Goal: Task Accomplishment & Management: Complete application form

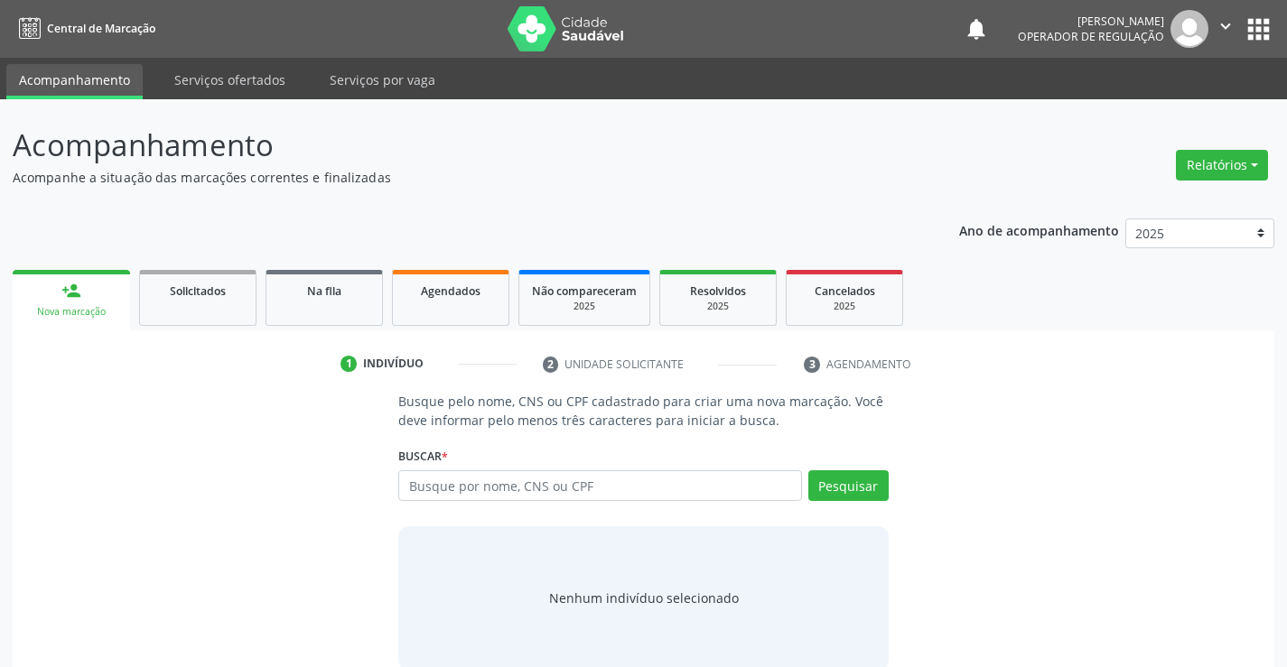
click at [455, 498] on input "text" at bounding box center [599, 485] width 403 height 31
type input "704800066017742"
click at [847, 492] on button "Pesquisar" at bounding box center [848, 485] width 80 height 31
type input "704800066017742"
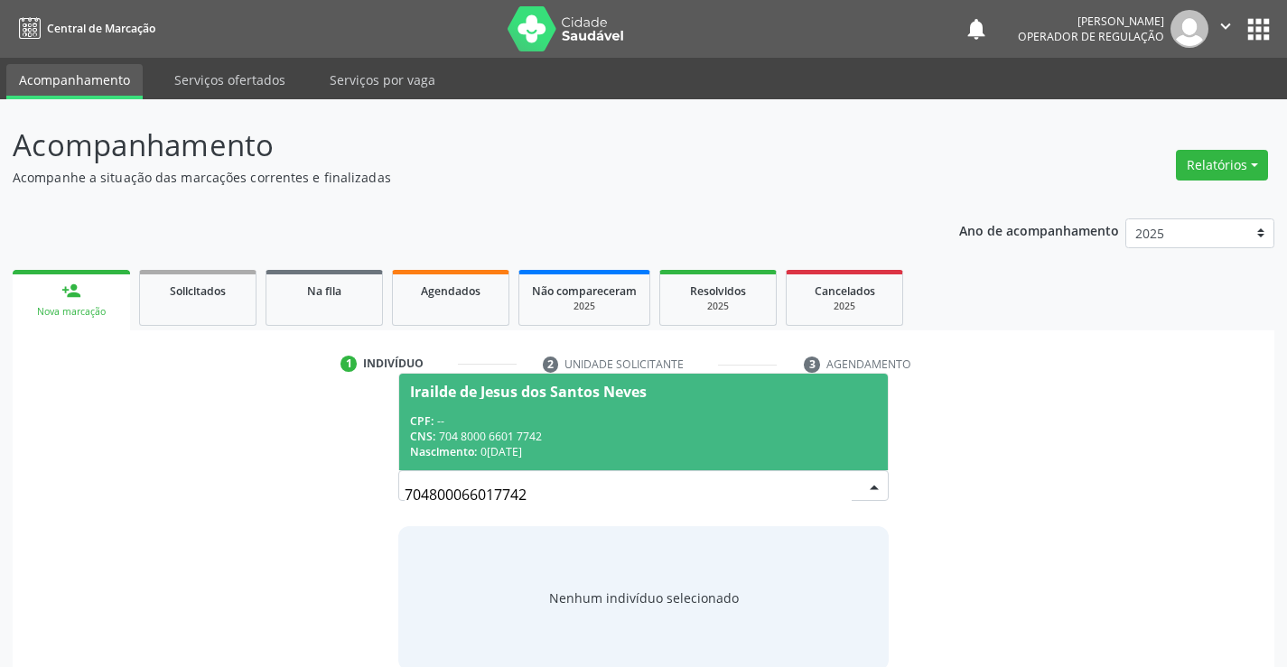
click at [494, 401] on span "Irailde de Jesus dos Santos Neves CPF: -- CNS: 704 8000 6601 7742 Nascimento: 0…" at bounding box center [643, 422] width 488 height 97
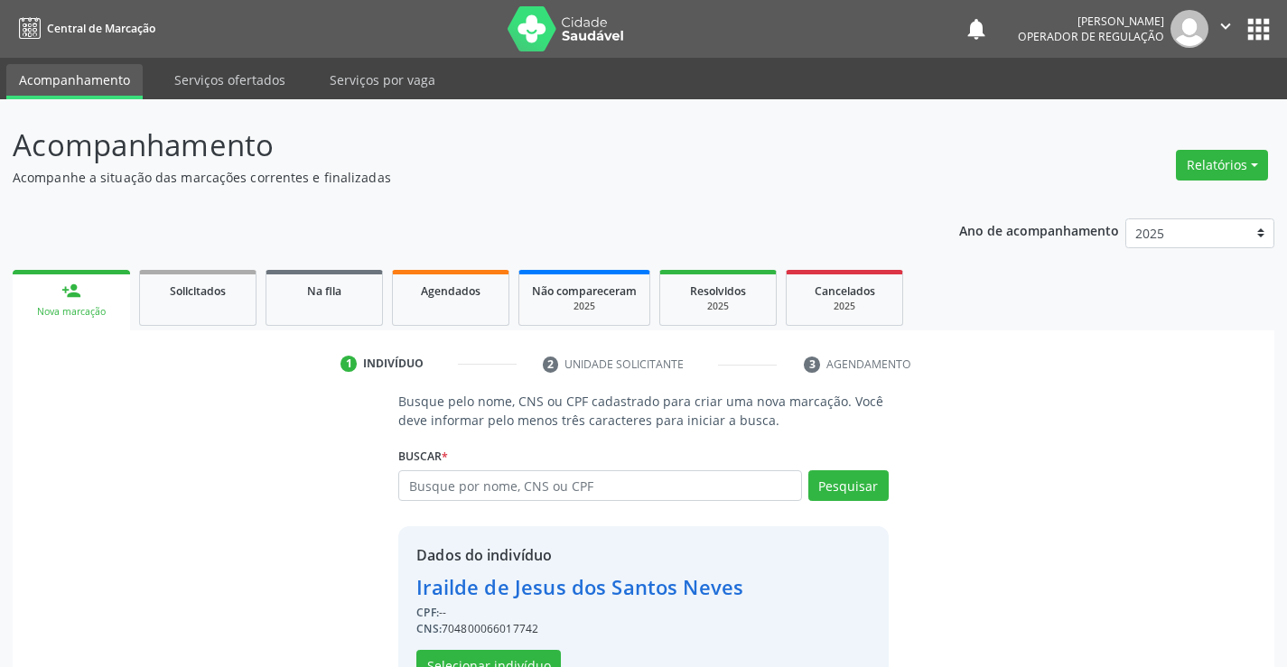
scroll to position [57, 0]
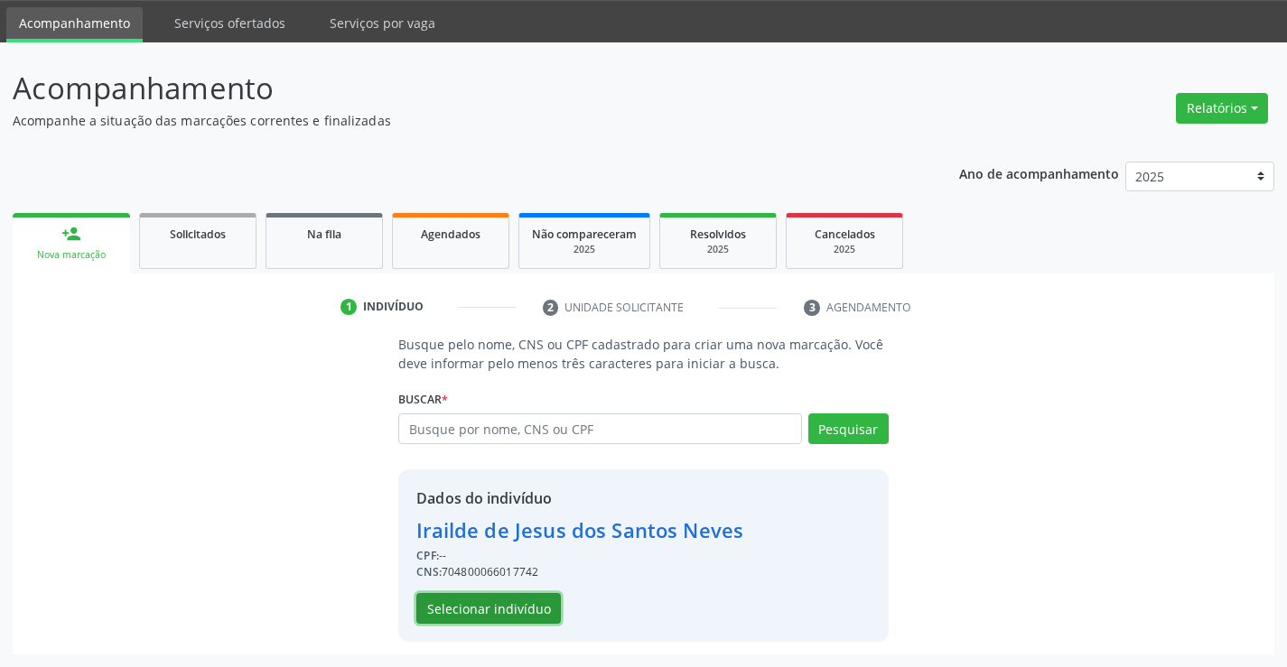
click at [449, 620] on button "Selecionar indivíduo" at bounding box center [488, 608] width 144 height 31
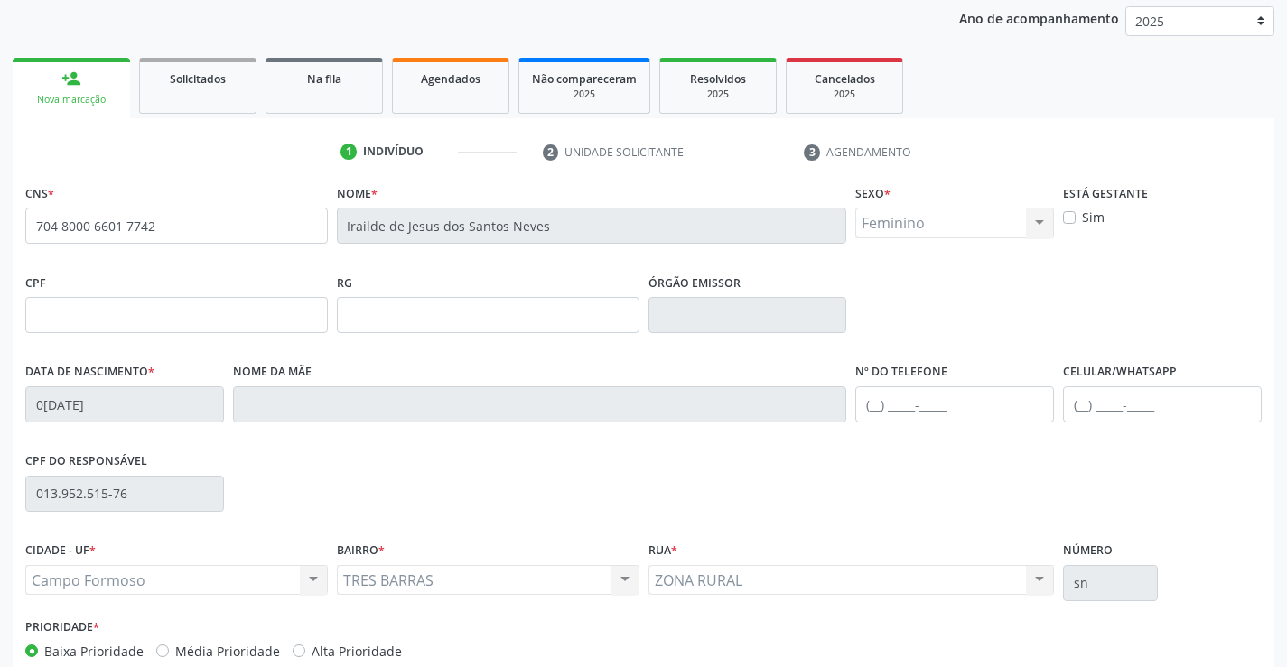
scroll to position [312, 0]
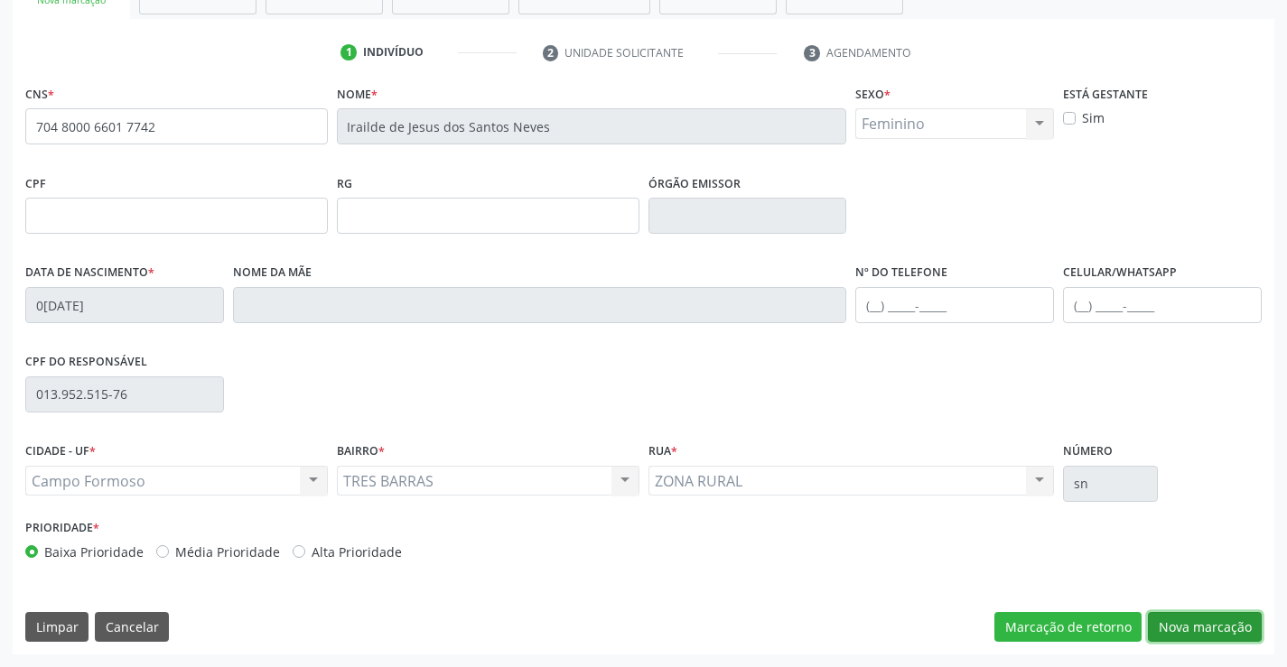
click at [1196, 623] on button "Nova marcação" at bounding box center [1205, 627] width 114 height 31
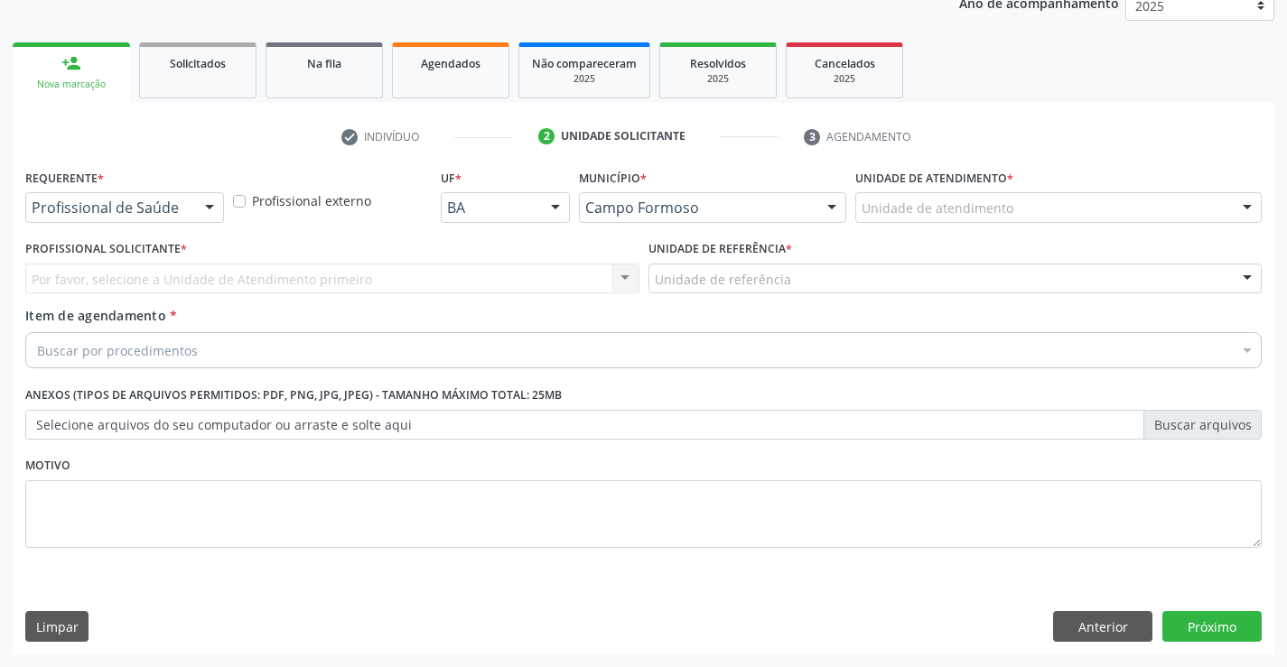
click at [200, 205] on div at bounding box center [209, 208] width 27 height 31
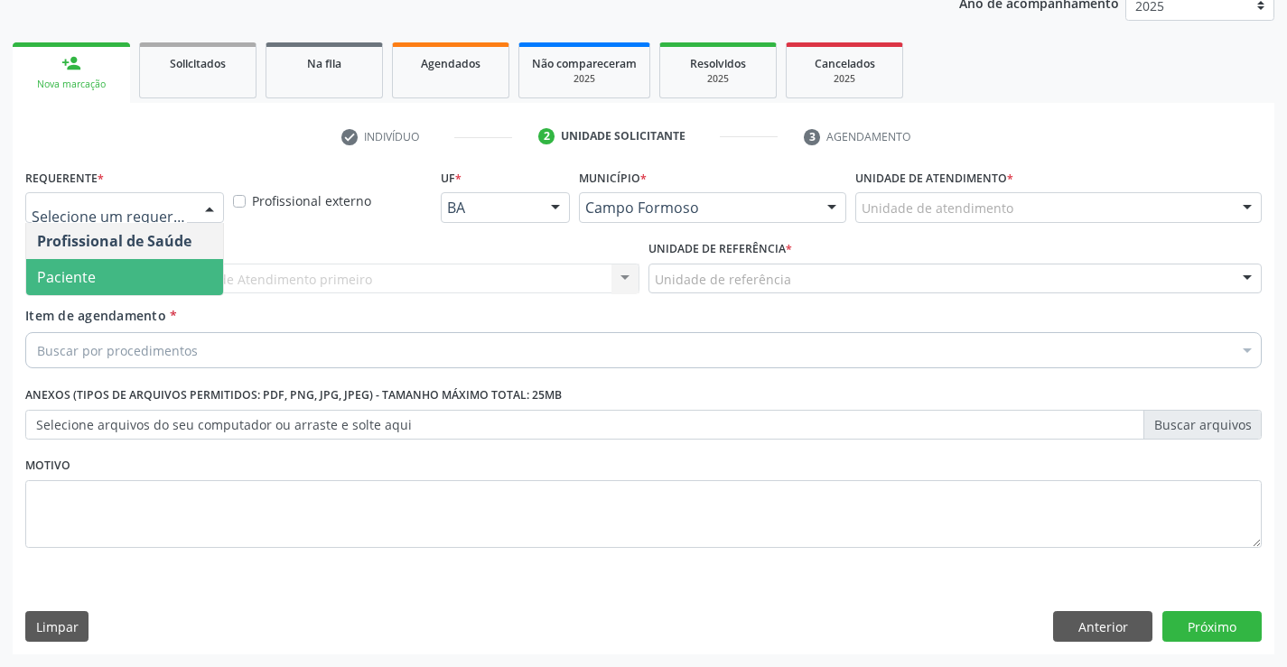
click at [102, 277] on span "Paciente" at bounding box center [124, 277] width 197 height 36
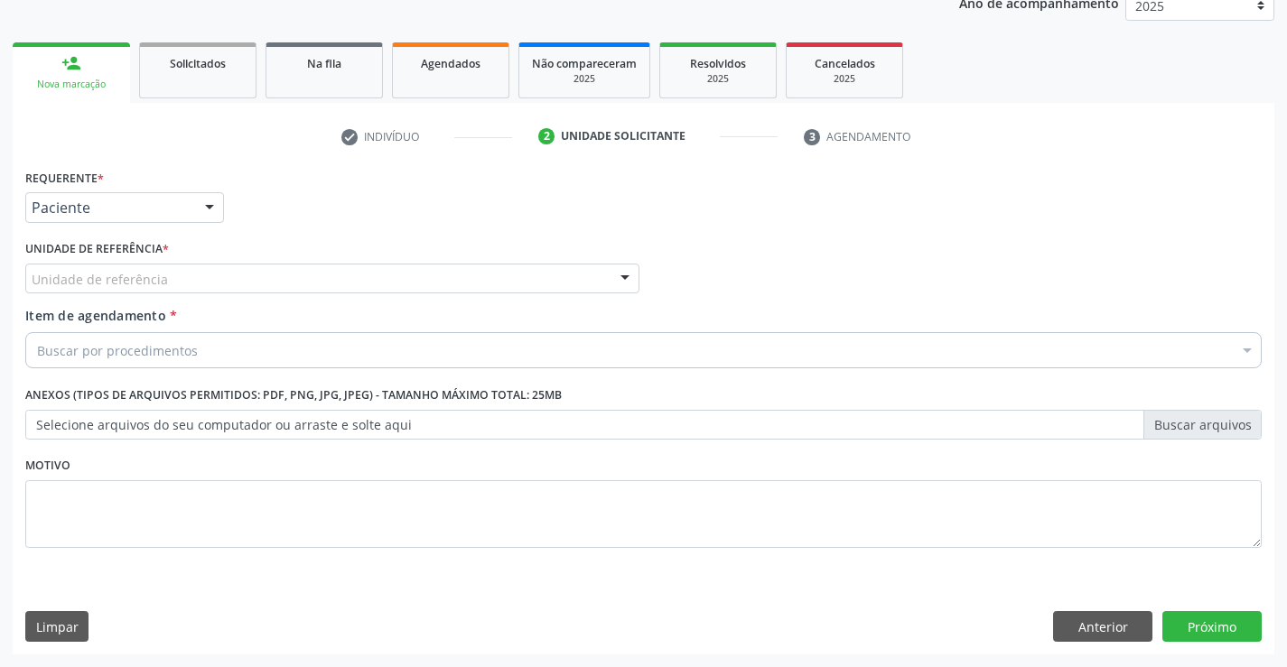
click at [613, 283] on div at bounding box center [624, 280] width 27 height 31
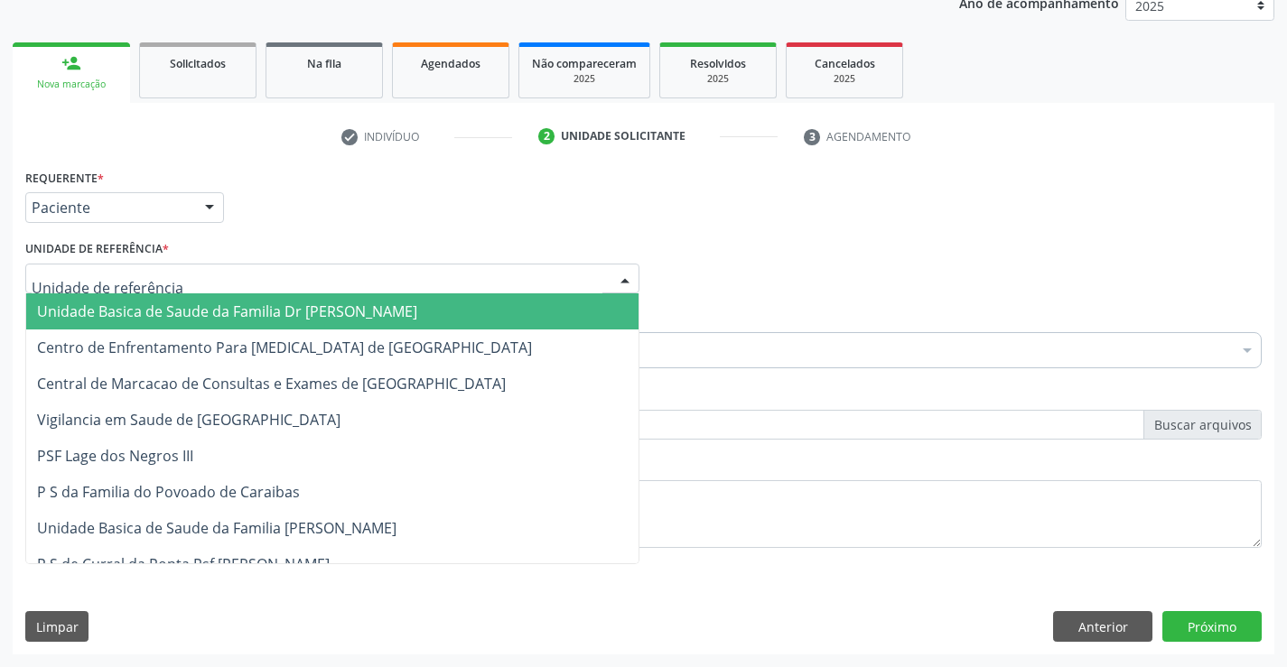
click at [294, 320] on span "Unidade Basica de Saude da Familia Dr [PERSON_NAME]" at bounding box center [227, 312] width 380 height 20
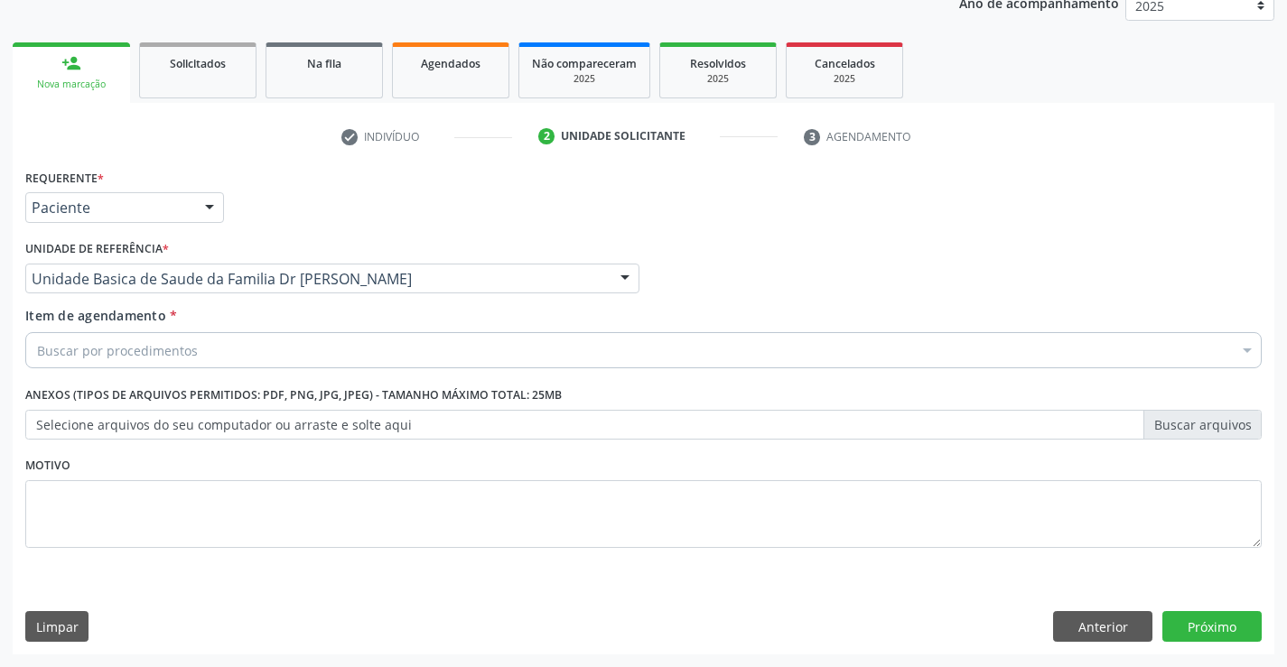
click at [270, 339] on div "Buscar por procedimentos" at bounding box center [643, 350] width 1236 height 36
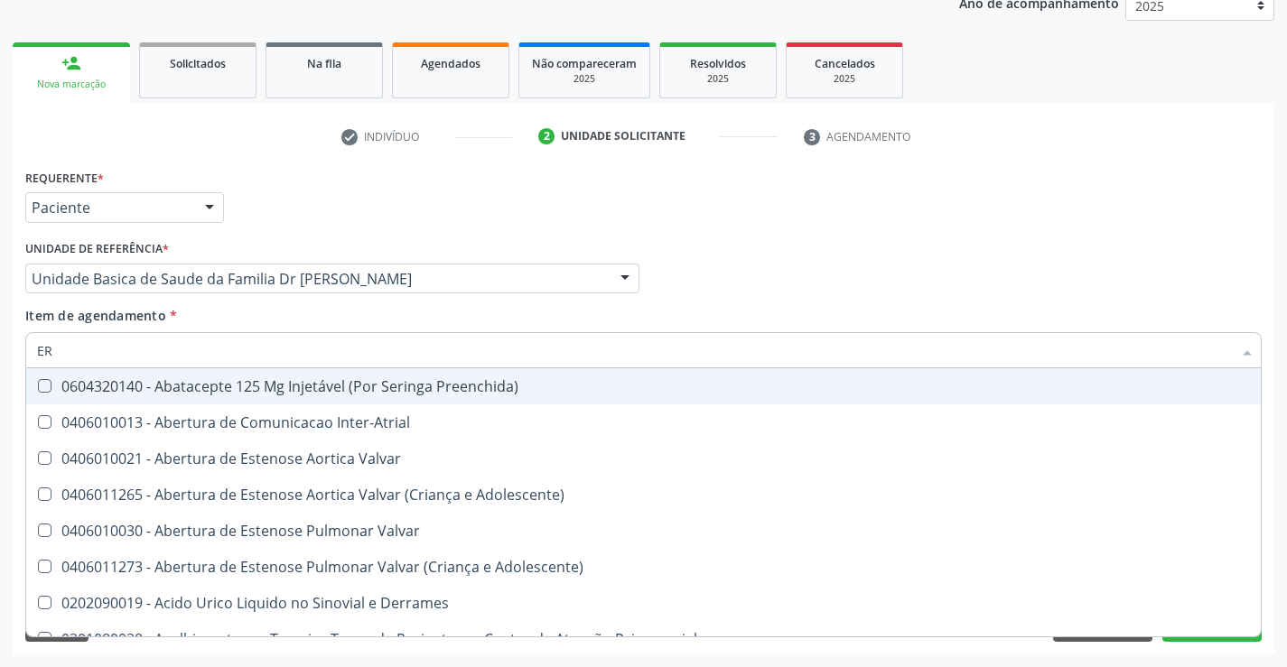
type input "E"
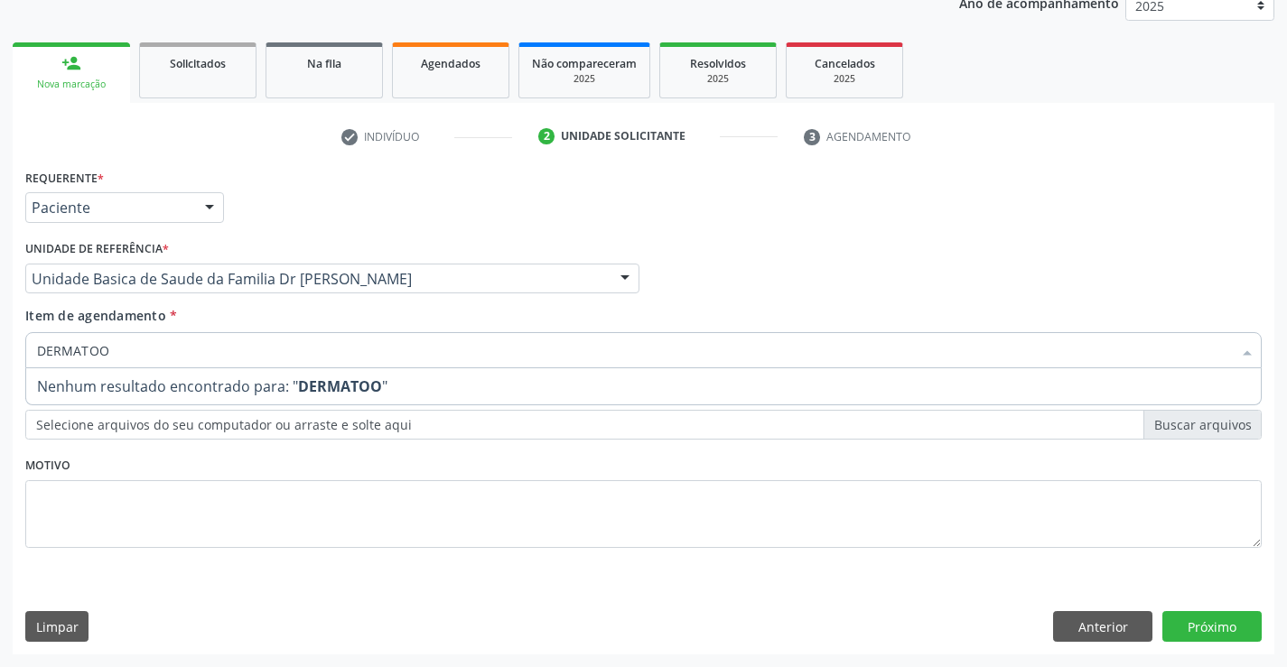
type input "DERMATO"
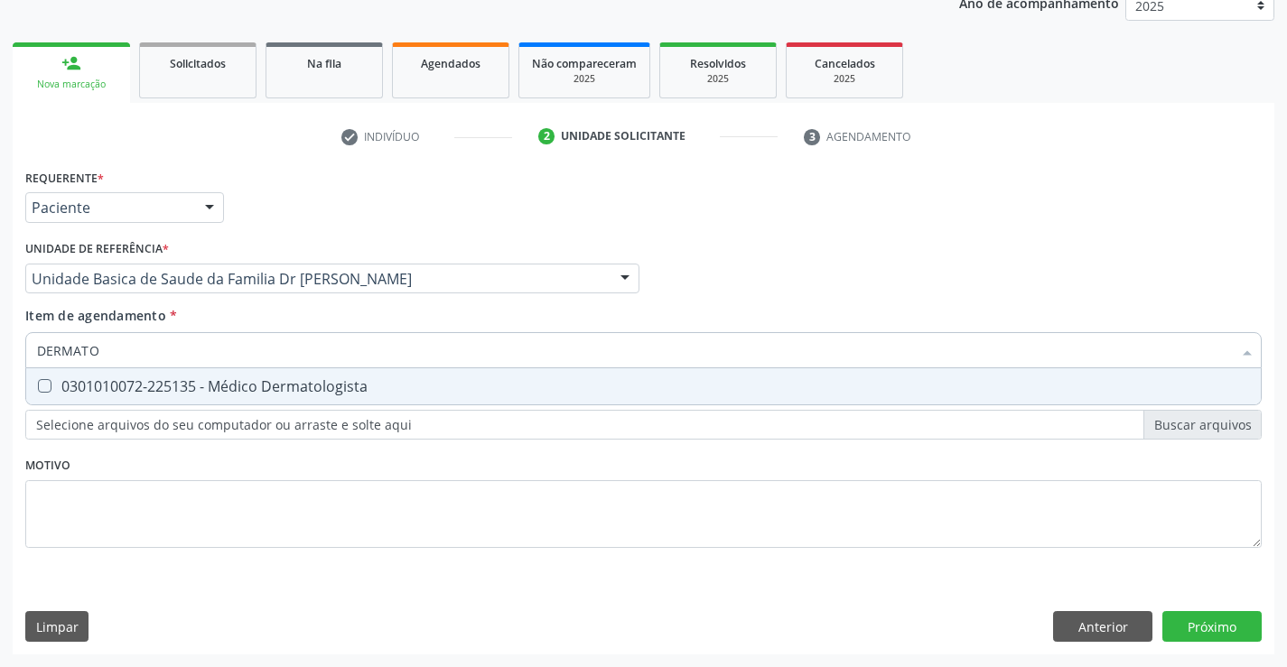
click at [311, 382] on div "0301010072-225135 - Médico Dermatologista" at bounding box center [643, 386] width 1213 height 14
checkbox Dermatologista "true"
click at [1218, 625] on div "Requerente * Paciente Profissional de Saúde Paciente Nenhum resultado encontrad…" at bounding box center [643, 409] width 1261 height 490
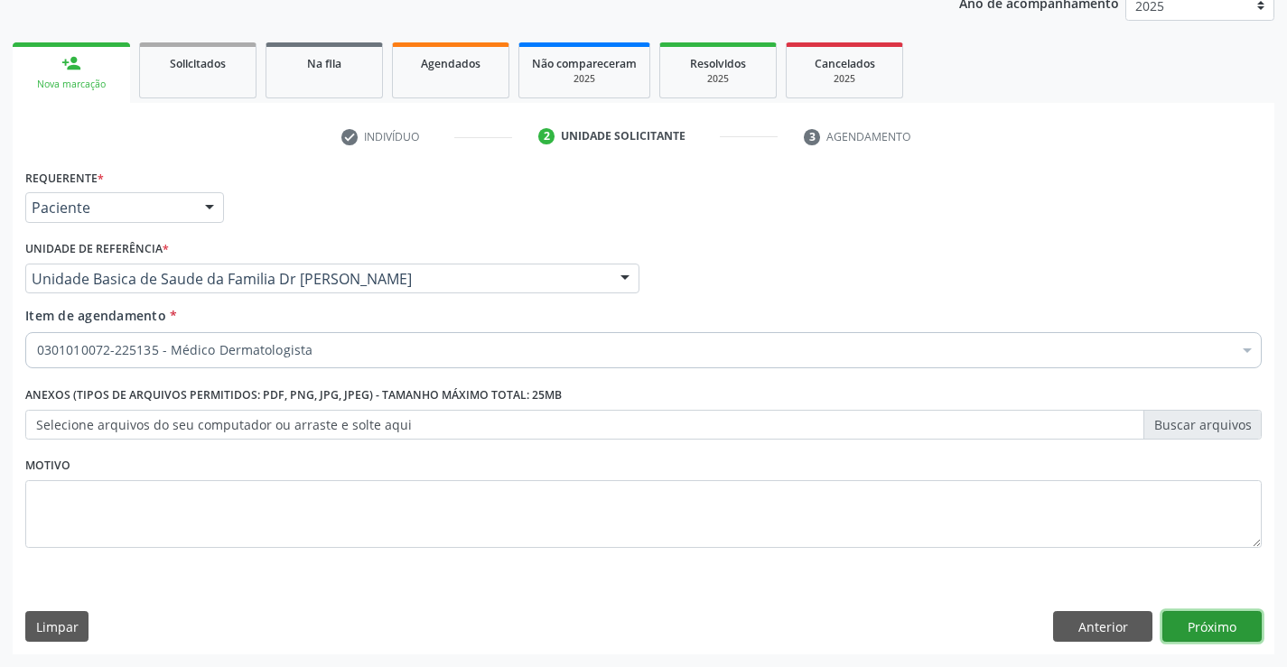
click at [1213, 624] on button "Próximo" at bounding box center [1211, 626] width 99 height 31
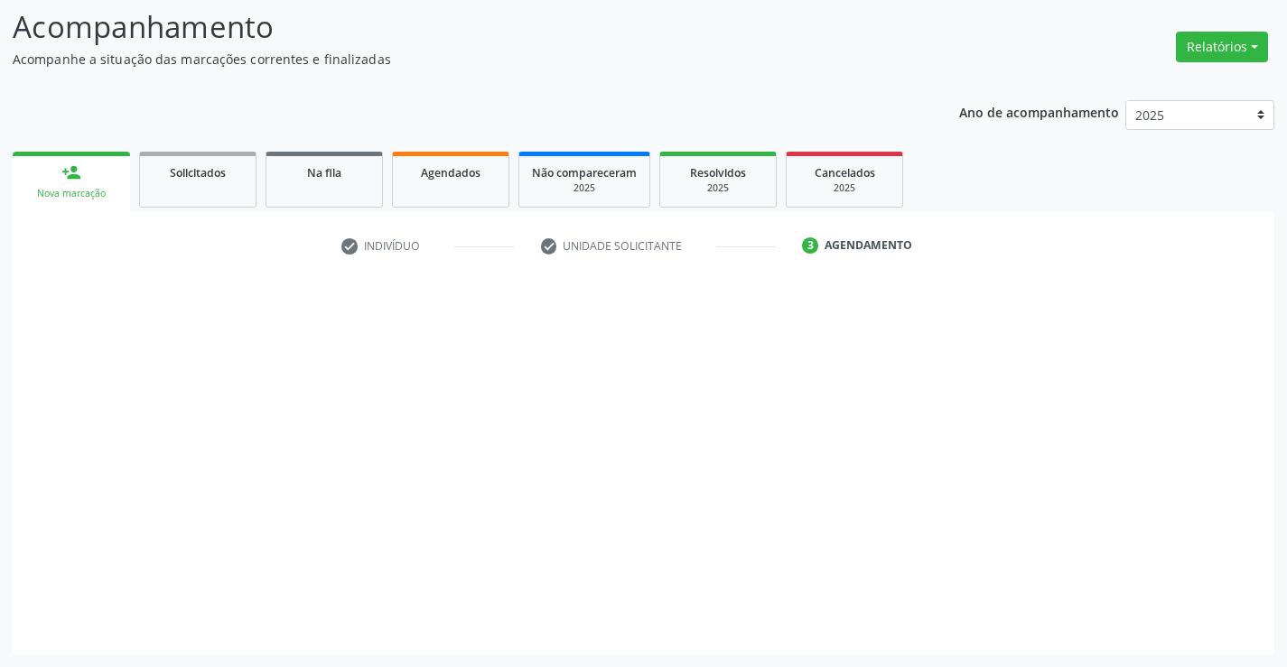
scroll to position [118, 0]
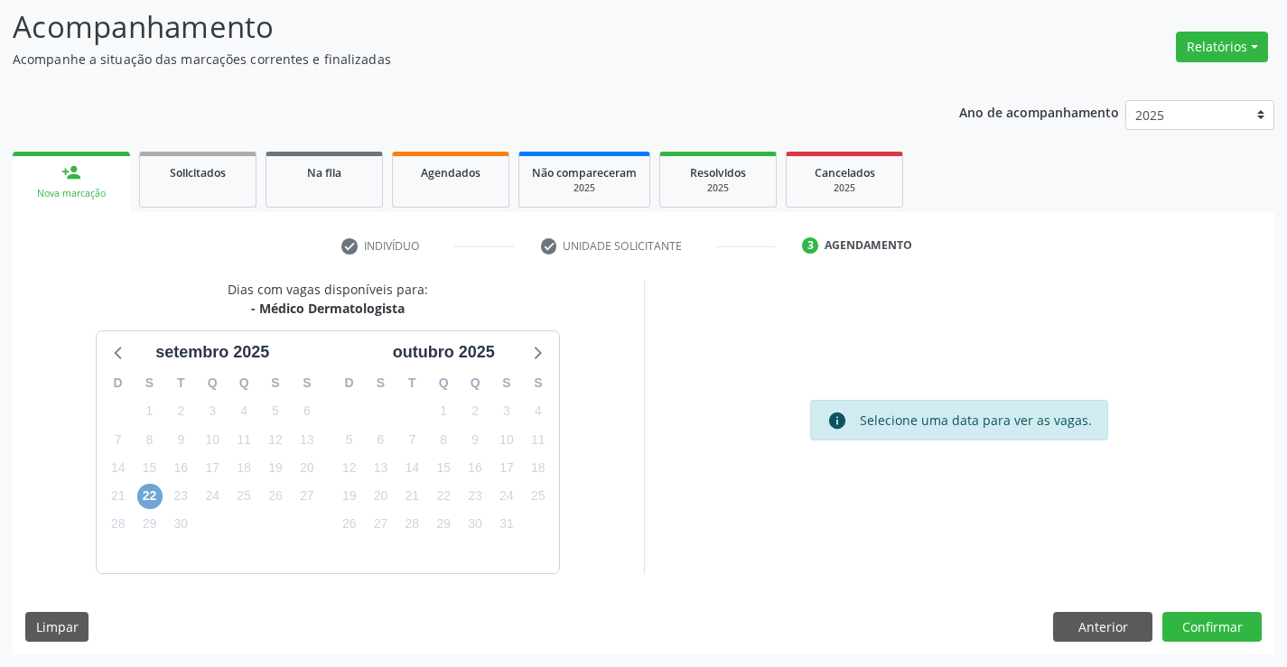
click at [148, 498] on span "22" at bounding box center [149, 496] width 25 height 25
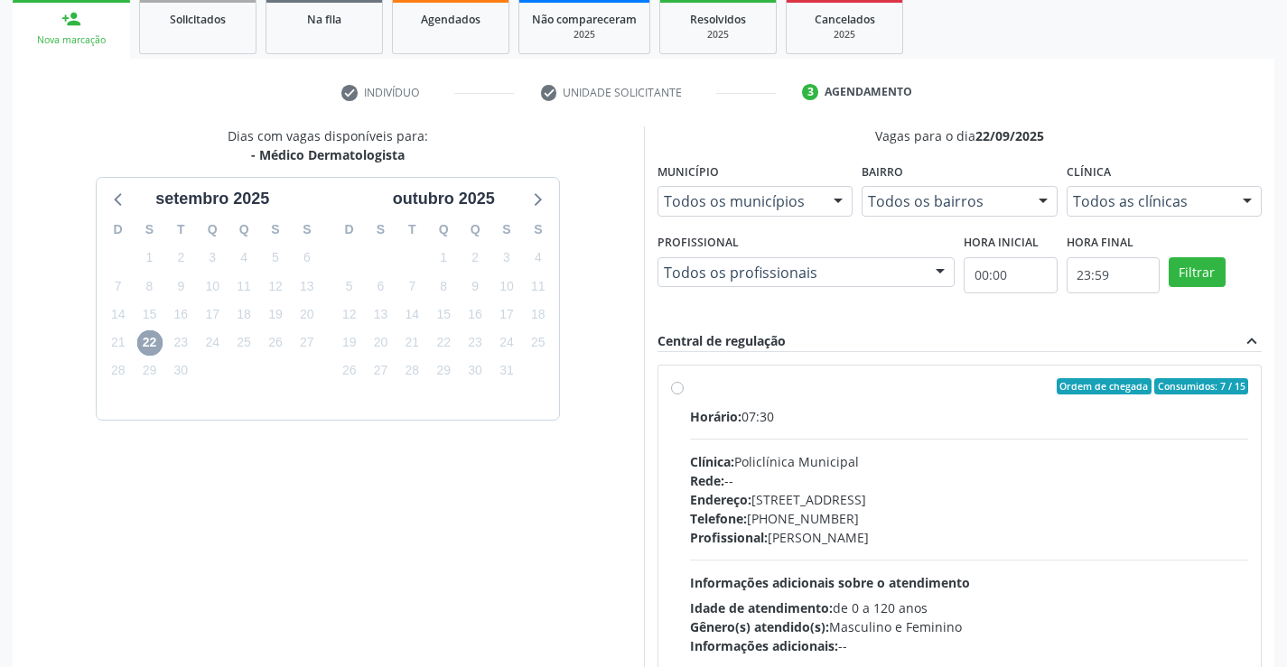
scroll to position [407, 0]
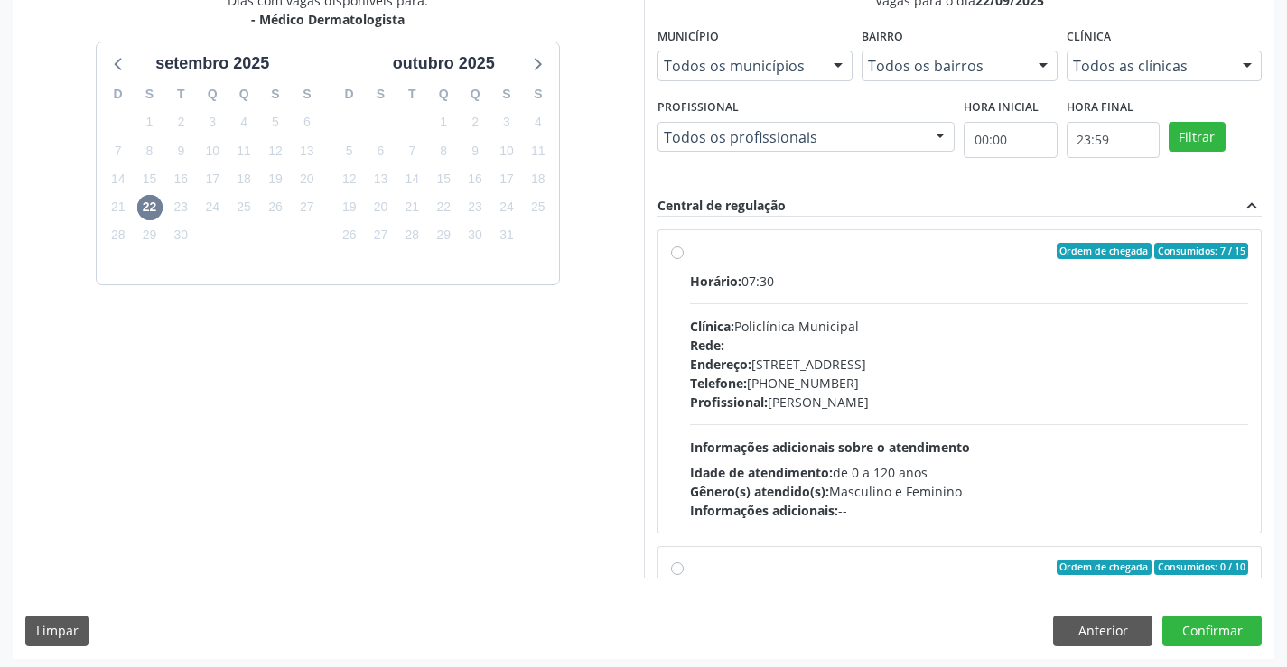
click at [690, 254] on label "Ordem de chegada Consumidos: 7 / 15 Horário: 07:30 Clínica: Policlínica Municip…" at bounding box center [969, 381] width 559 height 277
click at [678, 254] on input "Ordem de chegada Consumidos: 7 / 15 Horário: 07:30 Clínica: Policlínica Municip…" at bounding box center [677, 251] width 13 height 16
radio input "true"
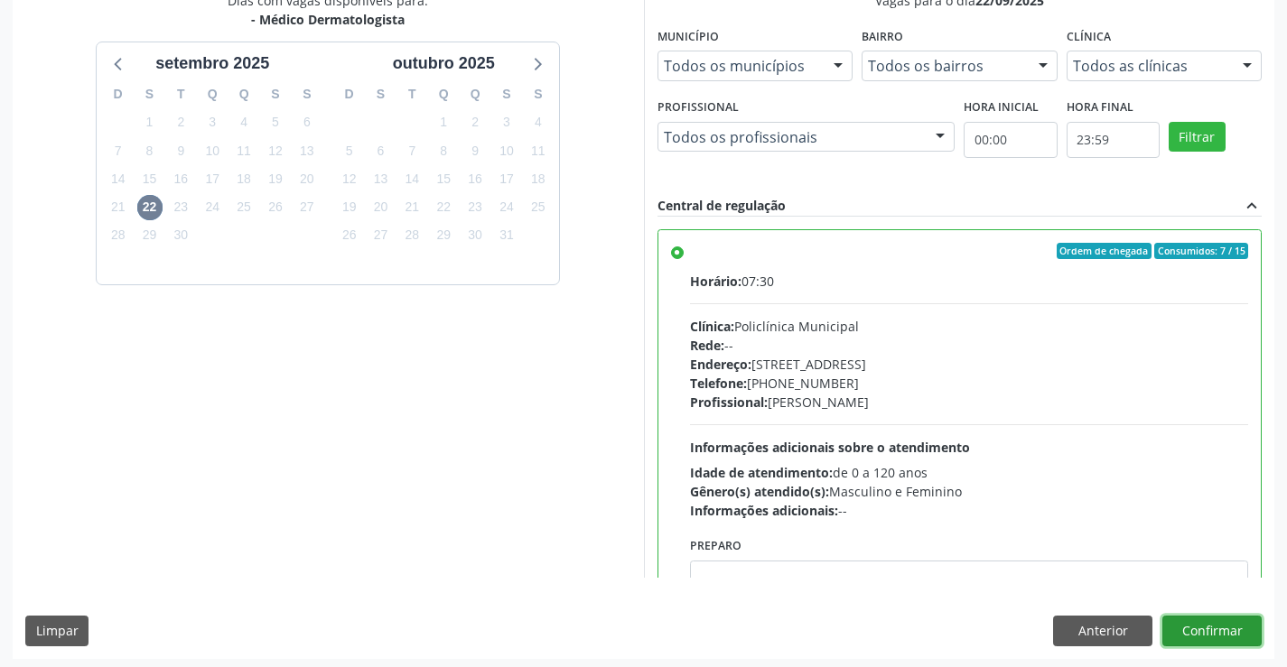
click at [1187, 633] on button "Confirmar" at bounding box center [1211, 631] width 99 height 31
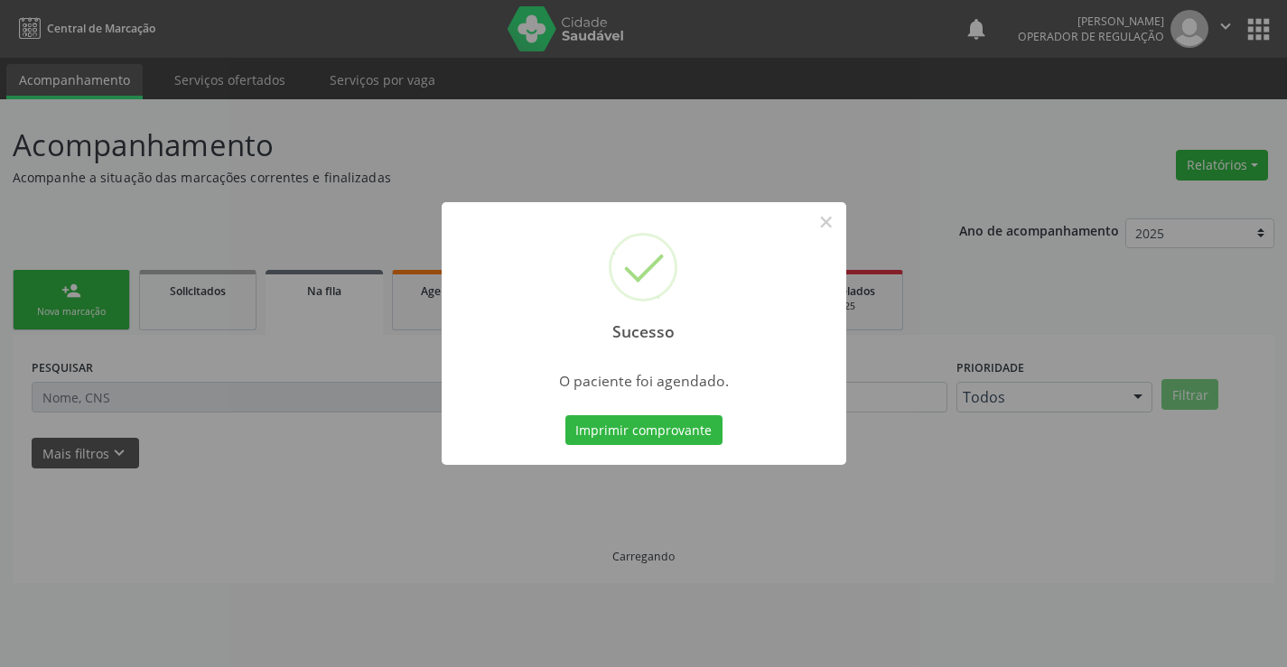
scroll to position [0, 0]
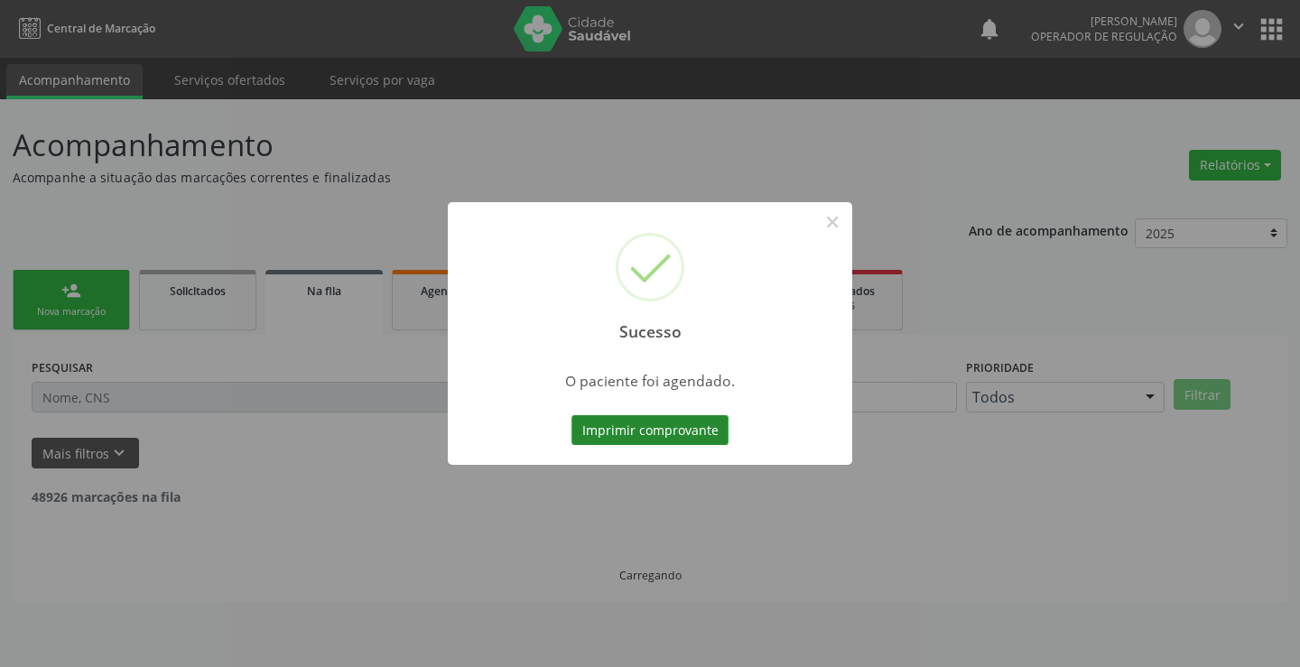
click at [585, 428] on button "Imprimir comprovante" at bounding box center [650, 430] width 157 height 31
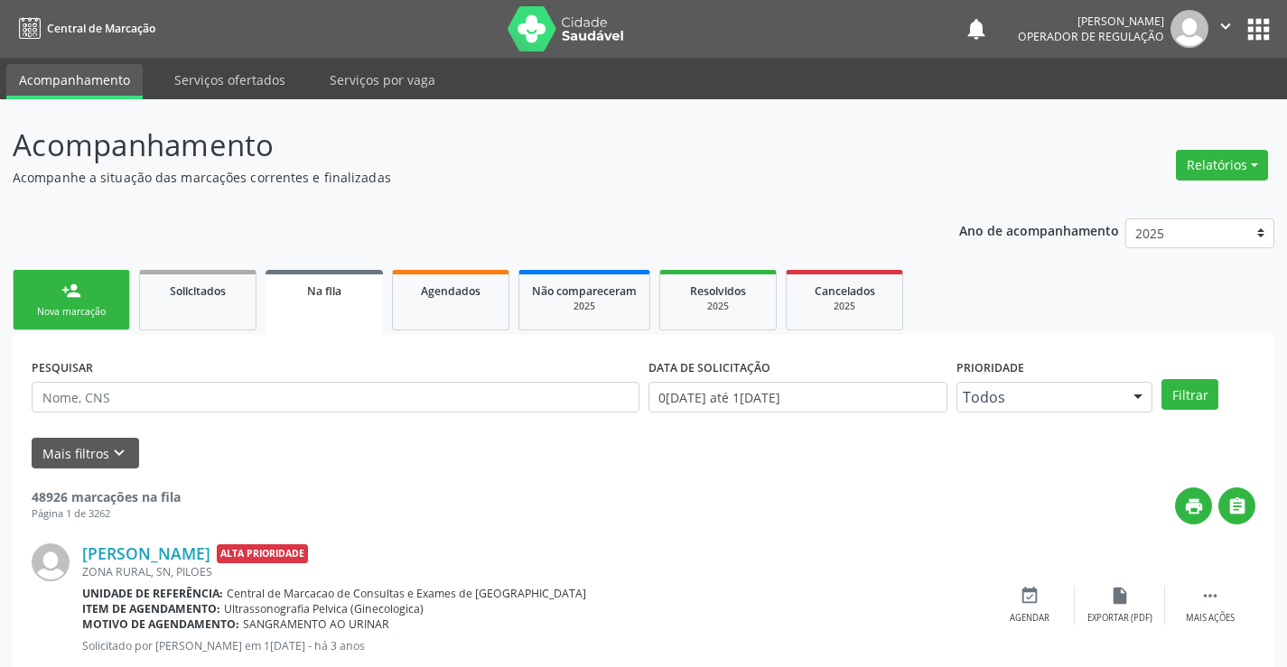
click at [64, 296] on div "person_add" at bounding box center [71, 291] width 20 height 20
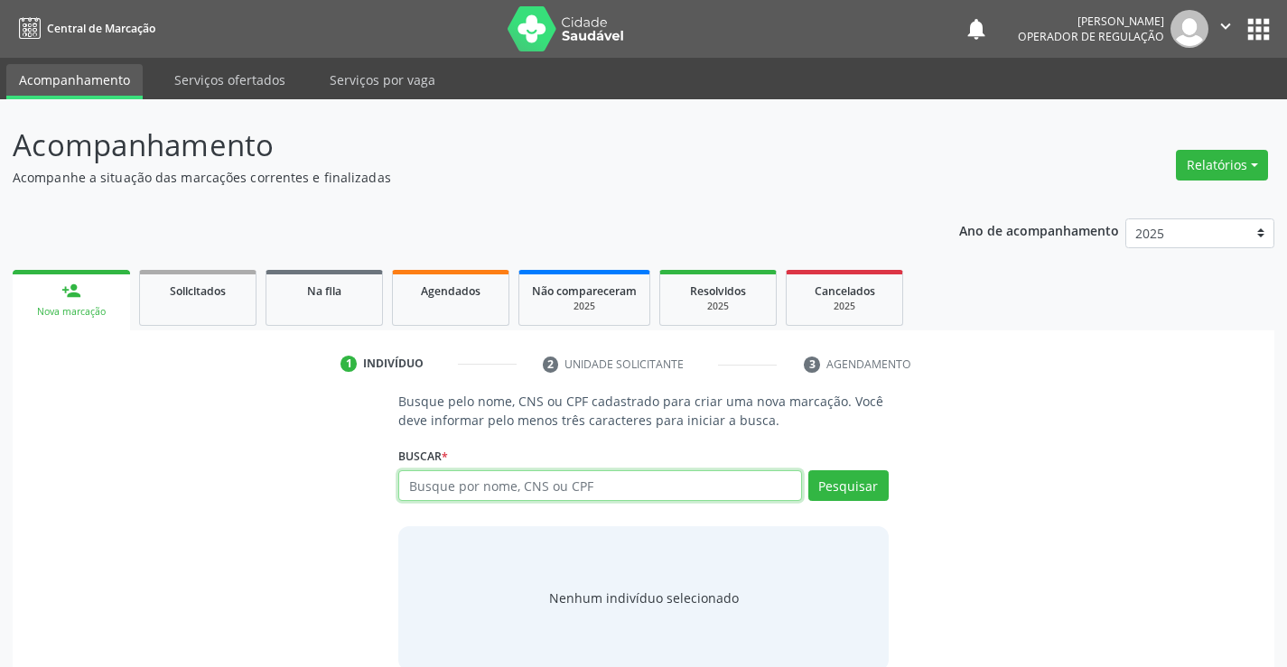
click at [507, 477] on input "text" at bounding box center [599, 485] width 403 height 31
type input "705005005592054"
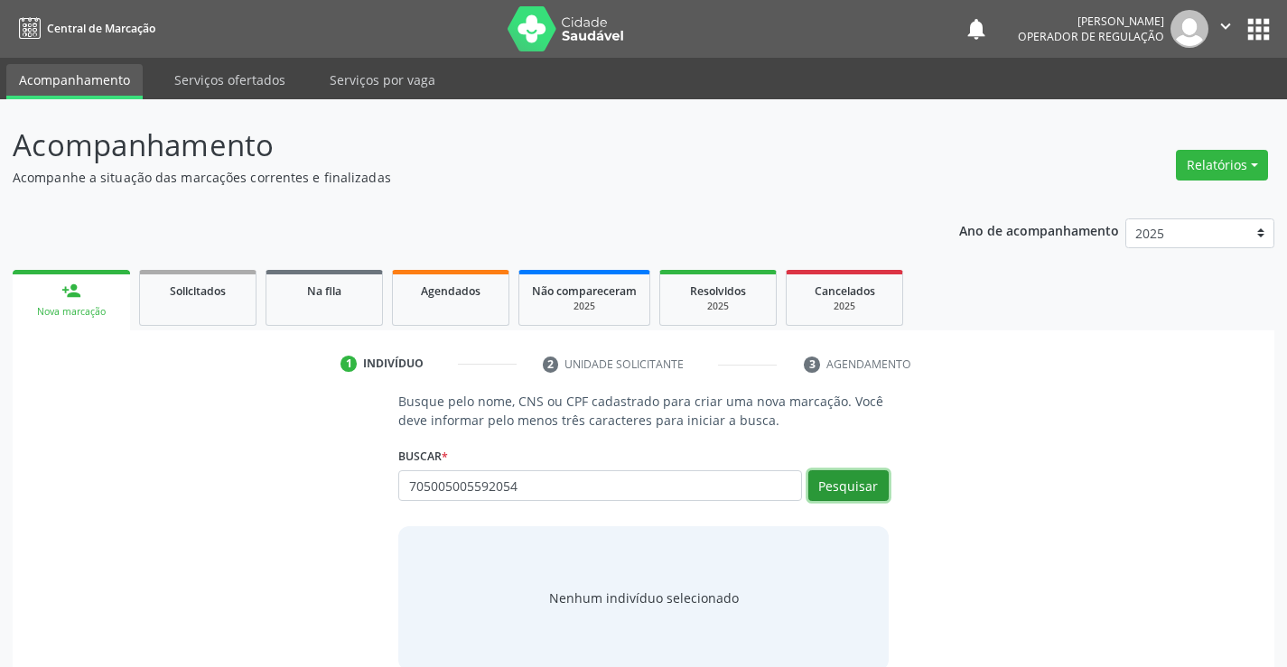
click at [840, 490] on button "Pesquisar" at bounding box center [848, 485] width 80 height 31
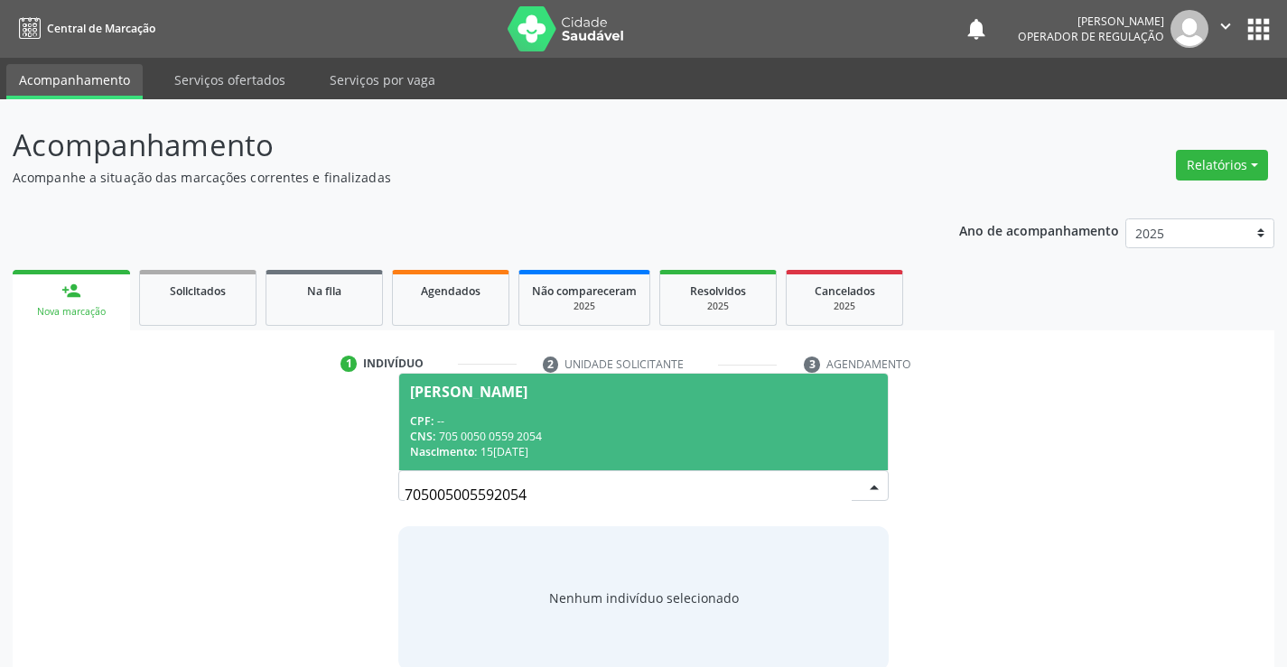
click at [529, 405] on span "[PERSON_NAME] CPF: -- CNS: 705 0050 0559 2054 Nascimento: 1[DATE]" at bounding box center [643, 422] width 488 height 97
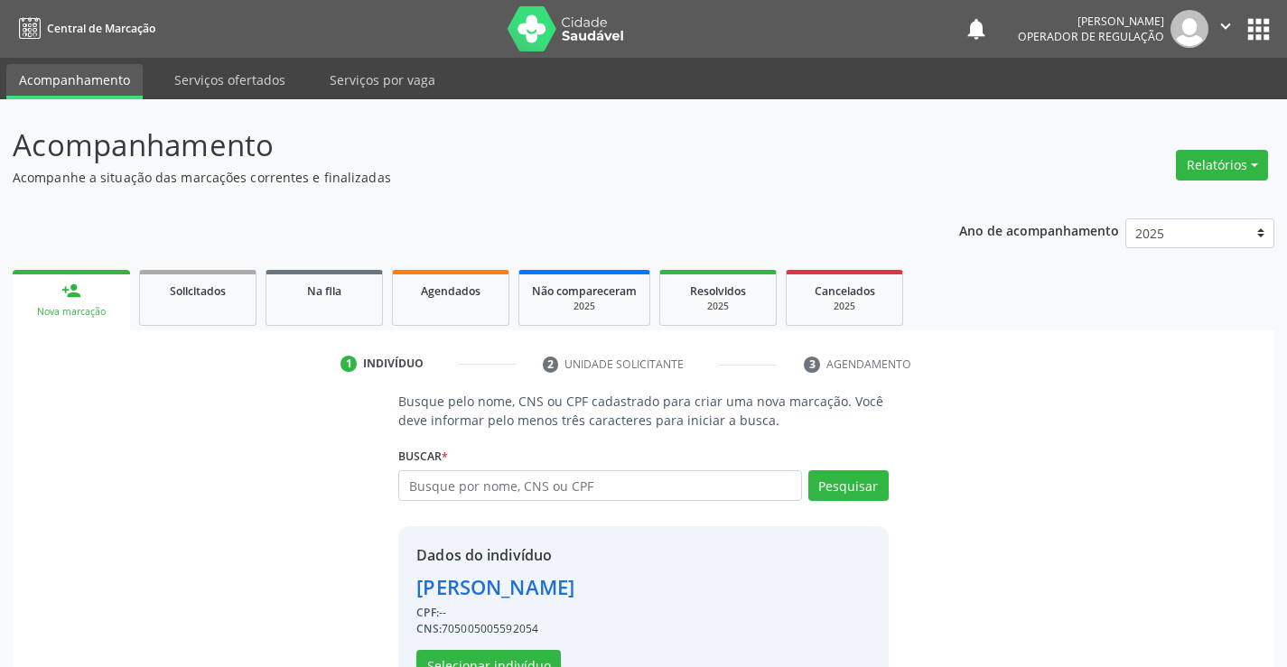
scroll to position [57, 0]
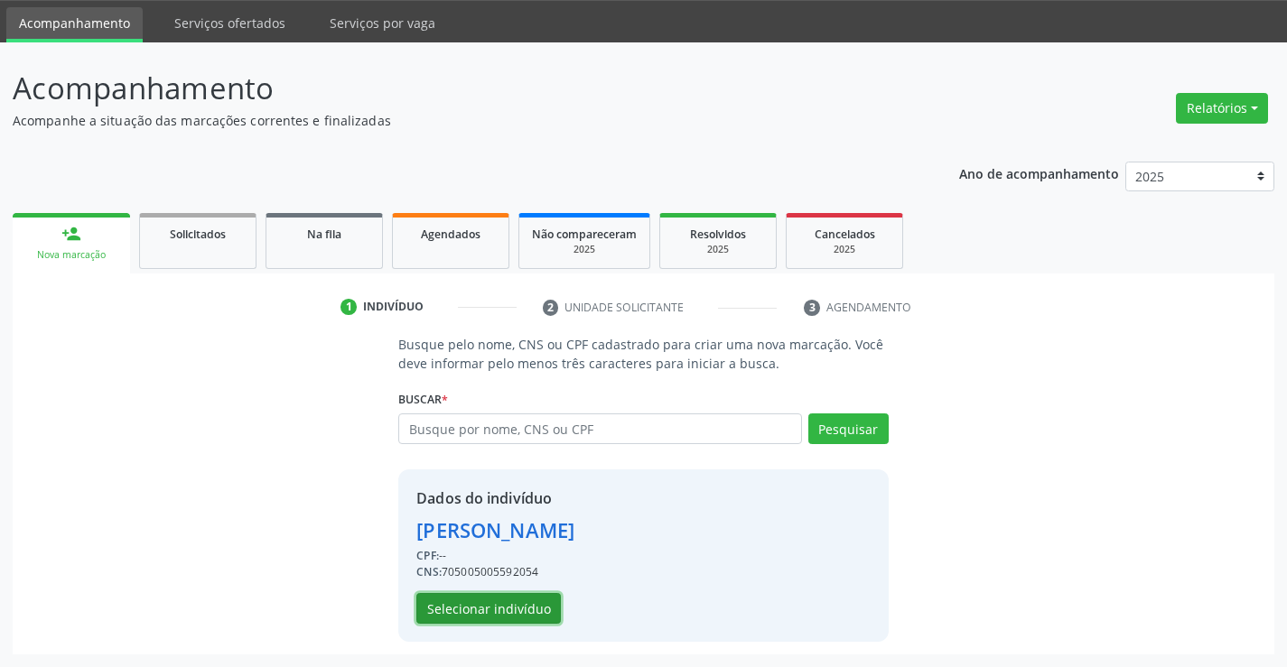
click at [458, 607] on button "Selecionar indivíduo" at bounding box center [488, 608] width 144 height 31
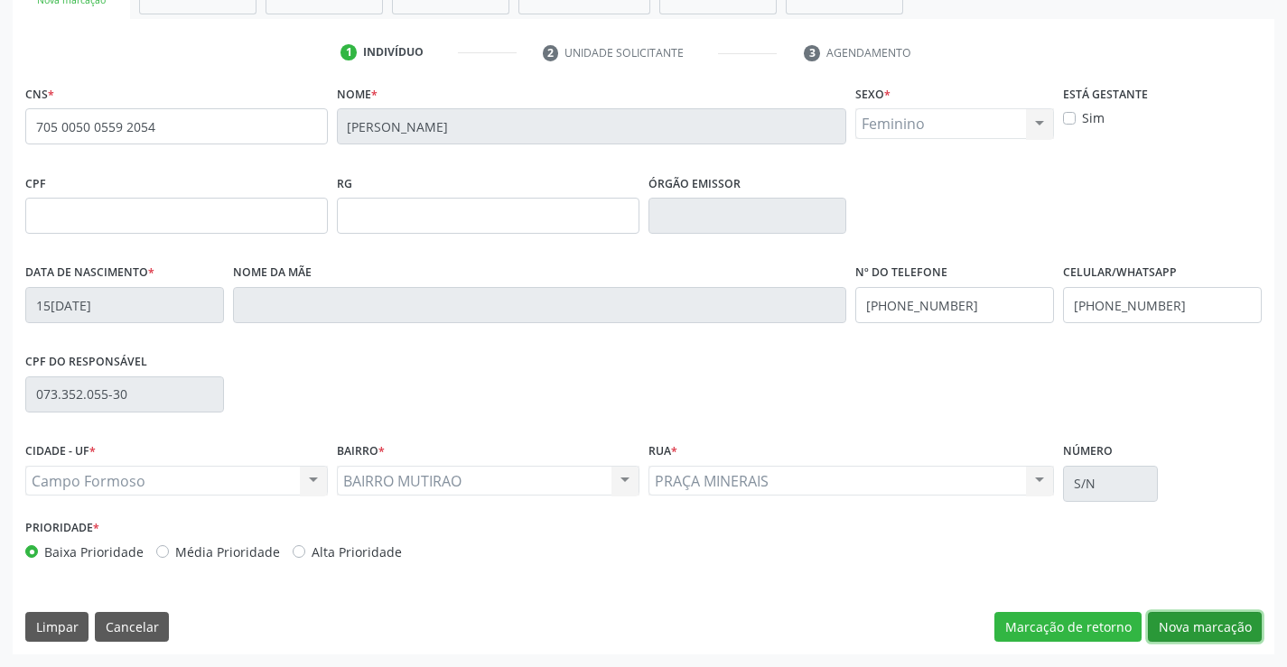
click at [1174, 619] on button "Nova marcação" at bounding box center [1205, 627] width 114 height 31
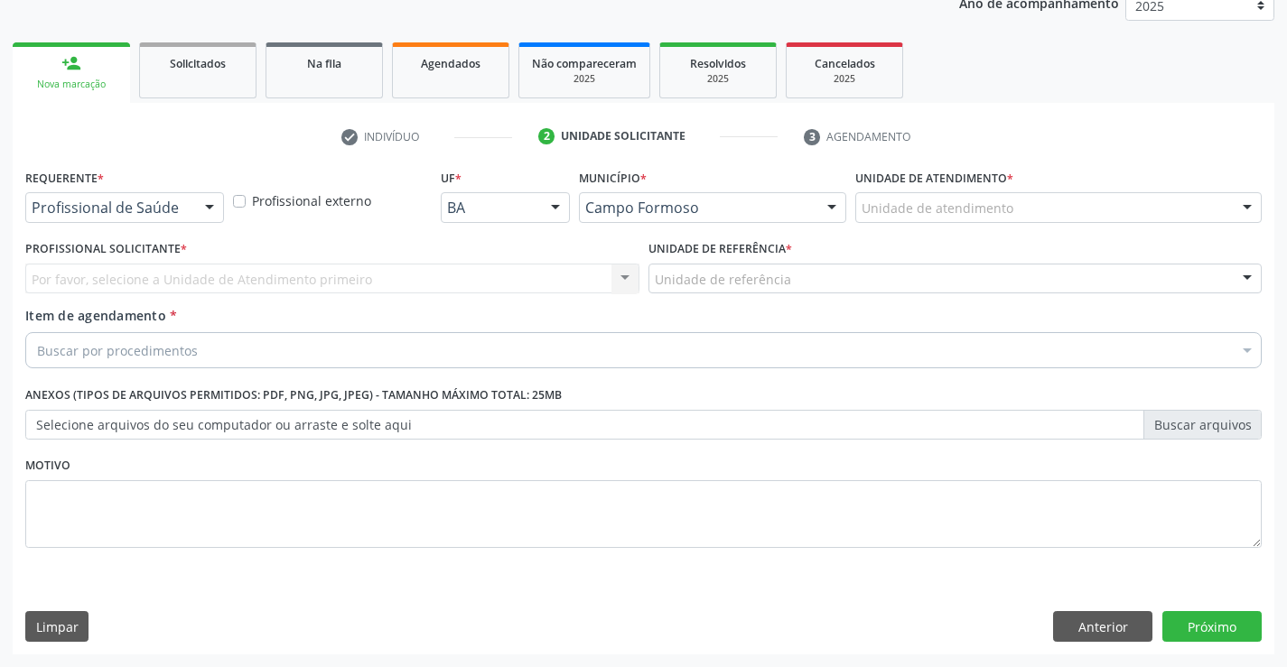
scroll to position [228, 0]
click at [213, 206] on div at bounding box center [209, 208] width 27 height 31
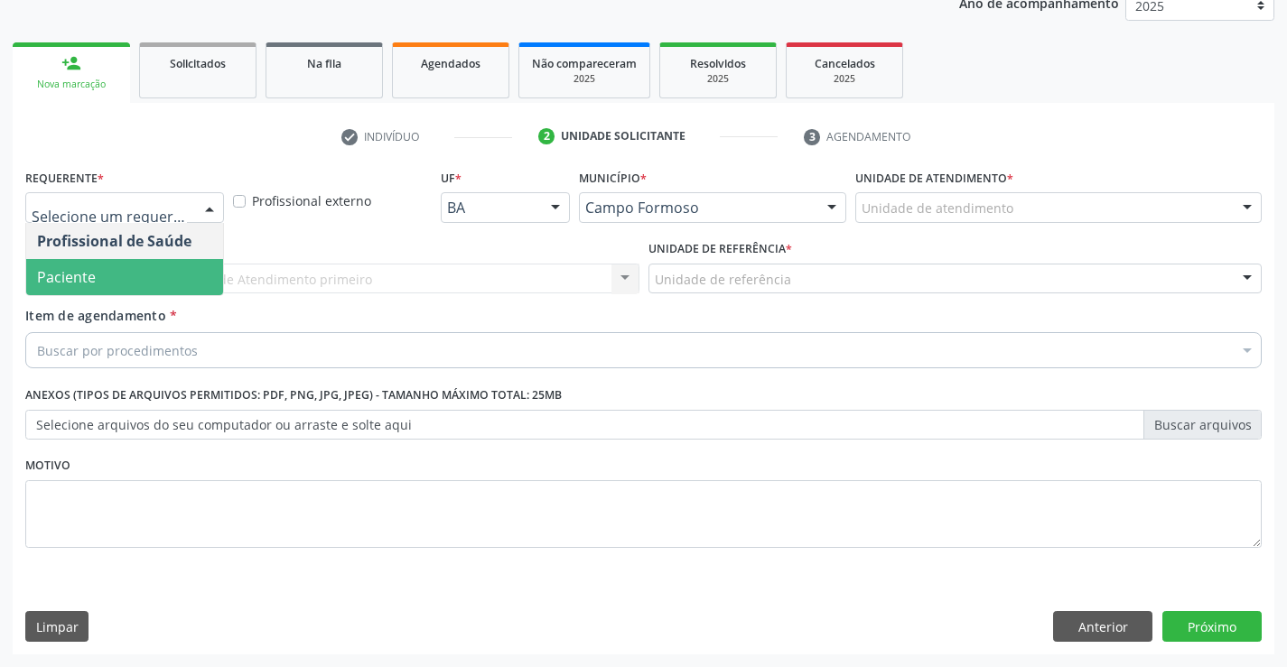
click at [163, 266] on span "Paciente" at bounding box center [124, 277] width 197 height 36
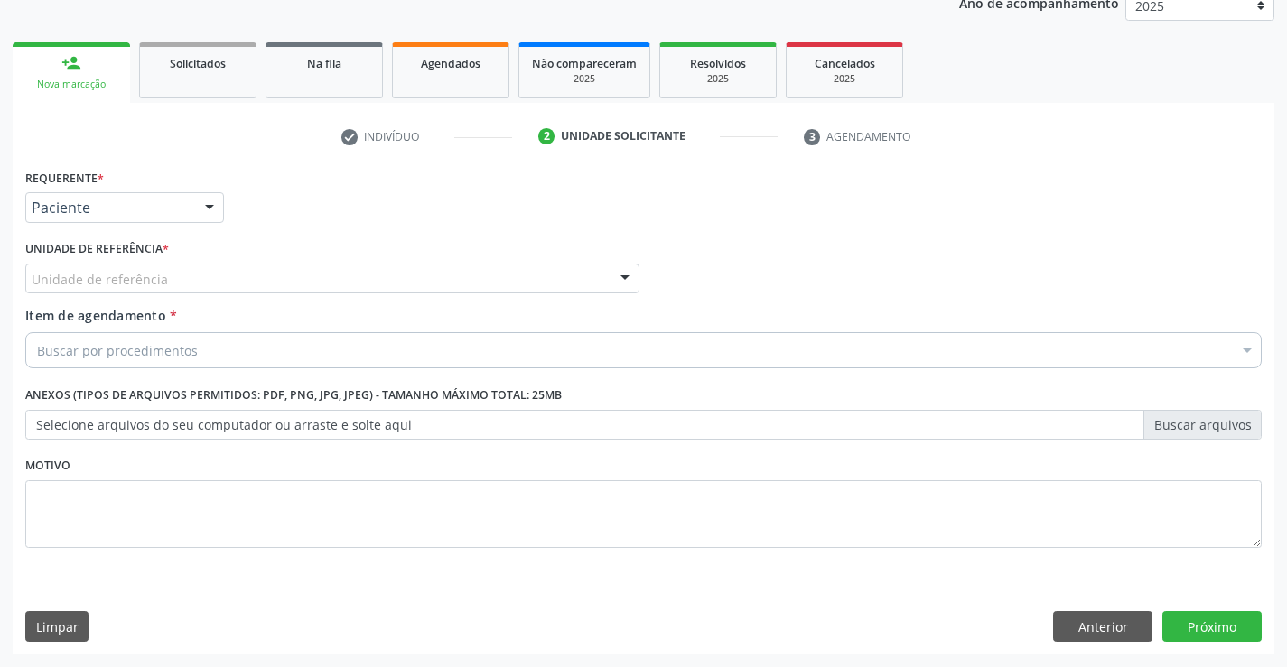
click at [619, 276] on div at bounding box center [624, 280] width 27 height 31
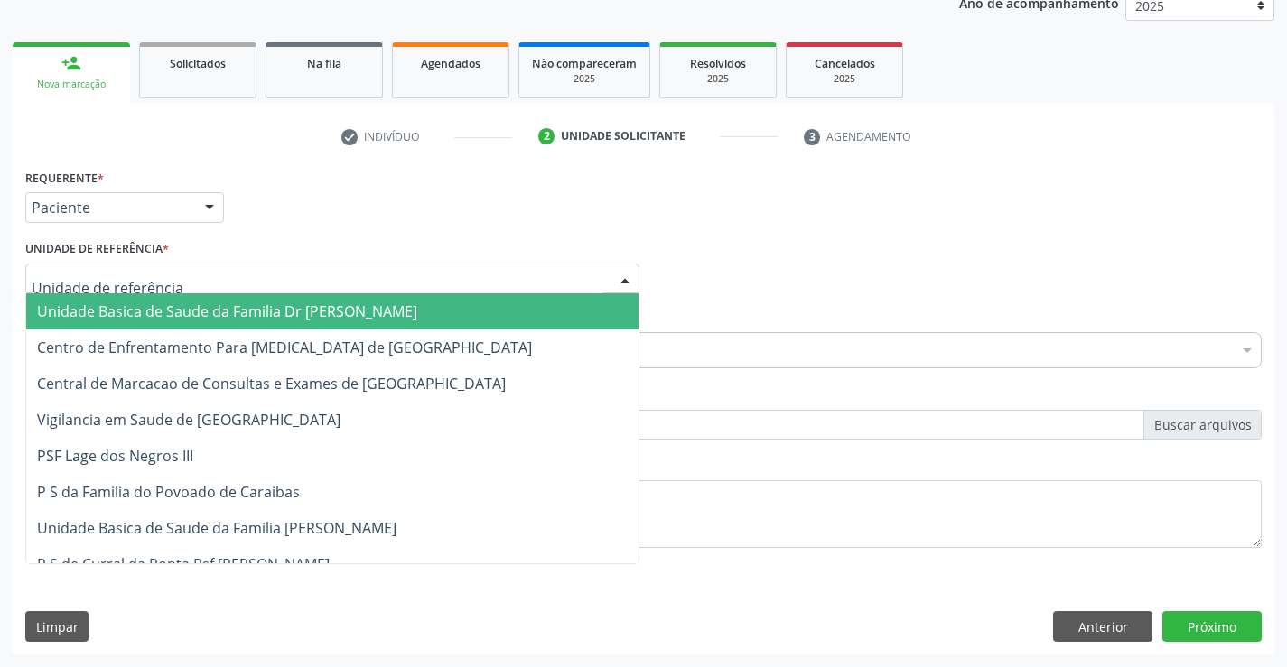
click at [462, 301] on span "Unidade Basica de Saude da Familia Dr [PERSON_NAME]" at bounding box center [332, 311] width 612 height 36
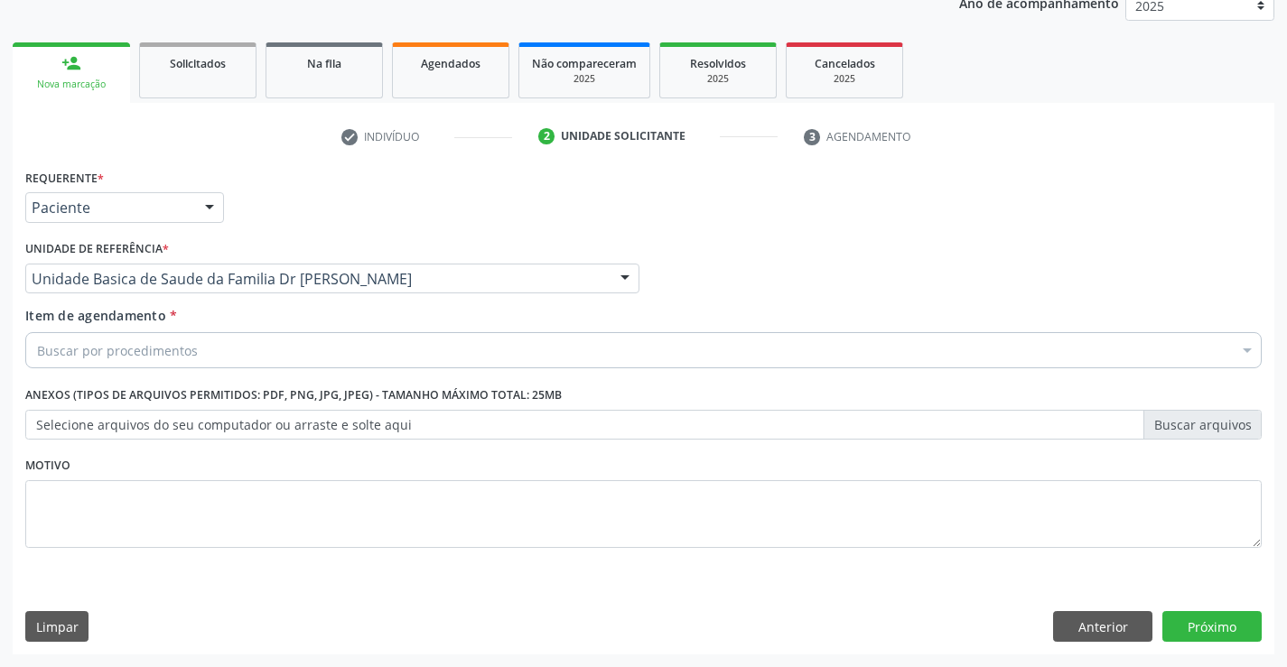
click at [420, 355] on div "Buscar por procedimentos" at bounding box center [643, 350] width 1236 height 36
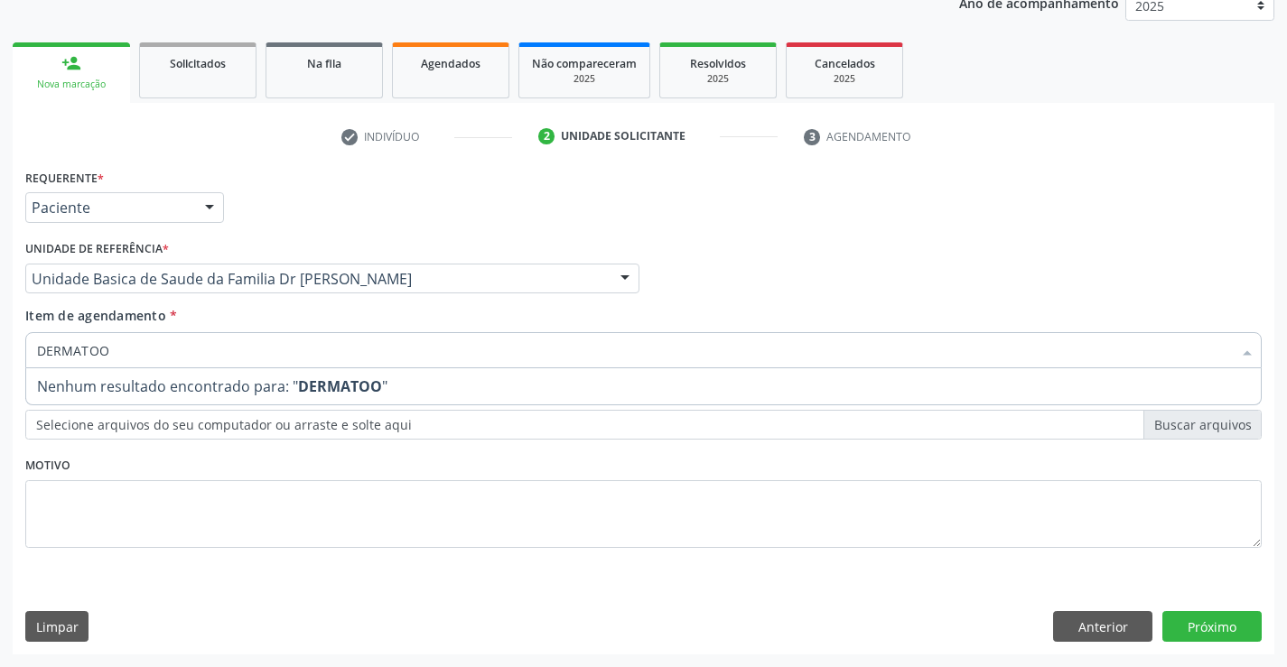
type input "DERMATO"
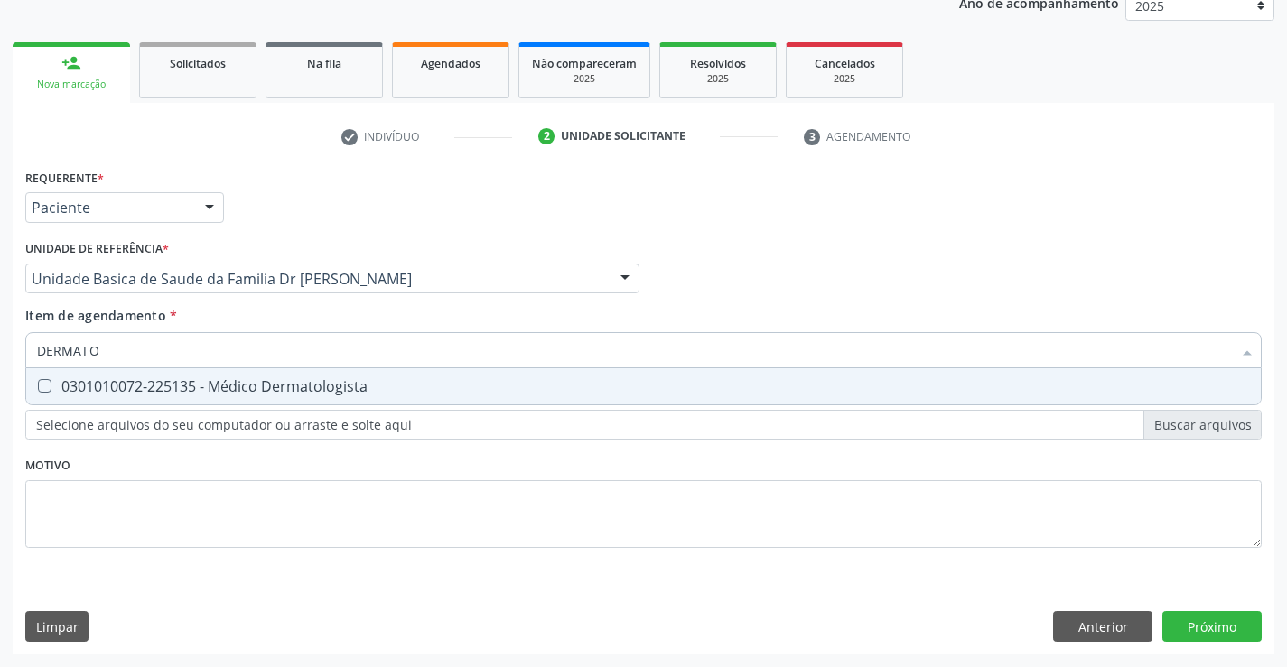
click at [344, 388] on div "0301010072-225135 - Médico Dermatologista" at bounding box center [643, 386] width 1213 height 14
checkbox Dermatologista "true"
click at [1223, 623] on div "Requerente * Paciente Profissional de Saúde Paciente Nenhum resultado encontrad…" at bounding box center [643, 409] width 1261 height 490
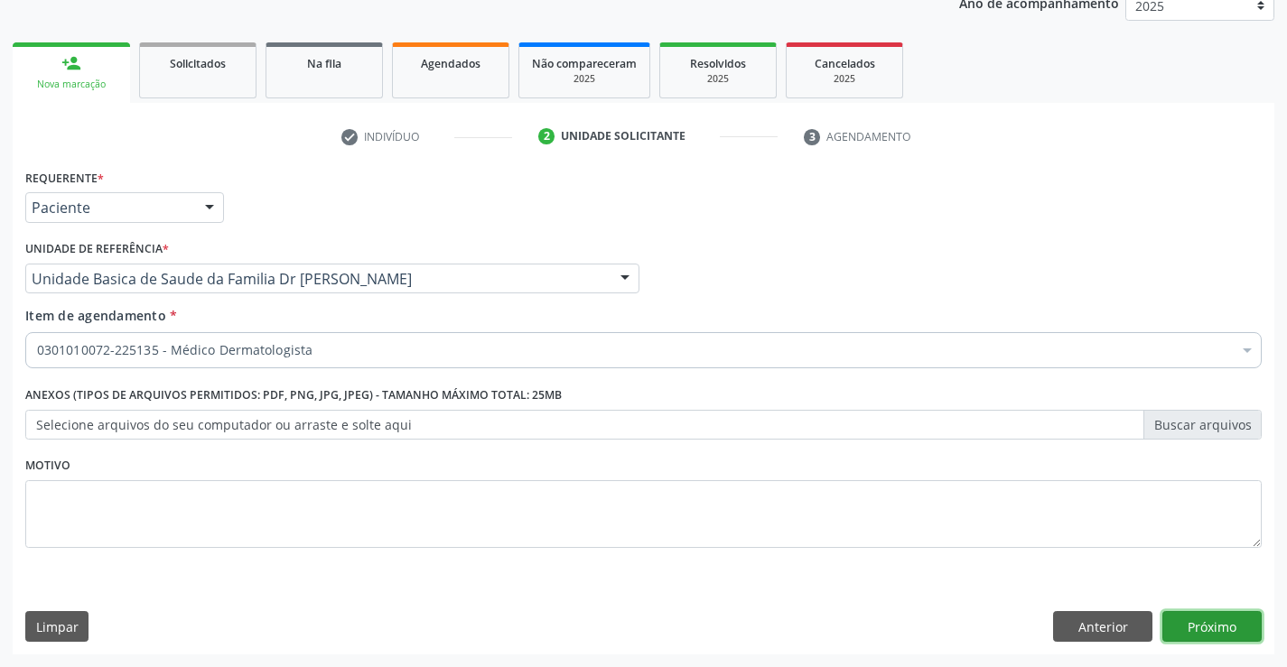
click at [1219, 624] on button "Próximo" at bounding box center [1211, 626] width 99 height 31
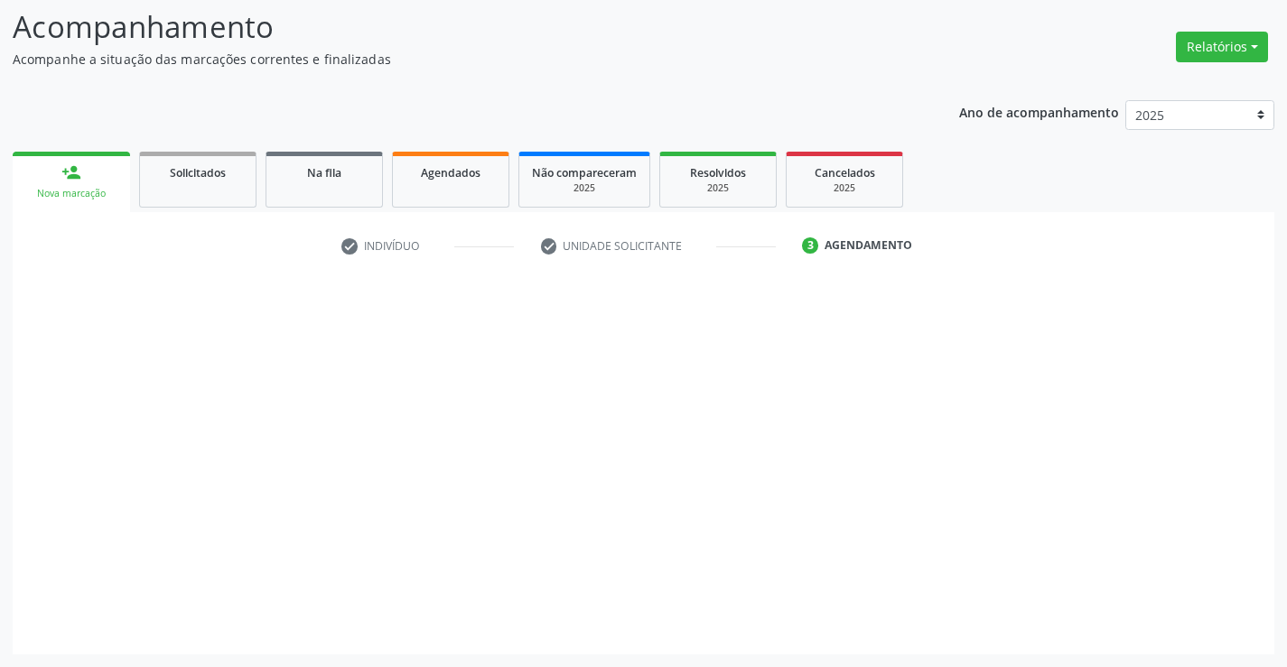
scroll to position [118, 0]
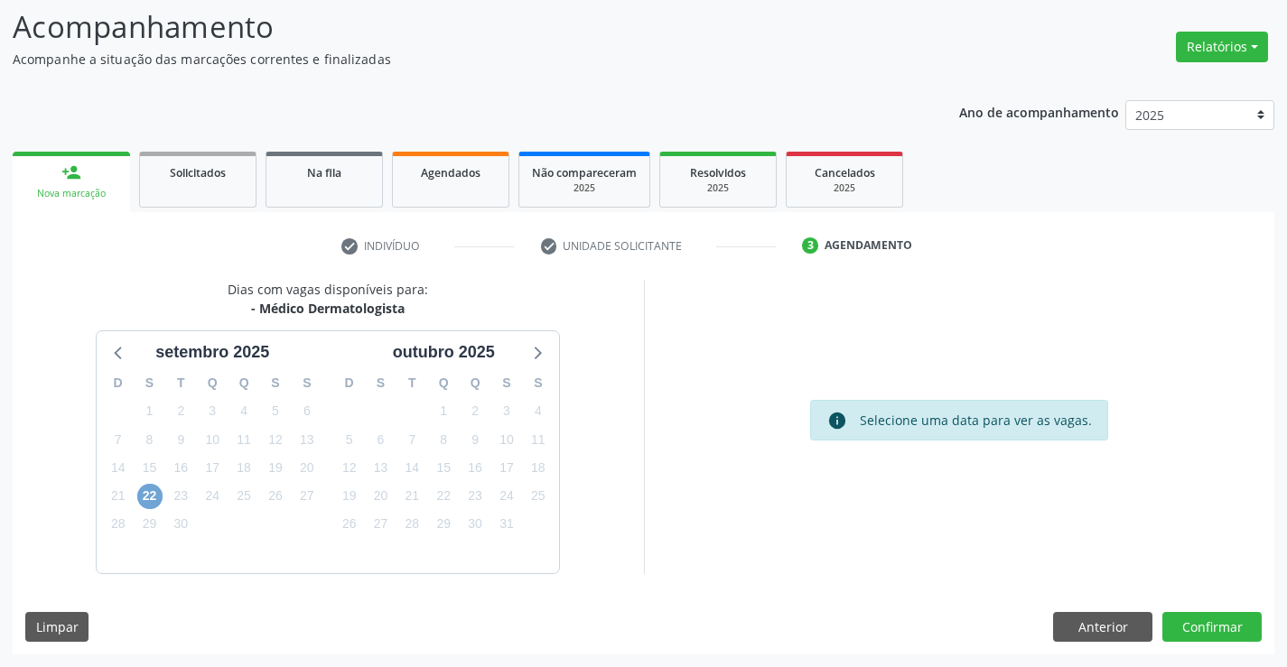
click at [142, 499] on span "22" at bounding box center [149, 496] width 25 height 25
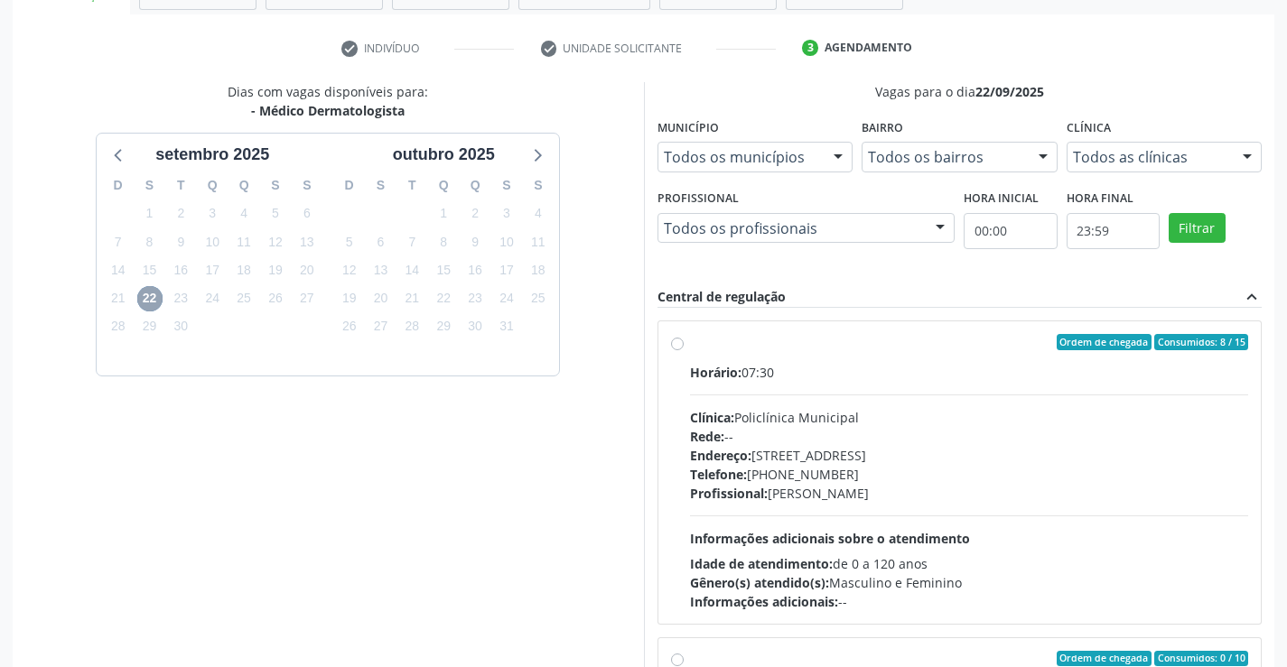
scroll to position [412, 0]
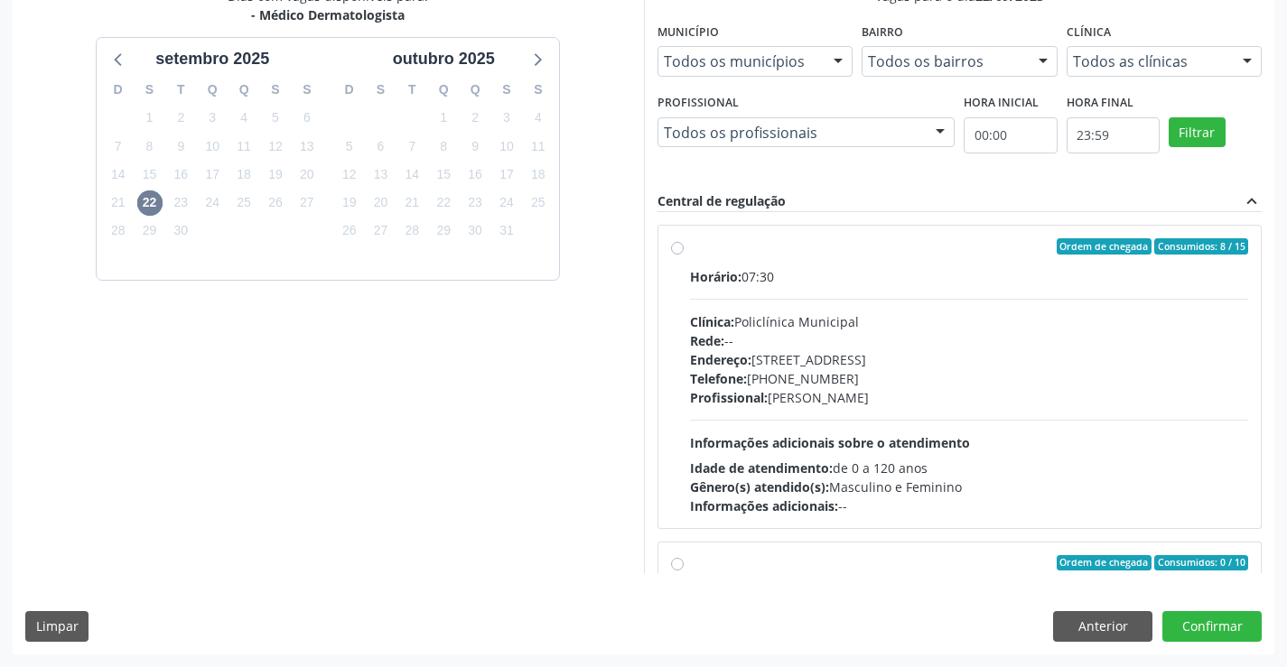
click at [674, 259] on div "Ordem de chegada Consumidos: 8 / 15 Horário: 07:30 Clínica: Policlínica Municip…" at bounding box center [960, 376] width 578 height 277
radio input "true"
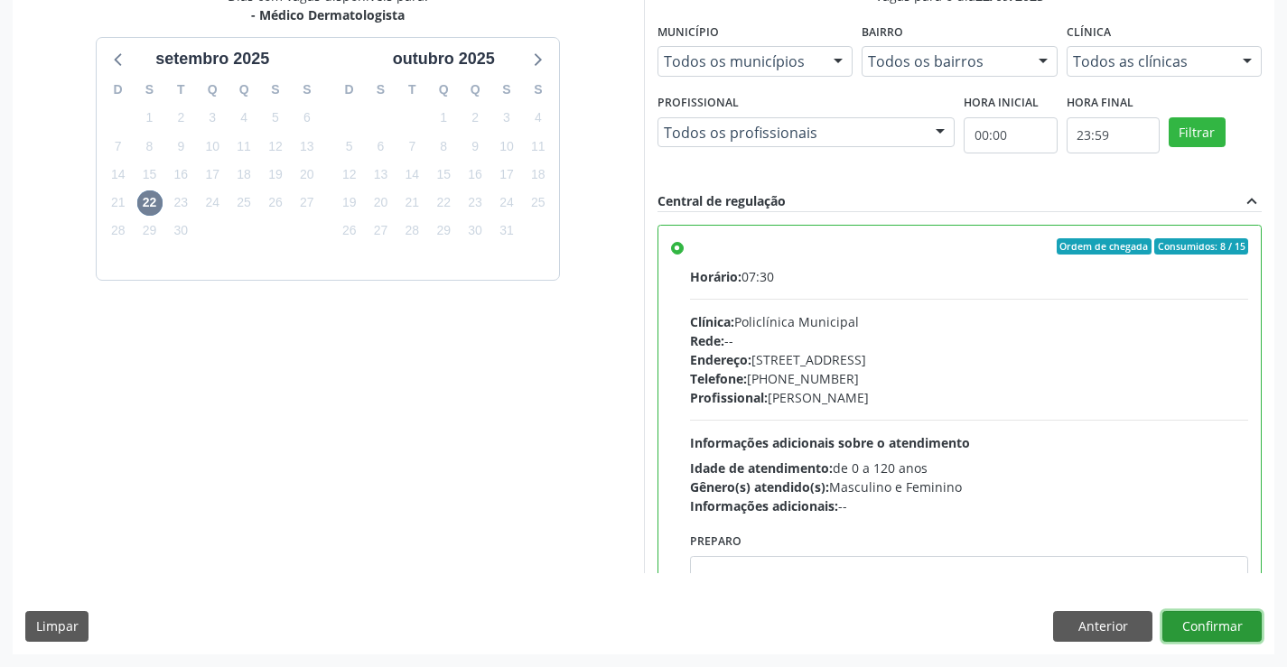
click at [1196, 617] on button "Confirmar" at bounding box center [1211, 626] width 99 height 31
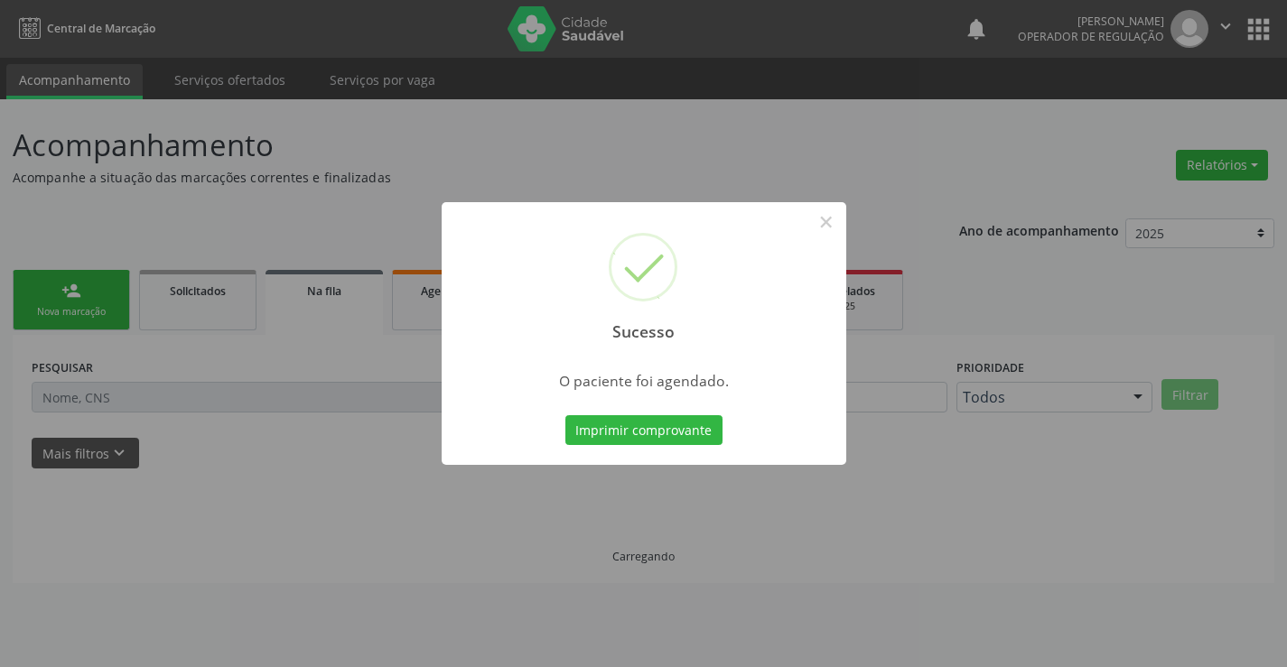
scroll to position [0, 0]
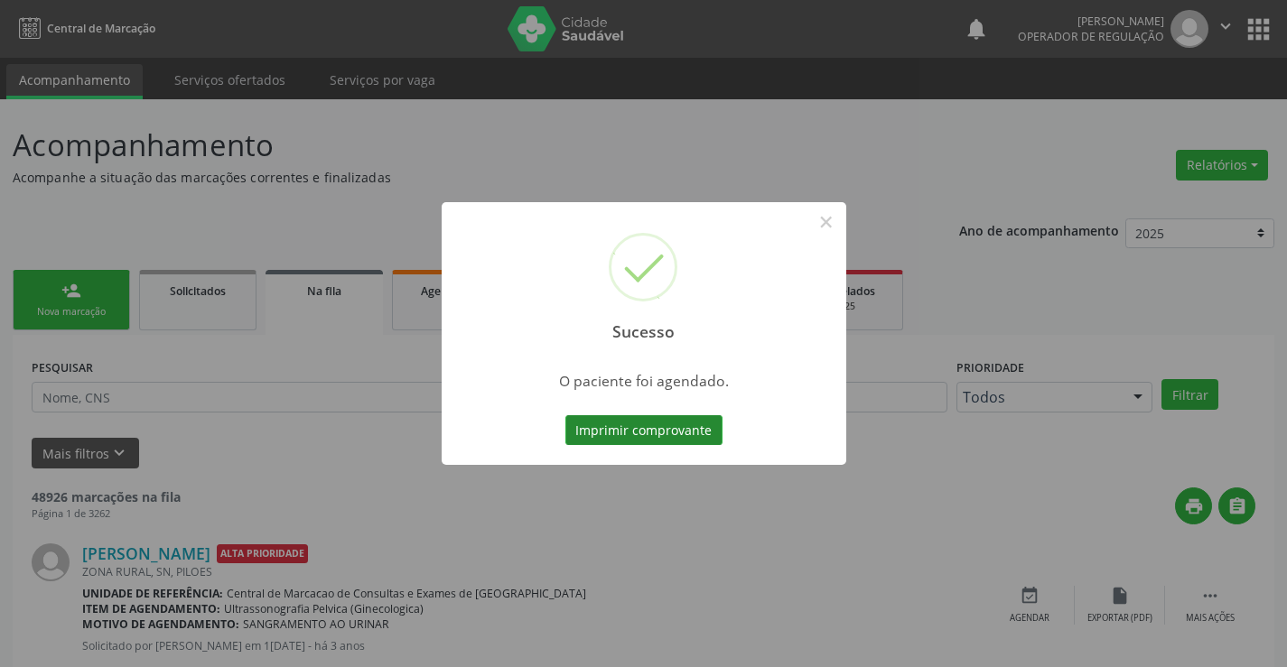
click at [596, 436] on button "Imprimir comprovante" at bounding box center [643, 430] width 157 height 31
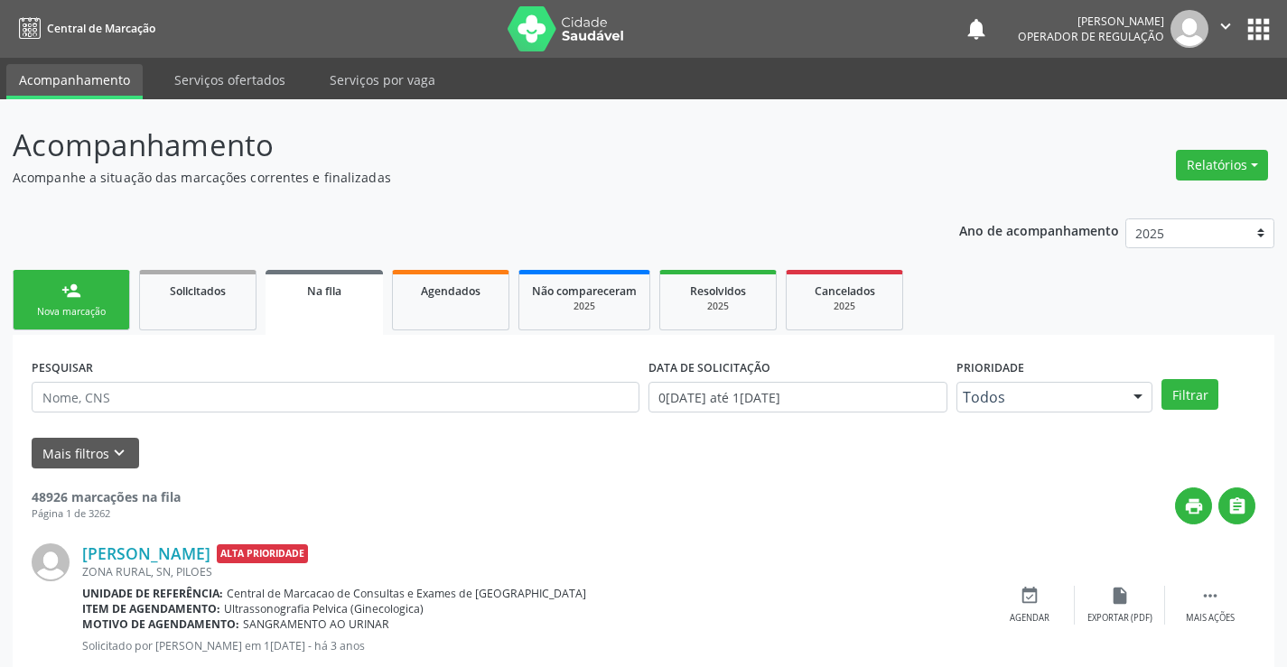
click at [70, 312] on div "Nova marcação" at bounding box center [71, 312] width 90 height 14
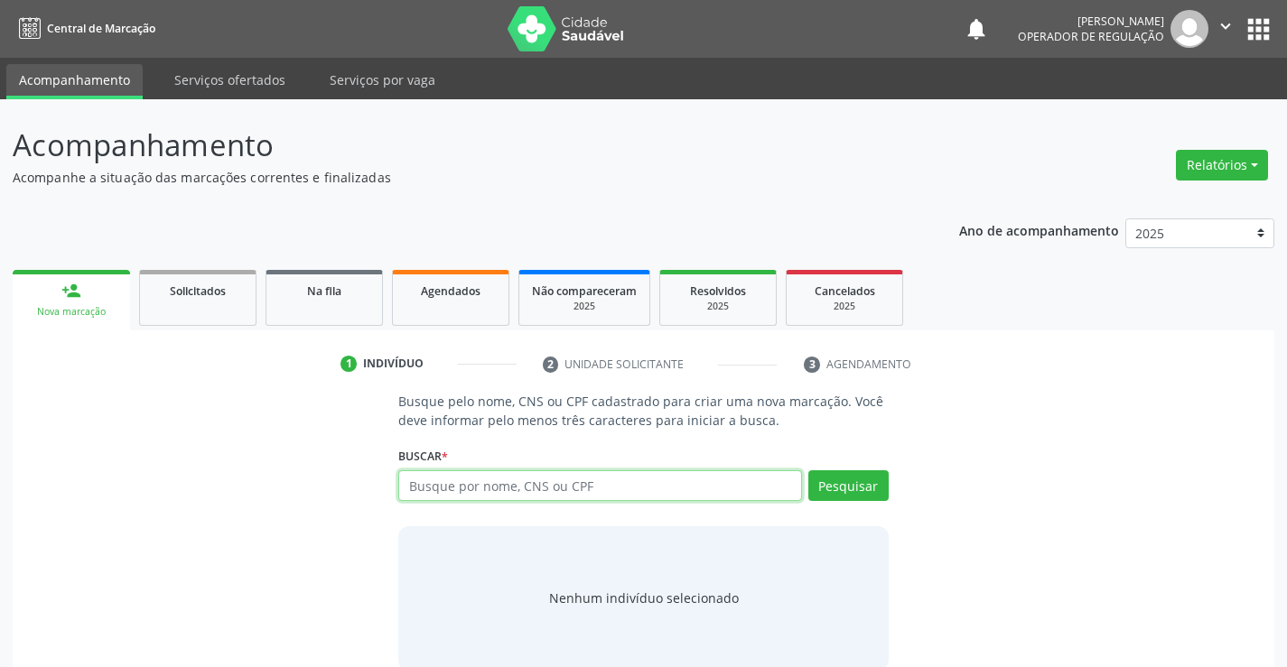
click at [436, 480] on input "text" at bounding box center [599, 485] width 403 height 31
type input "700209494615622"
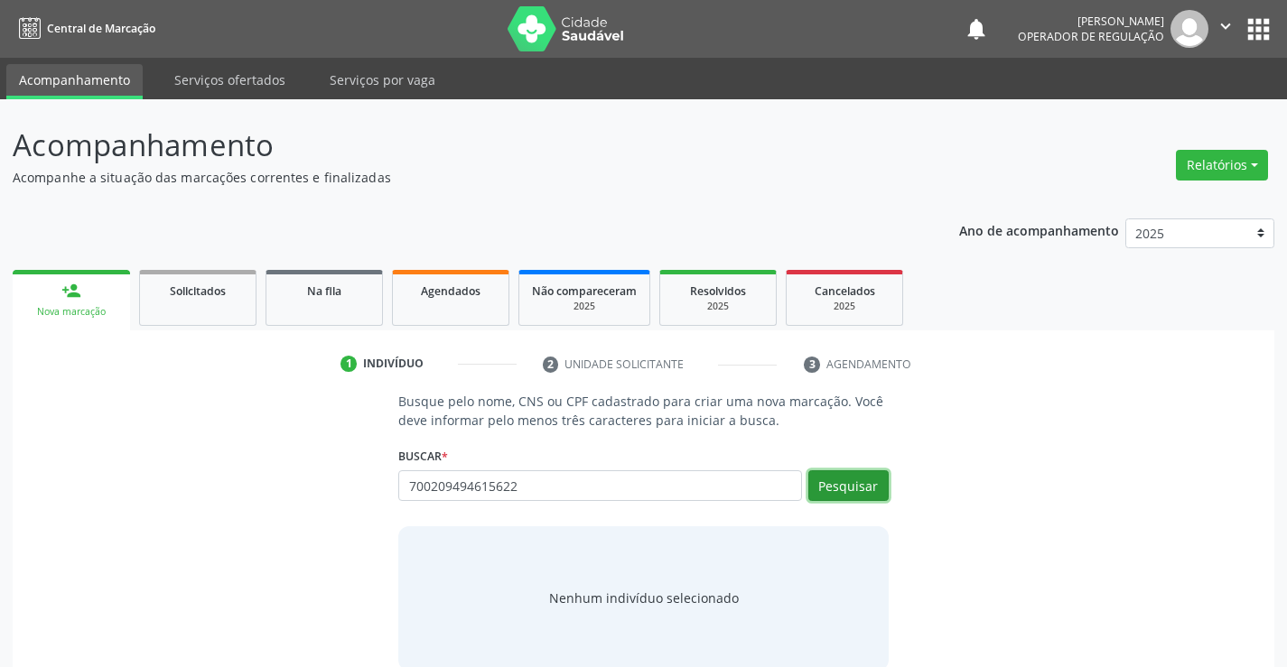
click at [851, 486] on button "Pesquisar" at bounding box center [848, 485] width 80 height 31
type input "700209494615622"
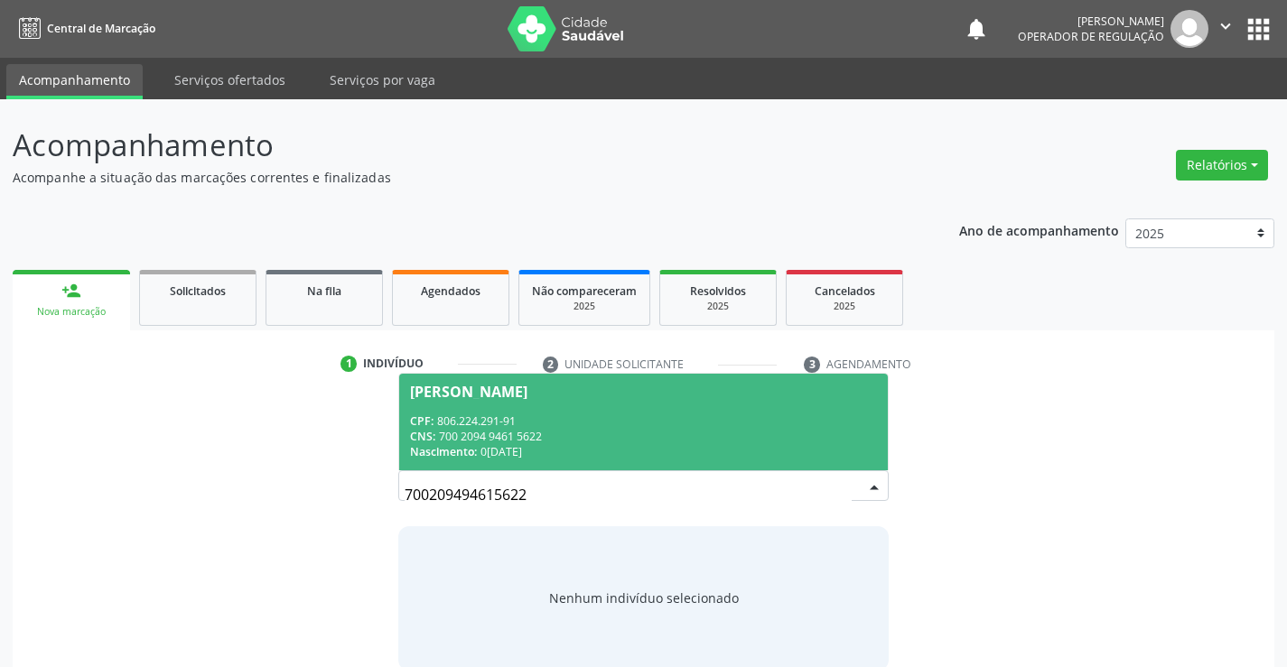
click at [515, 399] on span "[PERSON_NAME] CPF: 806.224.291-91 CNS: 700 2094 9461 5622 Nascimento: 03[DATE]" at bounding box center [643, 422] width 488 height 97
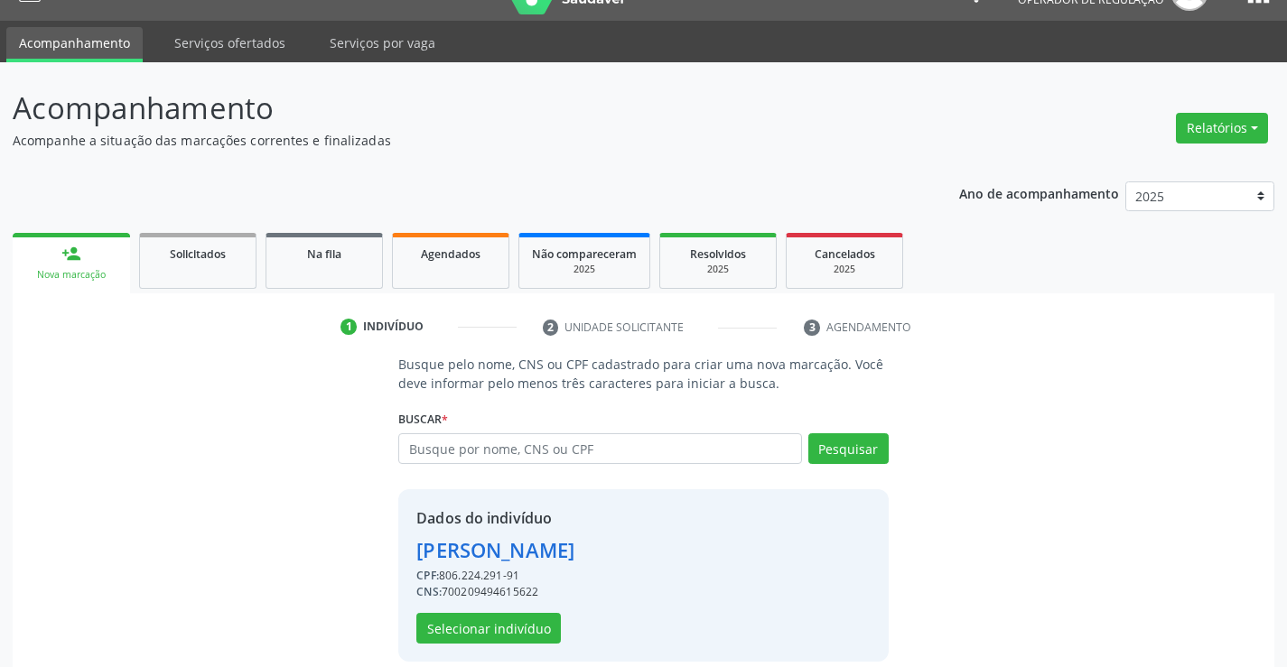
scroll to position [57, 0]
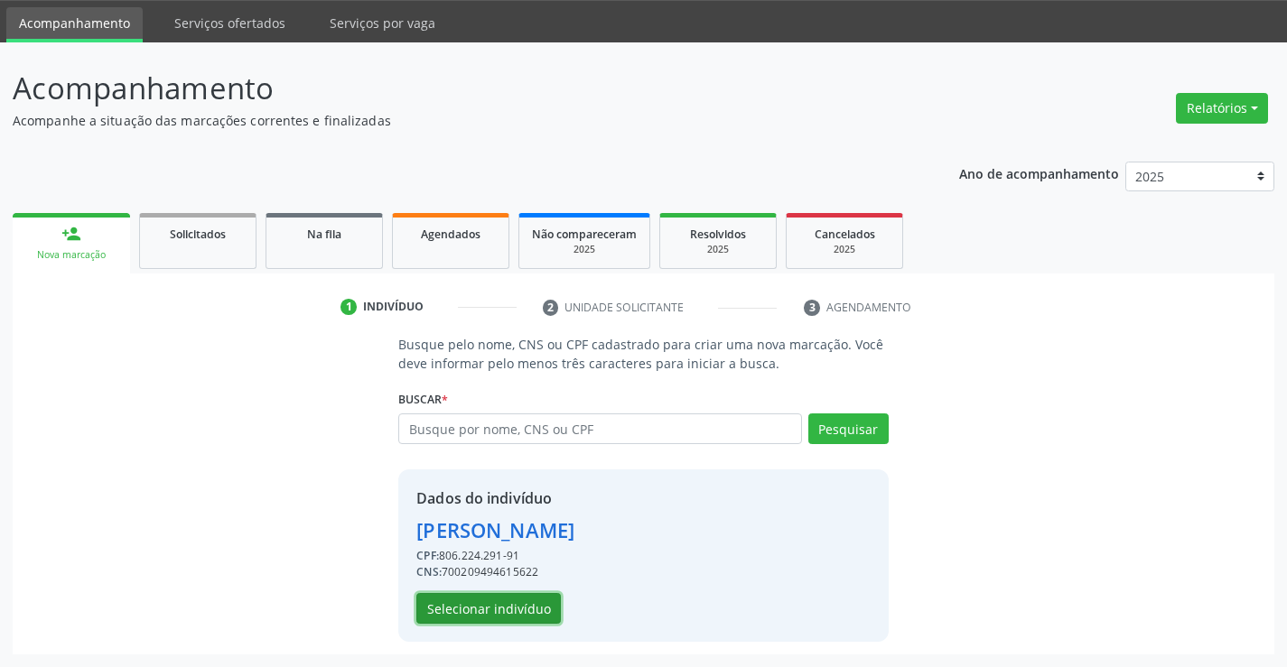
click at [442, 622] on button "Selecionar indivíduo" at bounding box center [488, 608] width 144 height 31
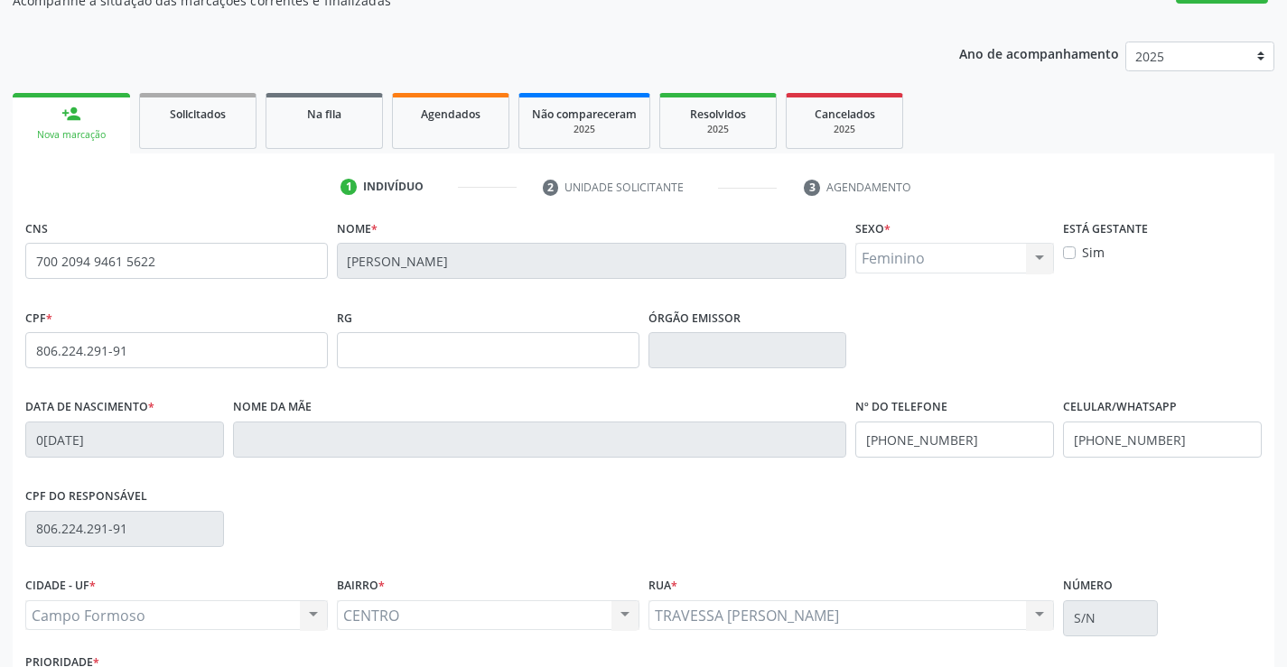
scroll to position [312, 0]
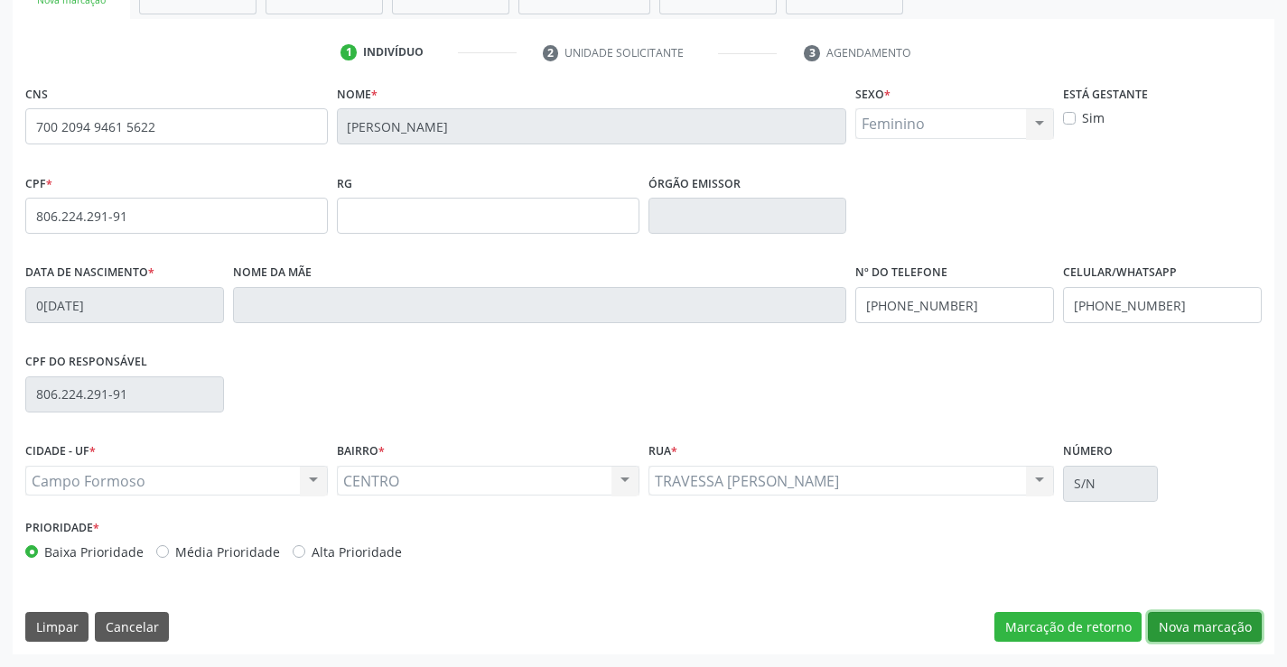
click at [1195, 621] on button "Nova marcação" at bounding box center [1205, 627] width 114 height 31
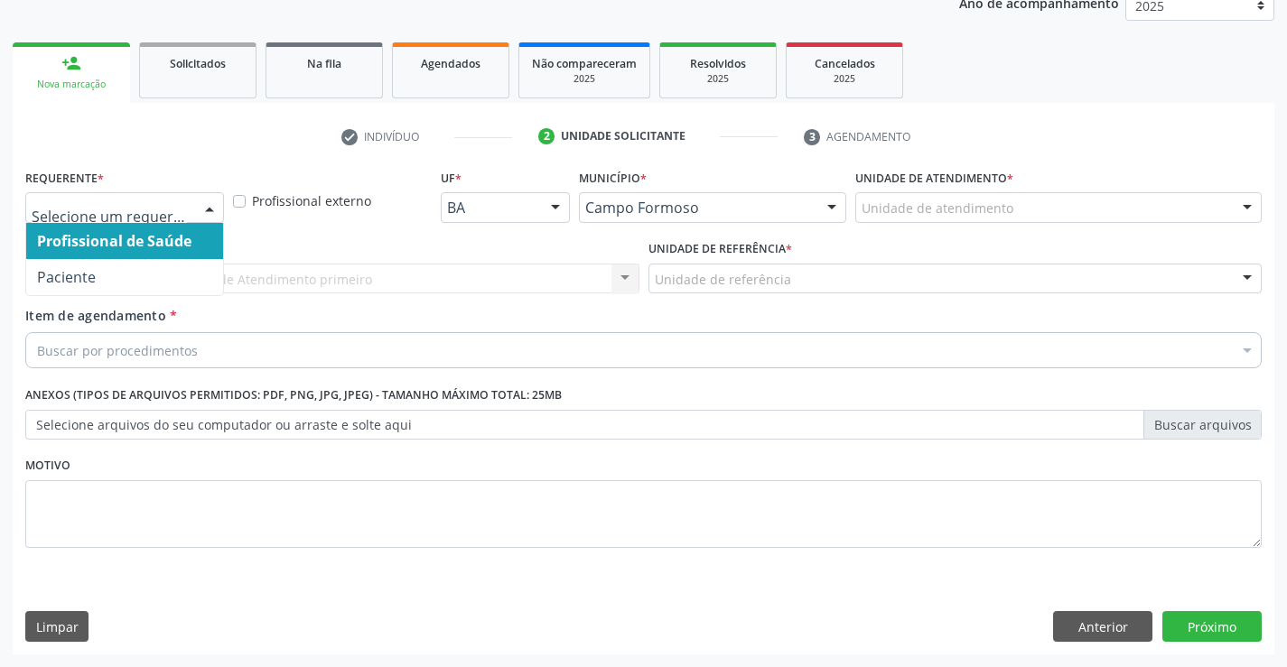
click at [213, 211] on div at bounding box center [209, 208] width 27 height 31
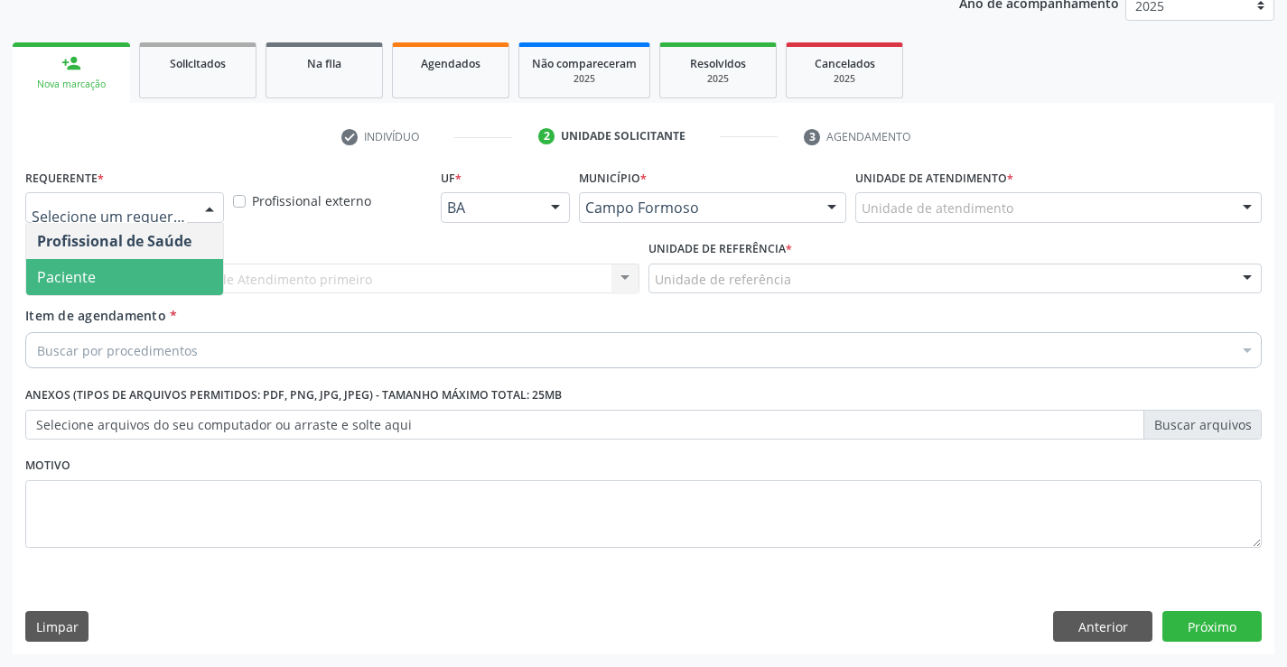
click at [120, 263] on span "Paciente" at bounding box center [124, 277] width 197 height 36
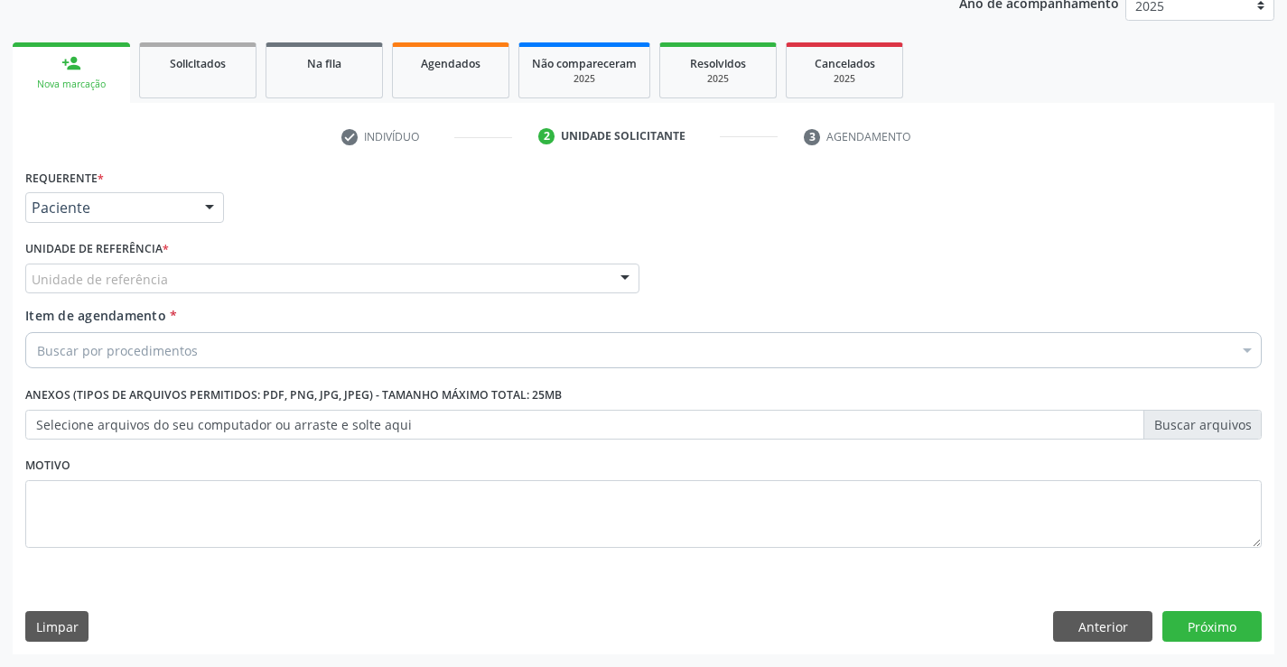
click at [616, 274] on div at bounding box center [624, 280] width 27 height 31
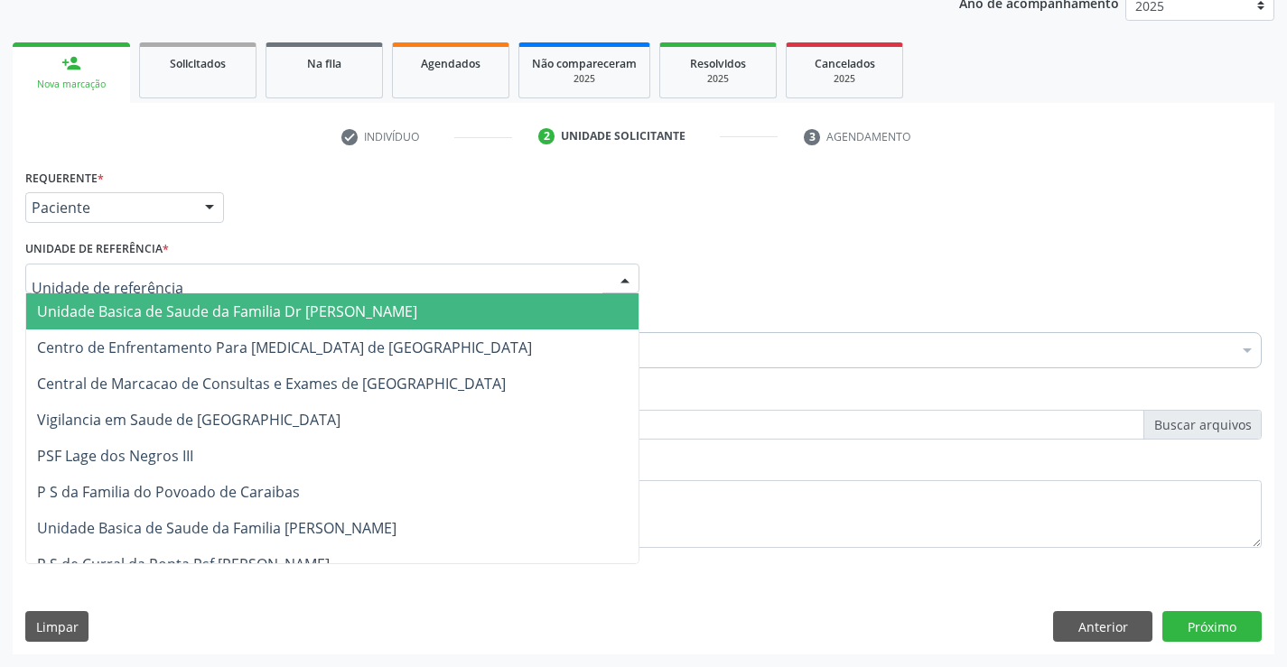
click at [389, 298] on span "Unidade Basica de Saude da Familia Dr [PERSON_NAME]" at bounding box center [332, 311] width 612 height 36
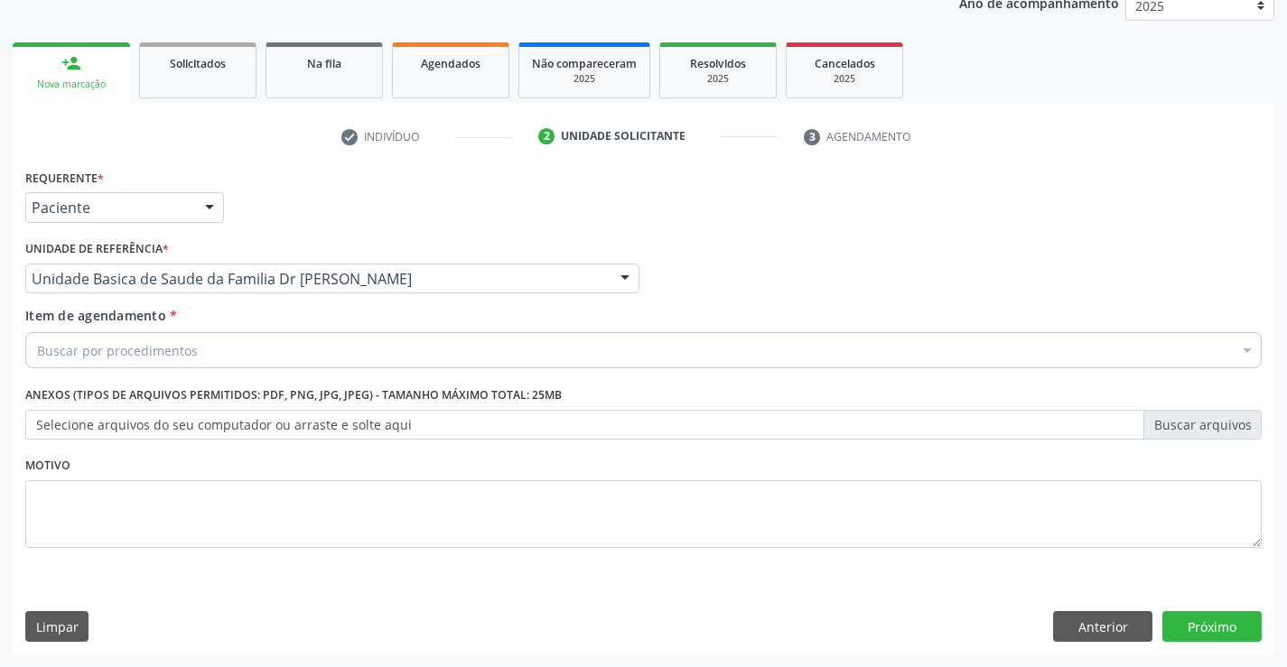
click at [309, 332] on div "Buscar por procedimentos" at bounding box center [643, 350] width 1236 height 36
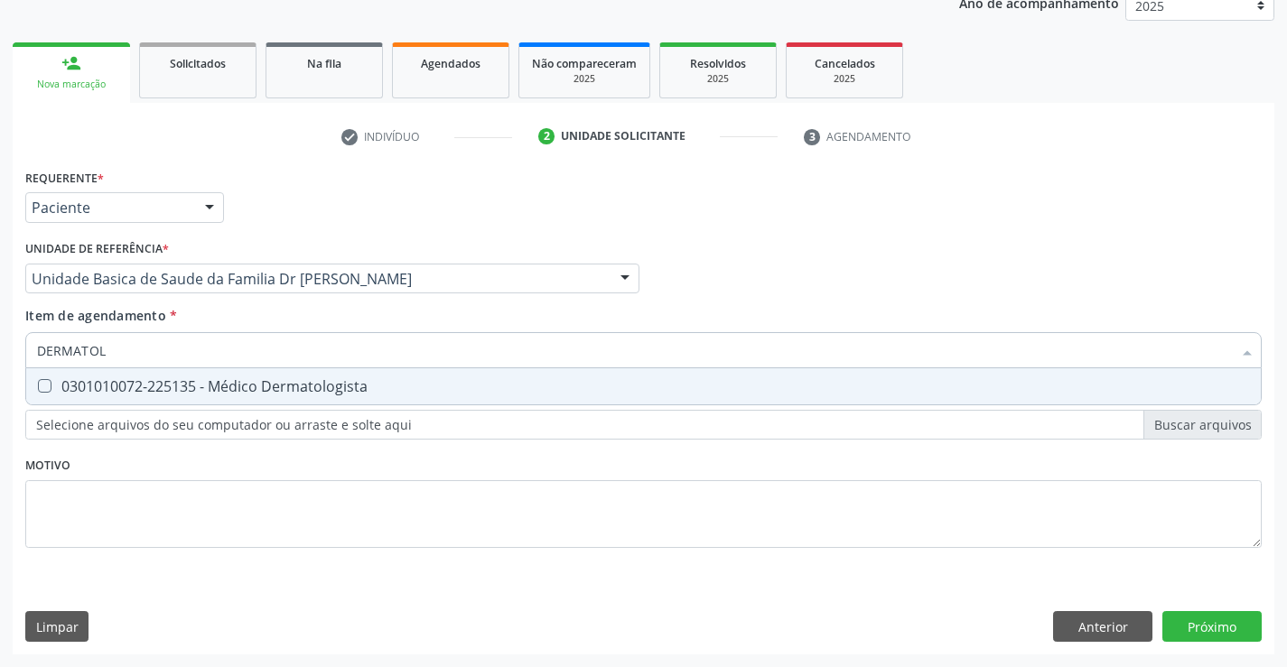
type input "DERMATOLO"
click at [160, 379] on div "0301010072-225135 - Médico Dermatologista" at bounding box center [643, 386] width 1213 height 14
checkbox Dermatologista "true"
click at [1215, 618] on div "Requerente * Paciente Profissional de Saúde Paciente Nenhum resultado encontrad…" at bounding box center [643, 409] width 1261 height 490
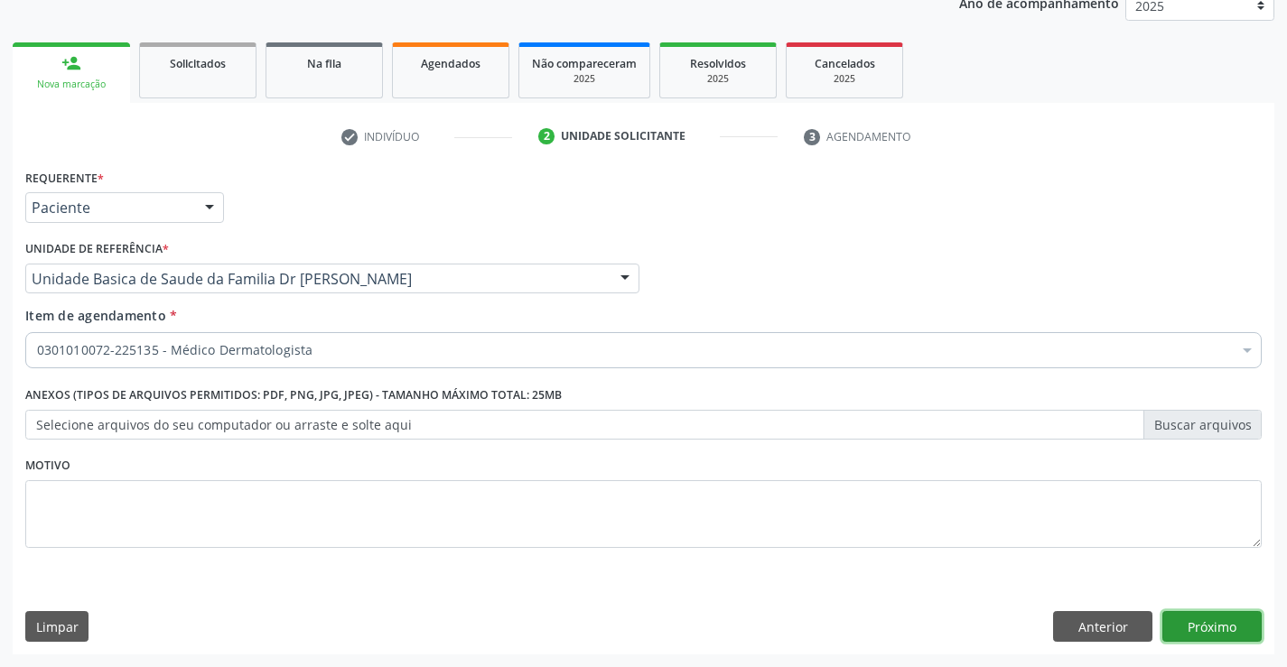
click at [1214, 624] on button "Próximo" at bounding box center [1211, 626] width 99 height 31
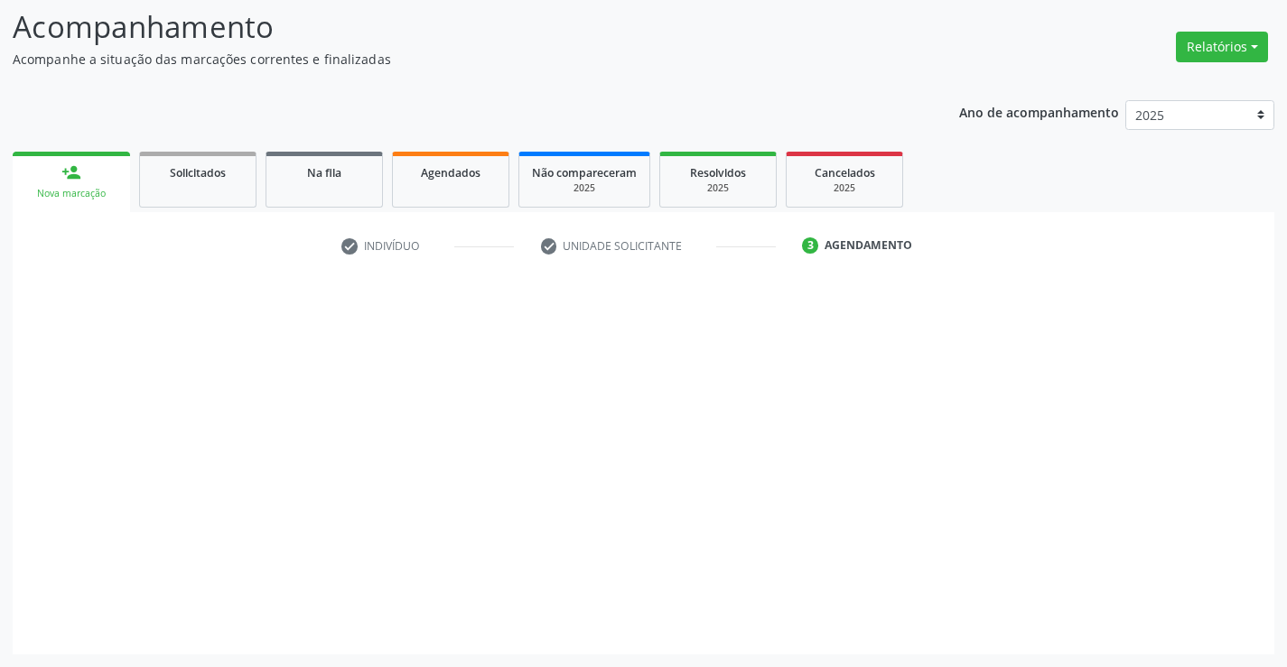
scroll to position [118, 0]
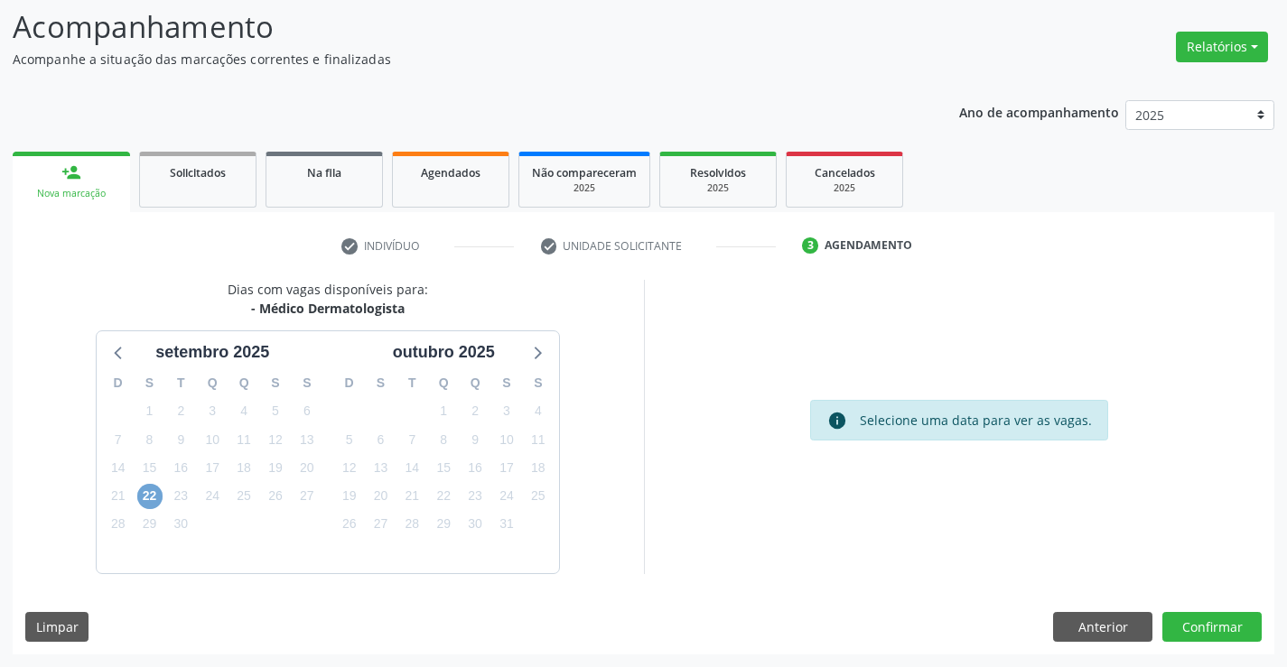
click at [152, 497] on span "22" at bounding box center [149, 496] width 25 height 25
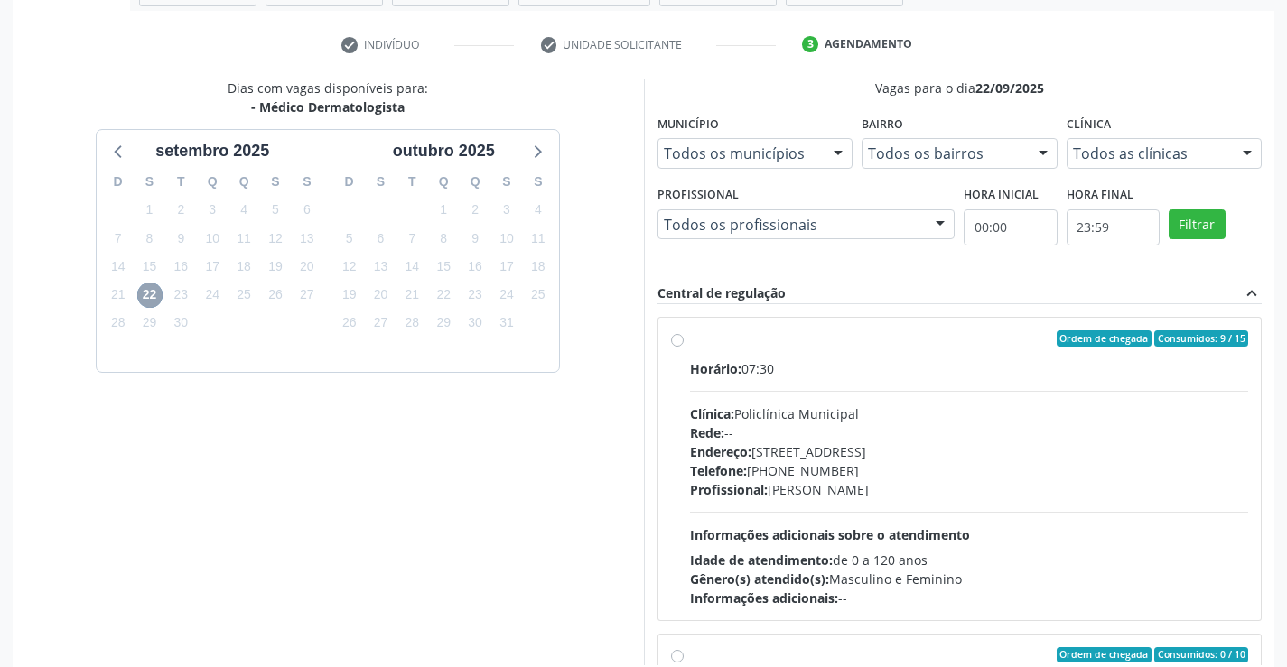
scroll to position [333, 0]
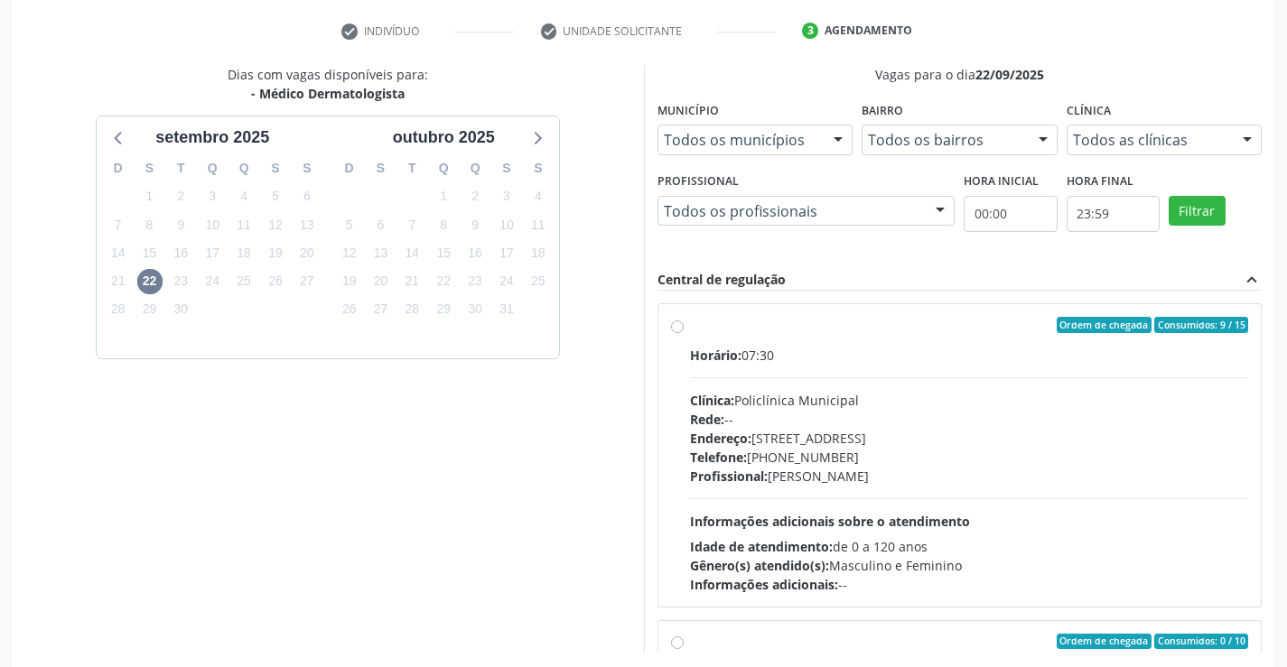
click at [690, 327] on label "Ordem de chegada Consumidos: 9 / 15 Horário: 07:30 Clínica: Policlínica Municip…" at bounding box center [969, 455] width 559 height 277
click at [676, 327] on input "Ordem de chegada Consumidos: 9 / 15 Horário: 07:30 Clínica: Policlínica Municip…" at bounding box center [677, 325] width 13 height 16
radio input "true"
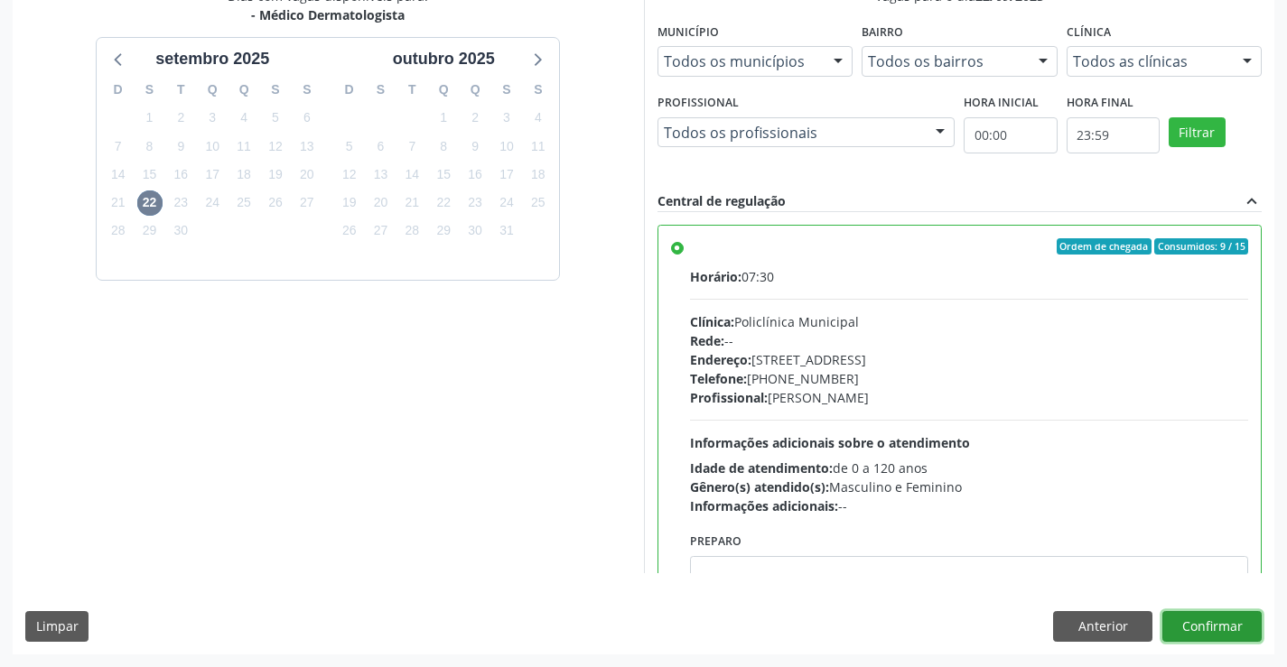
click at [1201, 622] on button "Confirmar" at bounding box center [1211, 626] width 99 height 31
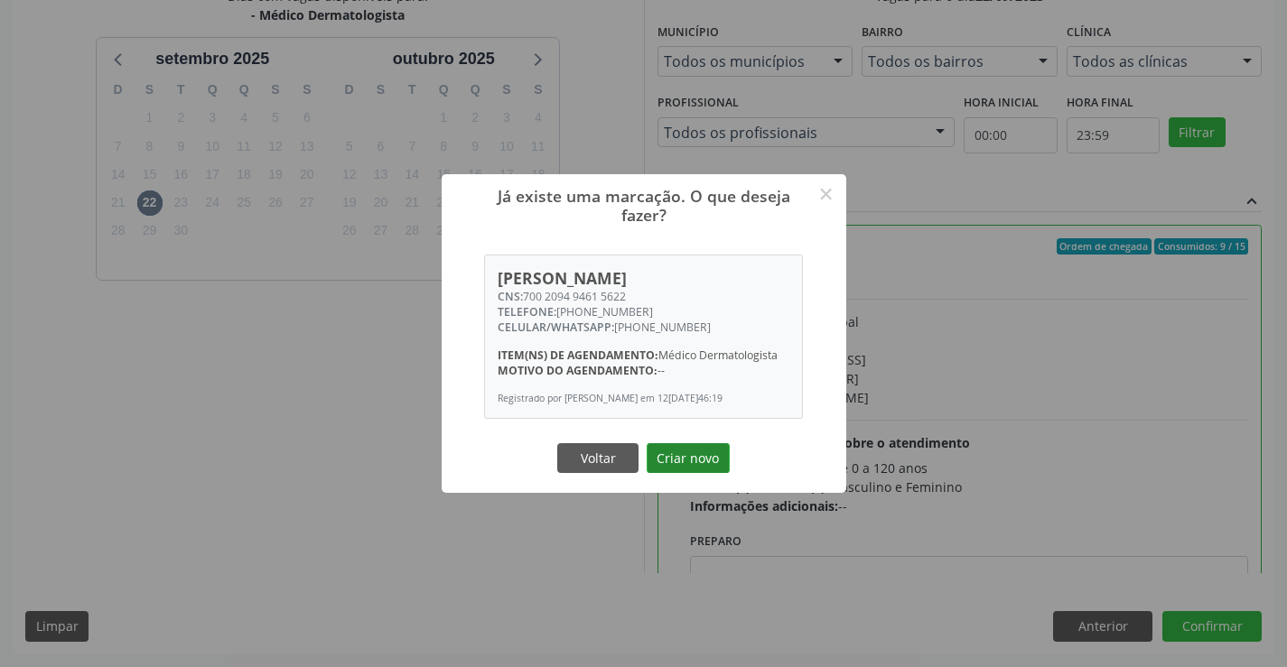
click at [664, 460] on button "Criar novo" at bounding box center [687, 458] width 83 height 31
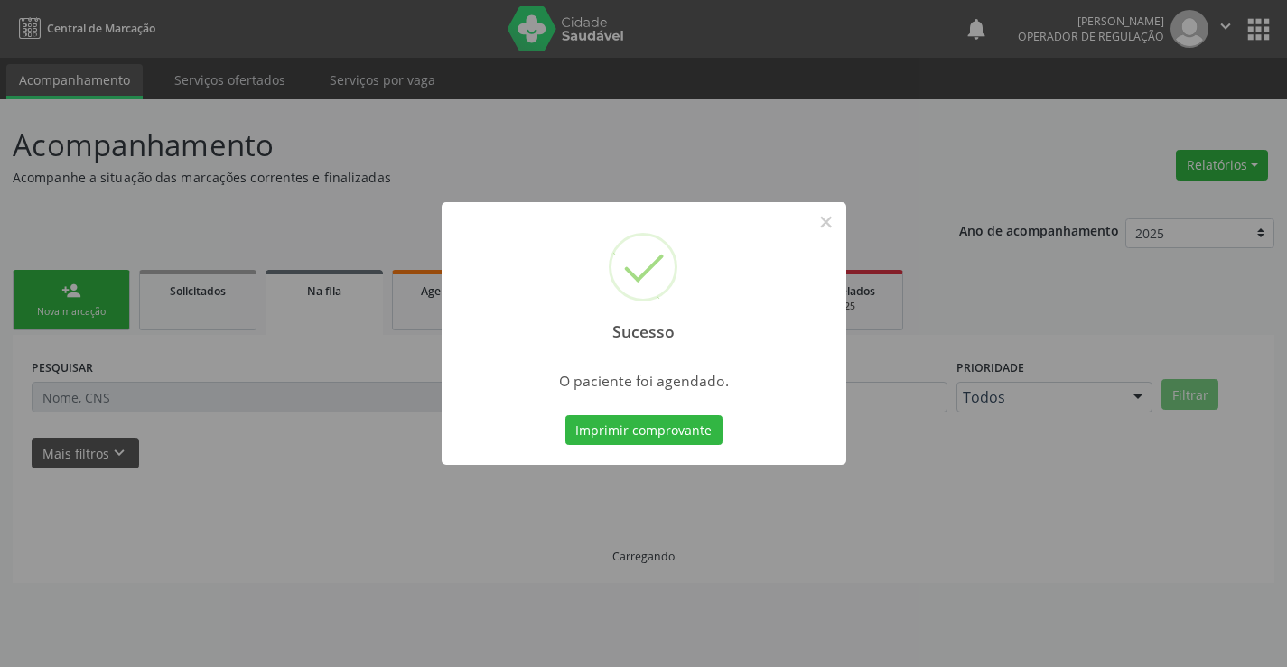
scroll to position [0, 0]
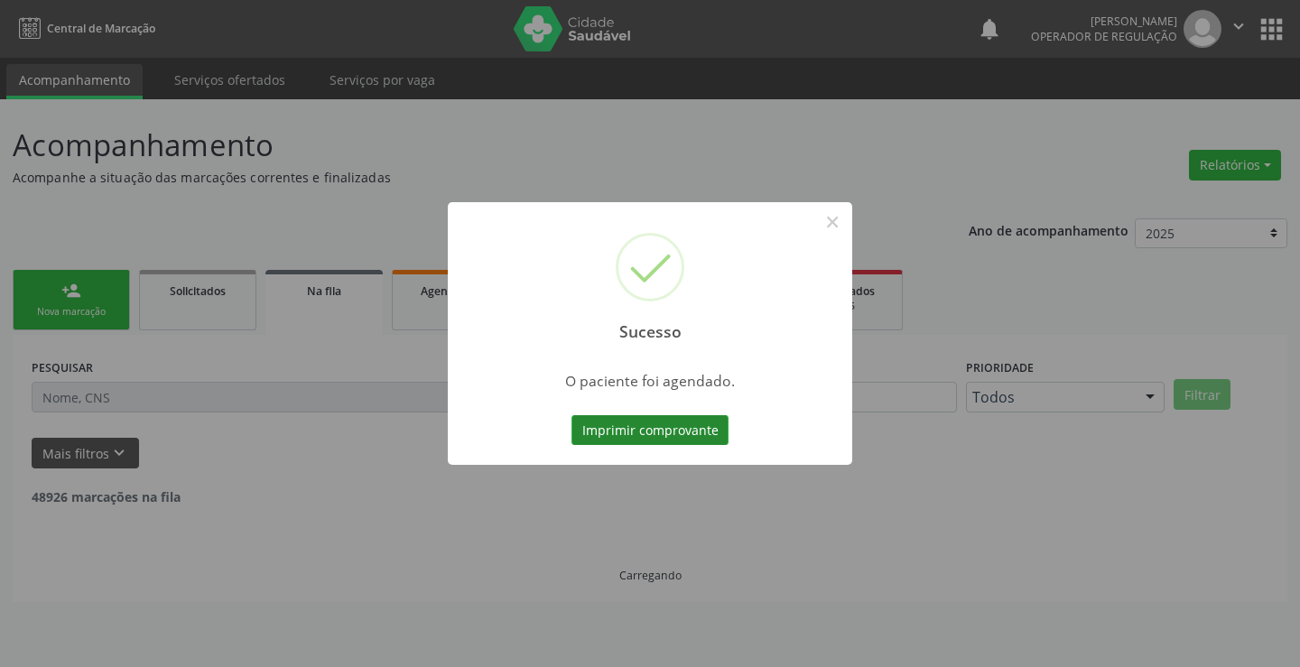
click at [656, 431] on button "Imprimir comprovante" at bounding box center [650, 430] width 157 height 31
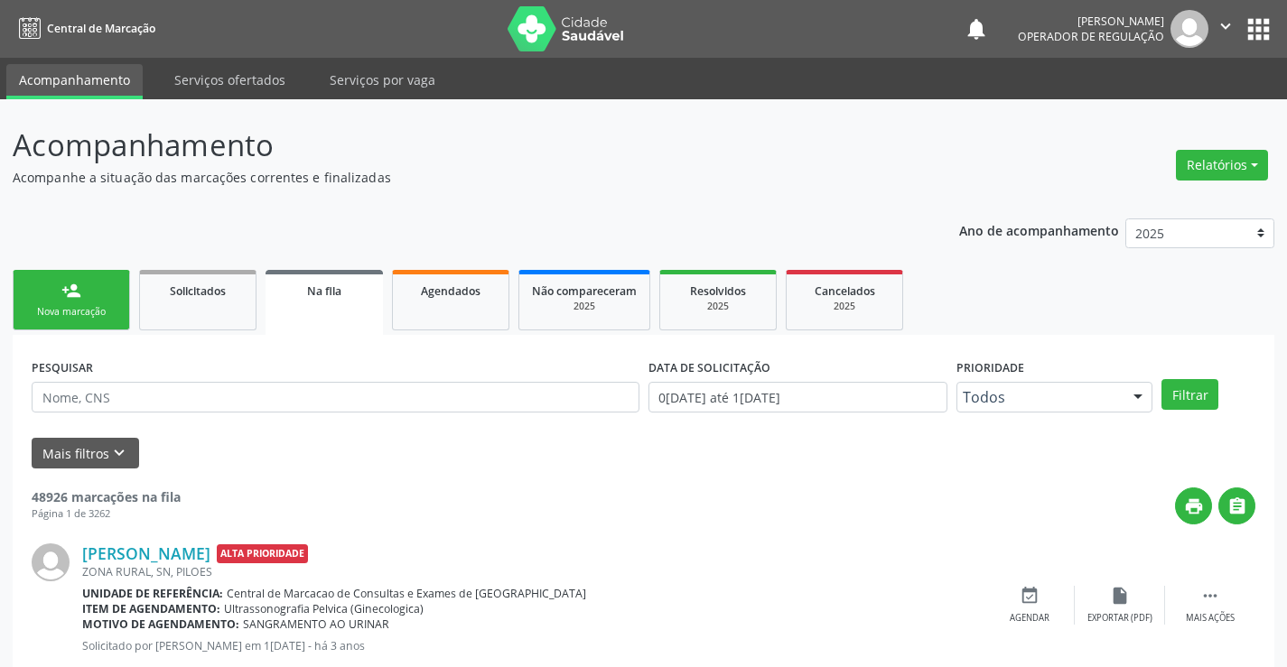
click at [106, 283] on link "person_add Nova marcação" at bounding box center [71, 300] width 117 height 60
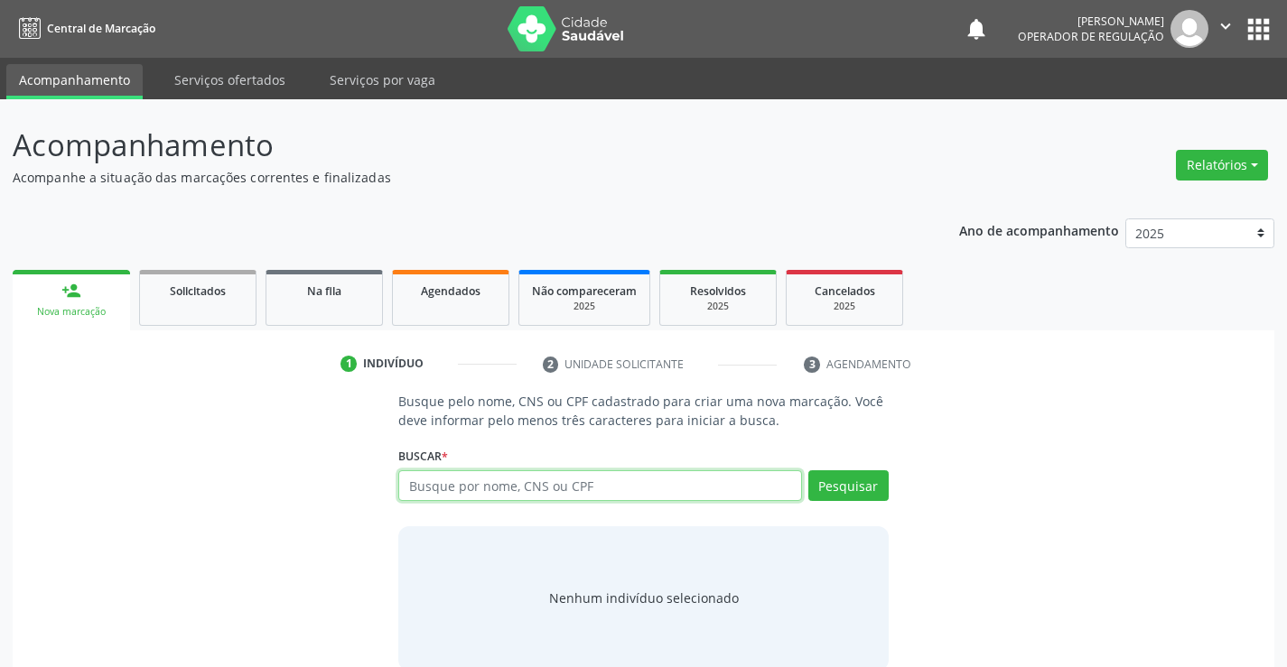
click at [488, 492] on input "text" at bounding box center [599, 485] width 403 height 31
type input "700301991139138"
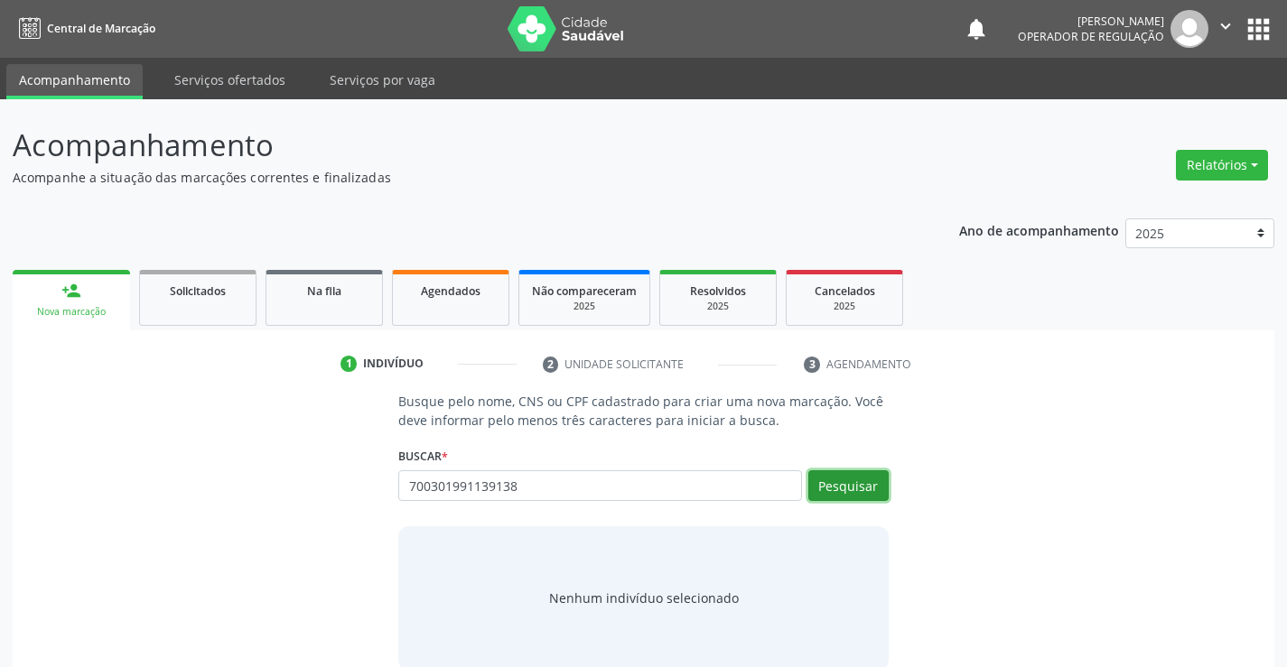
click at [832, 473] on button "Pesquisar" at bounding box center [848, 485] width 80 height 31
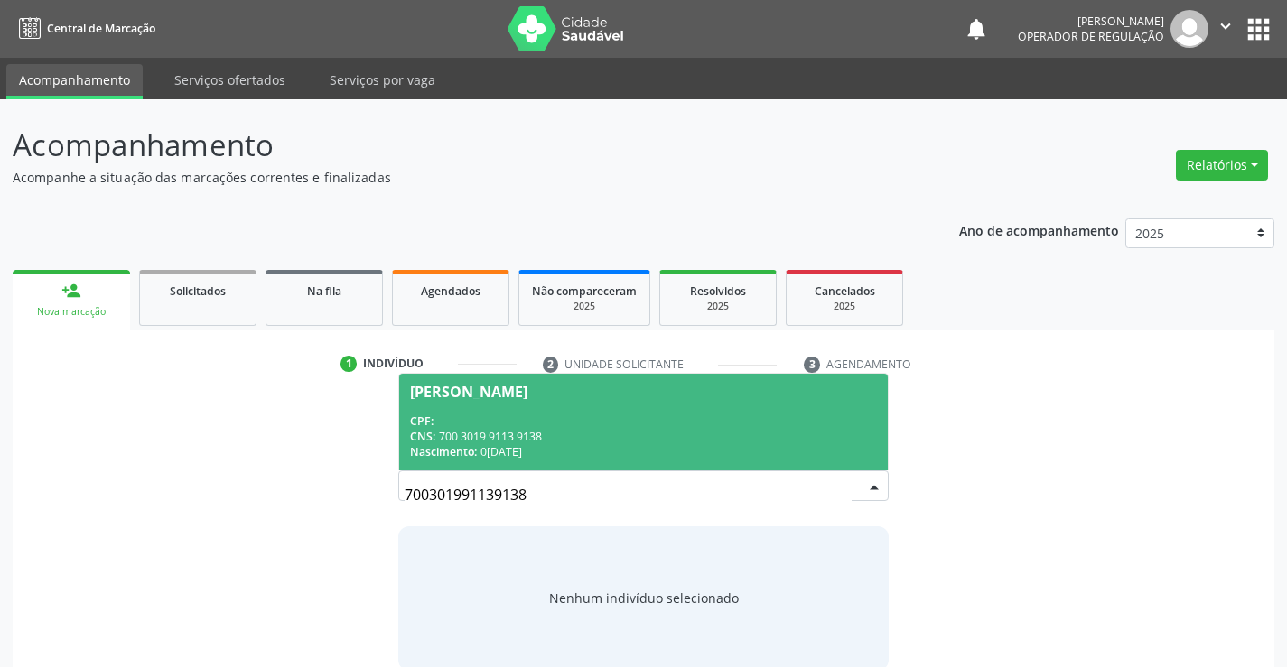
click at [516, 386] on div "[PERSON_NAME]" at bounding box center [468, 392] width 117 height 14
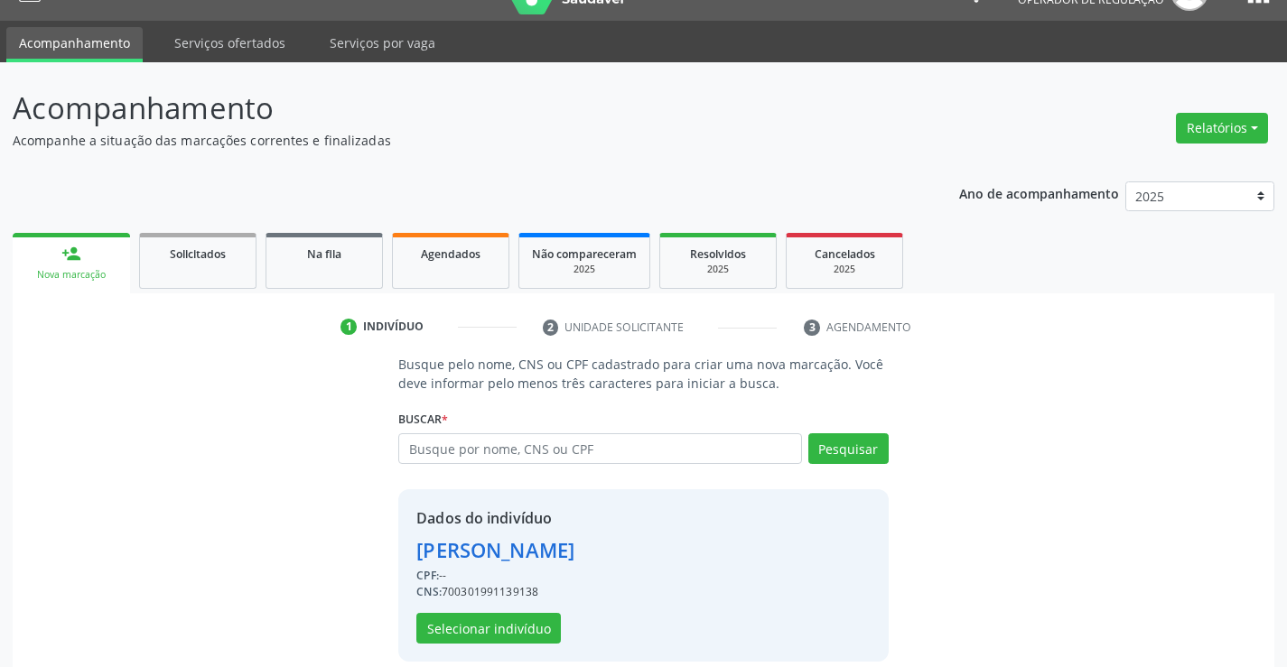
scroll to position [57, 0]
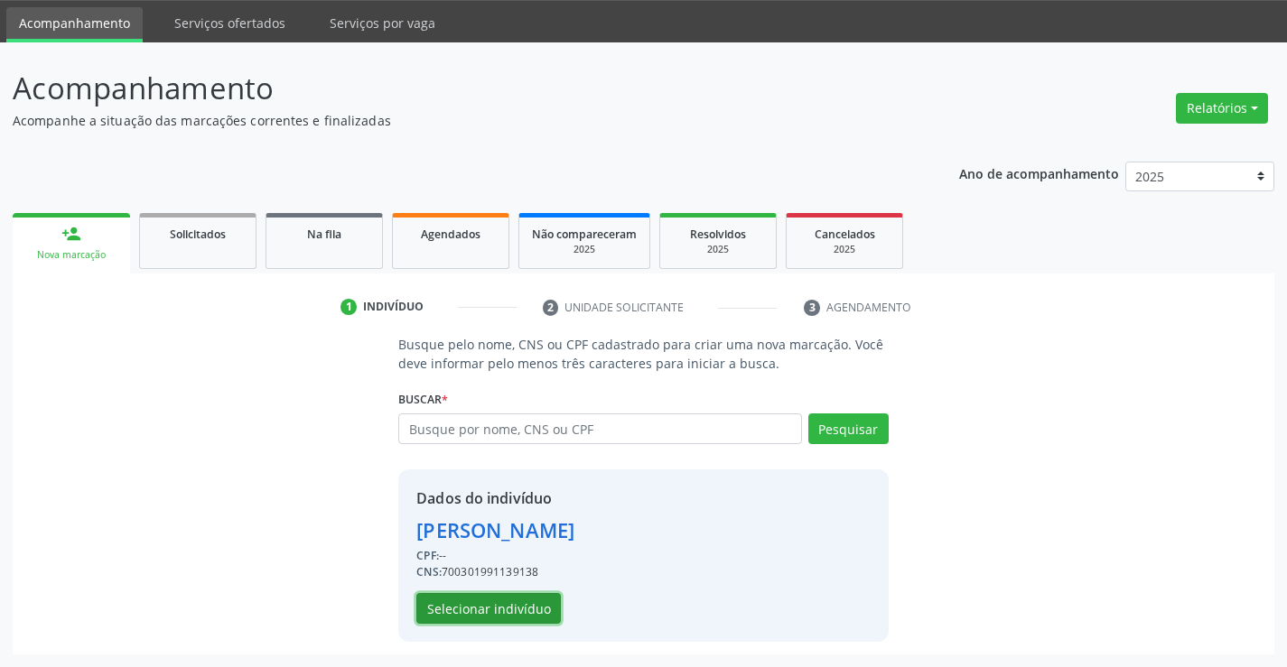
click at [470, 601] on button "Selecionar indivíduo" at bounding box center [488, 608] width 144 height 31
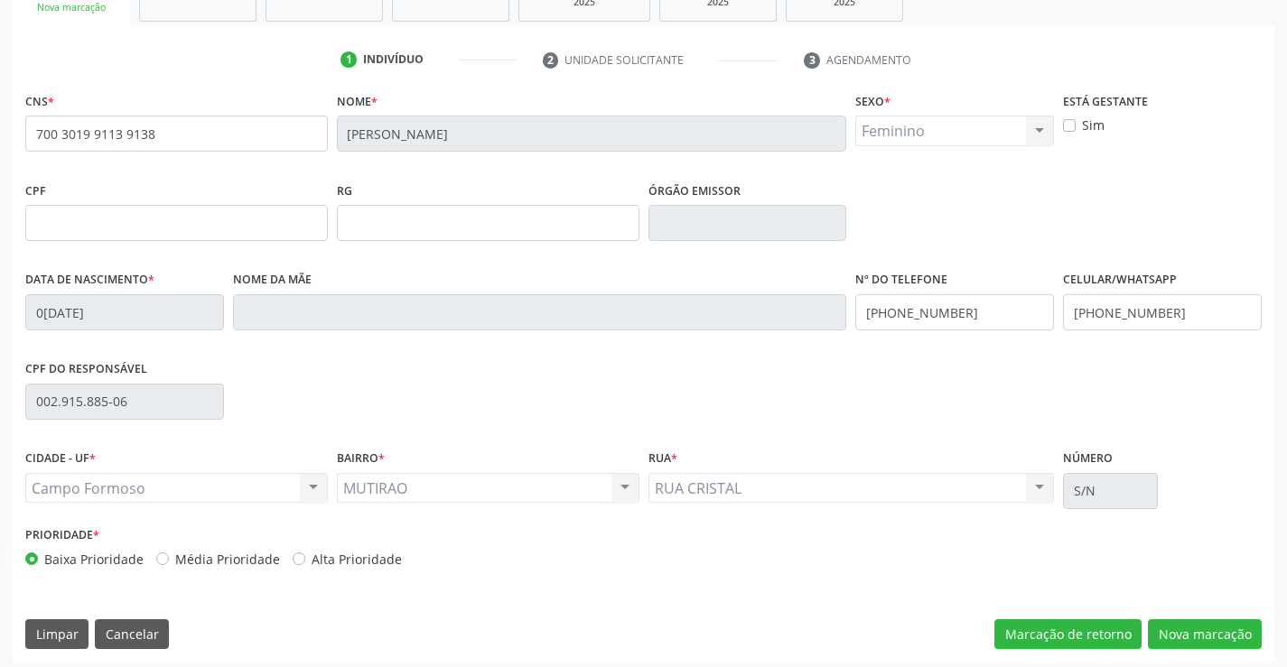
scroll to position [312, 0]
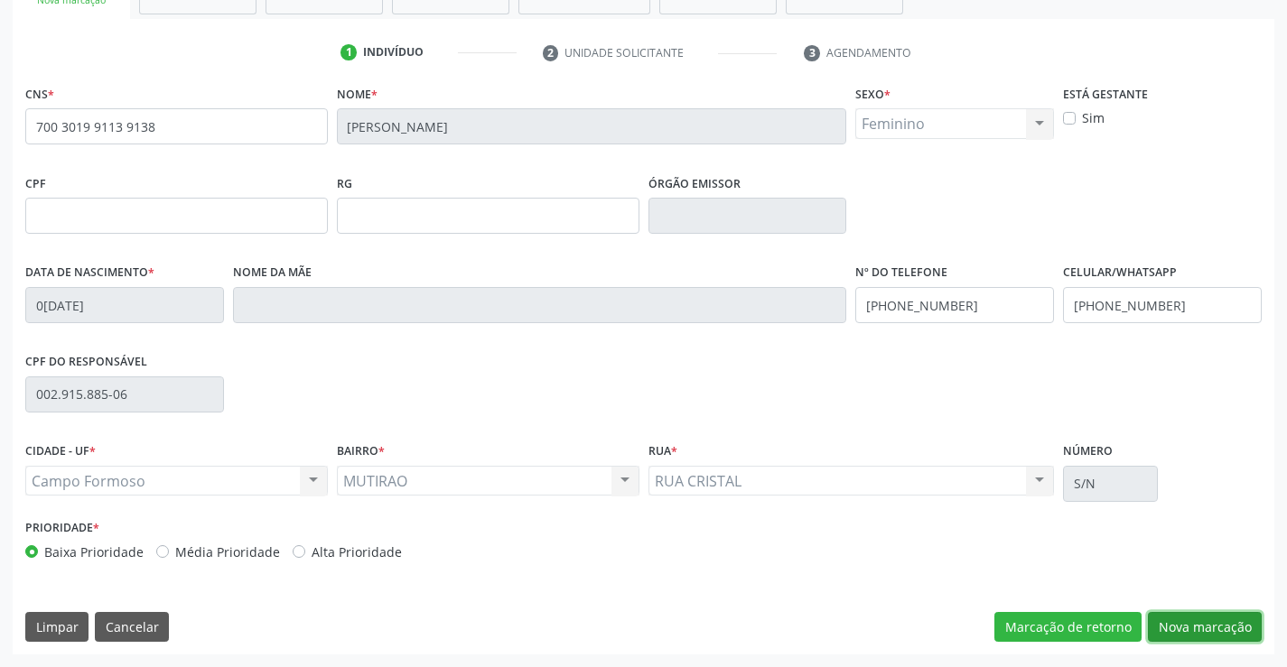
click at [1211, 628] on button "Nova marcação" at bounding box center [1205, 627] width 114 height 31
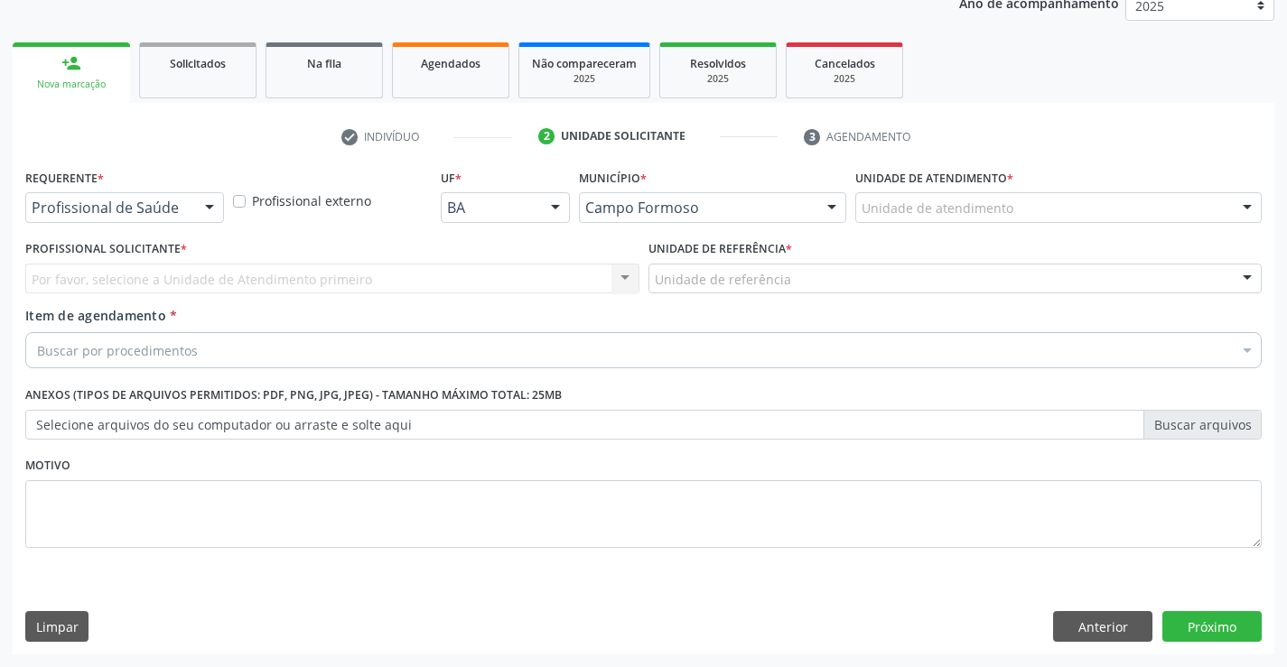
scroll to position [228, 0]
click at [200, 208] on div at bounding box center [209, 208] width 27 height 31
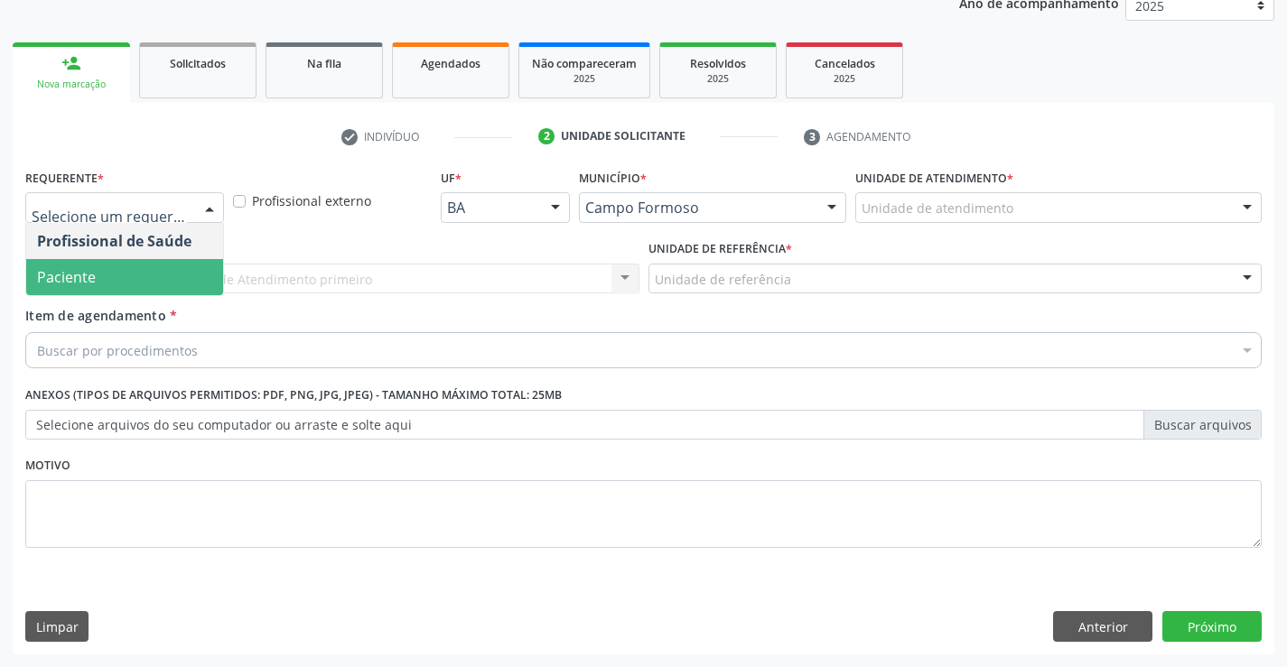
click at [160, 274] on span "Paciente" at bounding box center [124, 277] width 197 height 36
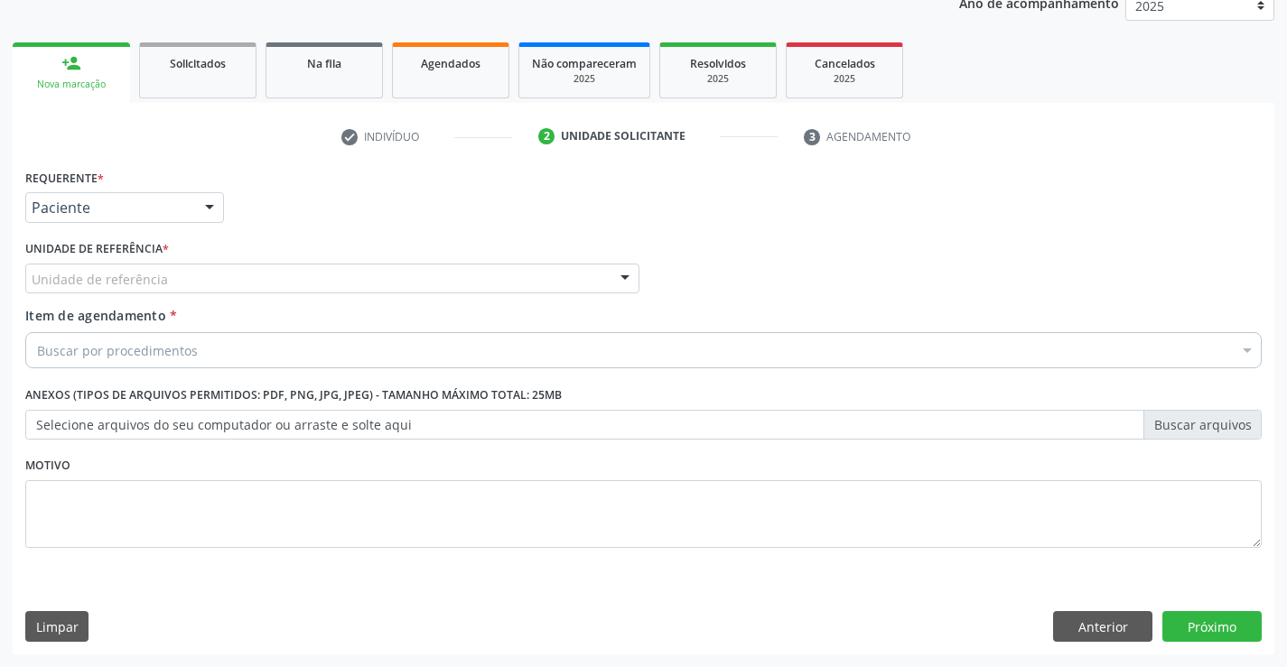
click at [617, 274] on div at bounding box center [624, 280] width 27 height 31
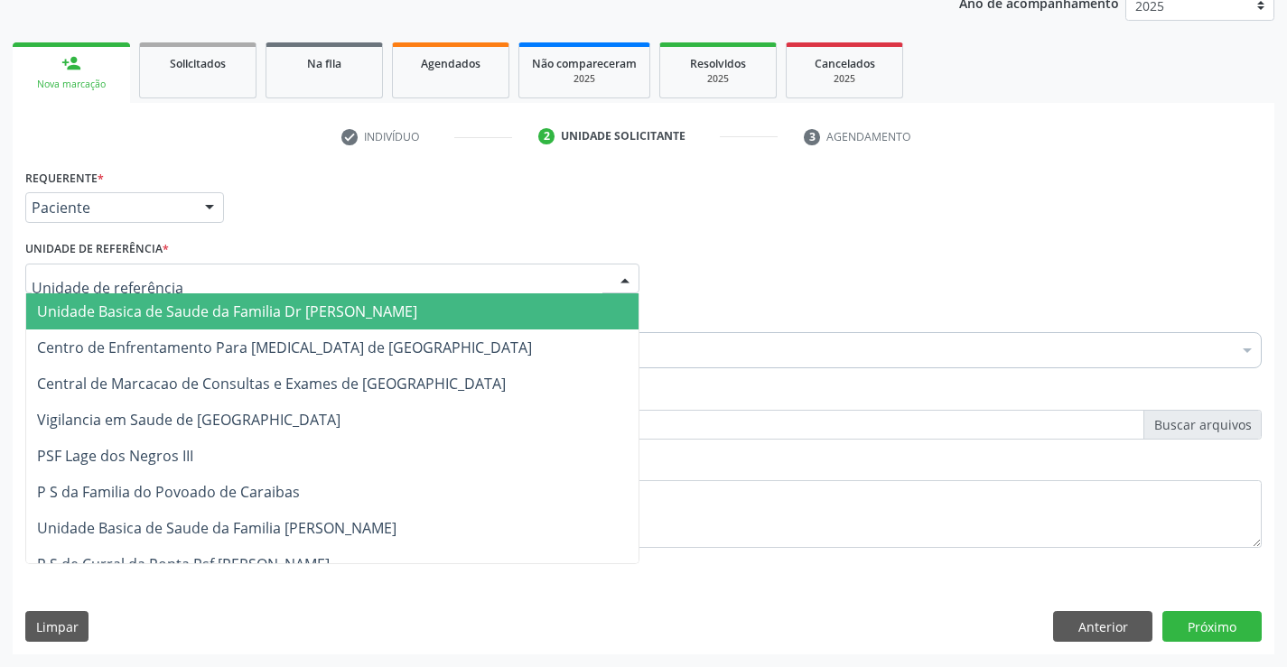
click at [434, 312] on span "Unidade Basica de Saude da Familia Dr [PERSON_NAME]" at bounding box center [332, 311] width 612 height 36
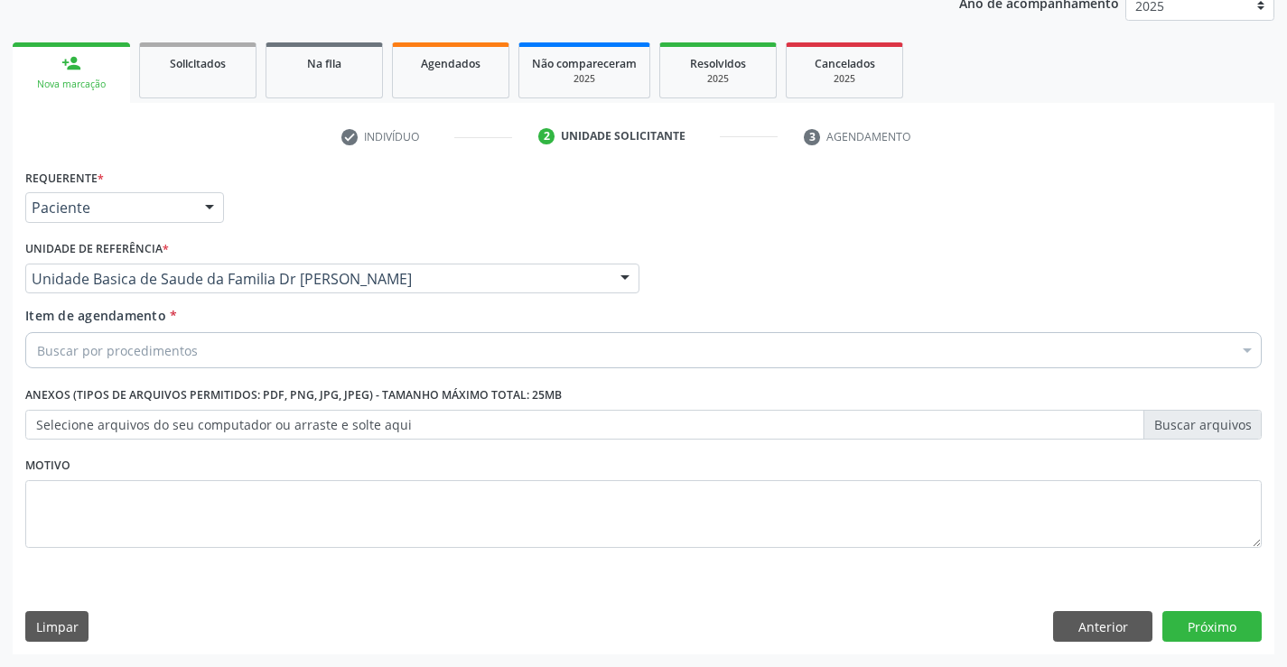
click at [292, 355] on div "Buscar por procedimentos" at bounding box center [643, 350] width 1236 height 36
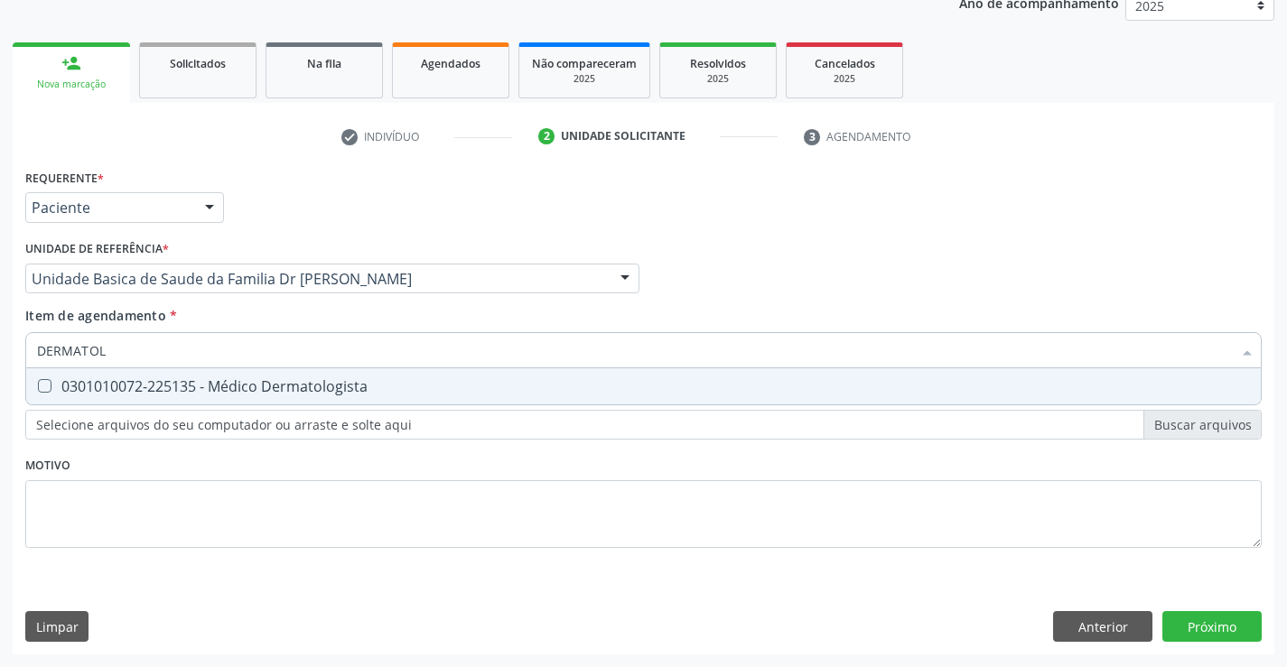
type input "DERMATOLO"
click at [282, 400] on span "0301010072-225135 - Médico Dermatologista" at bounding box center [643, 386] width 1234 height 36
checkbox Dermatologista "true"
click at [1198, 618] on div "Requerente * Paciente Profissional de Saúde Paciente Nenhum resultado encontrad…" at bounding box center [643, 409] width 1261 height 490
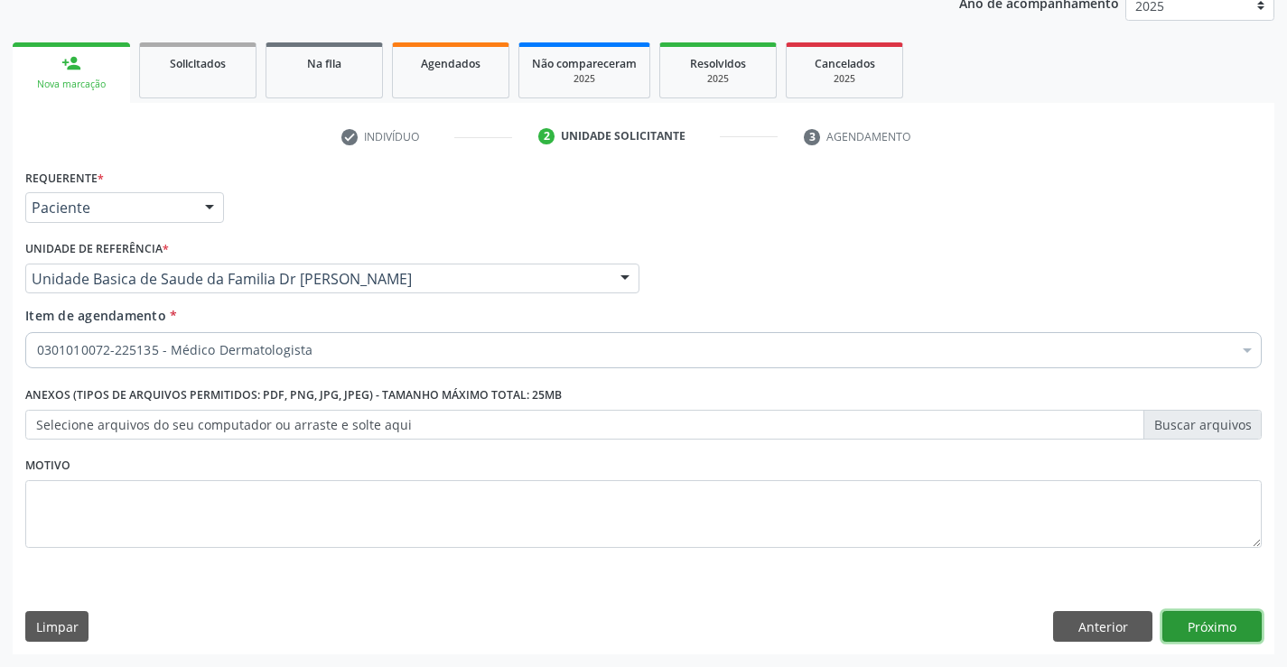
click at [1194, 619] on button "Próximo" at bounding box center [1211, 626] width 99 height 31
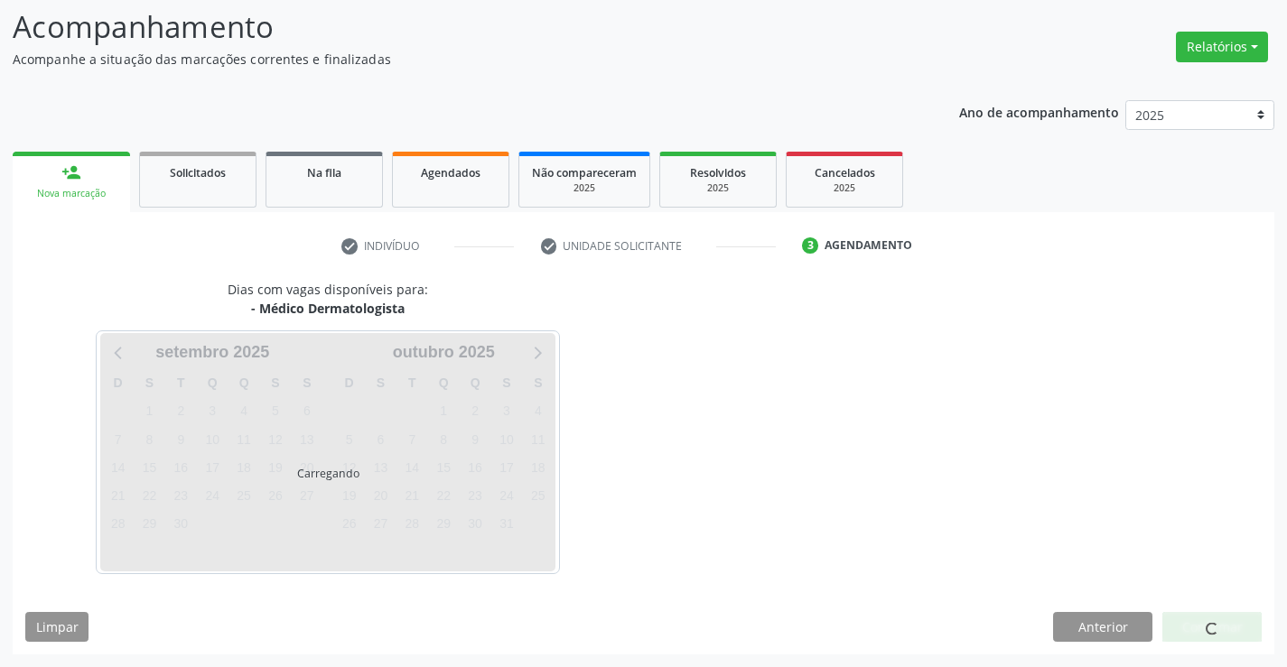
scroll to position [118, 0]
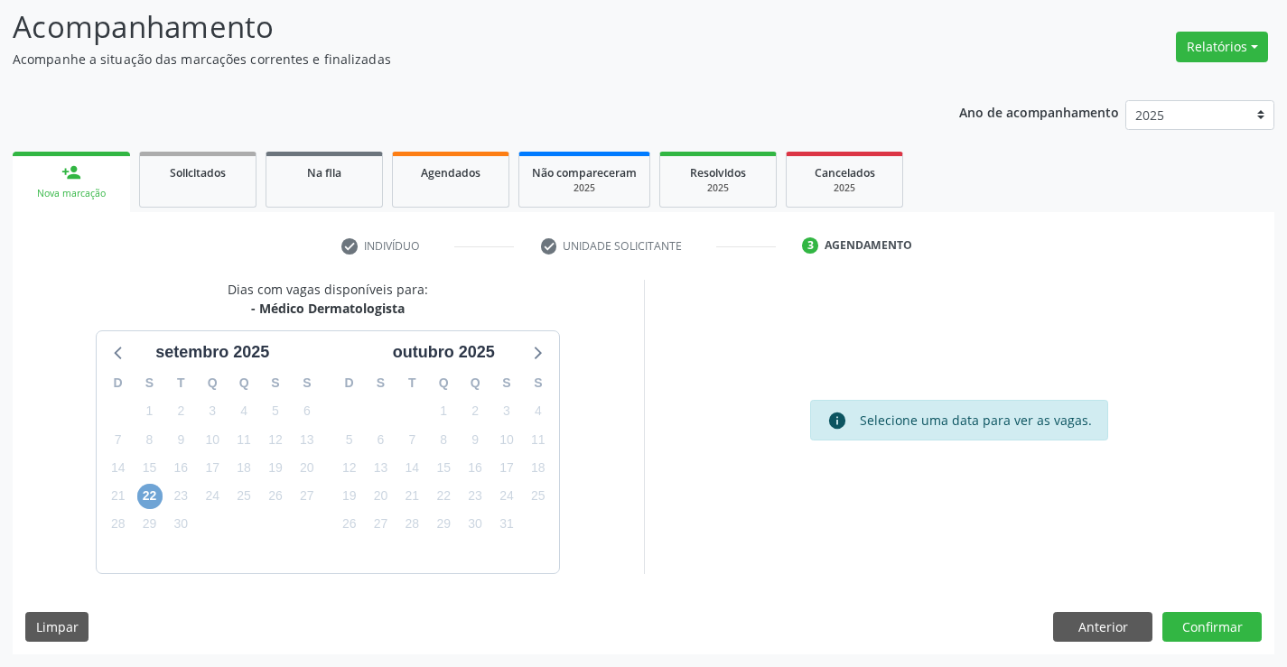
click at [151, 507] on span "22" at bounding box center [149, 496] width 25 height 25
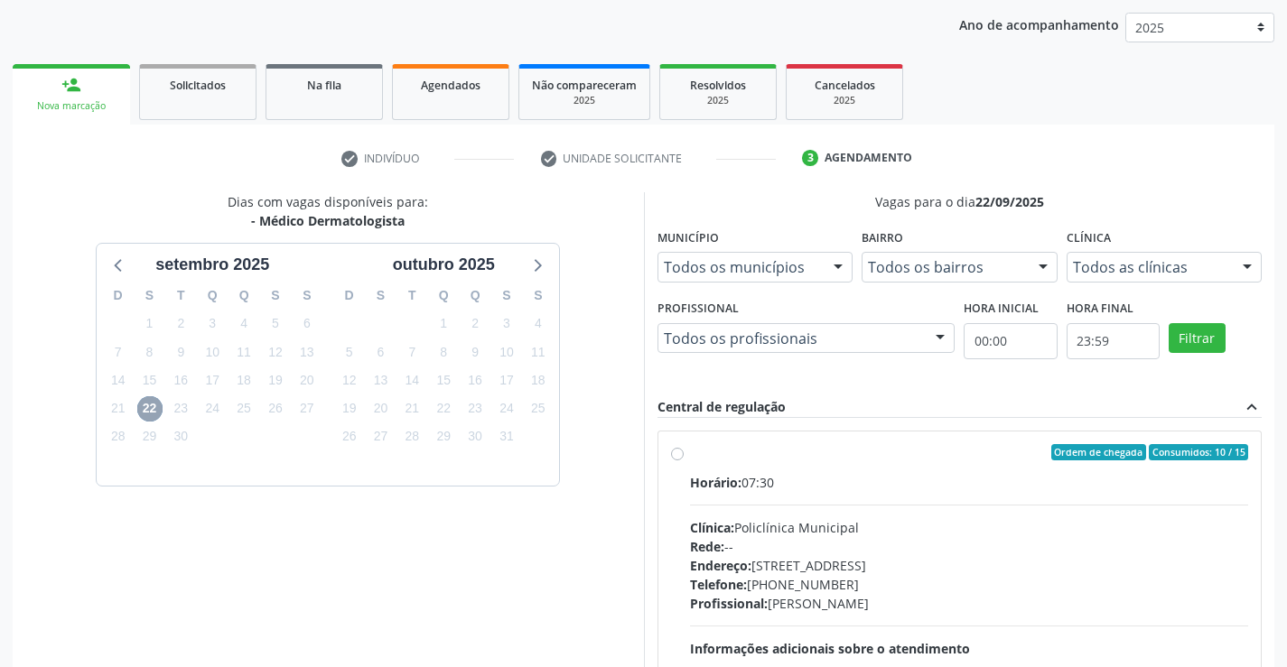
scroll to position [318, 0]
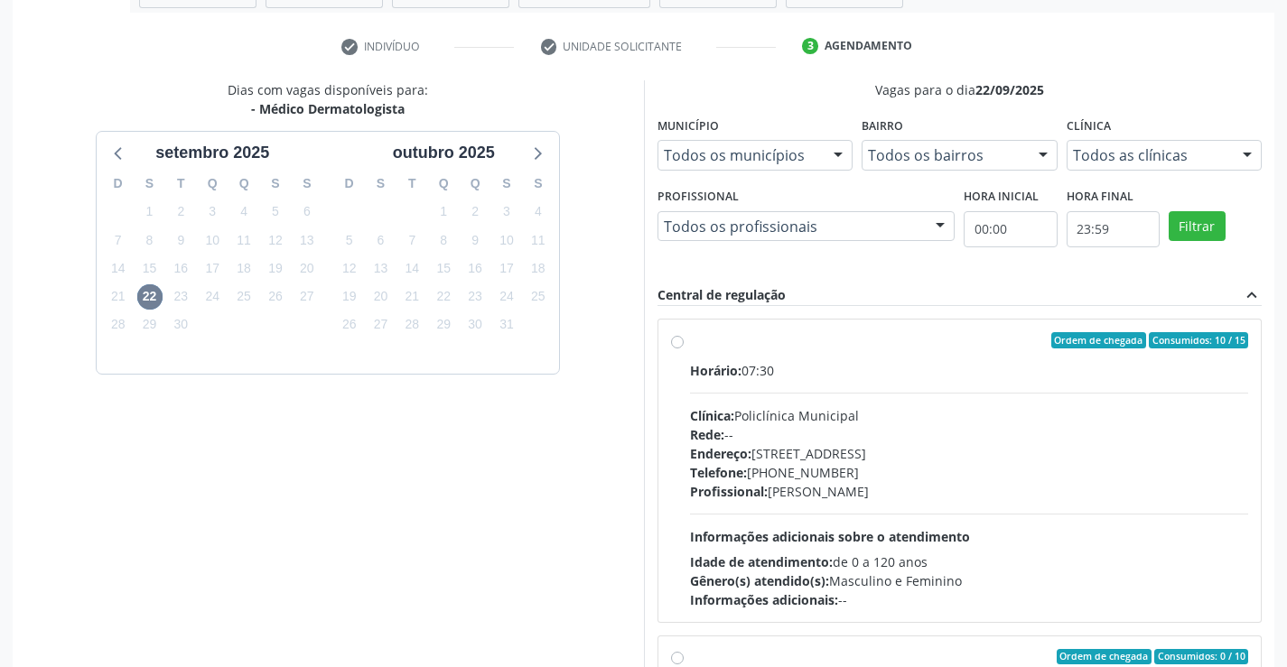
click at [690, 339] on label "Ordem de chegada Consumidos: 10 / 15 Horário: 07:30 Clínica: Policlínica Munici…" at bounding box center [969, 470] width 559 height 277
click at [671, 339] on input "Ordem de chegada Consumidos: 10 / 15 Horário: 07:30 Clínica: Policlínica Munici…" at bounding box center [677, 340] width 13 height 16
radio input "true"
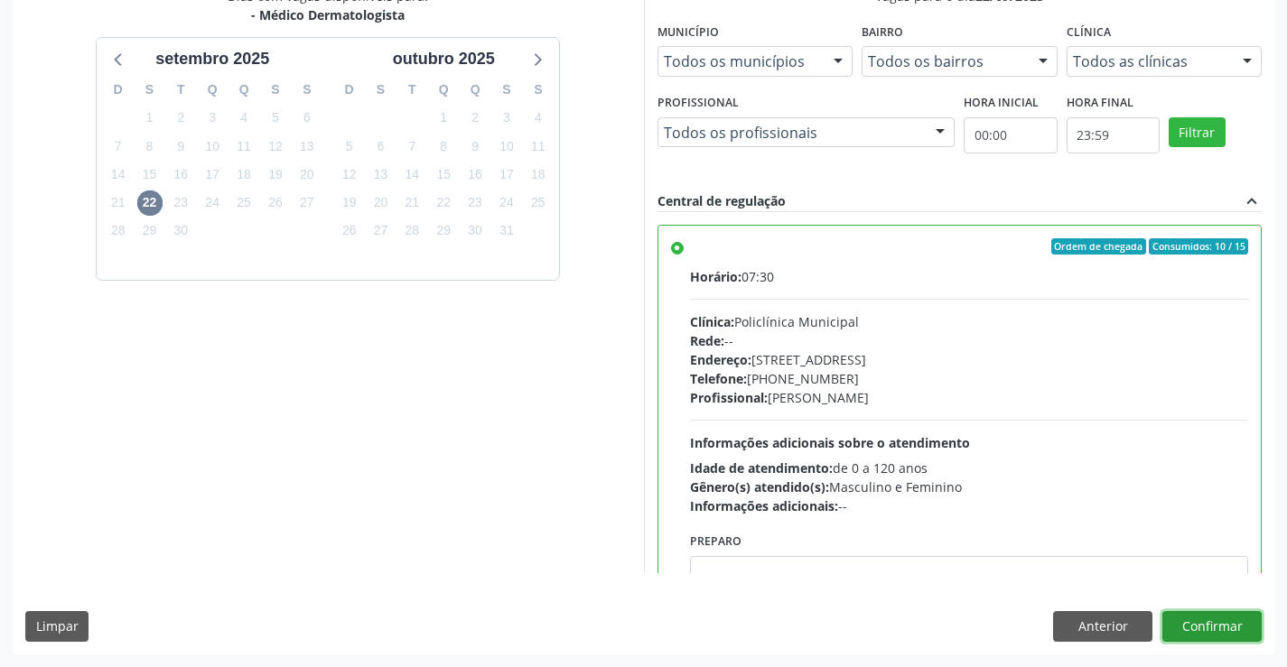
click at [1228, 619] on button "Confirmar" at bounding box center [1211, 626] width 99 height 31
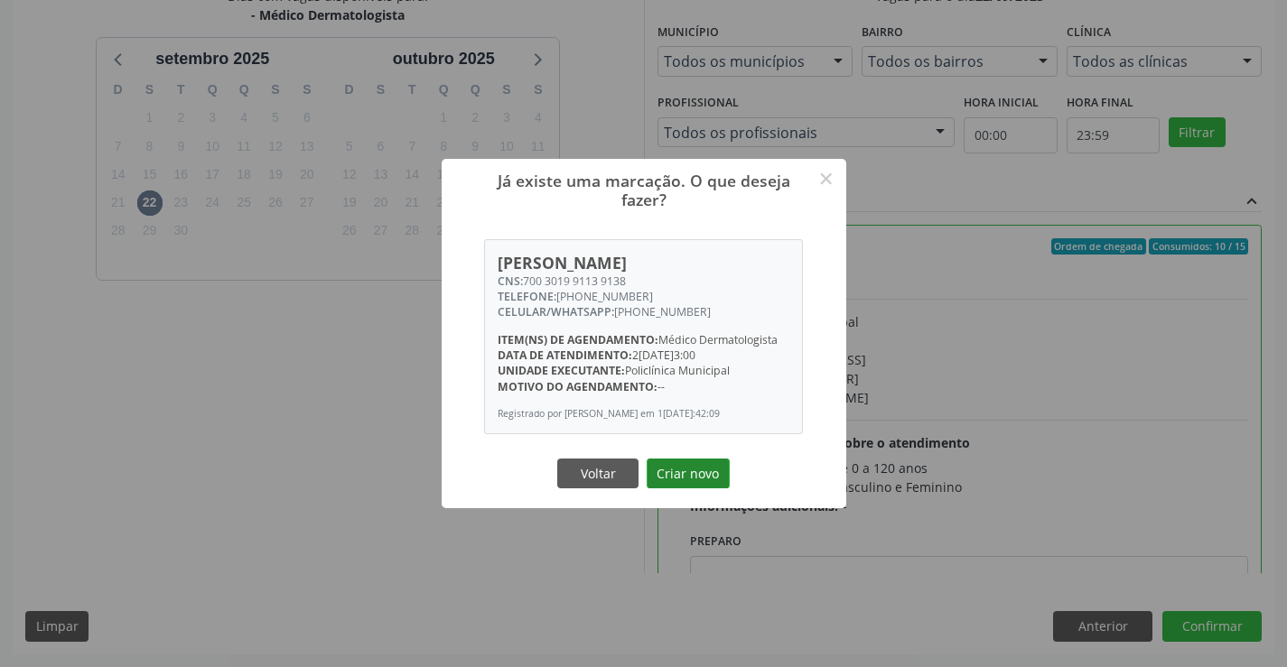
click at [658, 471] on button "Criar novo" at bounding box center [687, 474] width 83 height 31
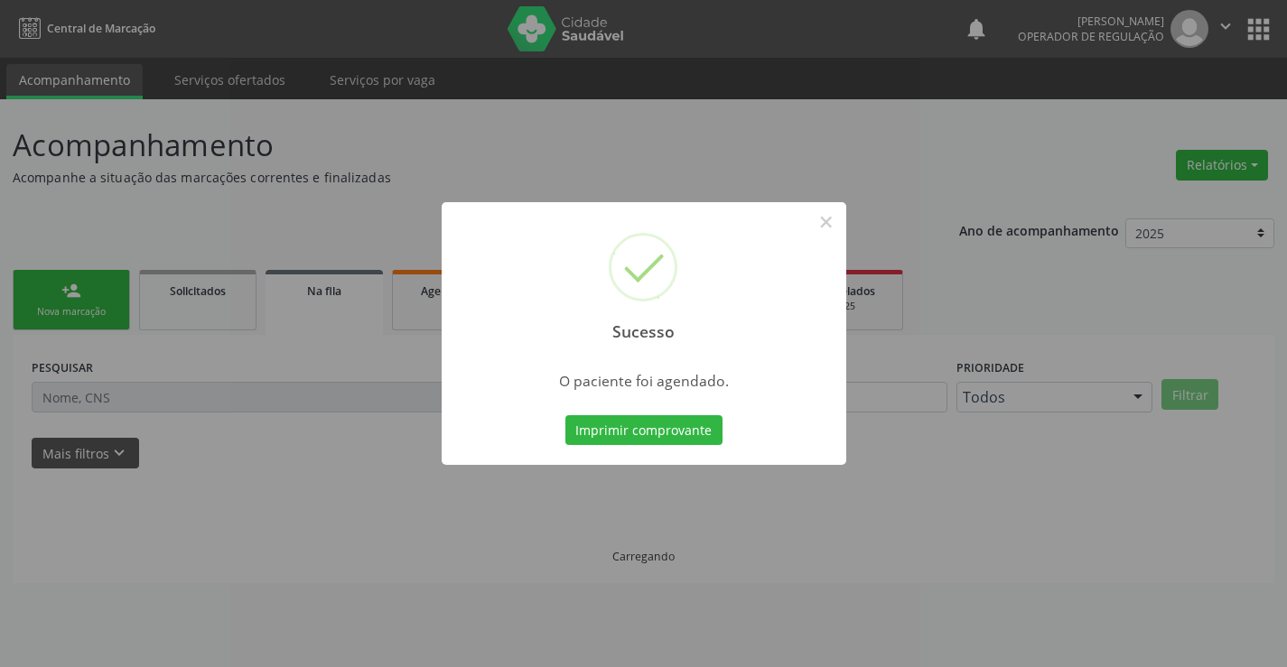
scroll to position [0, 0]
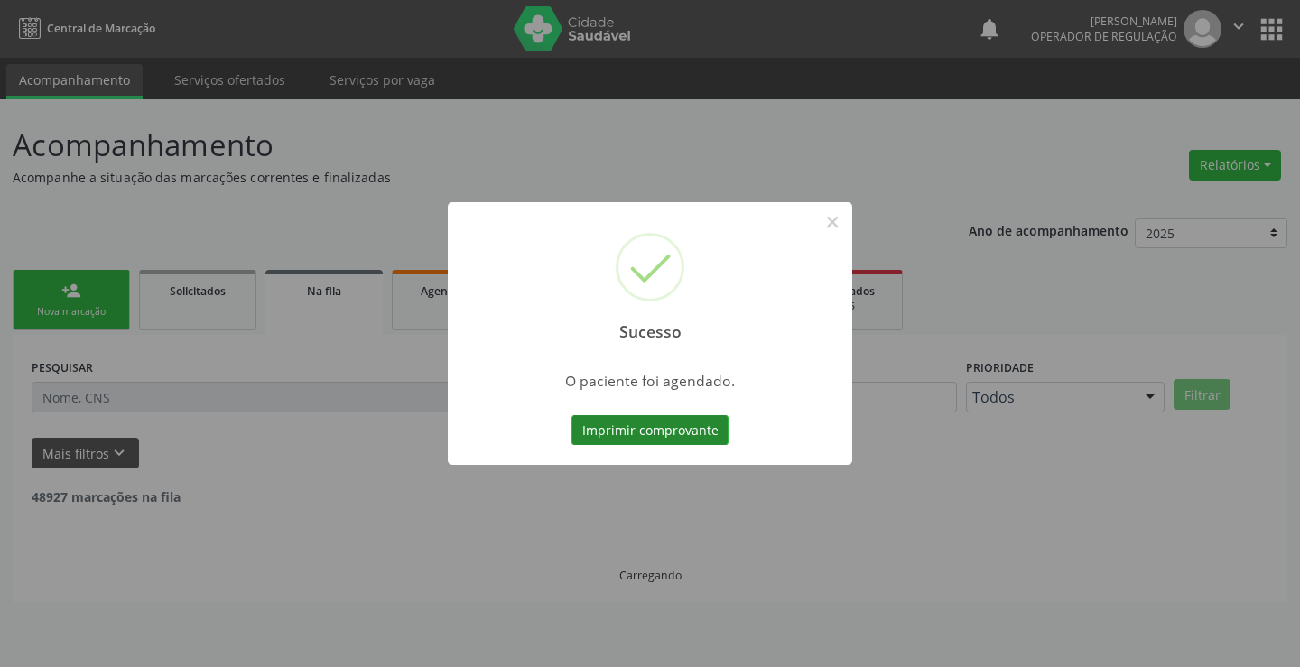
click at [609, 417] on button "Imprimir comprovante" at bounding box center [650, 430] width 157 height 31
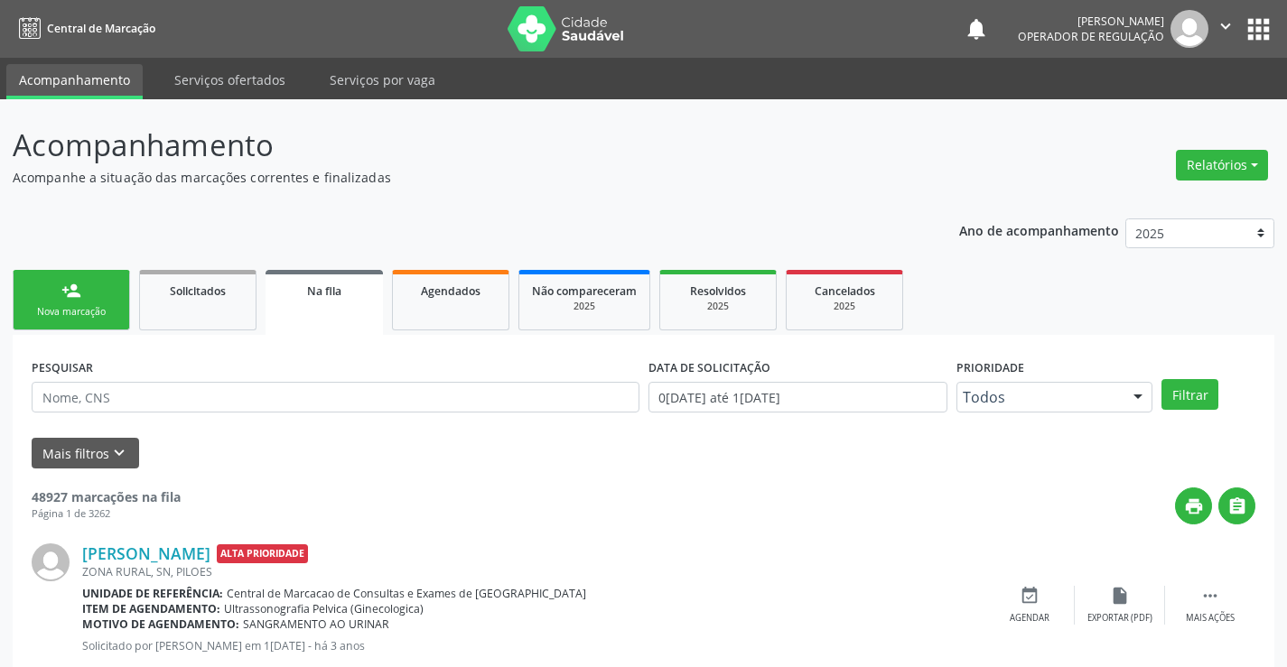
click at [76, 297] on div "person_add" at bounding box center [71, 291] width 20 height 20
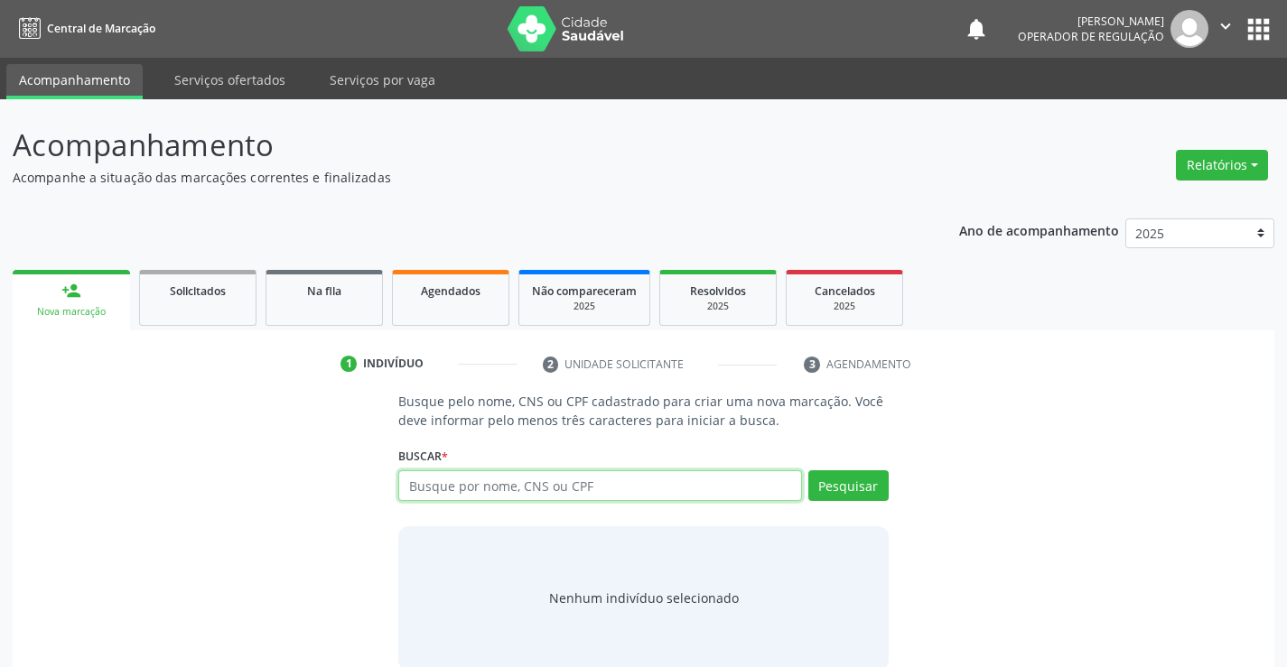
click at [544, 477] on input "text" at bounding box center [599, 485] width 403 height 31
type input "706401661054382"
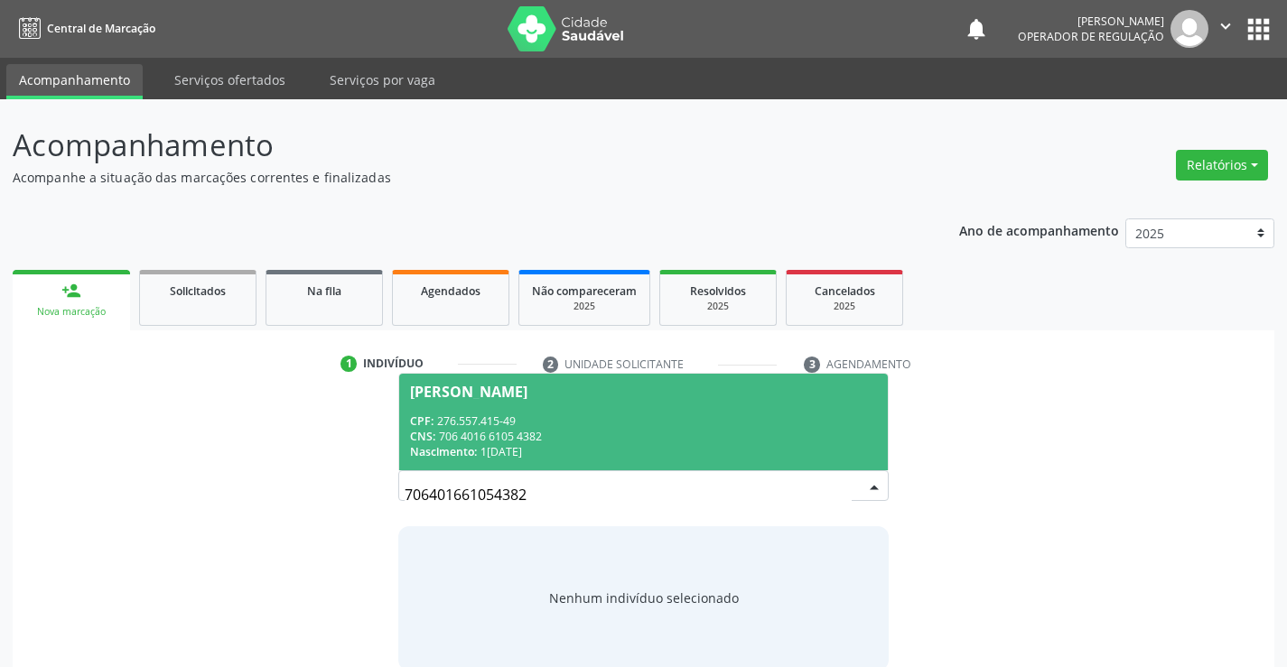
click at [533, 409] on span "[PERSON_NAME] CPF: 276.557.415-49 CNS: 706 4016 6105 4382 Nascimento: 1[DATE]" at bounding box center [643, 422] width 488 height 97
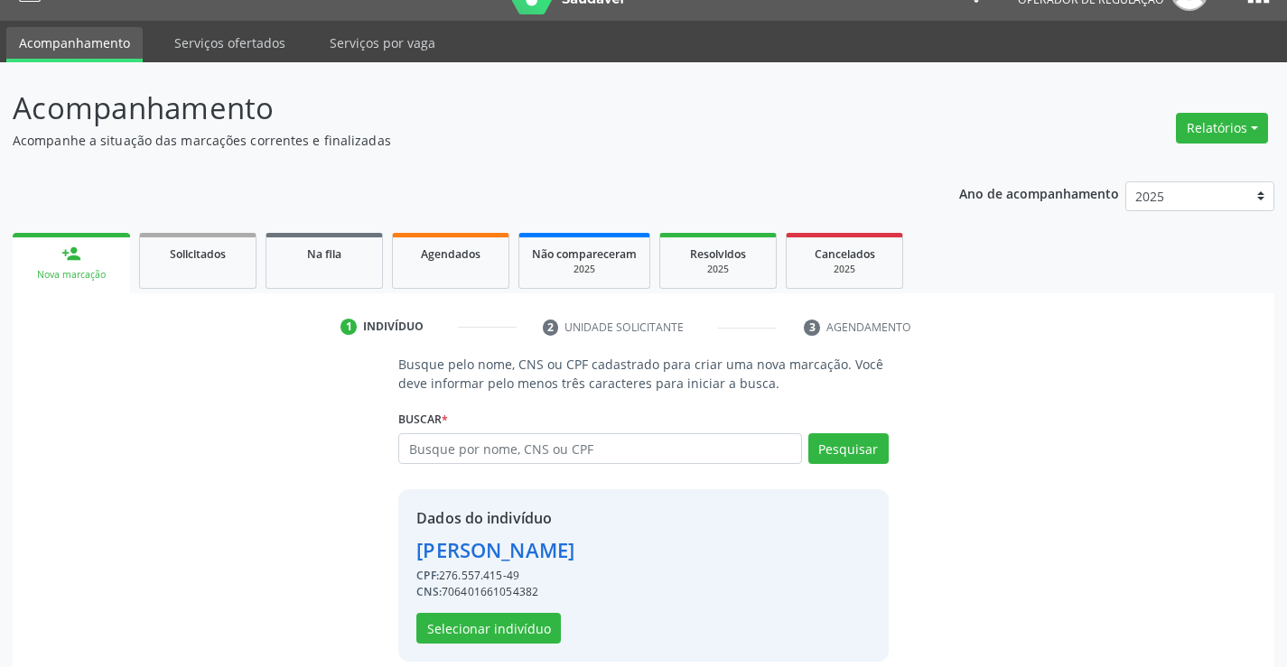
scroll to position [57, 0]
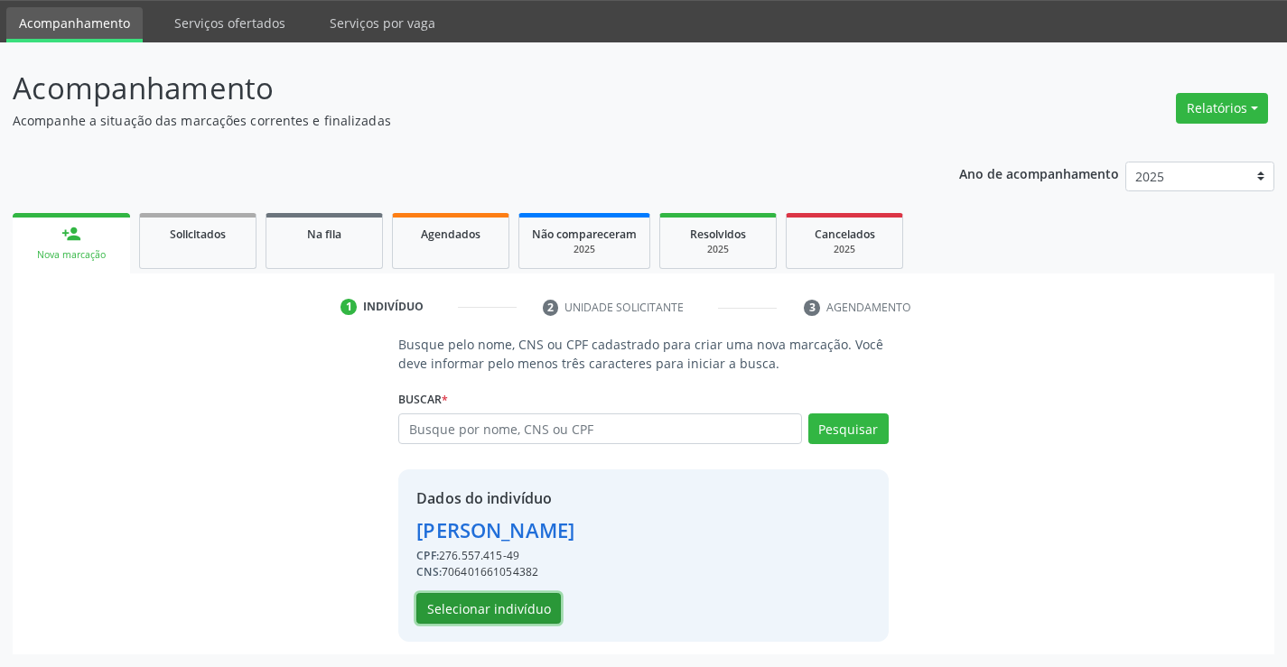
click at [488, 602] on button "Selecionar indivíduo" at bounding box center [488, 608] width 144 height 31
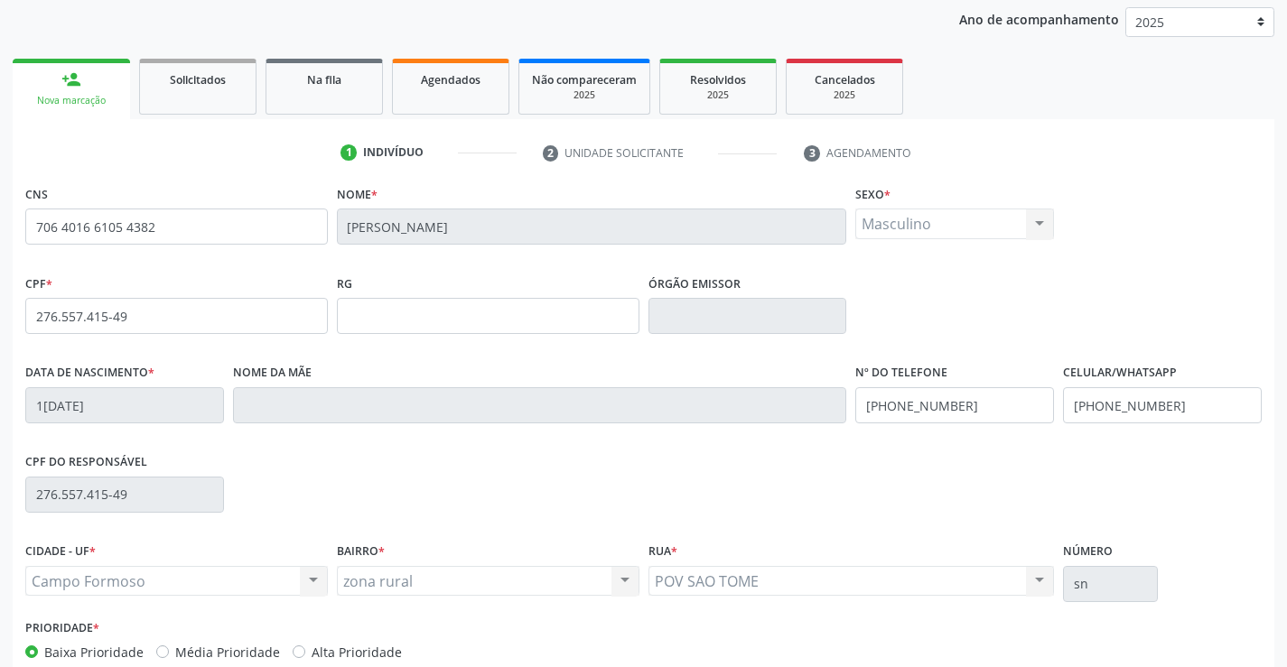
scroll to position [312, 0]
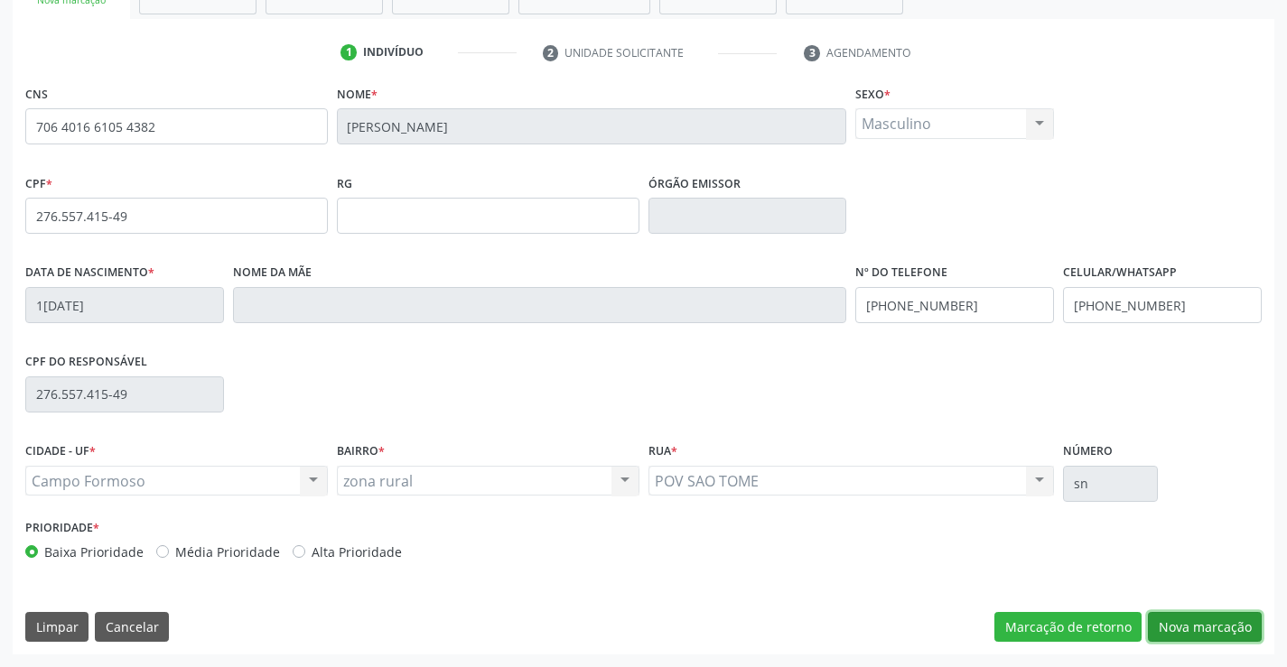
click at [1197, 625] on button "Nova marcação" at bounding box center [1205, 627] width 114 height 31
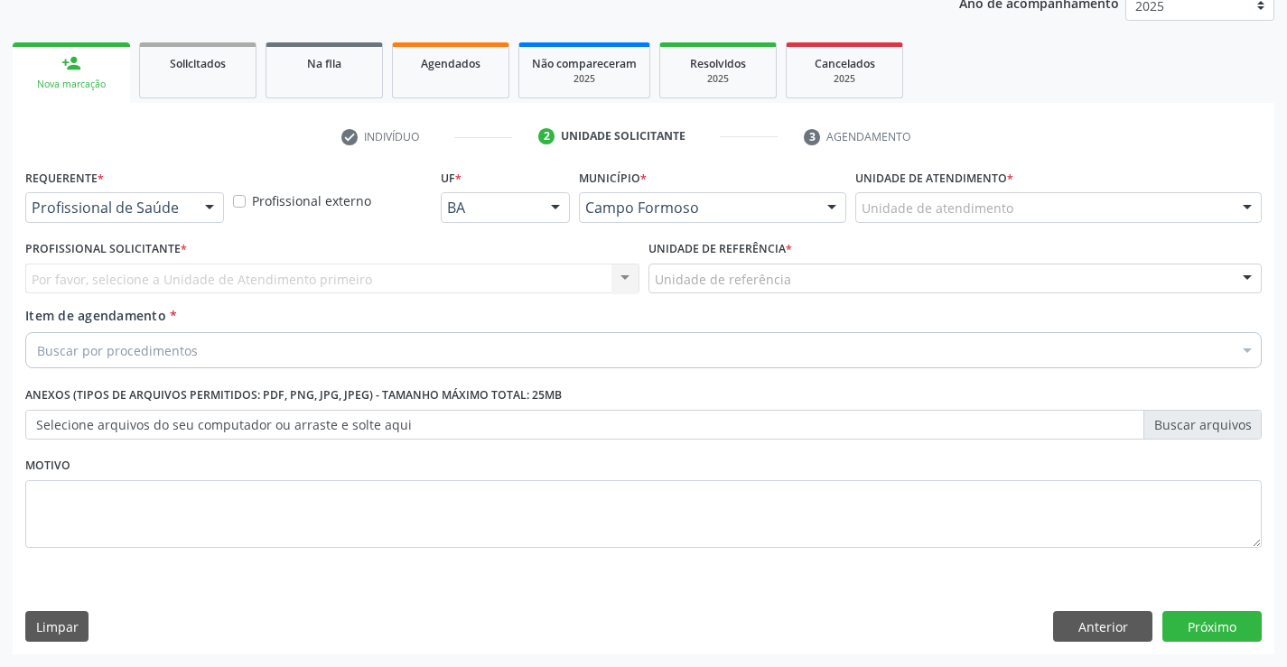
scroll to position [228, 0]
click at [216, 208] on div at bounding box center [209, 208] width 27 height 31
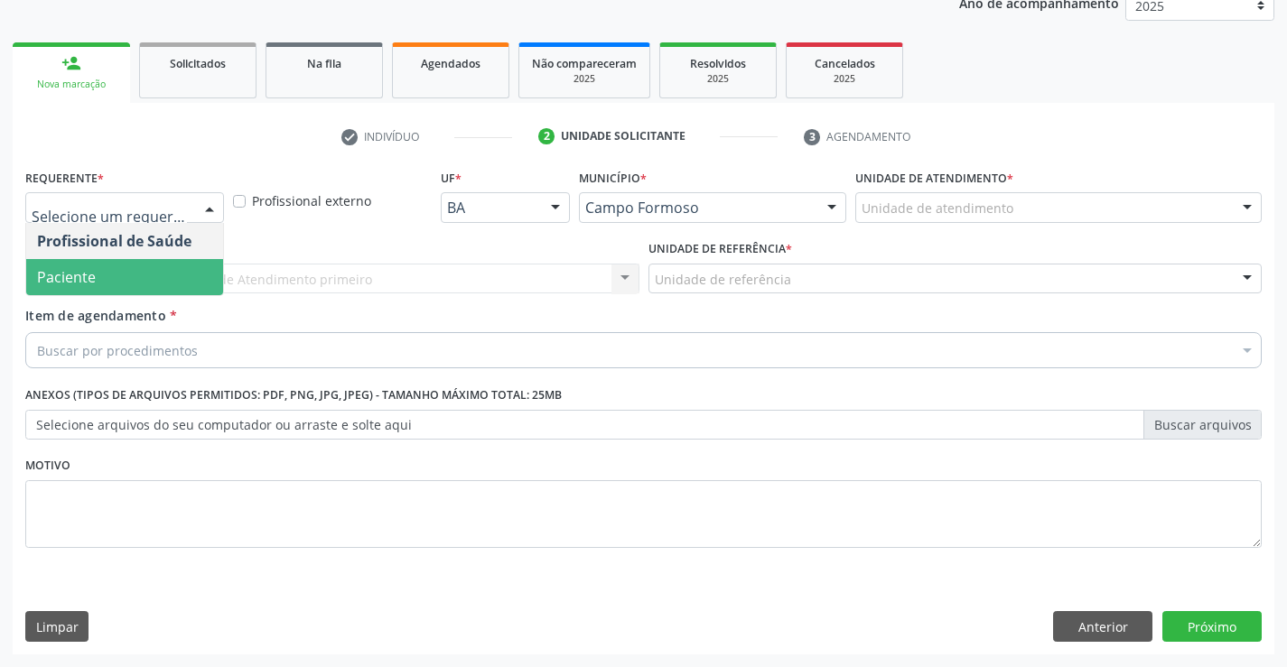
click at [166, 267] on span "Paciente" at bounding box center [124, 277] width 197 height 36
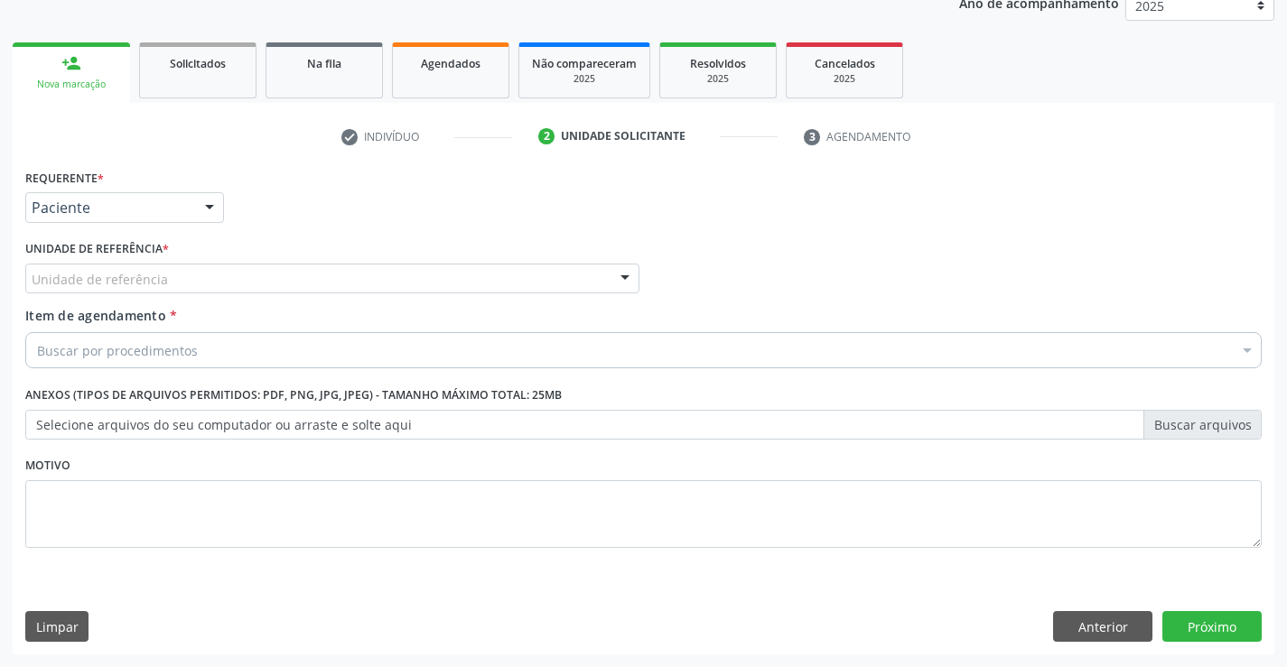
click at [612, 274] on div at bounding box center [624, 280] width 27 height 31
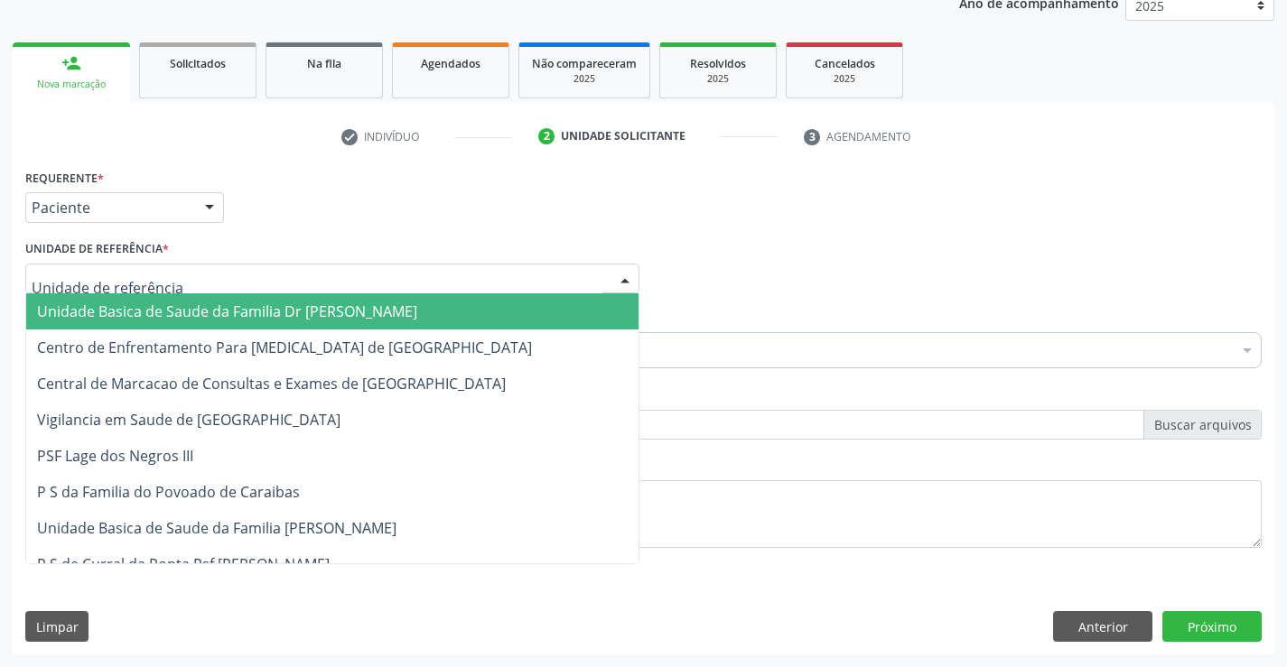
click at [514, 299] on span "Unidade Basica de Saude da Familia Dr [PERSON_NAME]" at bounding box center [332, 311] width 612 height 36
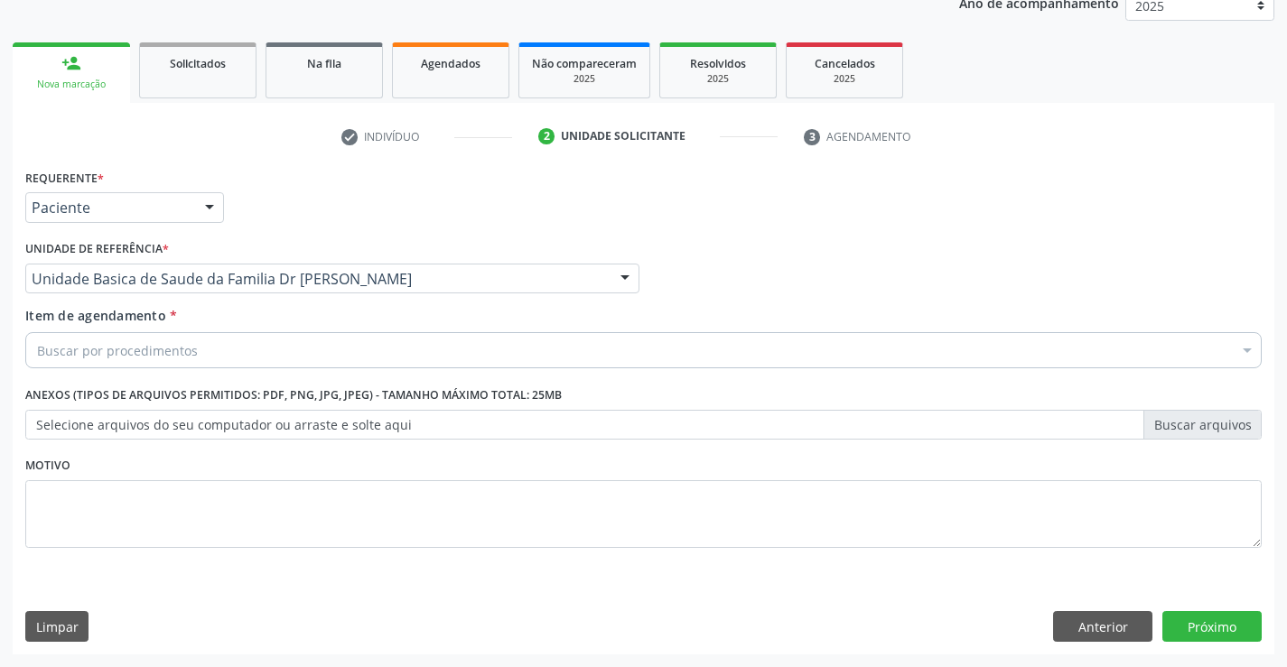
click at [429, 339] on div "Buscar por procedimentos" at bounding box center [643, 350] width 1236 height 36
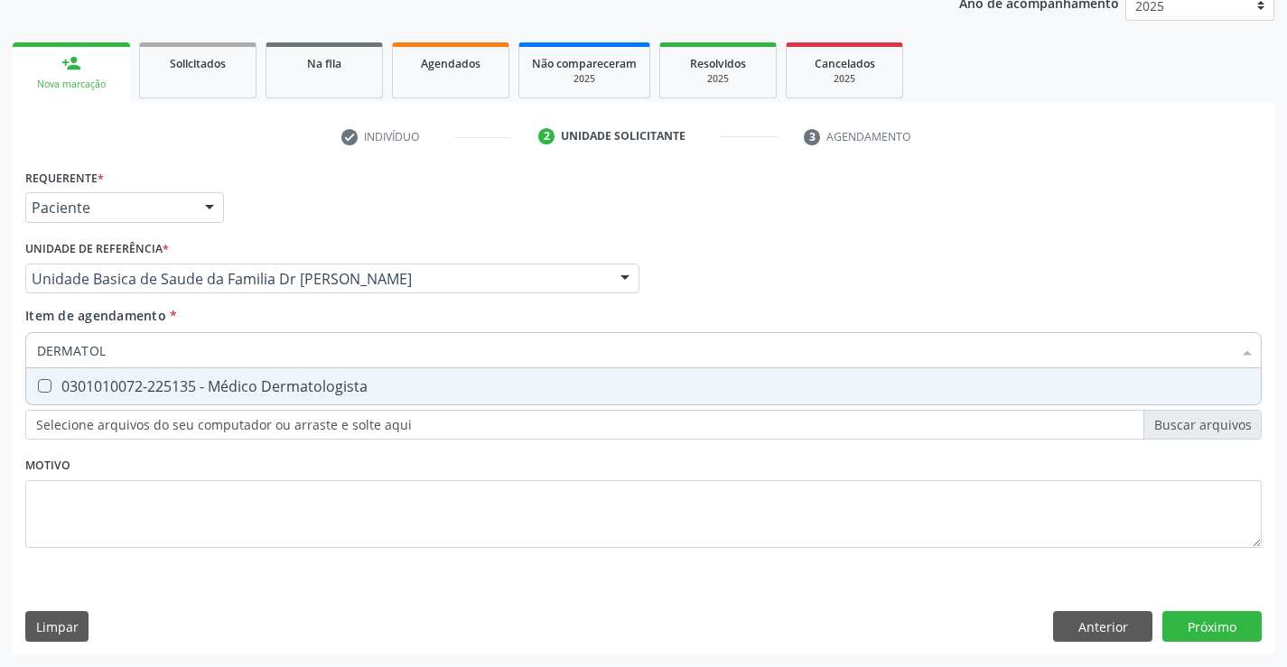
type input "DERMATOLO"
click at [312, 385] on div "0301010072-225135 - Médico Dermatologista" at bounding box center [643, 386] width 1213 height 14
checkbox Dermatologista "true"
click at [1223, 636] on div "Requerente * Paciente Profissional de Saúde Paciente Nenhum resultado encontrad…" at bounding box center [643, 409] width 1261 height 490
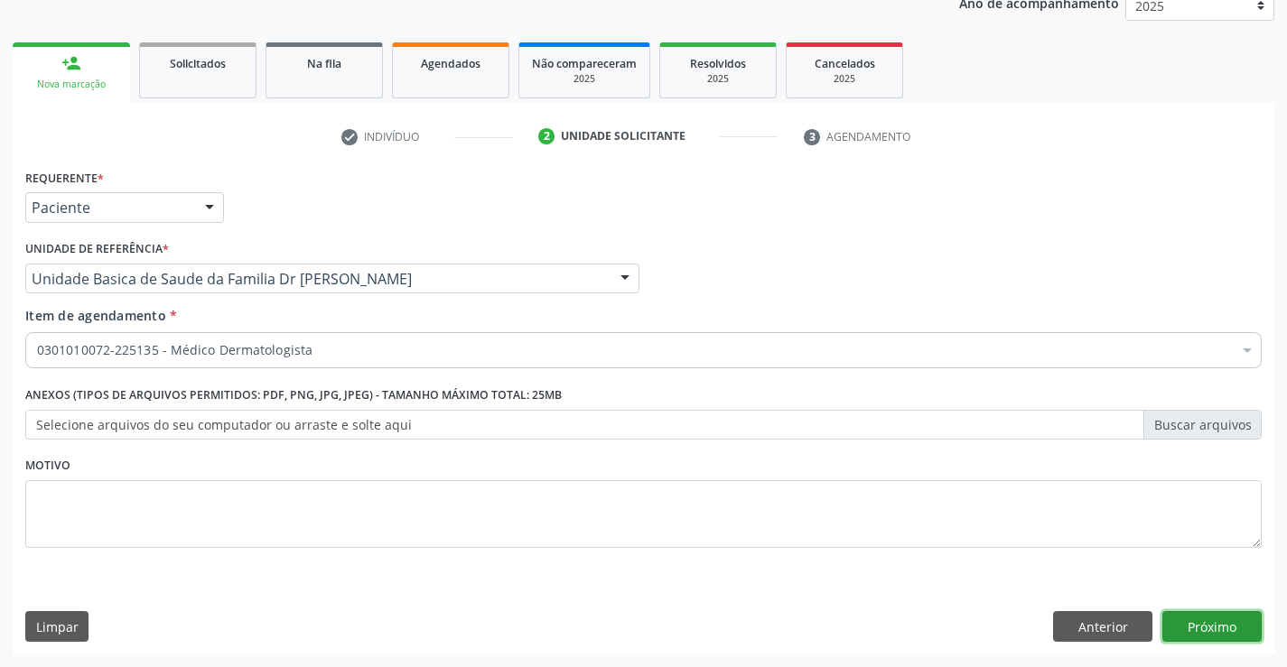
click at [1170, 622] on button "Próximo" at bounding box center [1211, 626] width 99 height 31
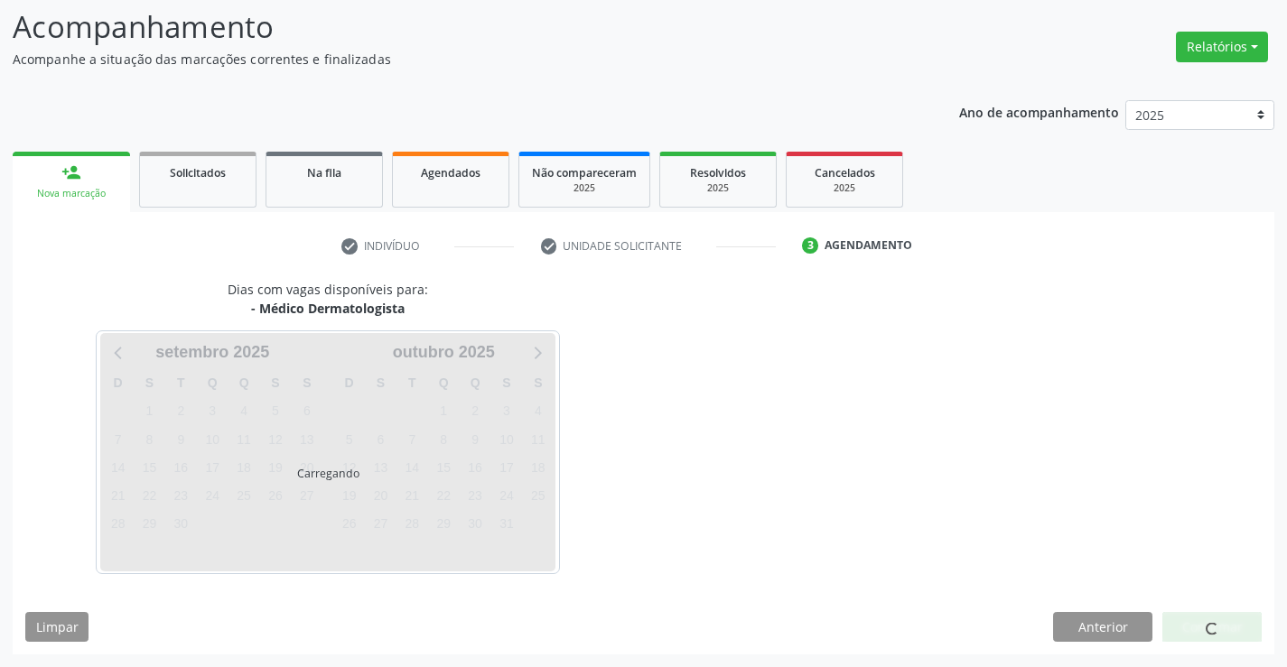
scroll to position [118, 0]
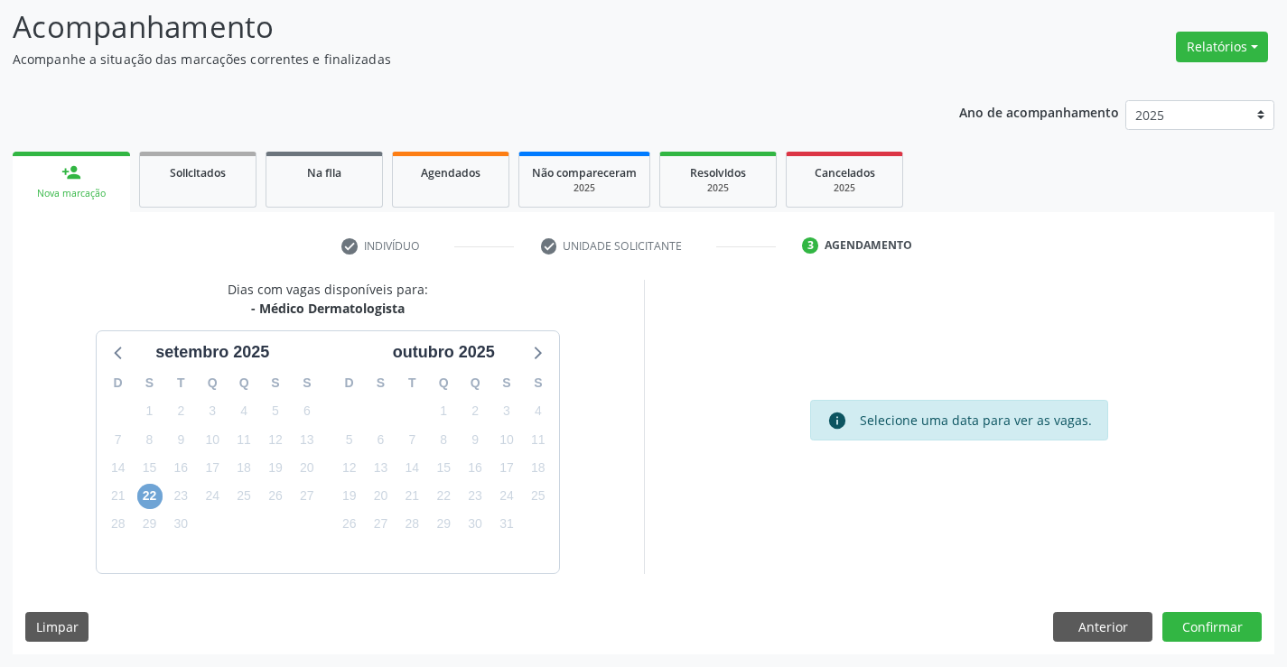
click at [148, 488] on span "22" at bounding box center [149, 496] width 25 height 25
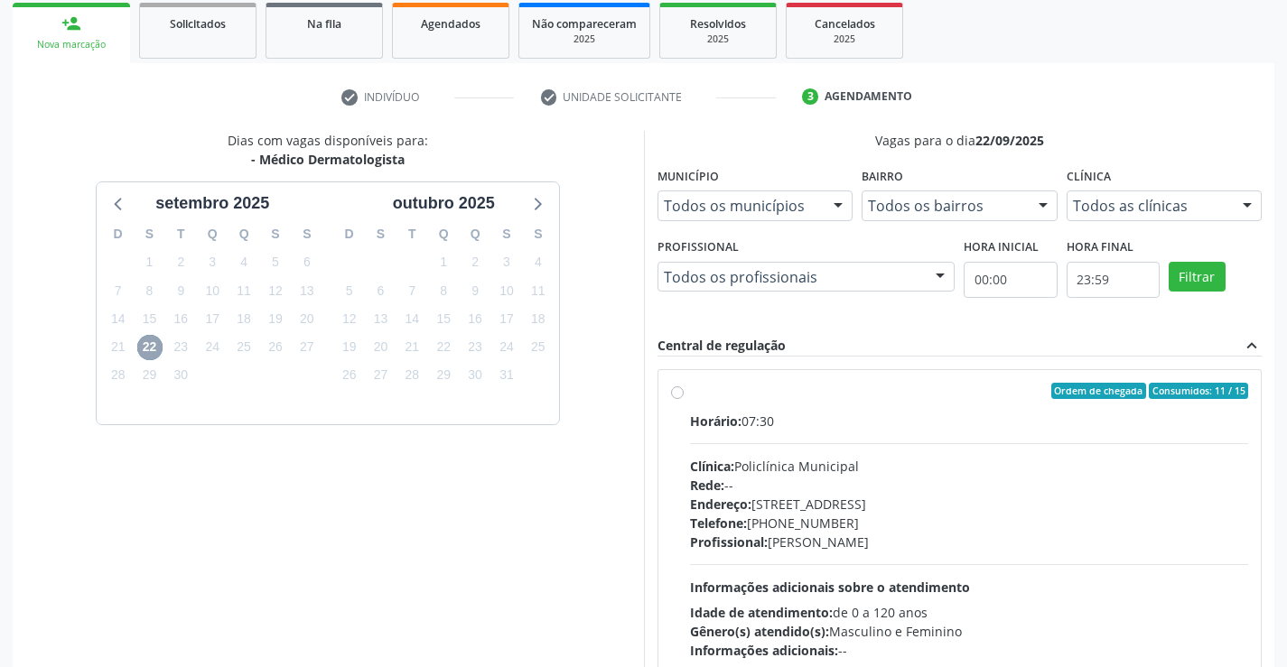
scroll to position [292, 0]
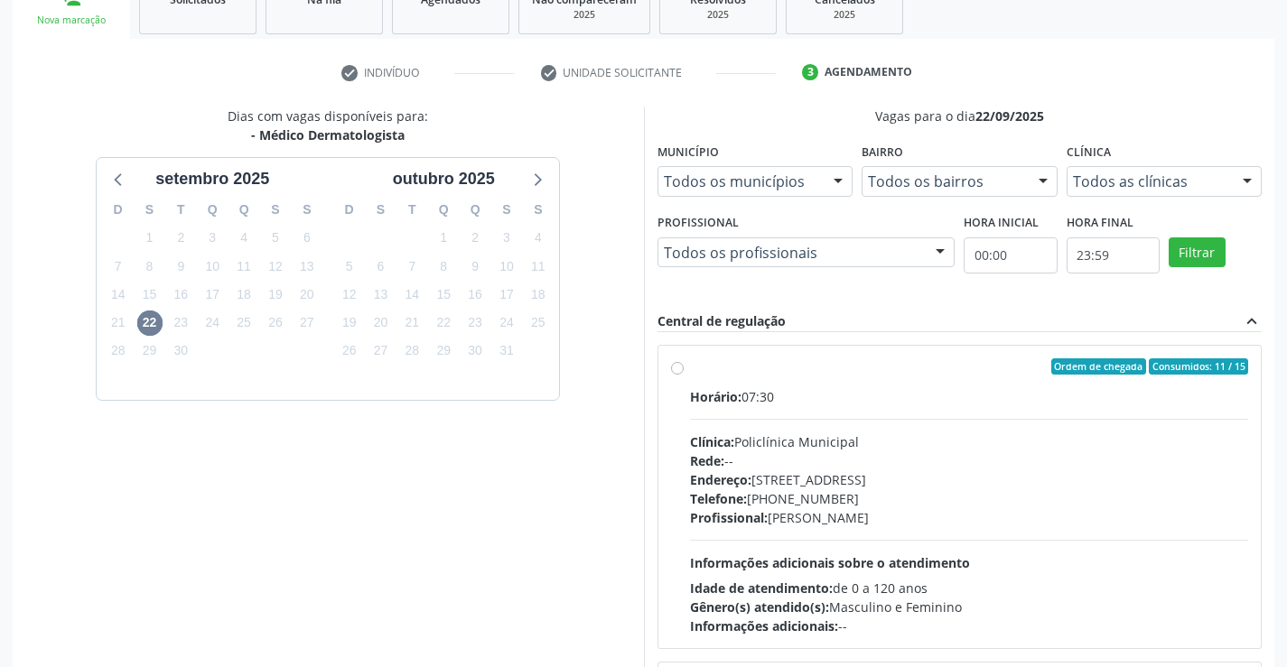
click at [690, 371] on label "Ordem de chegada Consumidos: 11 / 15 Horário: 07:30 Clínica: Policlínica Munici…" at bounding box center [969, 496] width 559 height 277
click at [677, 371] on input "Ordem de chegada Consumidos: 11 / 15 Horário: 07:30 Clínica: Policlínica Munici…" at bounding box center [677, 366] width 13 height 16
radio input "true"
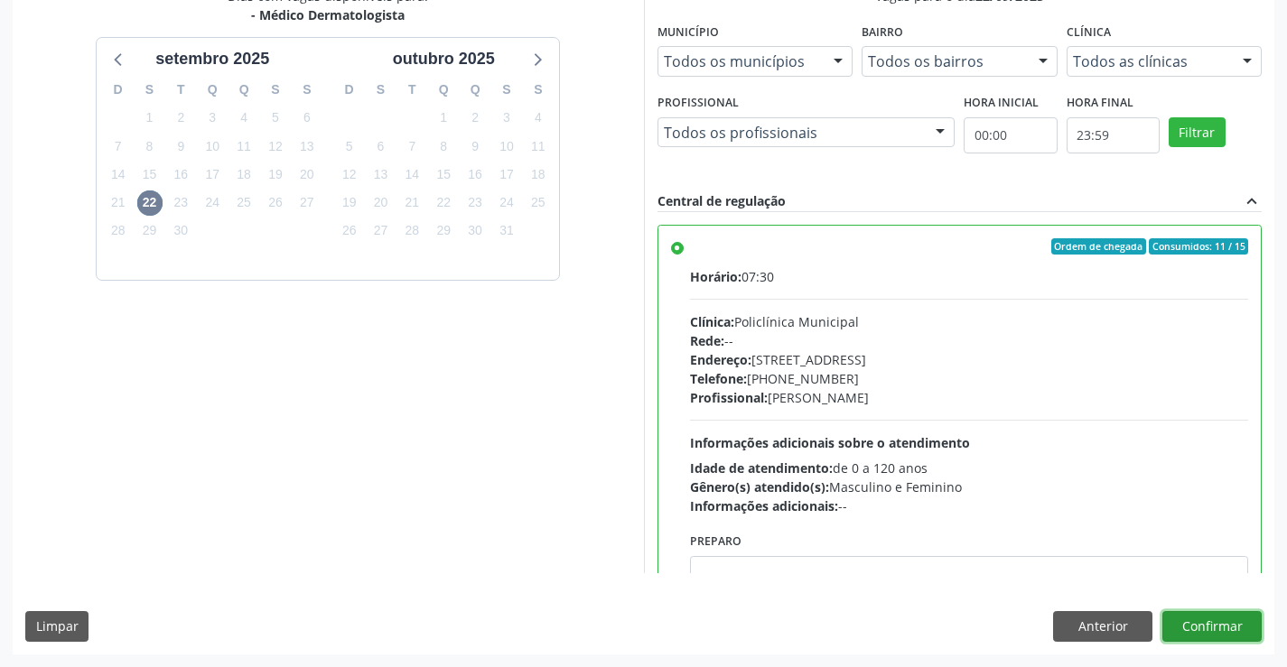
click at [1195, 638] on button "Confirmar" at bounding box center [1211, 626] width 99 height 31
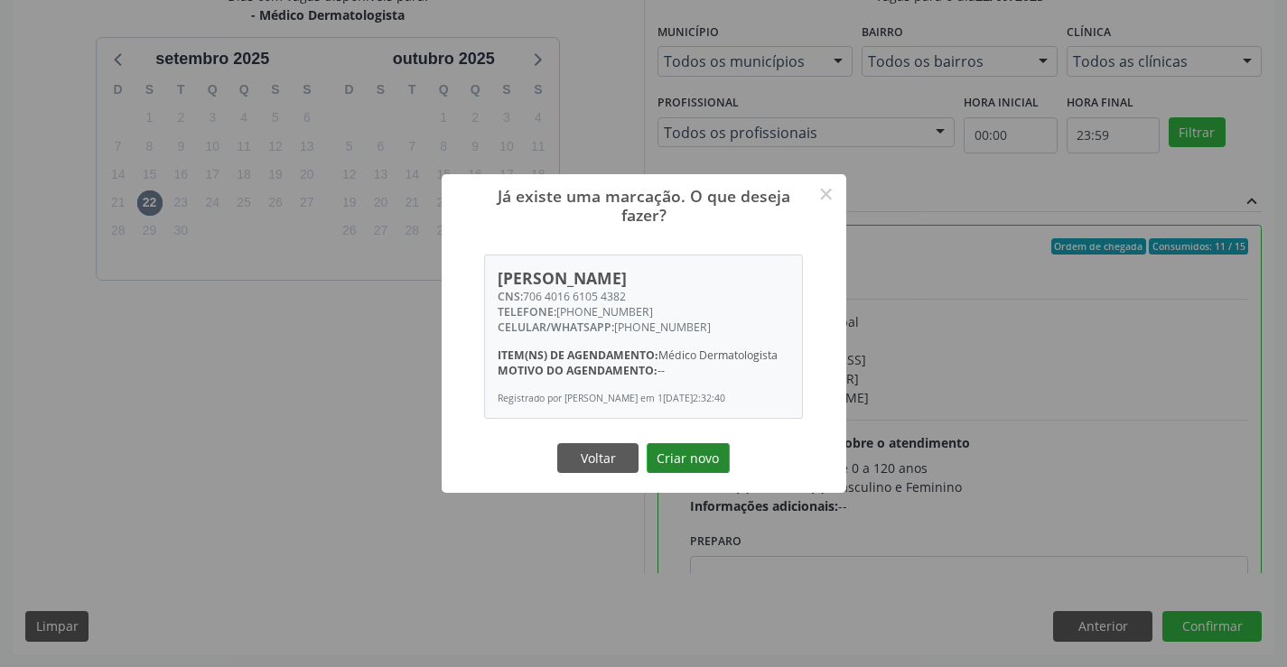
click at [684, 458] on button "Criar novo" at bounding box center [687, 458] width 83 height 31
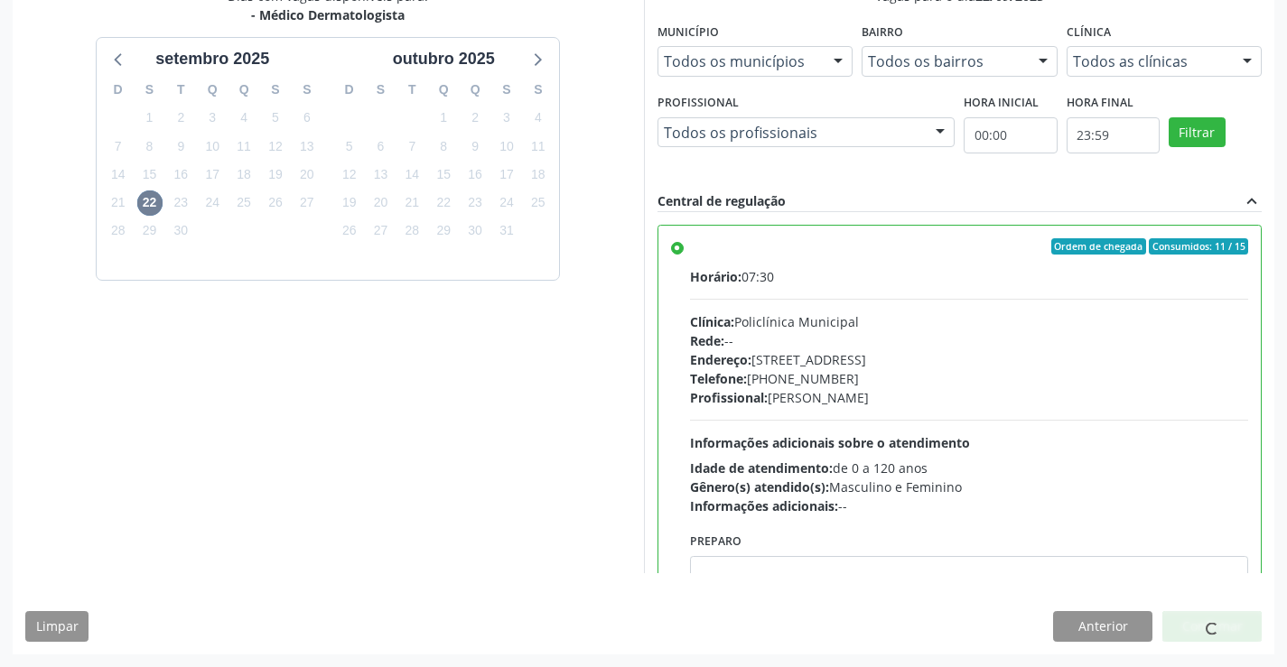
scroll to position [0, 0]
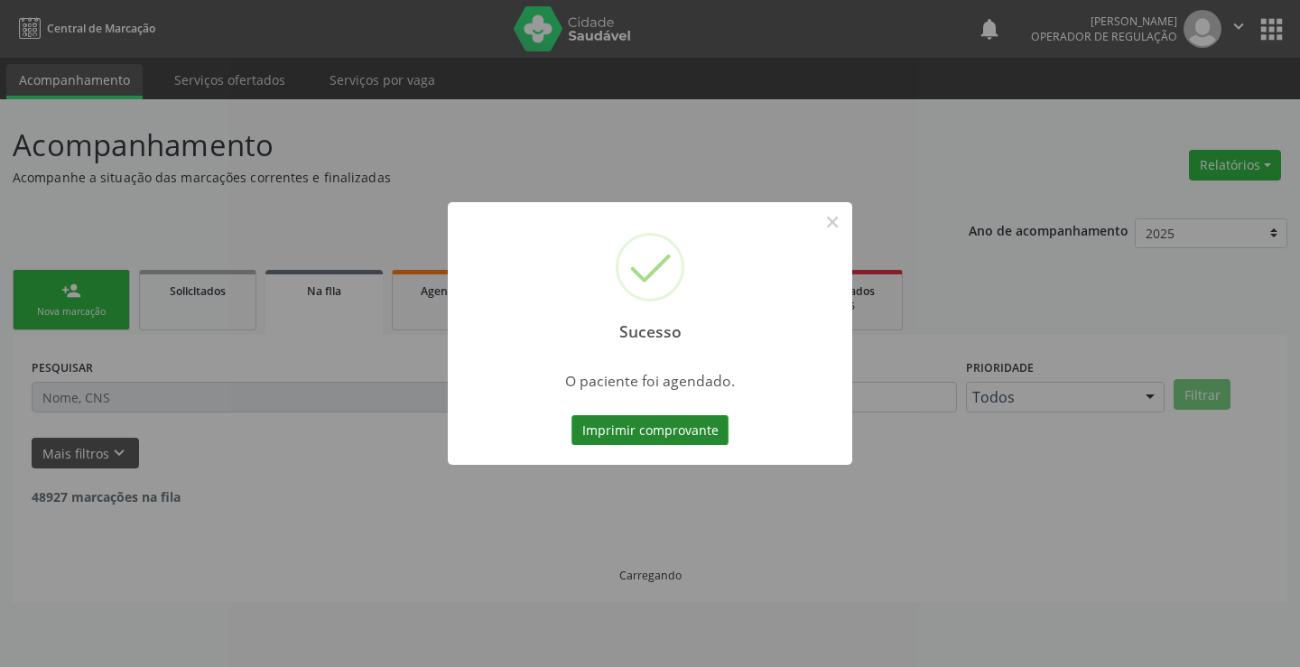
click at [599, 432] on button "Imprimir comprovante" at bounding box center [650, 430] width 157 height 31
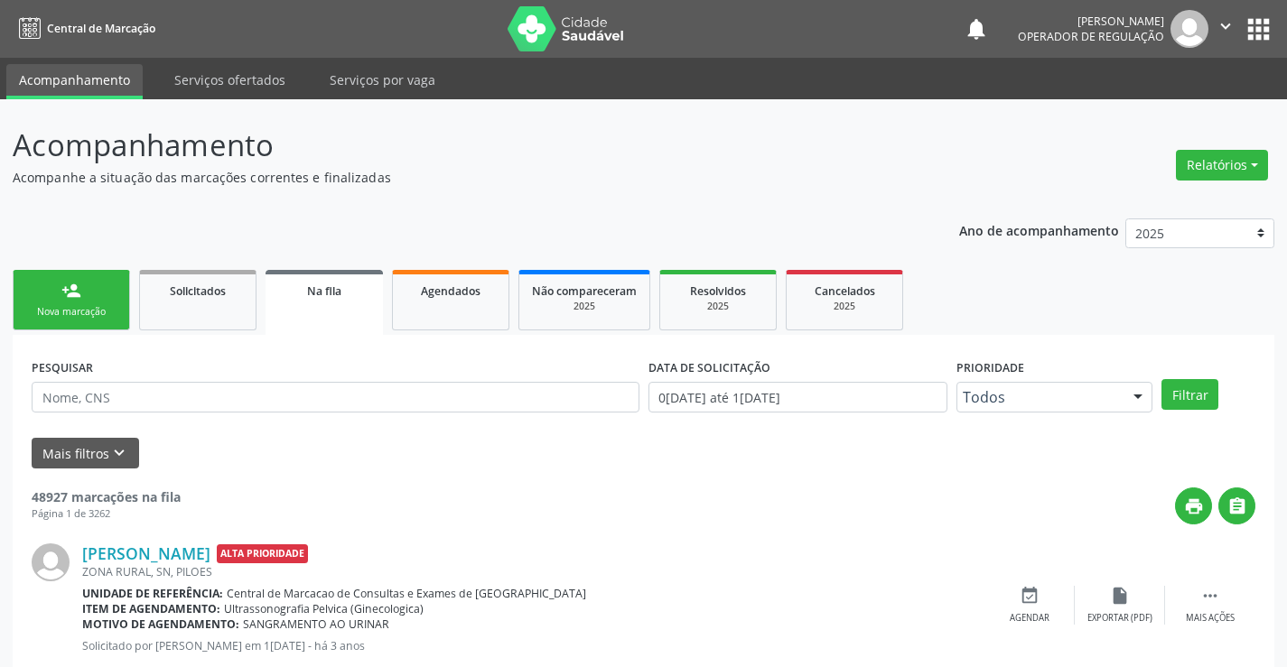
click at [94, 309] on div "Nova marcação" at bounding box center [71, 312] width 90 height 14
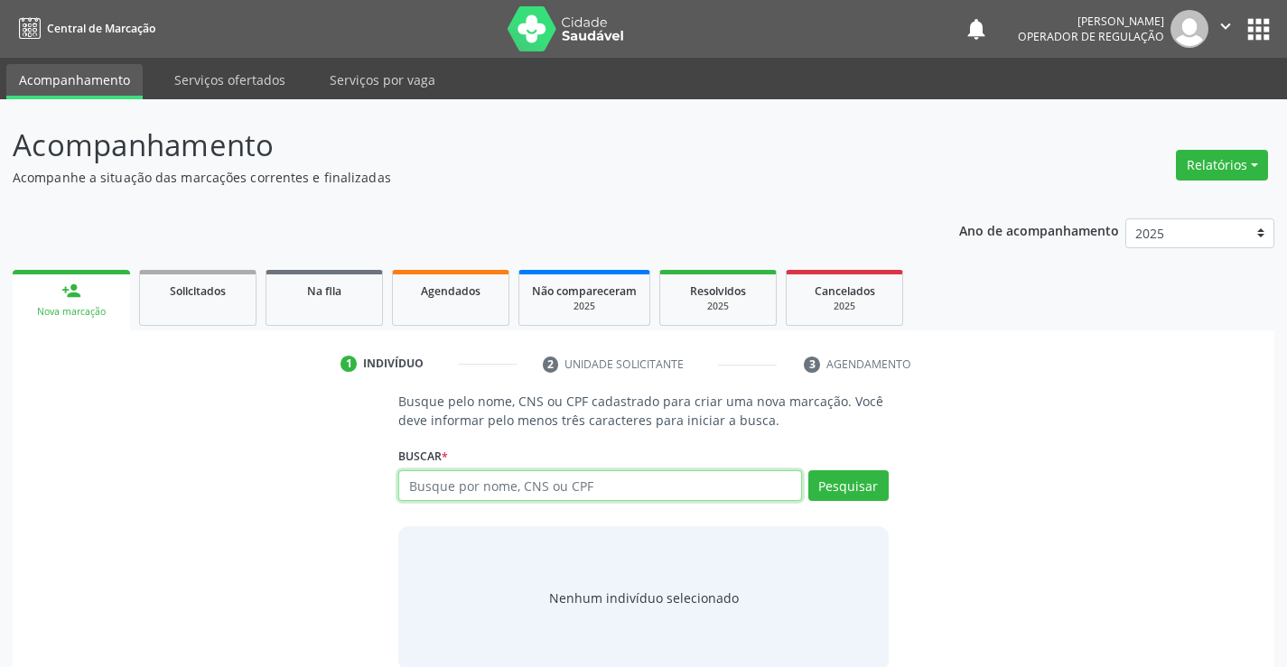
click at [525, 484] on input "text" at bounding box center [599, 485] width 403 height 31
type input "700001232805801"
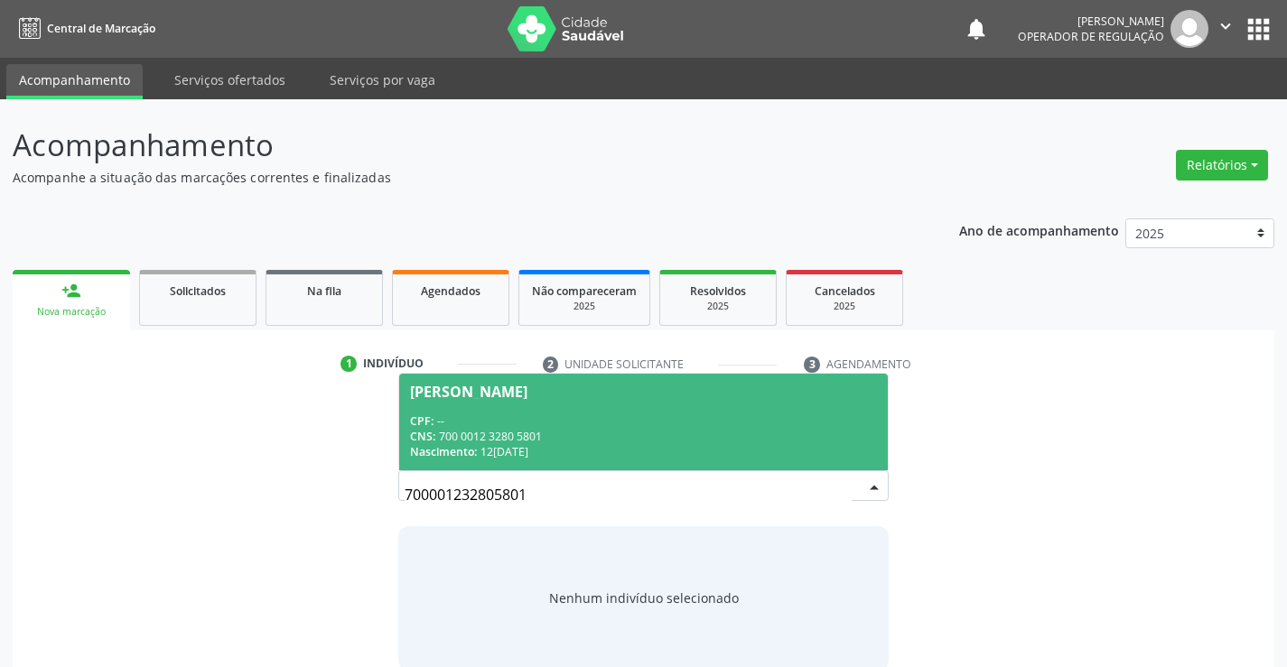
click at [532, 436] on div "CNS: 700 0012 3280 5801" at bounding box center [643, 436] width 466 height 15
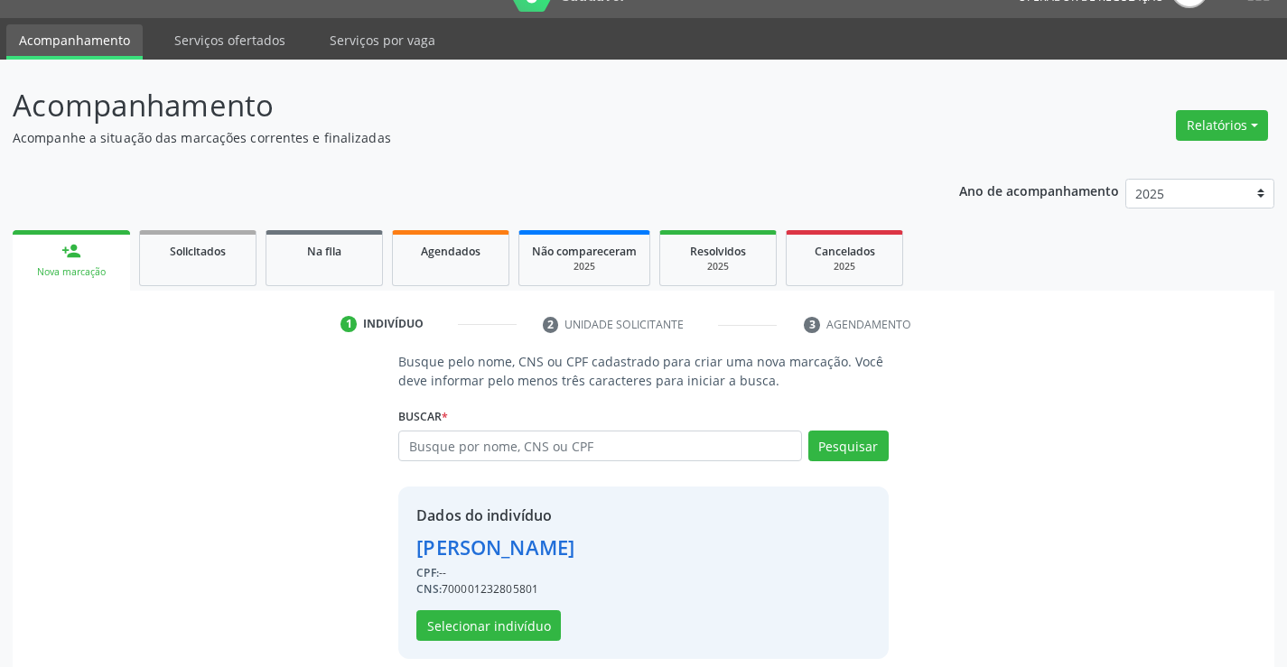
scroll to position [57, 0]
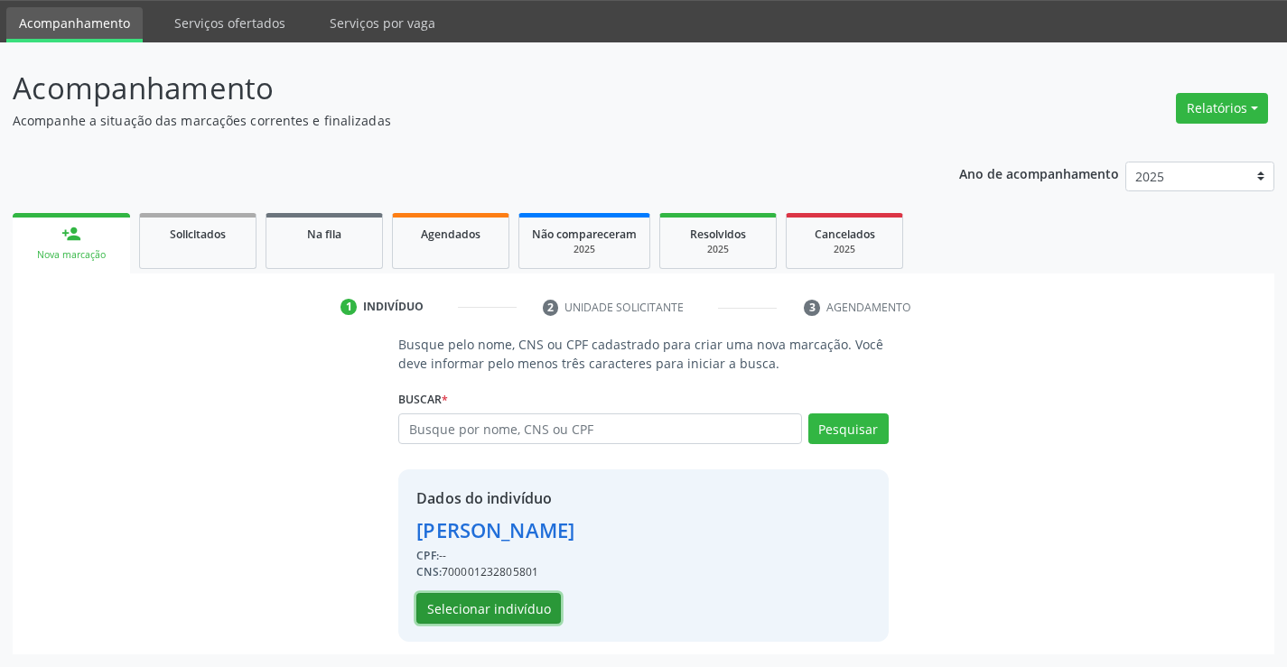
click at [463, 608] on button "Selecionar indivíduo" at bounding box center [488, 608] width 144 height 31
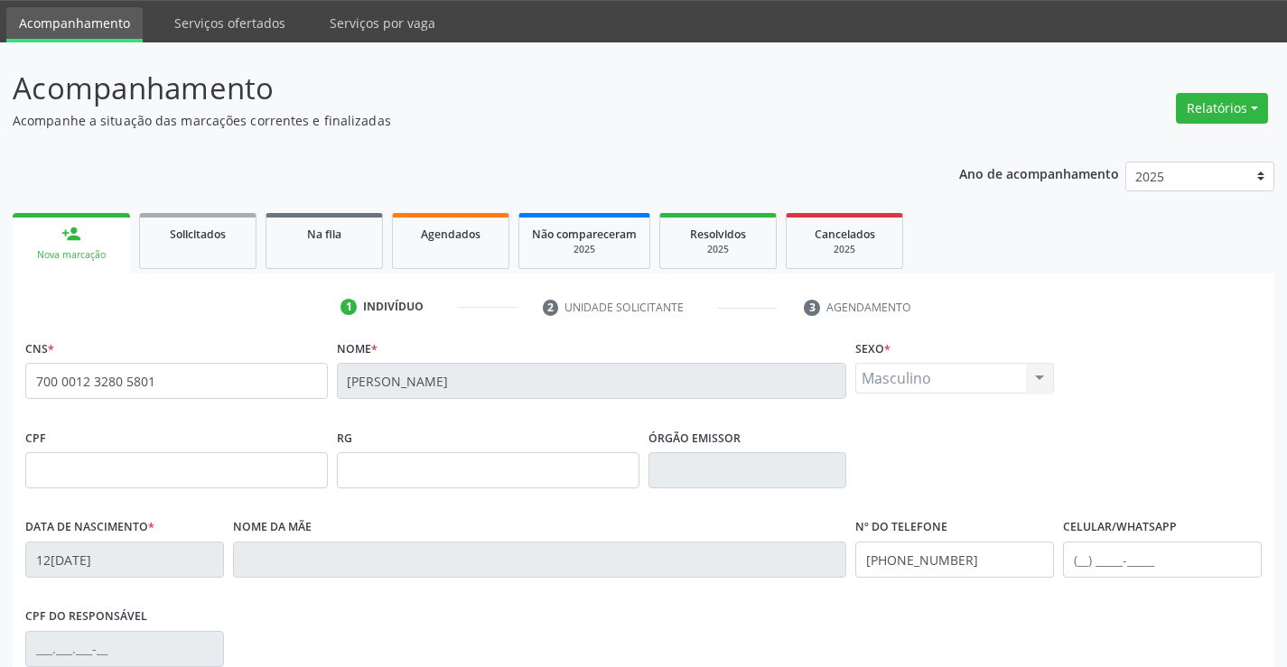
scroll to position [312, 0]
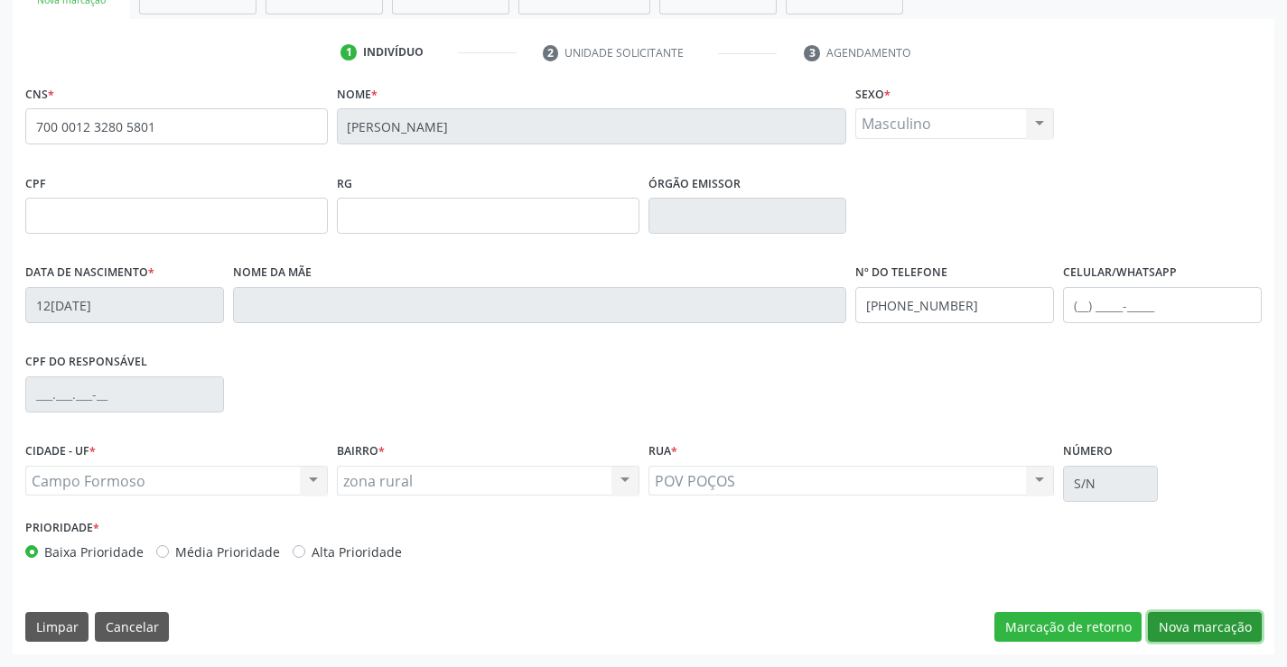
click at [1204, 628] on button "Nova marcação" at bounding box center [1205, 627] width 114 height 31
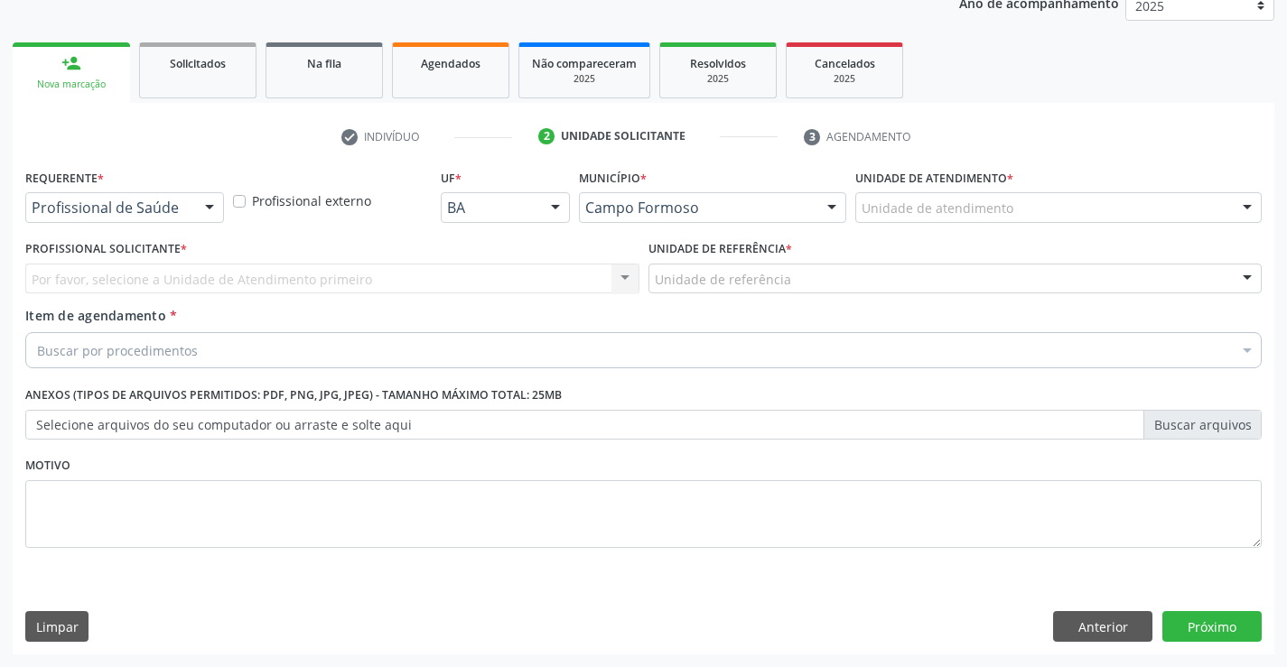
scroll to position [228, 0]
click at [213, 200] on div at bounding box center [209, 208] width 27 height 31
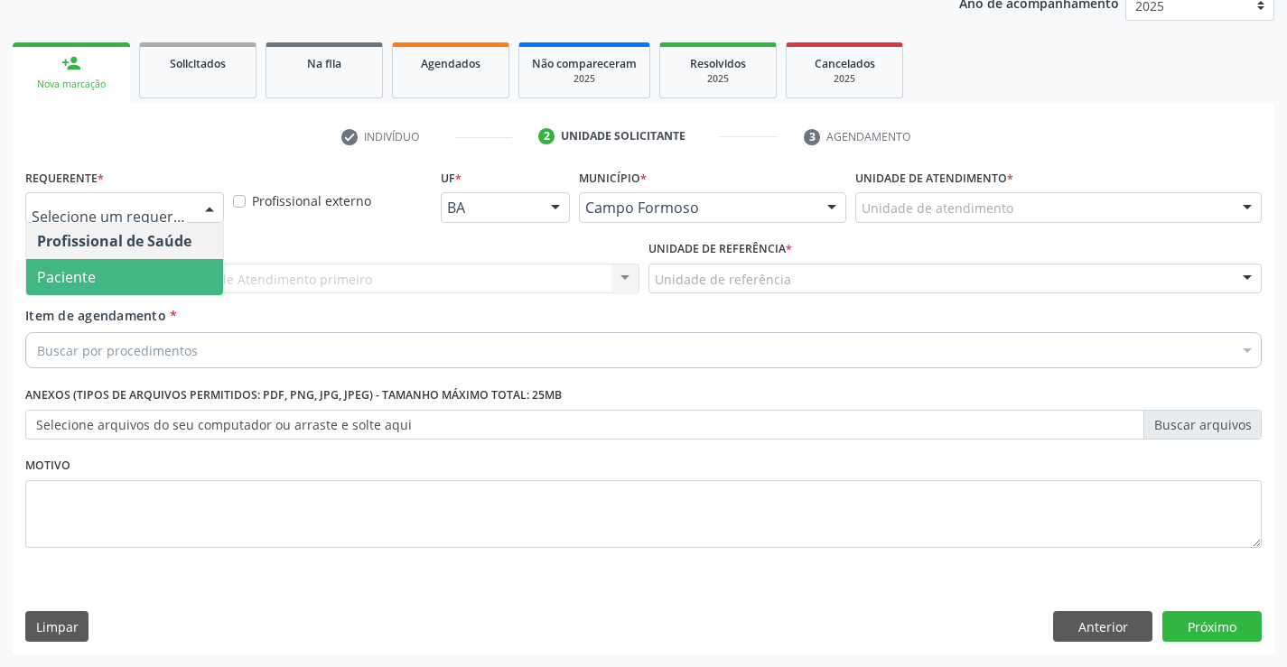
click at [179, 278] on span "Paciente" at bounding box center [124, 277] width 197 height 36
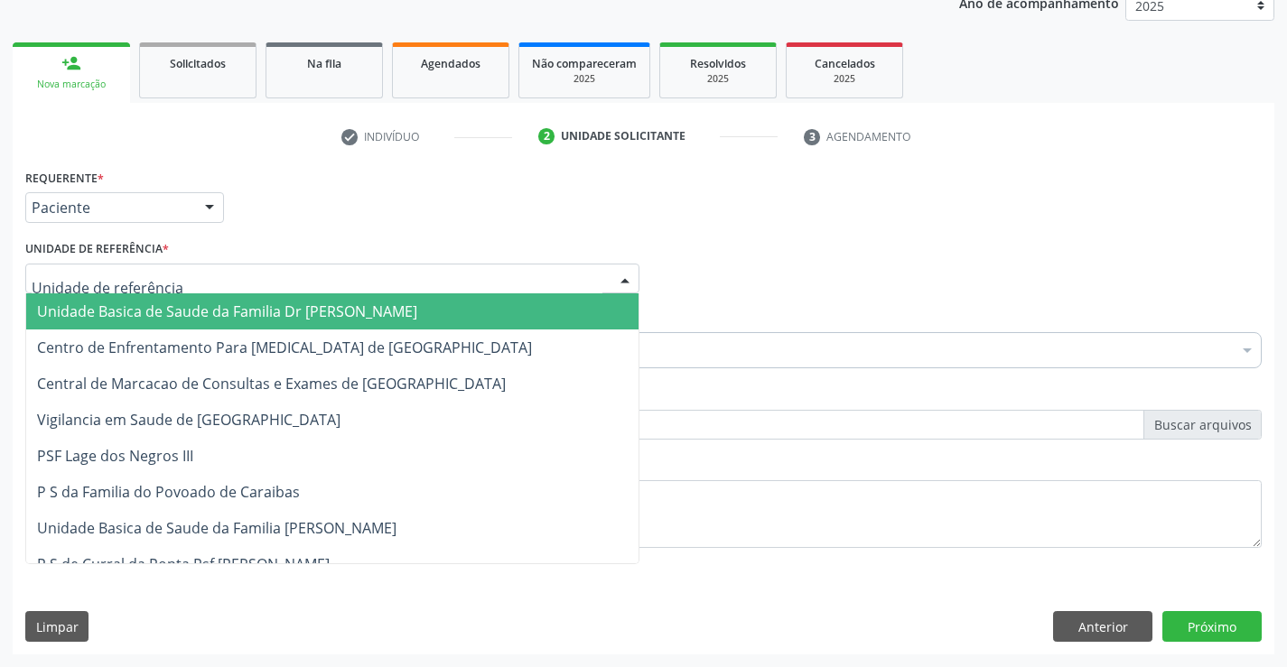
click at [628, 276] on div at bounding box center [624, 280] width 27 height 31
click at [527, 321] on span "Unidade Basica de Saude da Familia Dr [PERSON_NAME]" at bounding box center [332, 311] width 612 height 36
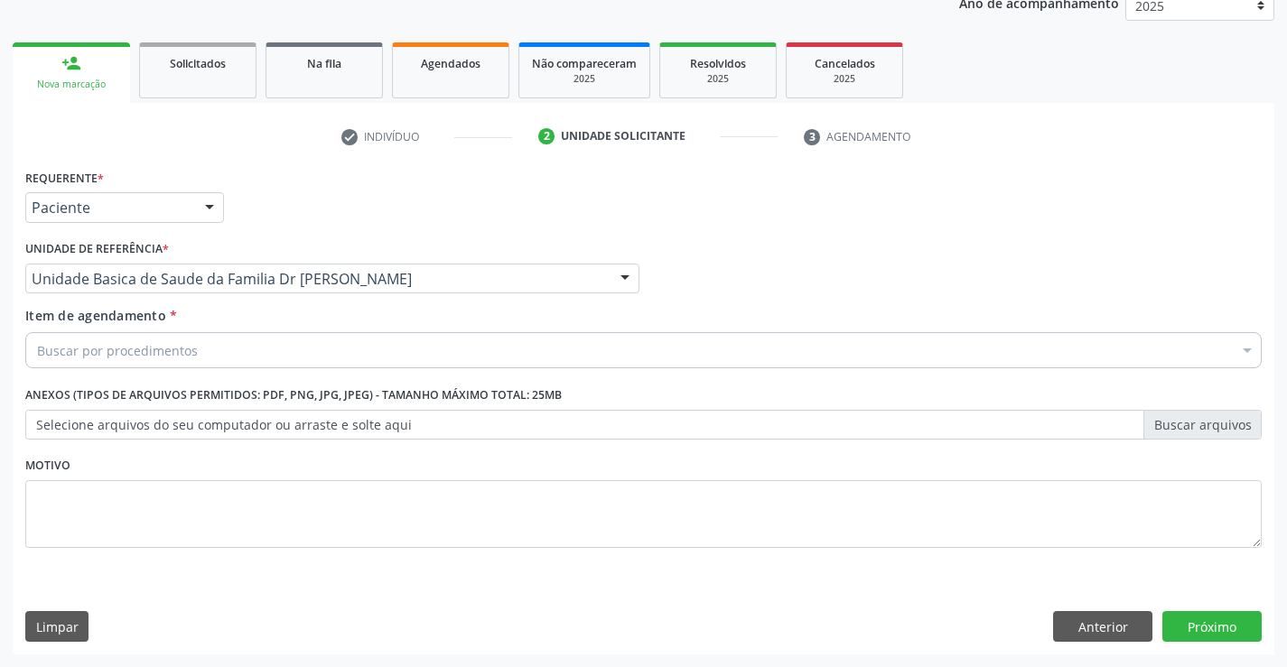
click at [442, 354] on div "Buscar por procedimentos" at bounding box center [643, 350] width 1236 height 36
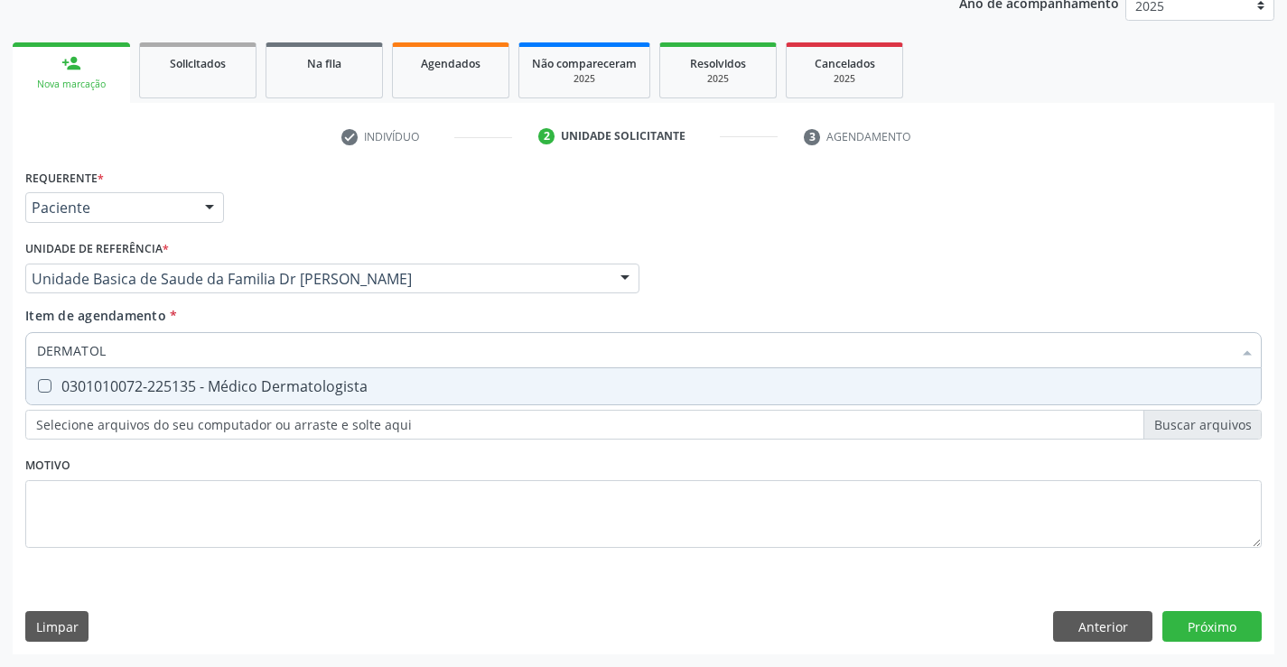
type input "DERMATOLO"
click at [358, 392] on div "0301010072-225135 - Médico Dermatologista" at bounding box center [643, 386] width 1213 height 14
checkbox Dermatologista "true"
click at [1203, 627] on div "Requerente * Paciente Profissional de Saúde Paciente Nenhum resultado encontrad…" at bounding box center [643, 409] width 1261 height 490
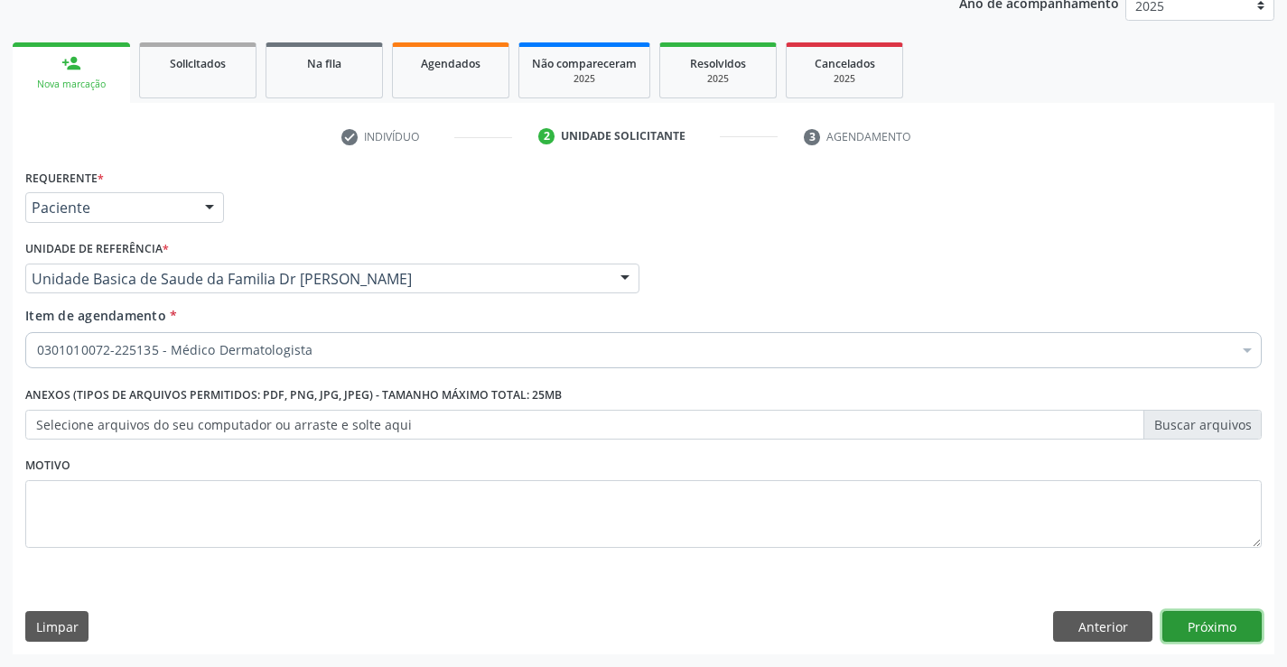
click at [1177, 628] on button "Próximo" at bounding box center [1211, 626] width 99 height 31
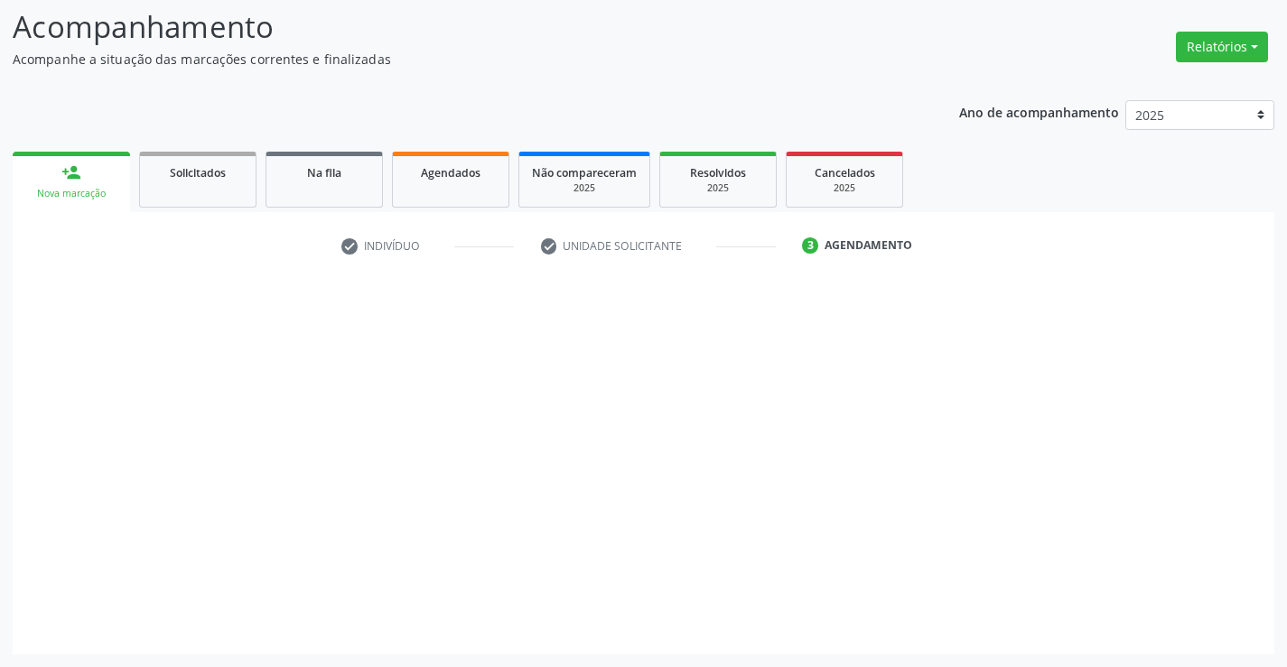
scroll to position [118, 0]
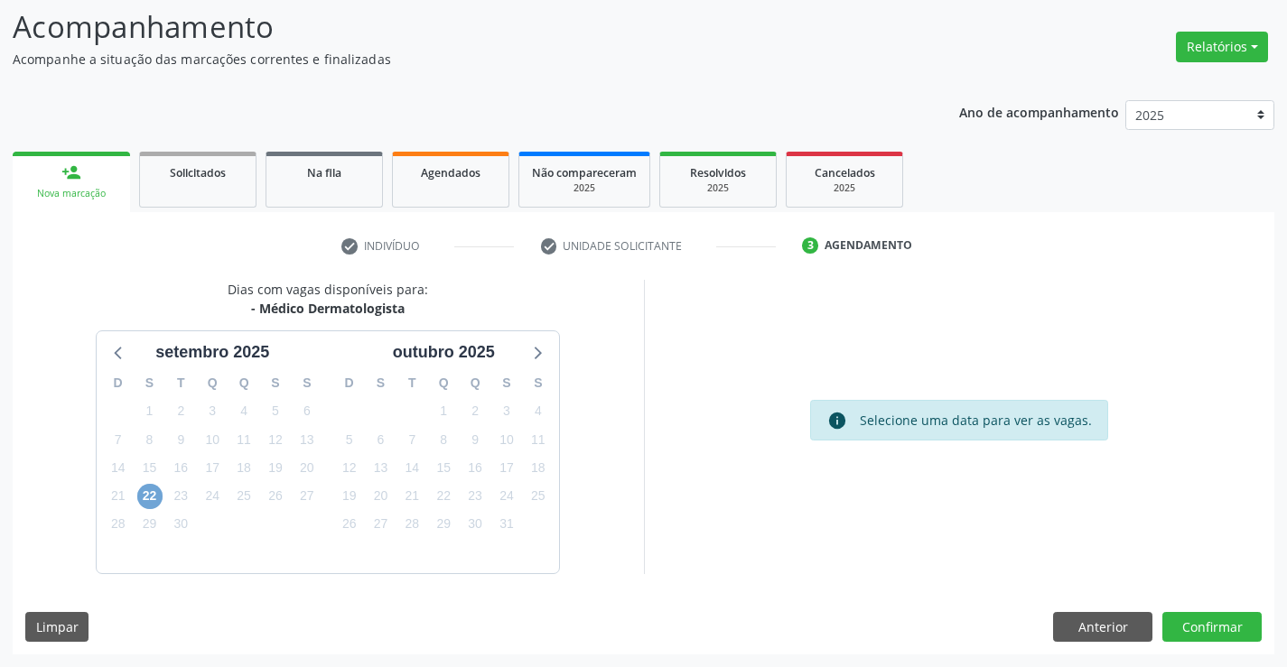
click at [162, 499] on span "22" at bounding box center [149, 496] width 25 height 25
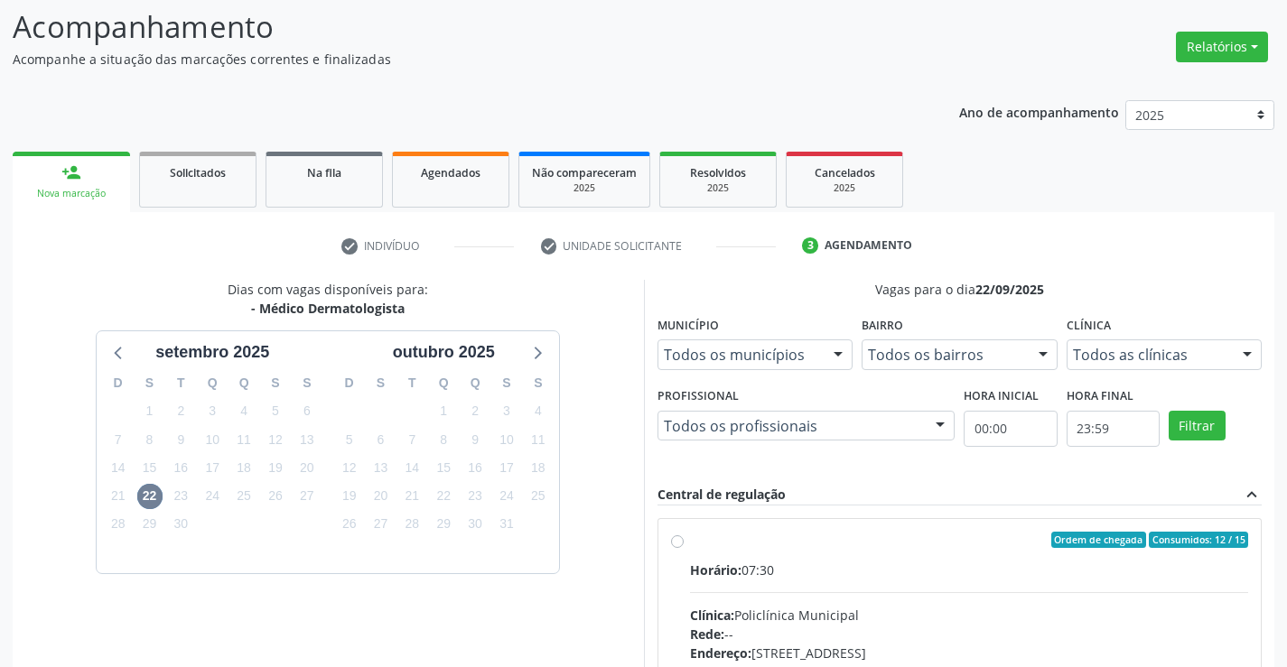
click at [690, 545] on label "Ordem de chegada Consumidos: 12 / 15 Horário: 07:30 Clínica: Policlínica Munici…" at bounding box center [969, 670] width 559 height 277
click at [682, 545] on input "Ordem de chegada Consumidos: 12 / 15 Horário: 07:30 Clínica: Policlínica Munici…" at bounding box center [677, 540] width 13 height 16
radio input "true"
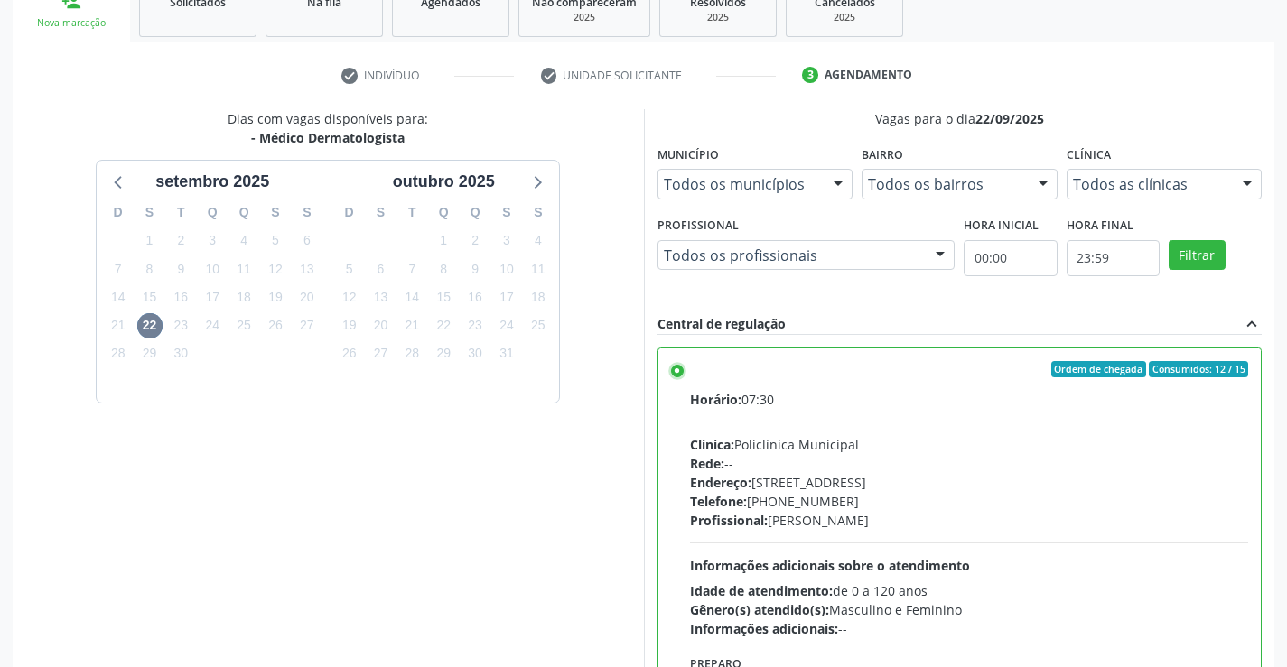
scroll to position [412, 0]
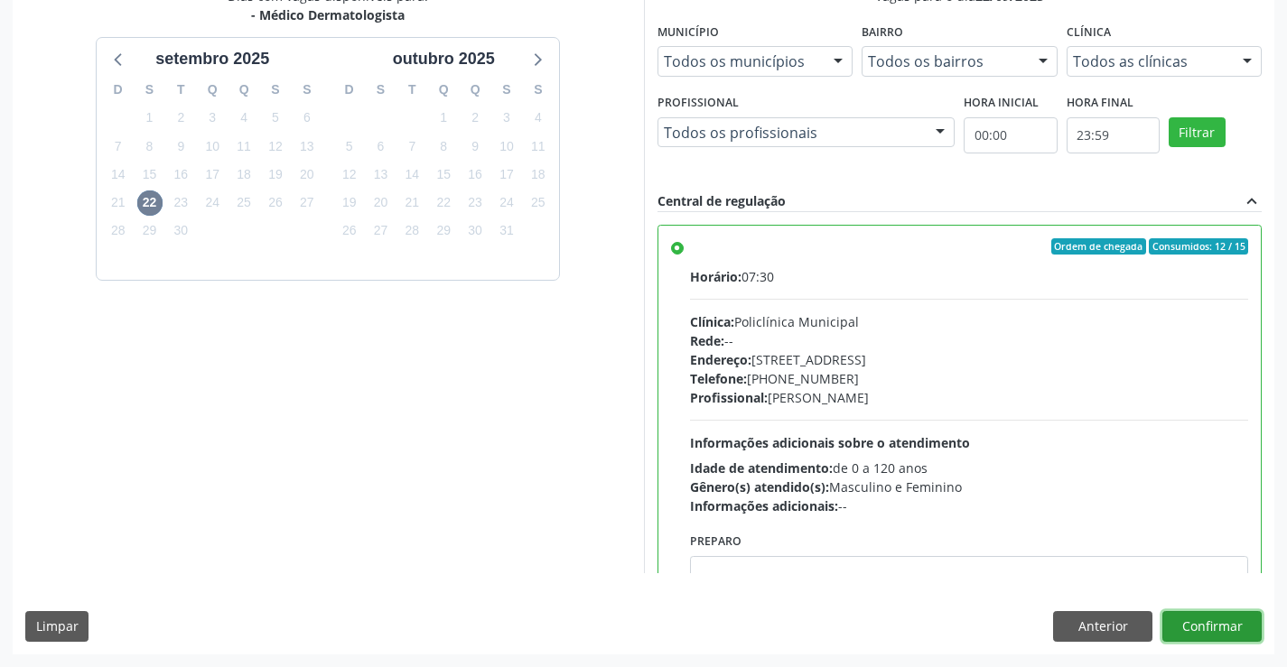
click at [1214, 613] on button "Confirmar" at bounding box center [1211, 626] width 99 height 31
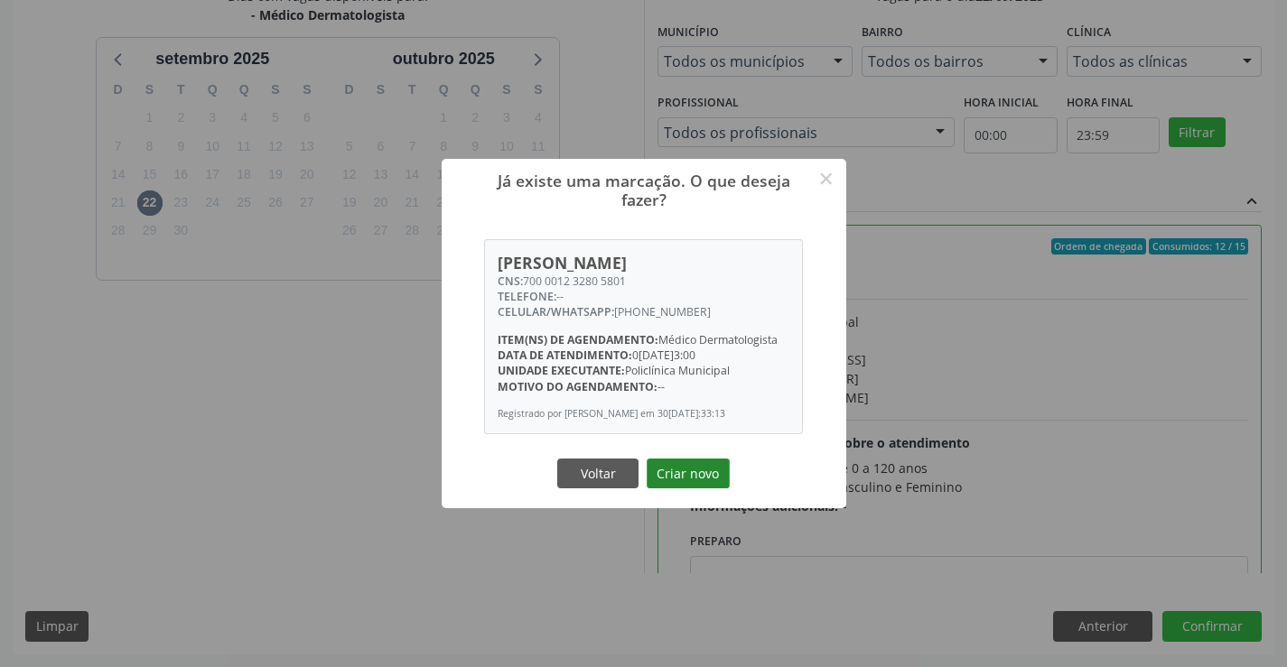
click at [690, 476] on button "Criar novo" at bounding box center [687, 474] width 83 height 31
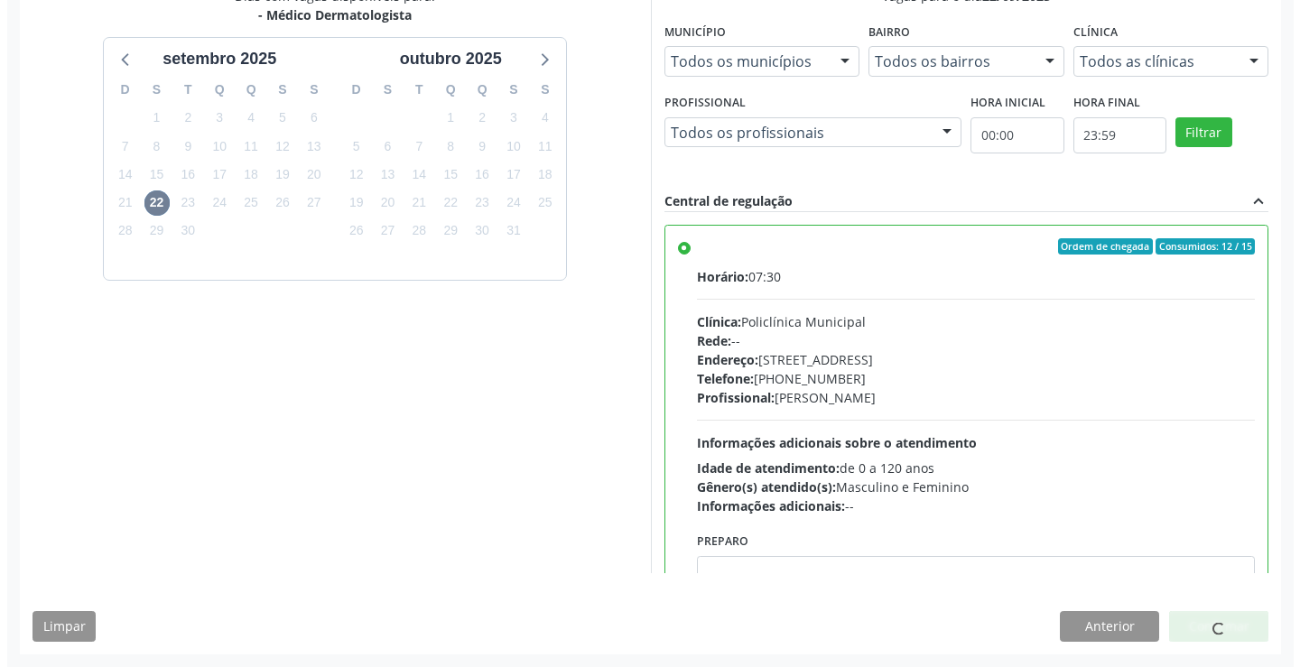
scroll to position [0, 0]
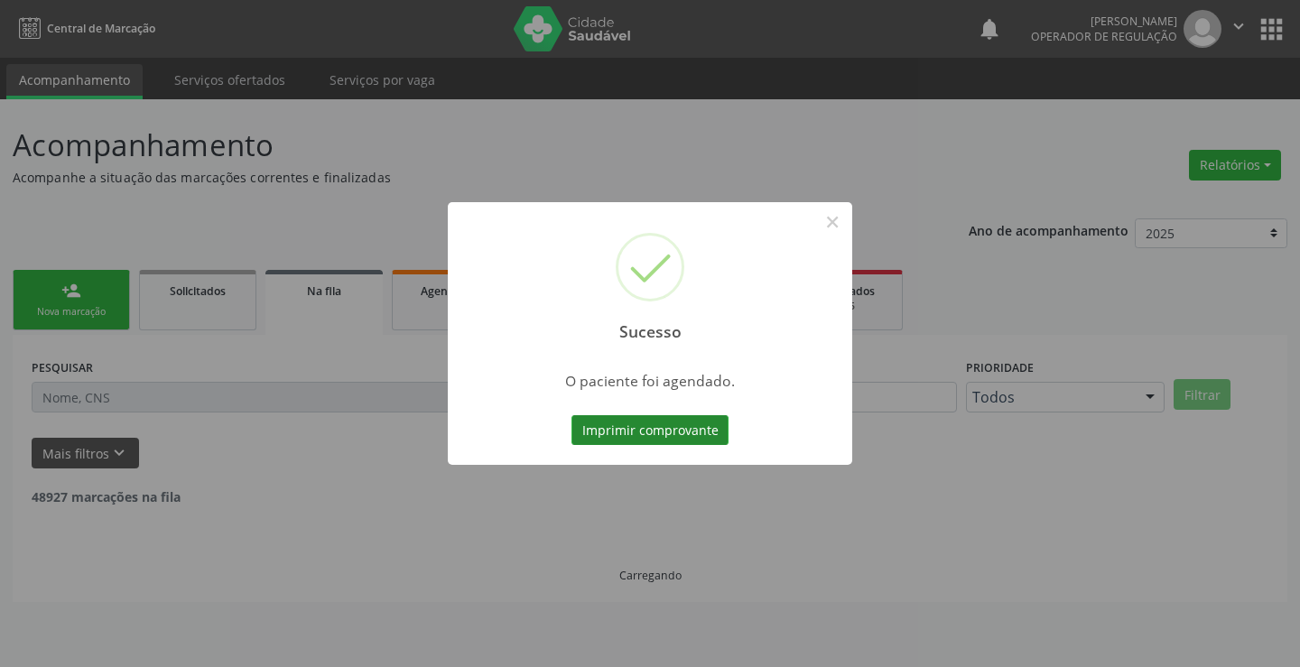
click at [639, 443] on button "Imprimir comprovante" at bounding box center [650, 430] width 157 height 31
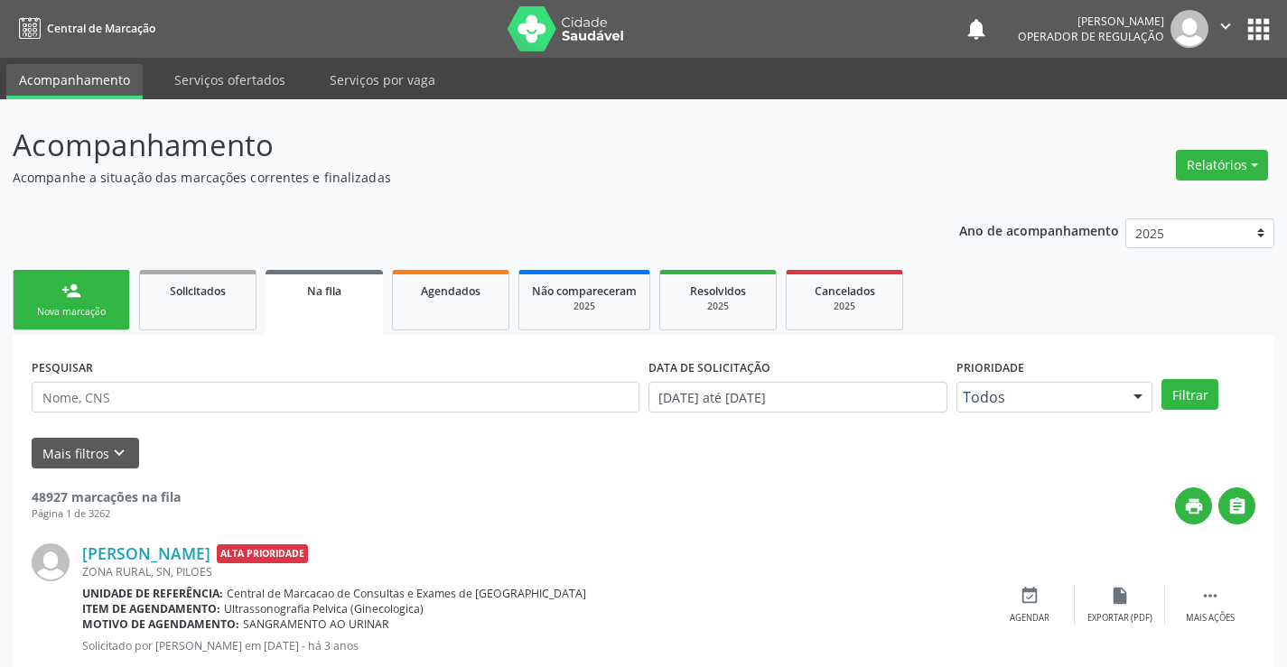
click at [66, 285] on div "person_add" at bounding box center [71, 291] width 20 height 20
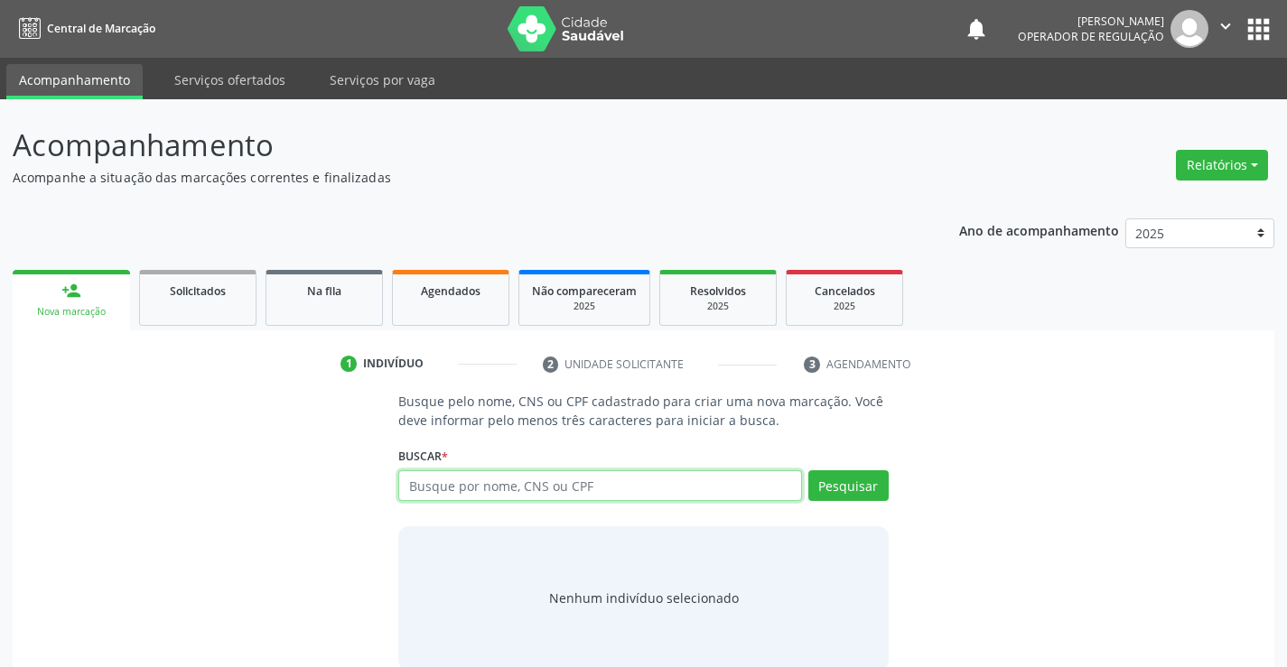
click at [432, 479] on input "text" at bounding box center [599, 485] width 403 height 31
type input "702009323199584"
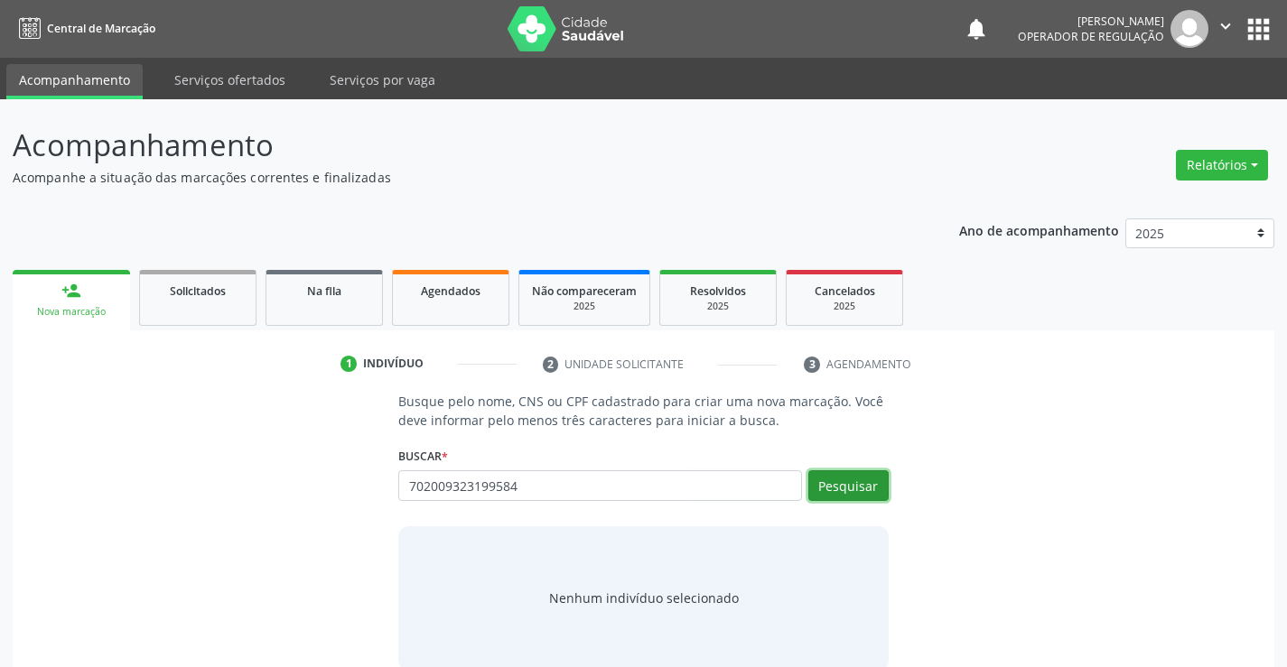
click at [849, 488] on button "Pesquisar" at bounding box center [848, 485] width 80 height 31
type input "702009323199584"
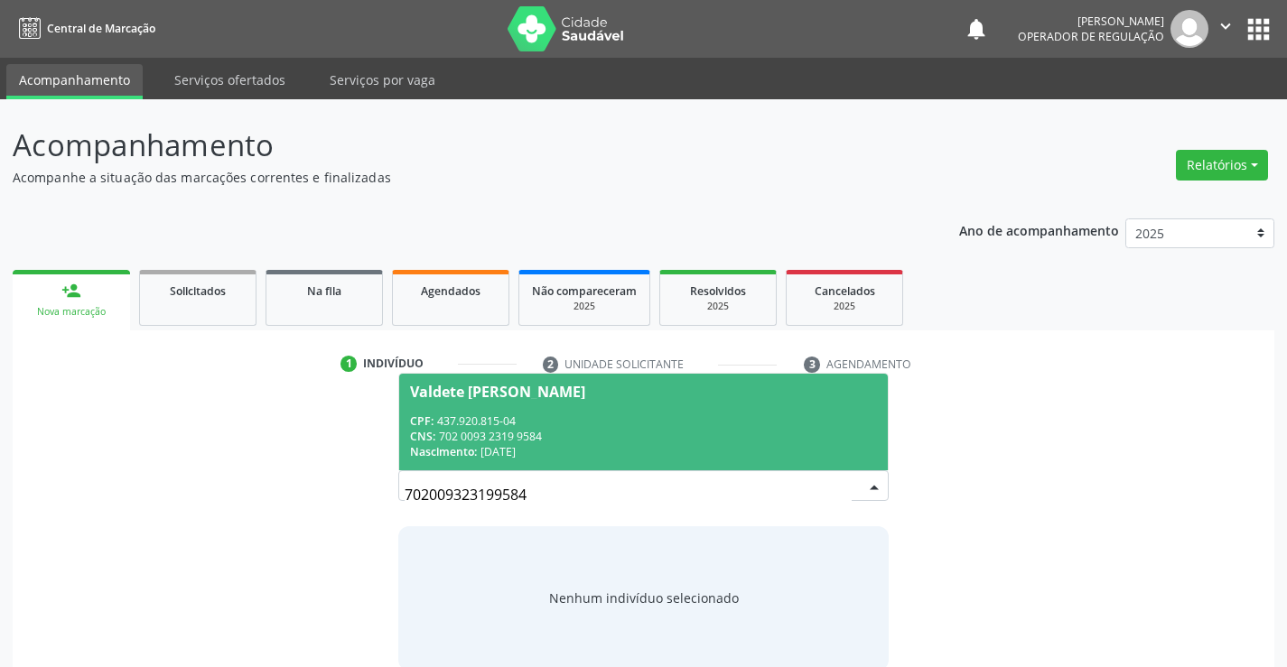
click at [474, 391] on div "Valdete Vieira dos Santos" at bounding box center [497, 392] width 175 height 14
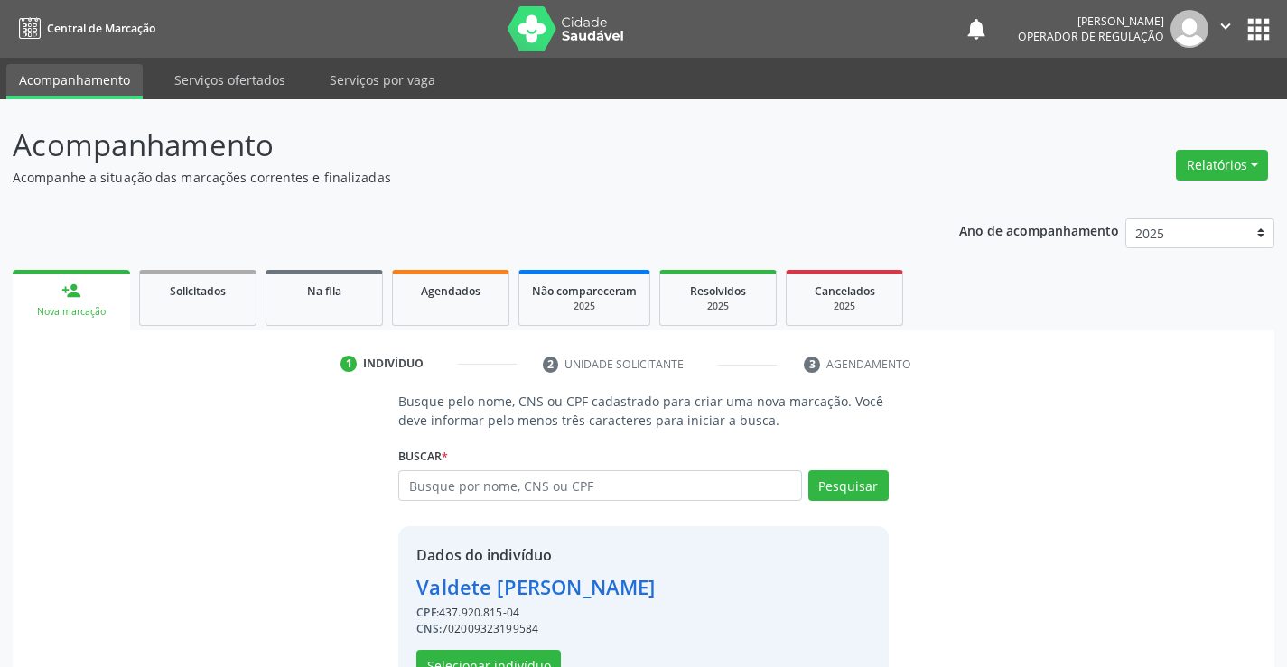
click at [474, 391] on div "1 Indivíduo 2 Unidade solicitante 3 Agendamento Busque pelo nome, CNS ou CPF ca…" at bounding box center [643, 530] width 1261 height 362
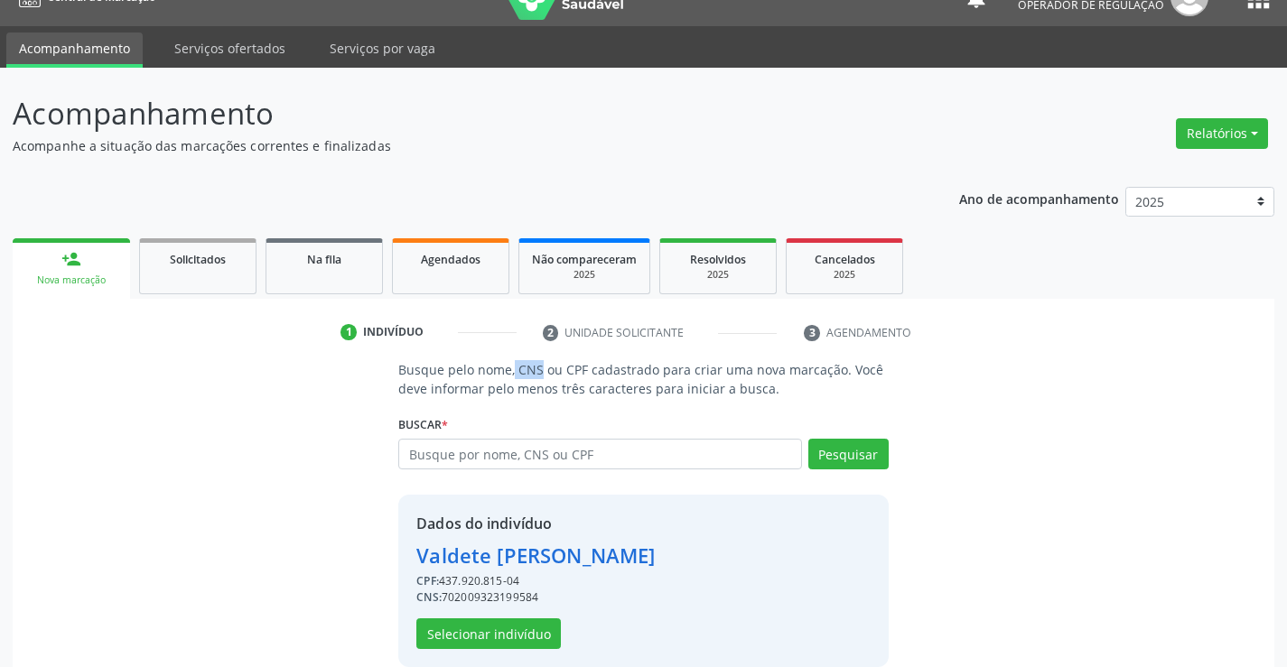
scroll to position [57, 0]
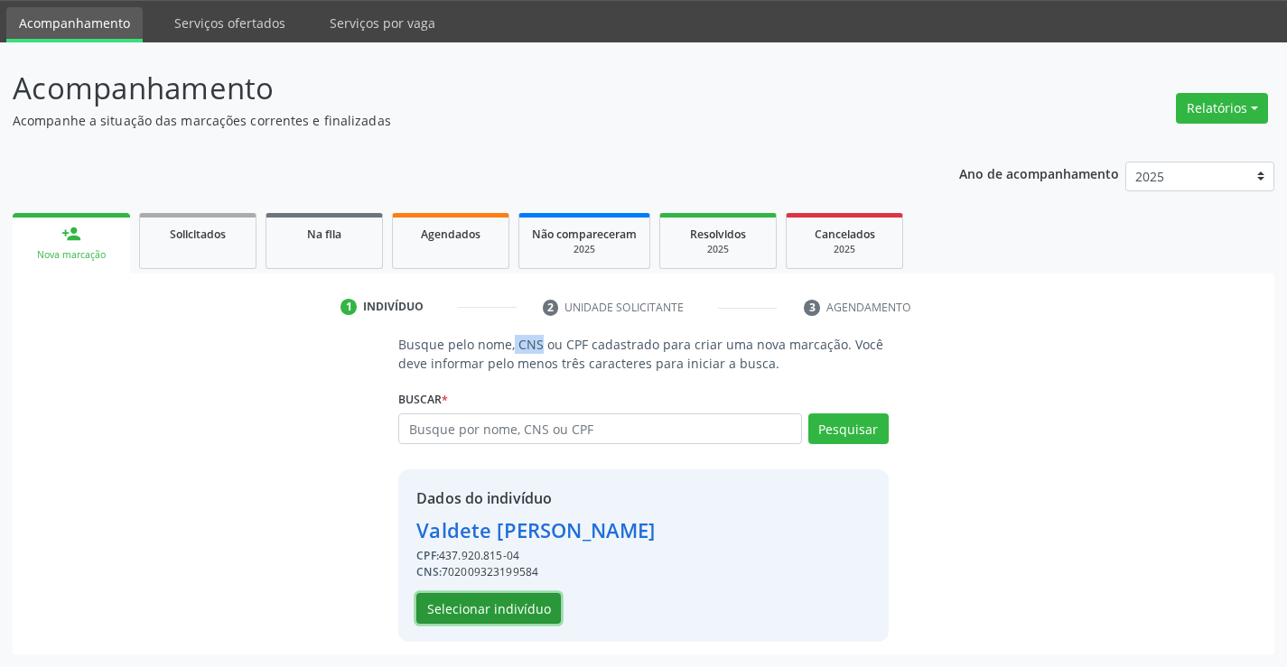
click at [482, 609] on button "Selecionar indivíduo" at bounding box center [488, 608] width 144 height 31
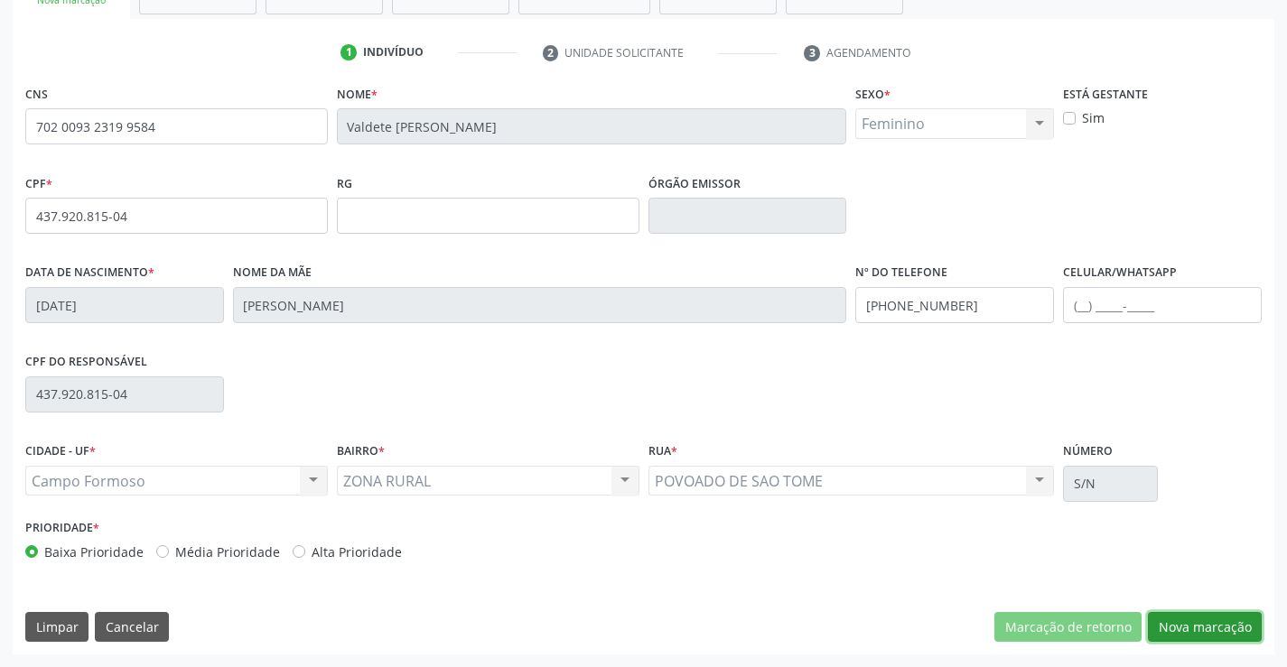
click at [1189, 621] on button "Nova marcação" at bounding box center [1205, 627] width 114 height 31
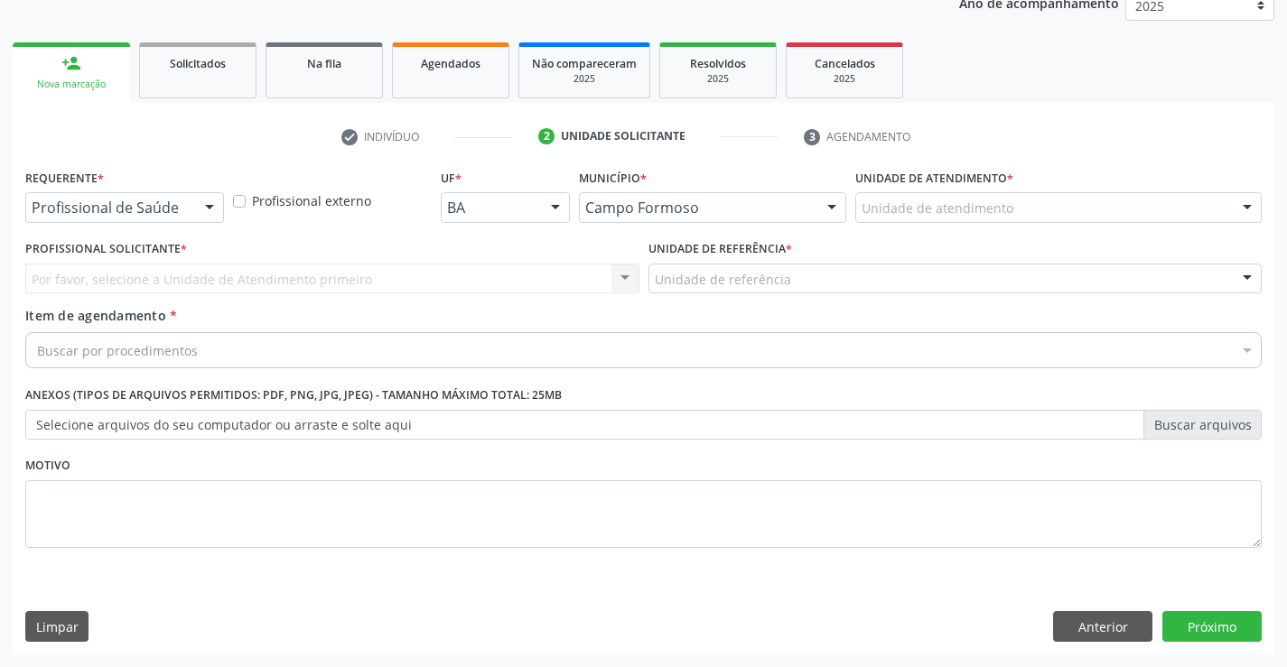
scroll to position [228, 0]
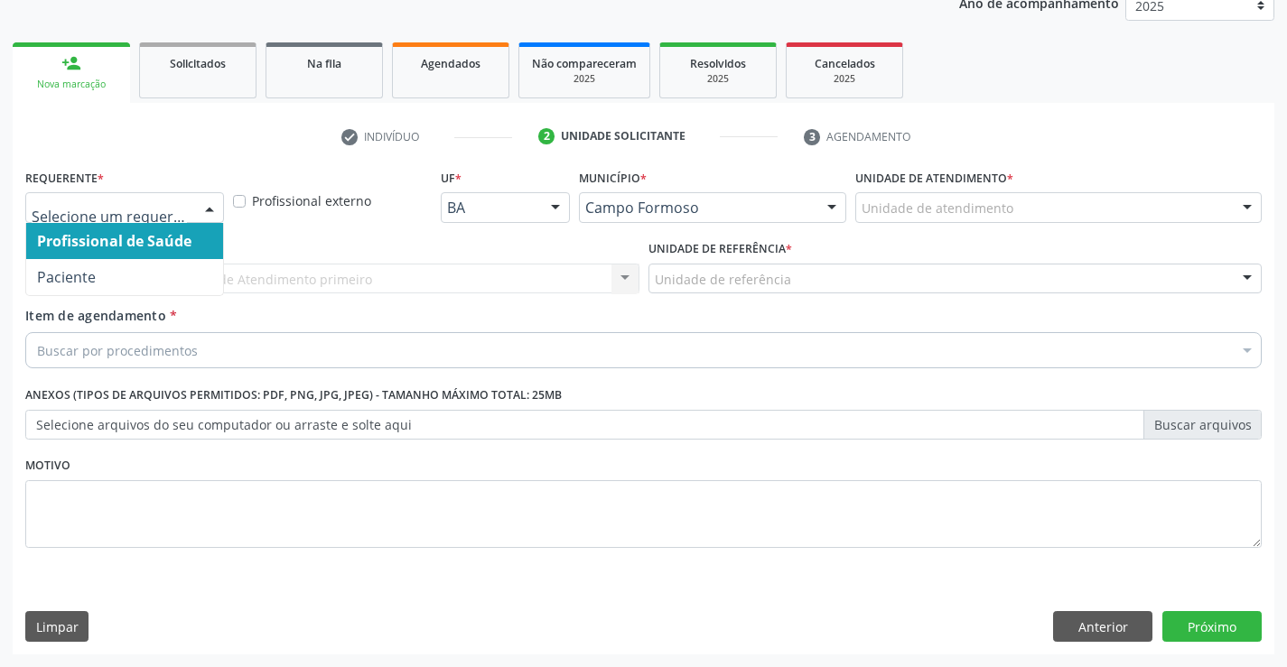
click at [194, 204] on div "Profissional de Saúde Paciente Nenhum resultado encontrado para: " " Não há nen…" at bounding box center [124, 207] width 199 height 31
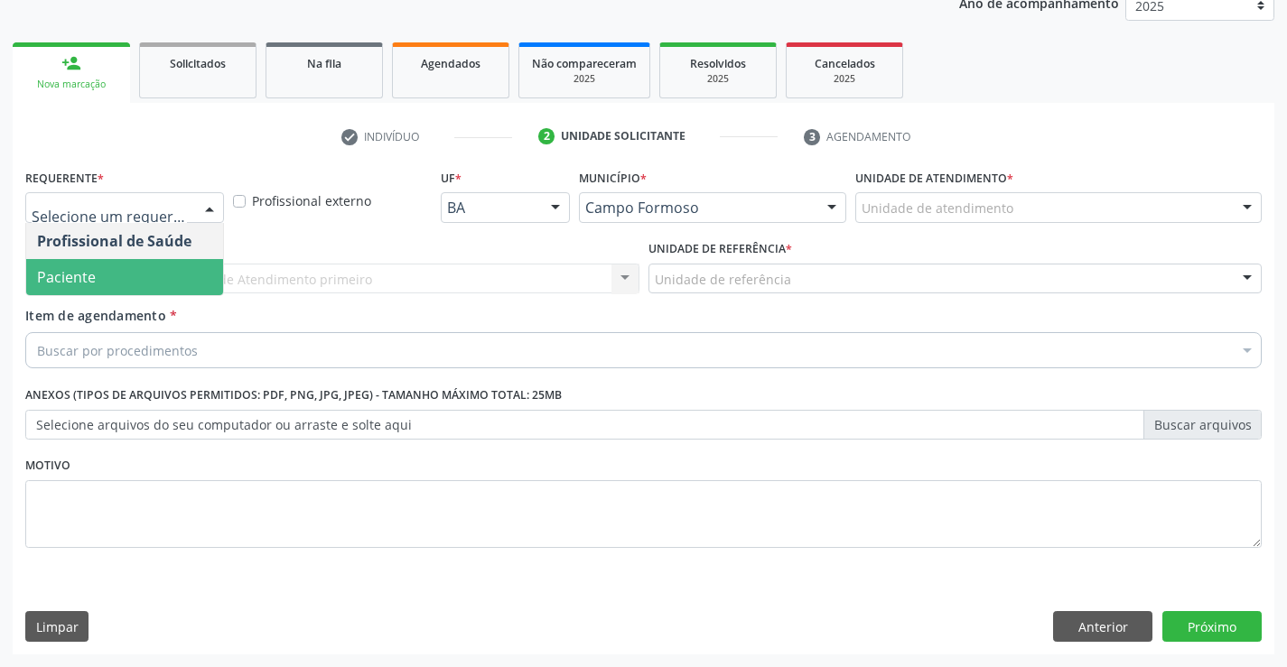
click at [160, 269] on span "Paciente" at bounding box center [124, 277] width 197 height 36
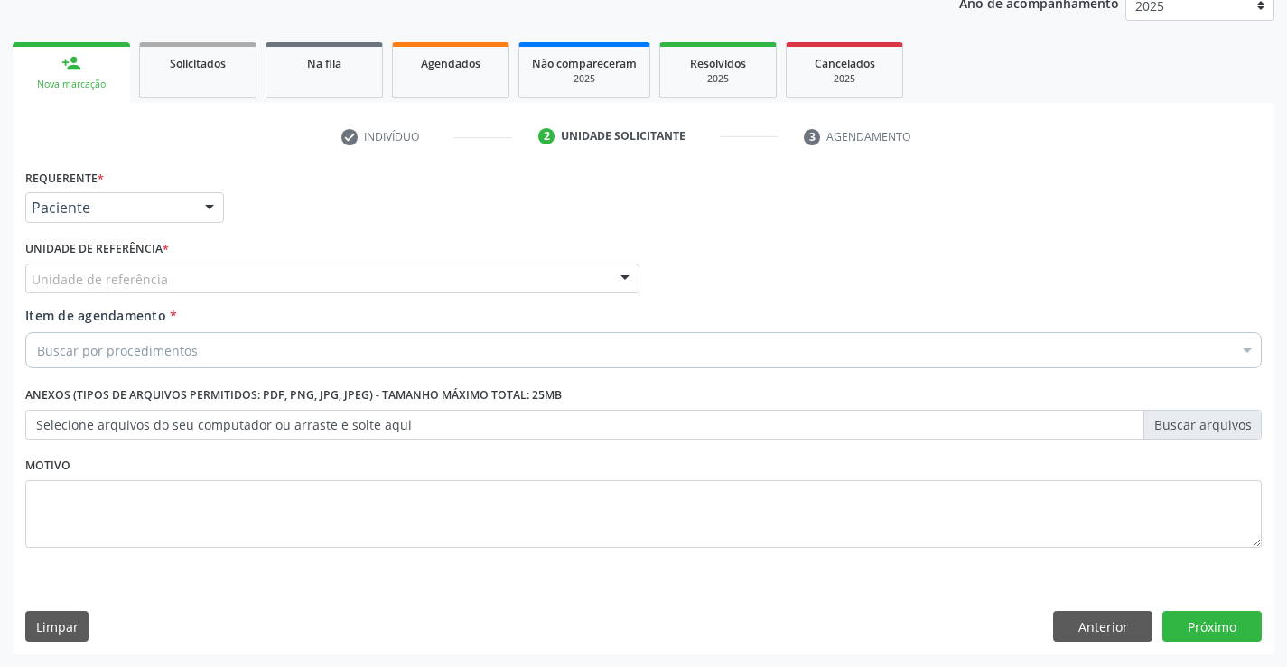
click at [628, 270] on div at bounding box center [624, 280] width 27 height 31
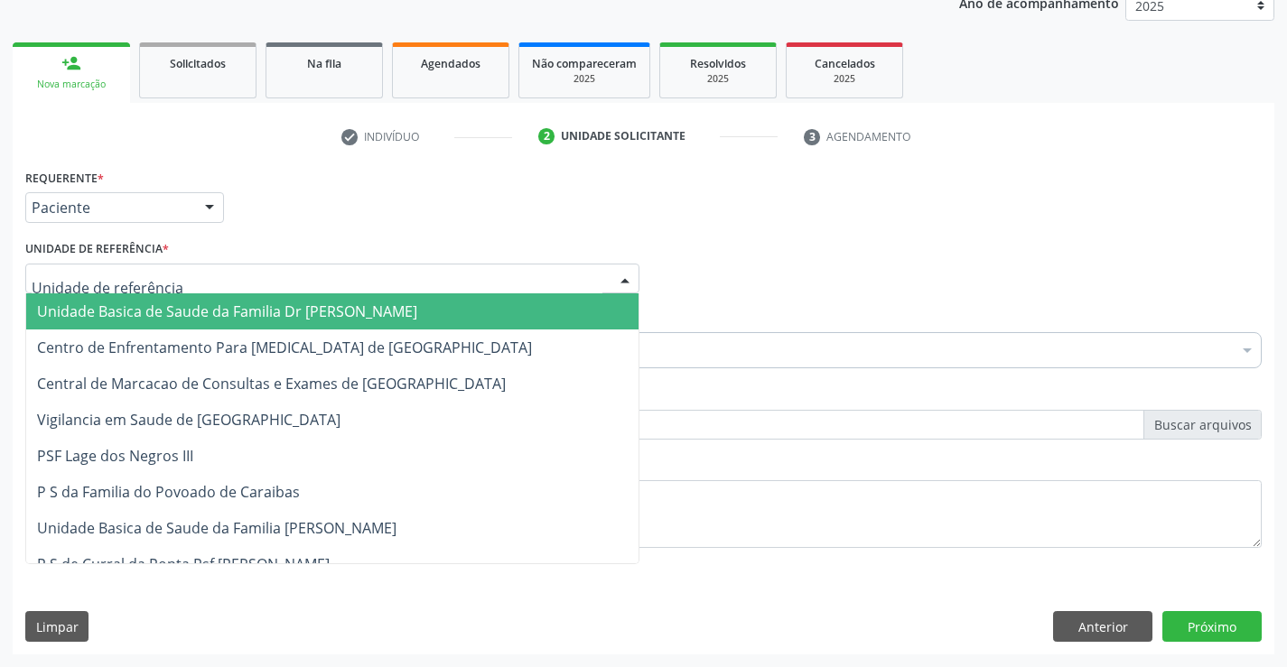
click at [536, 321] on span "Unidade Basica de Saude da Familia Dr [PERSON_NAME]" at bounding box center [332, 311] width 612 height 36
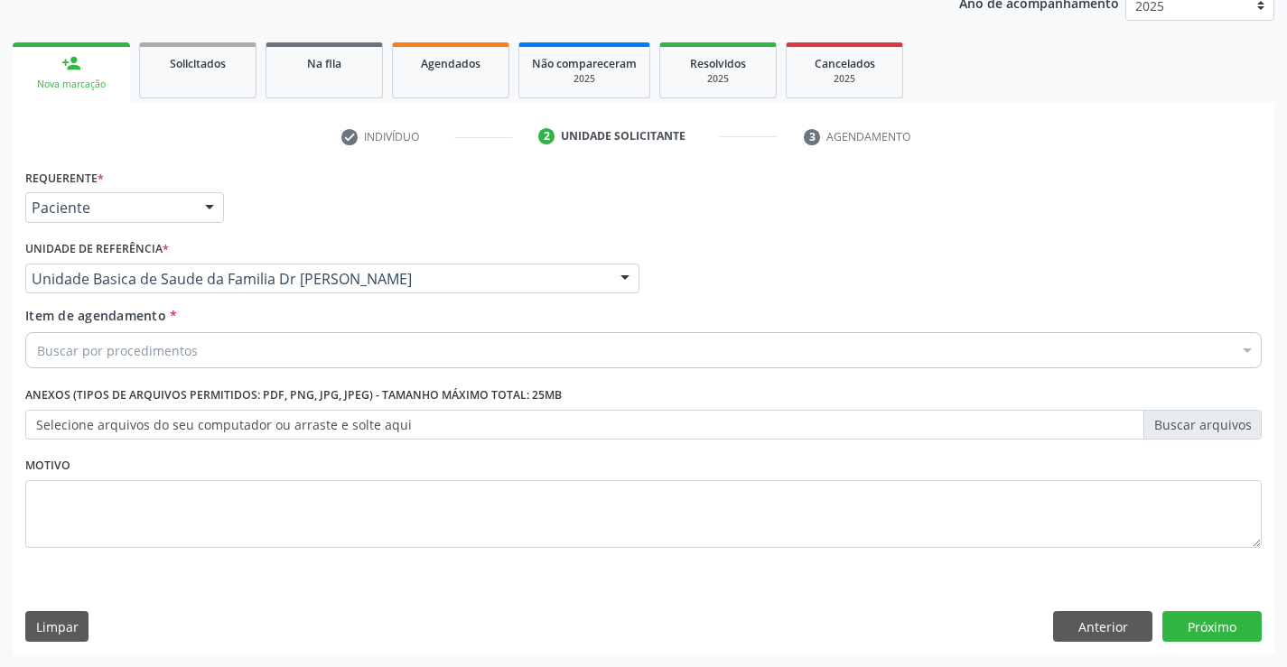
click at [460, 340] on div "Buscar por procedimentos" at bounding box center [643, 350] width 1236 height 36
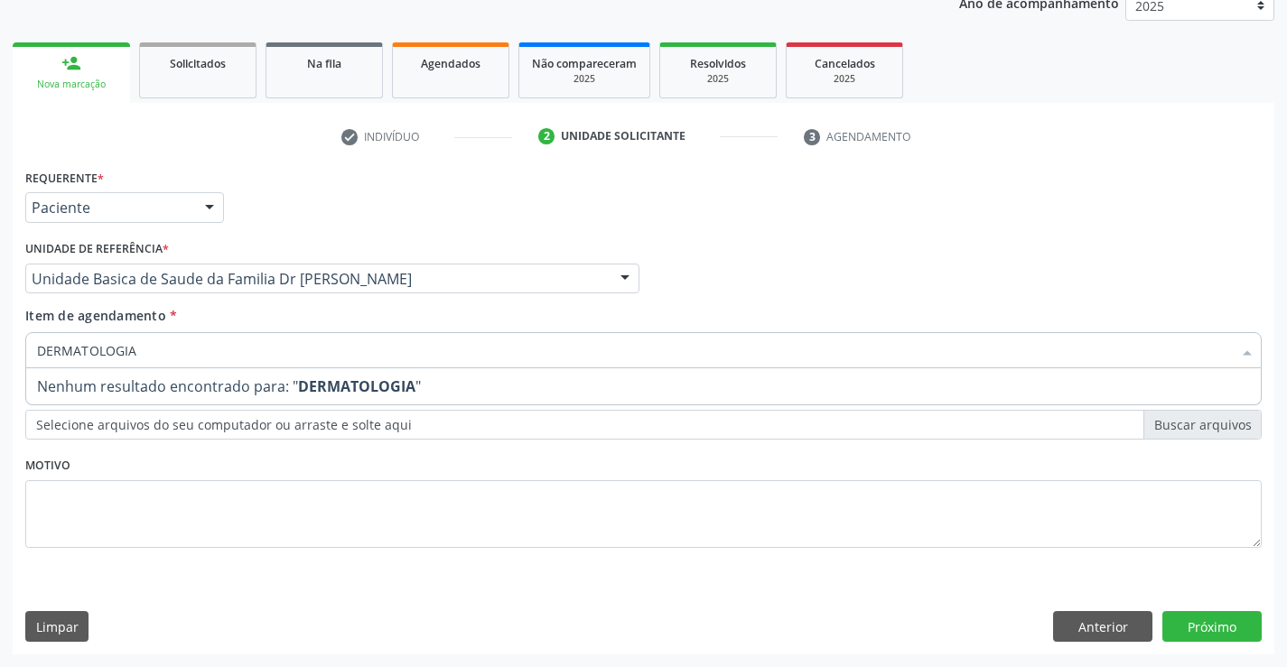
type input "DERMATOLOGI"
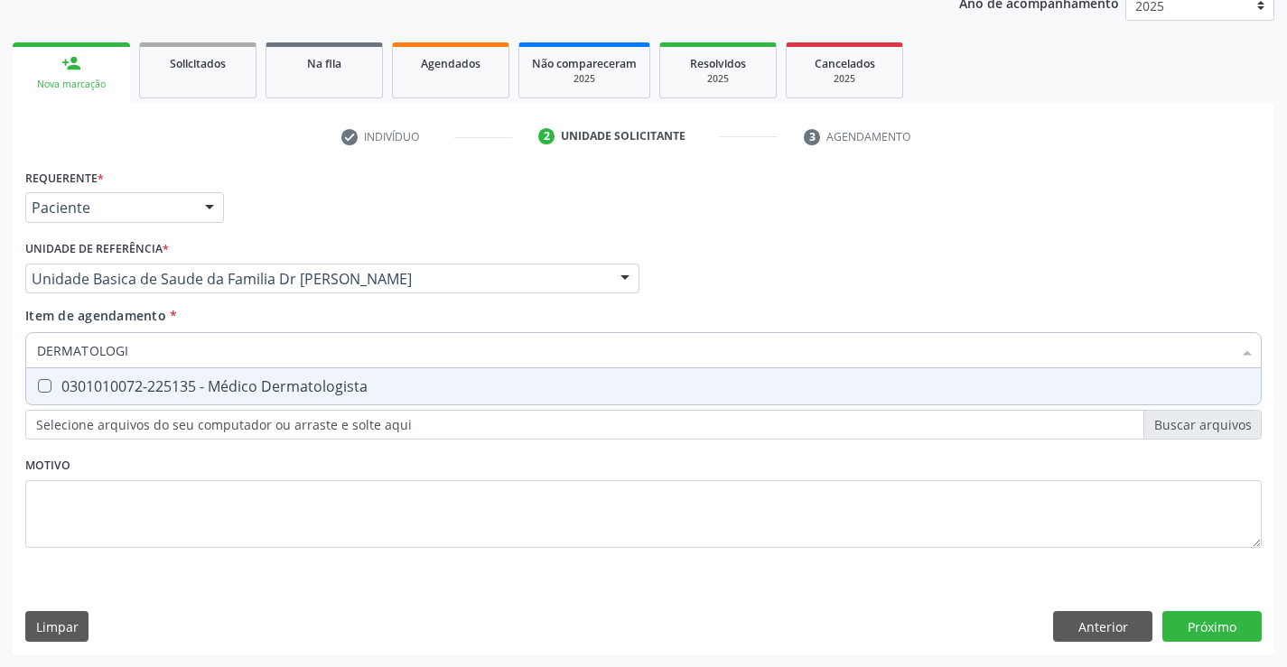
click at [350, 394] on div "0301010072-225135 - Médico Dermatologista" at bounding box center [643, 386] width 1213 height 14
checkbox Dermatologista "true"
click at [1194, 618] on div "Requerente * Paciente Profissional de Saúde Paciente Nenhum resultado encontrad…" at bounding box center [643, 409] width 1261 height 490
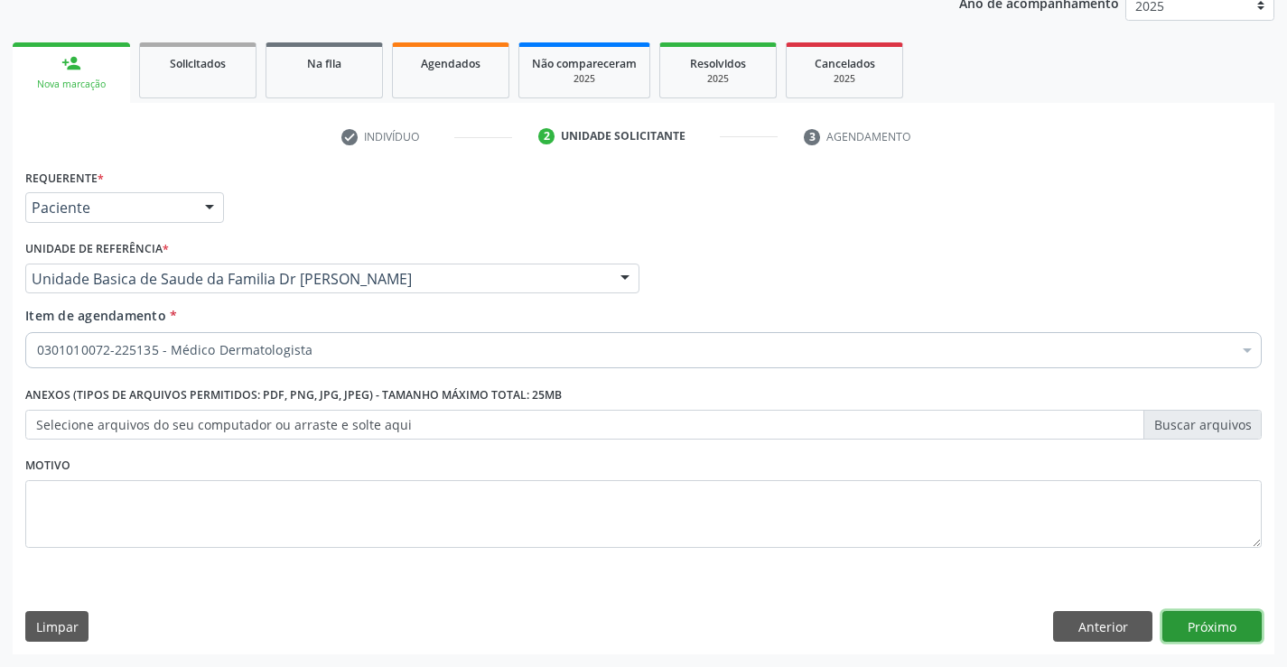
click at [1213, 624] on button "Próximo" at bounding box center [1211, 626] width 99 height 31
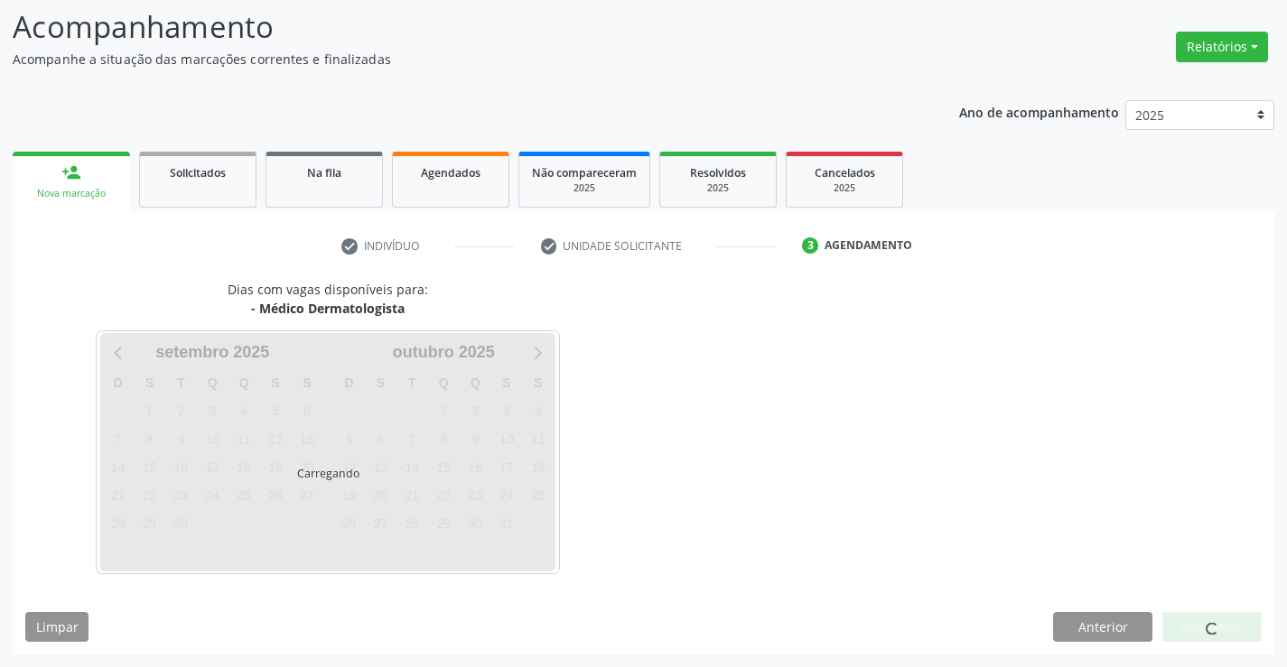
scroll to position [118, 0]
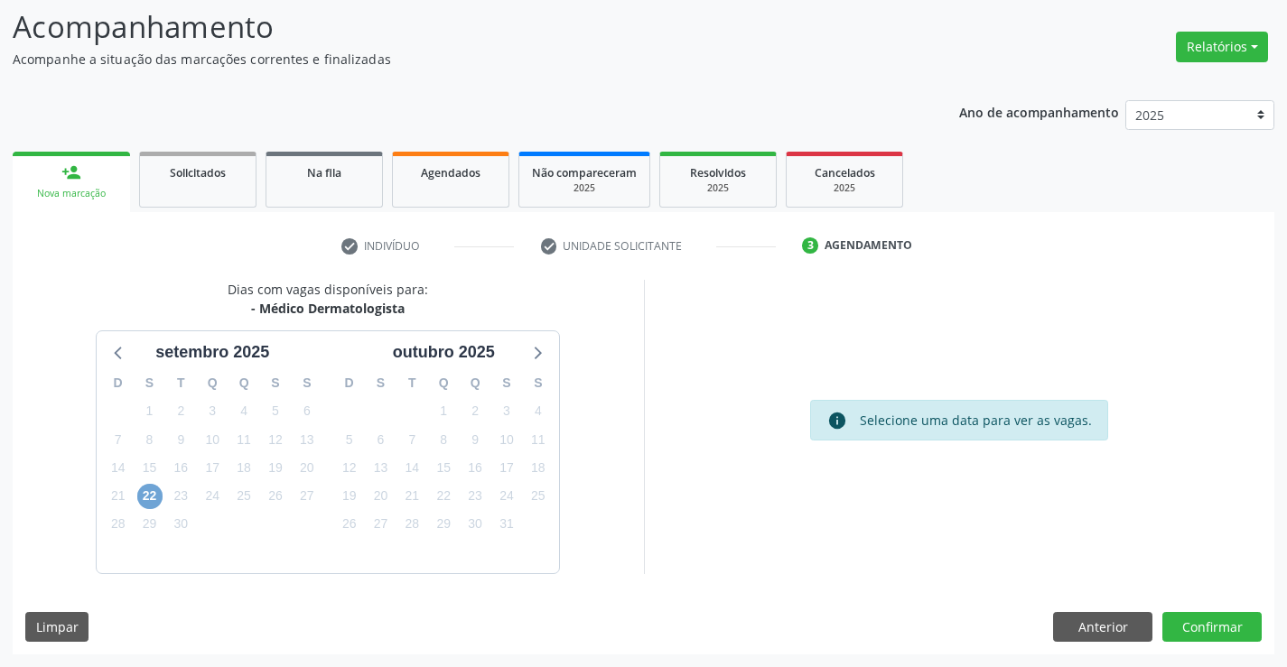
click at [148, 492] on span "22" at bounding box center [149, 496] width 25 height 25
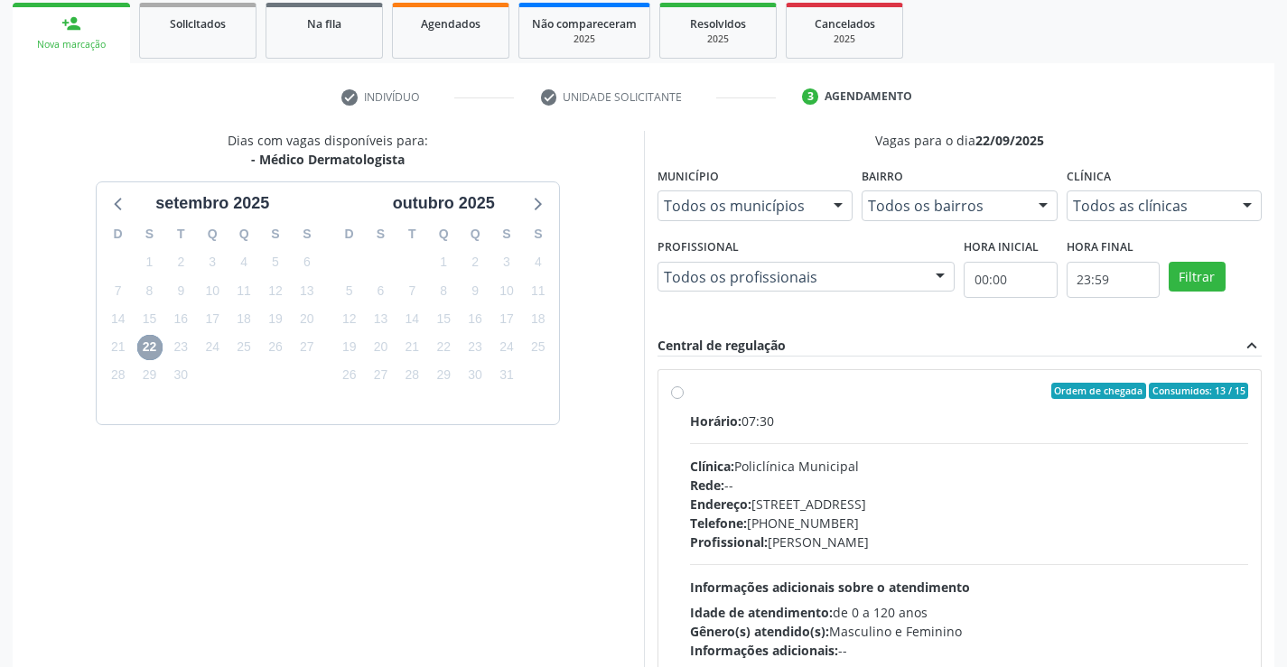
scroll to position [330, 0]
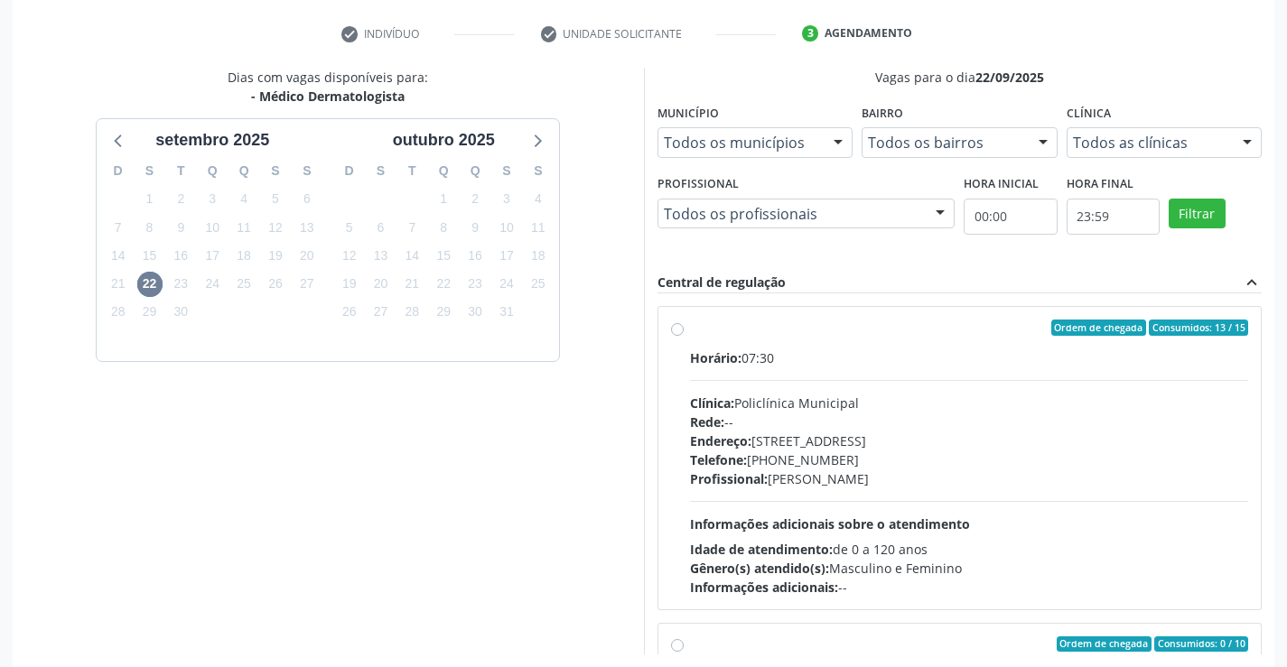
click at [690, 331] on label "Ordem de chegada Consumidos: 13 / 15 Horário: 07:30 Clínica: Policlínica Munici…" at bounding box center [969, 458] width 559 height 277
click at [681, 331] on input "Ordem de chegada Consumidos: 13 / 15 Horário: 07:30 Clínica: Policlínica Munici…" at bounding box center [677, 328] width 13 height 16
radio input "true"
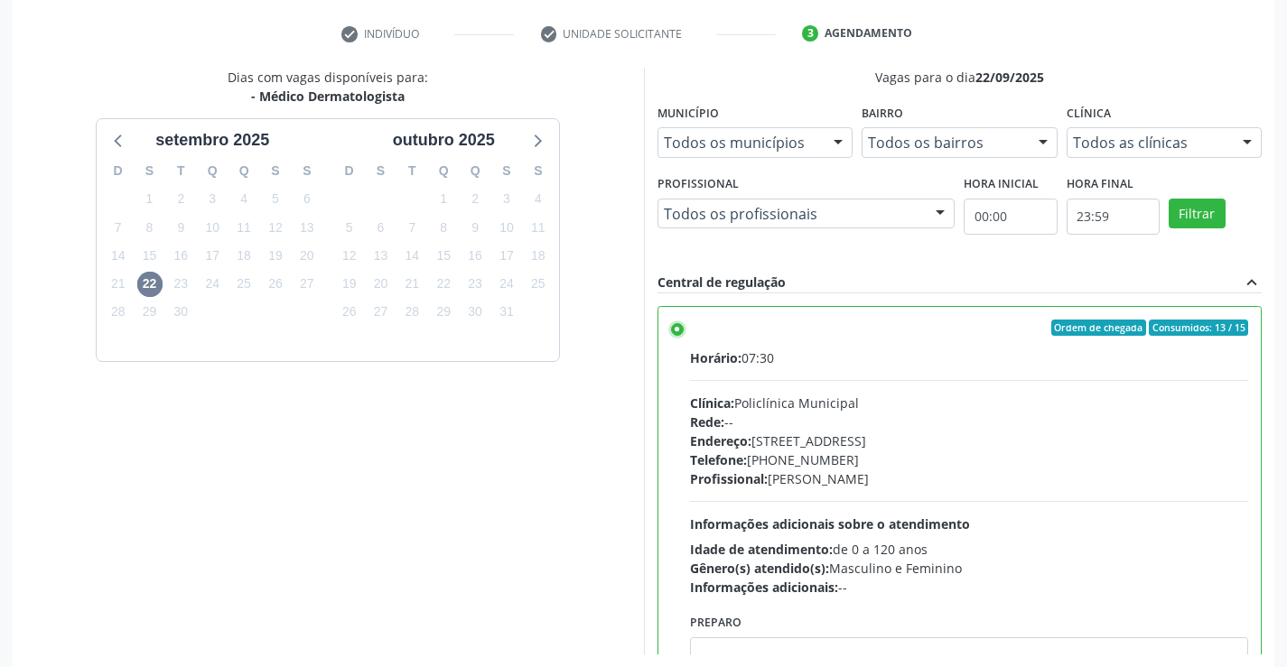
scroll to position [412, 0]
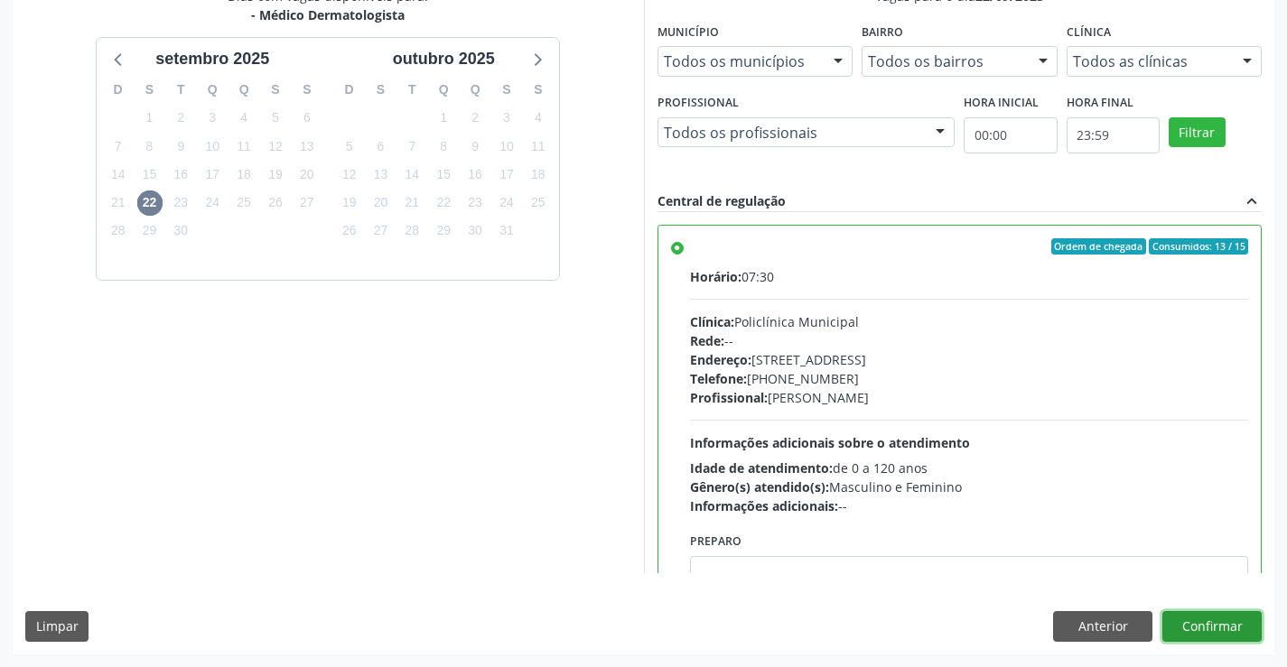
click at [1205, 619] on button "Confirmar" at bounding box center [1211, 626] width 99 height 31
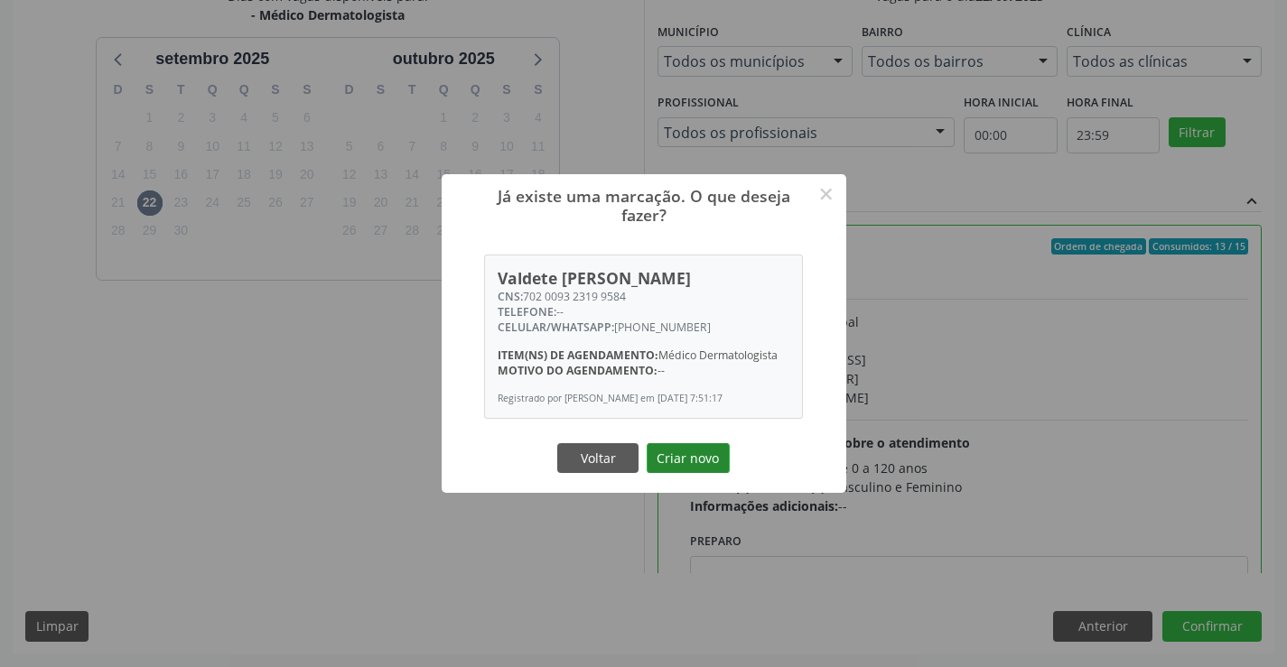
click at [721, 453] on button "Criar novo" at bounding box center [687, 458] width 83 height 31
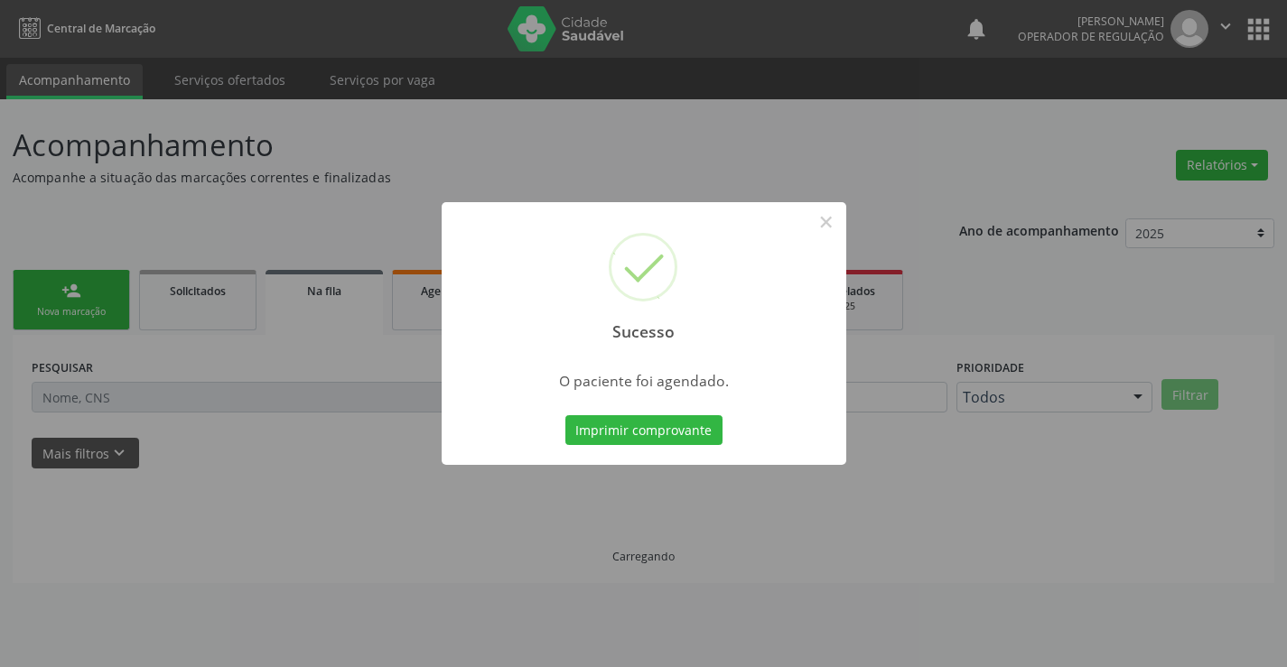
scroll to position [0, 0]
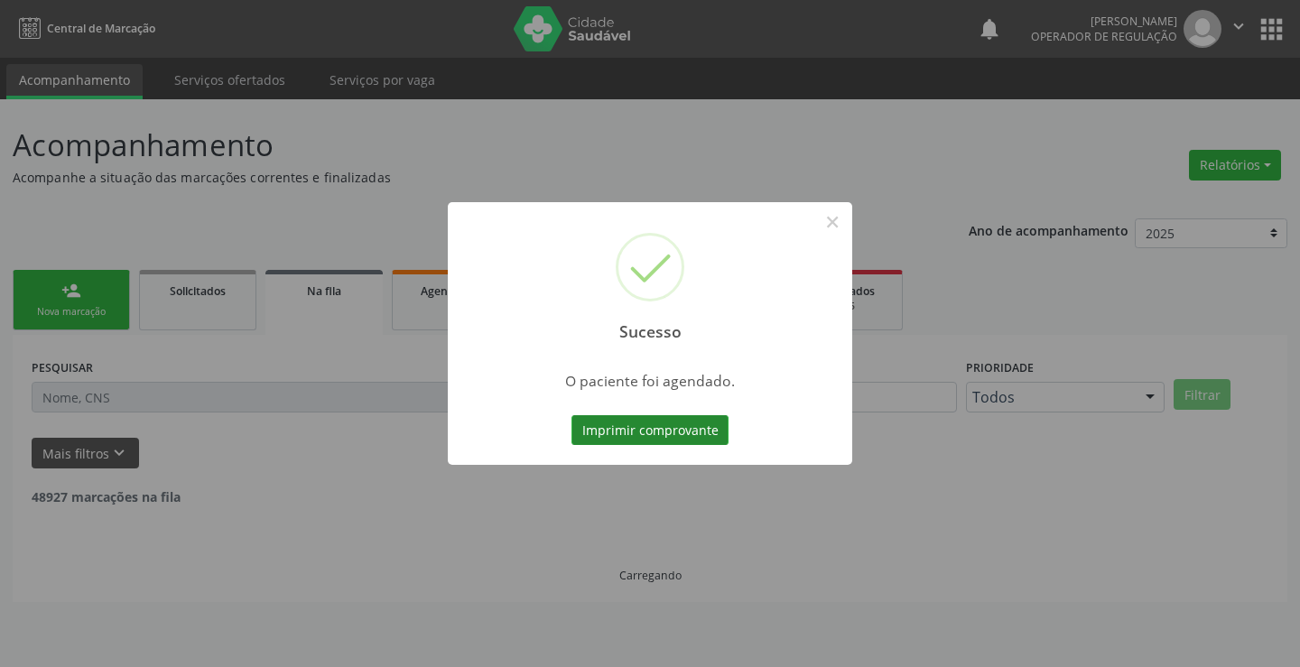
click at [609, 433] on button "Imprimir comprovante" at bounding box center [650, 430] width 157 height 31
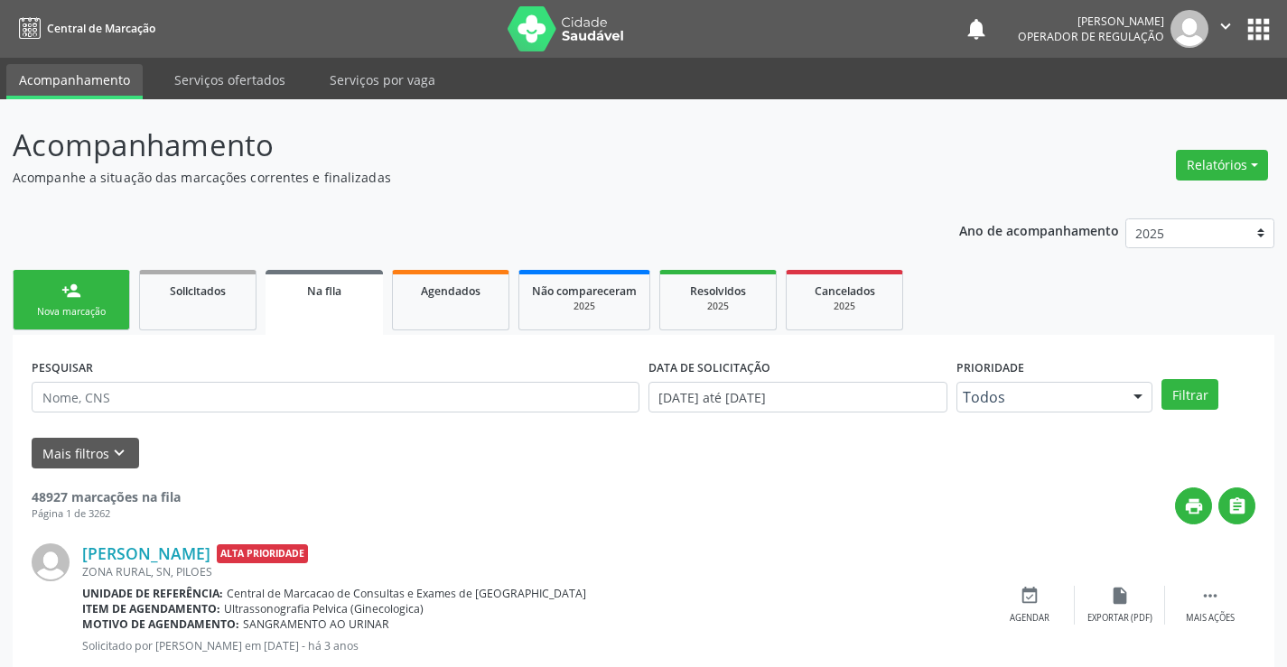
click at [70, 292] on div "person_add" at bounding box center [71, 291] width 20 height 20
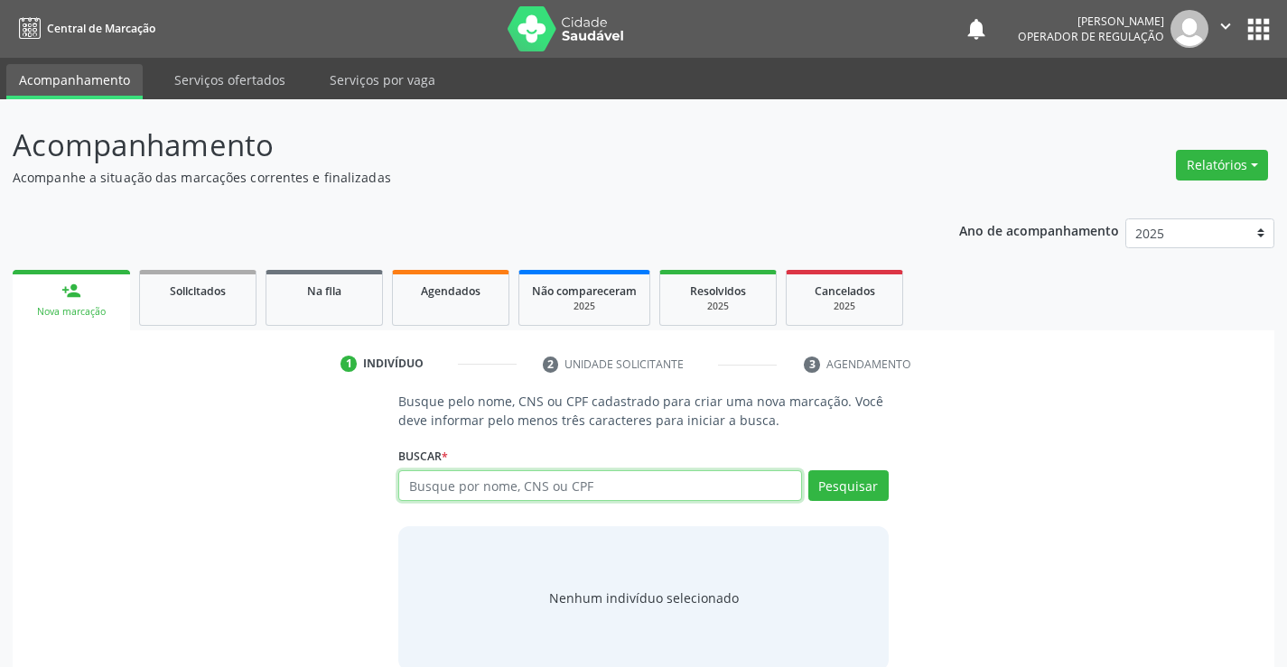
click at [424, 473] on input "text" at bounding box center [599, 485] width 403 height 31
type input "702801185975261"
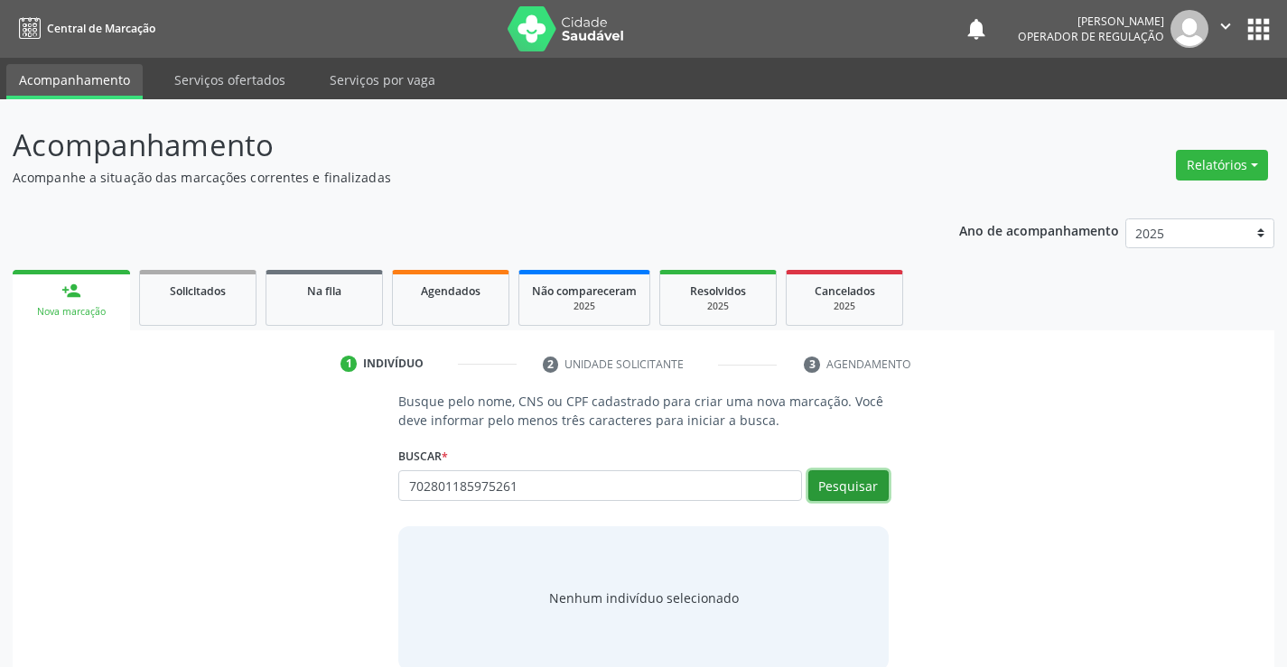
click at [850, 472] on button "Pesquisar" at bounding box center [848, 485] width 80 height 31
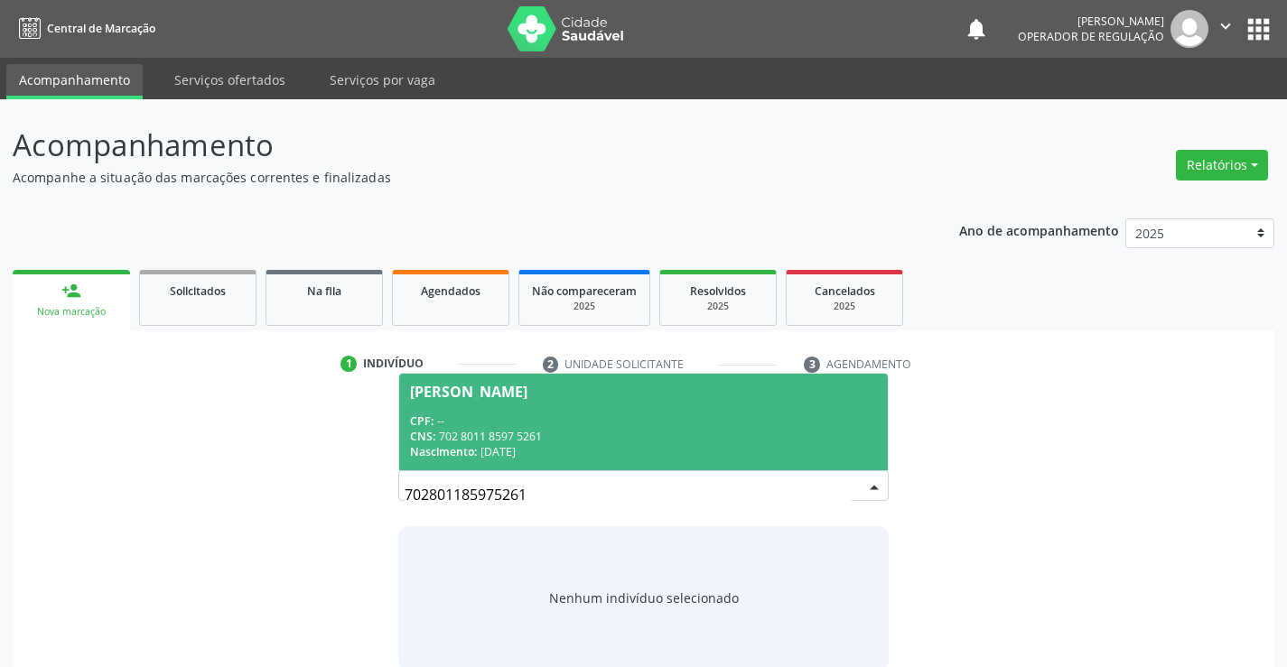
click at [488, 387] on div "Luciely de Oliveira Batista" at bounding box center [468, 392] width 117 height 14
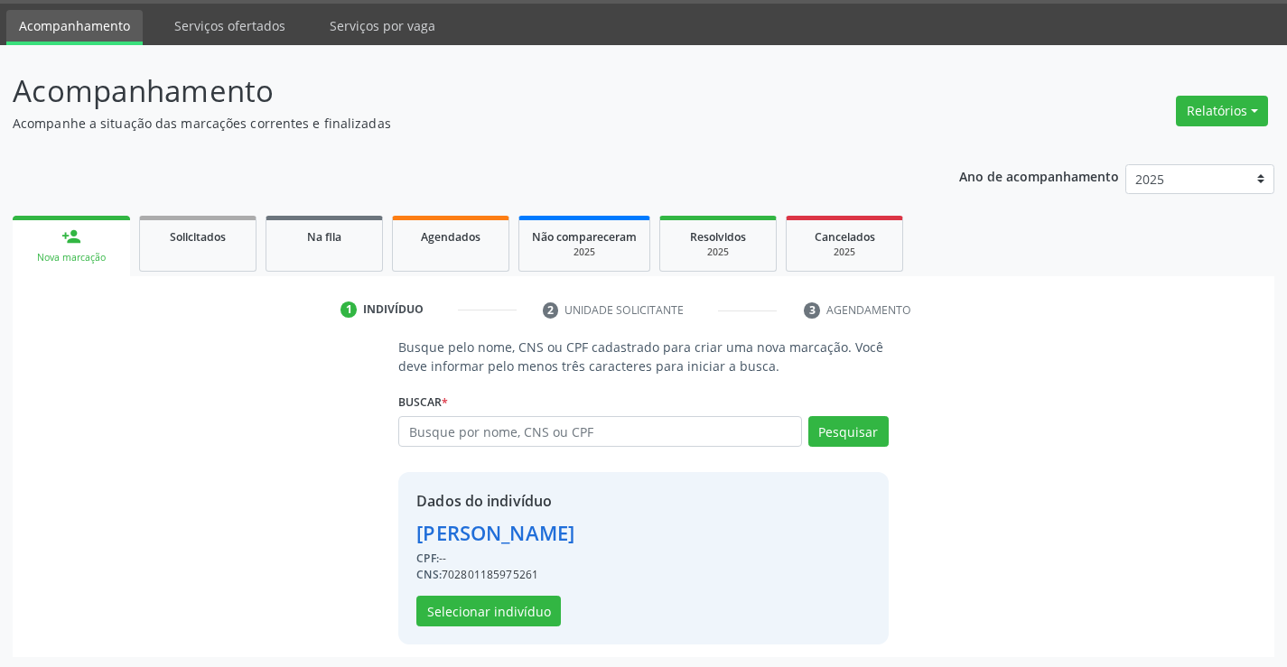
scroll to position [57, 0]
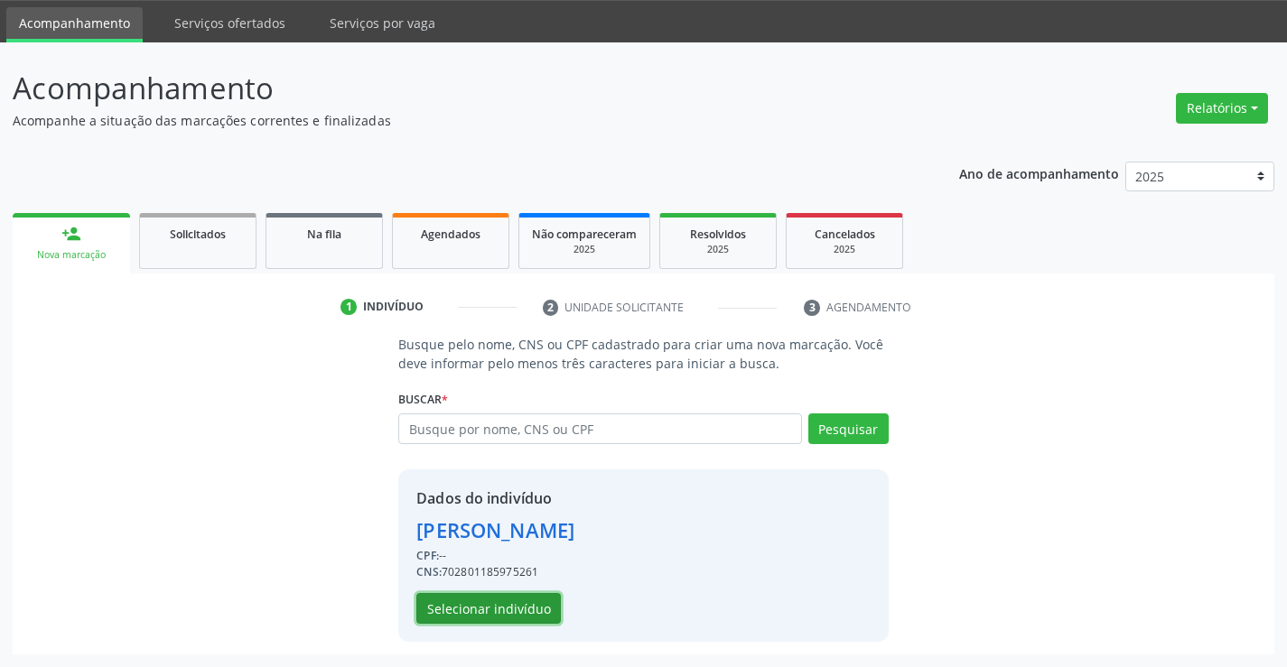
click at [422, 609] on button "Selecionar indivíduo" at bounding box center [488, 608] width 144 height 31
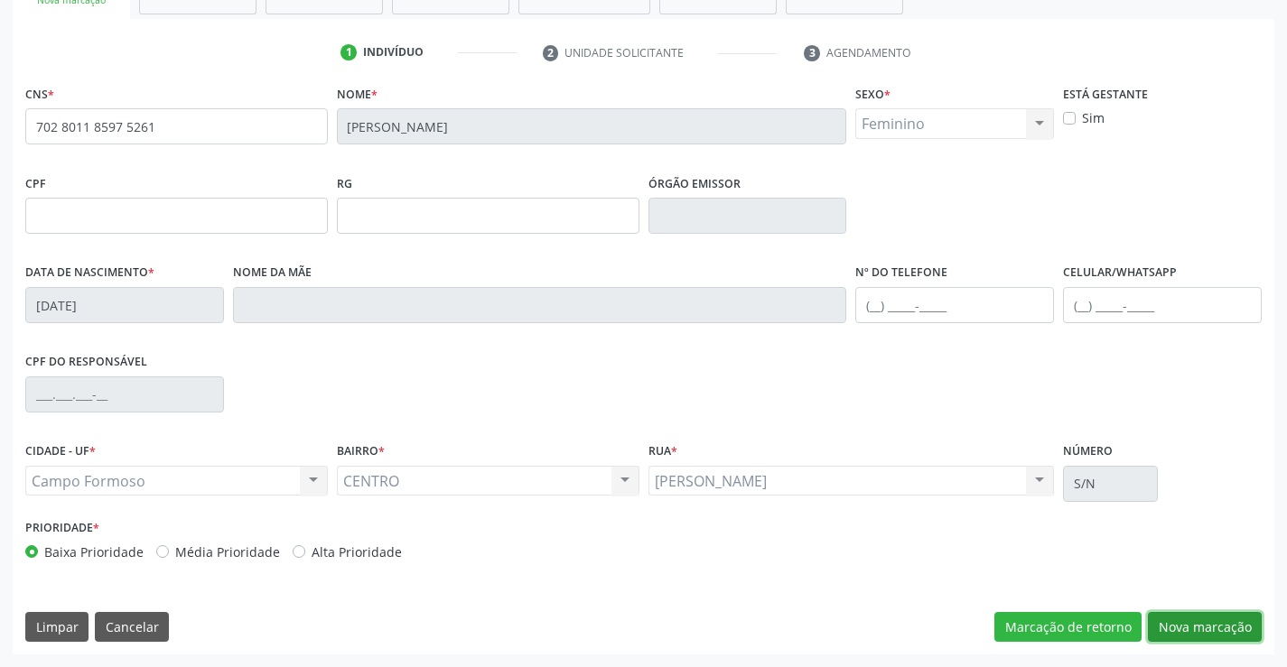
click at [1204, 626] on button "Nova marcação" at bounding box center [1205, 627] width 114 height 31
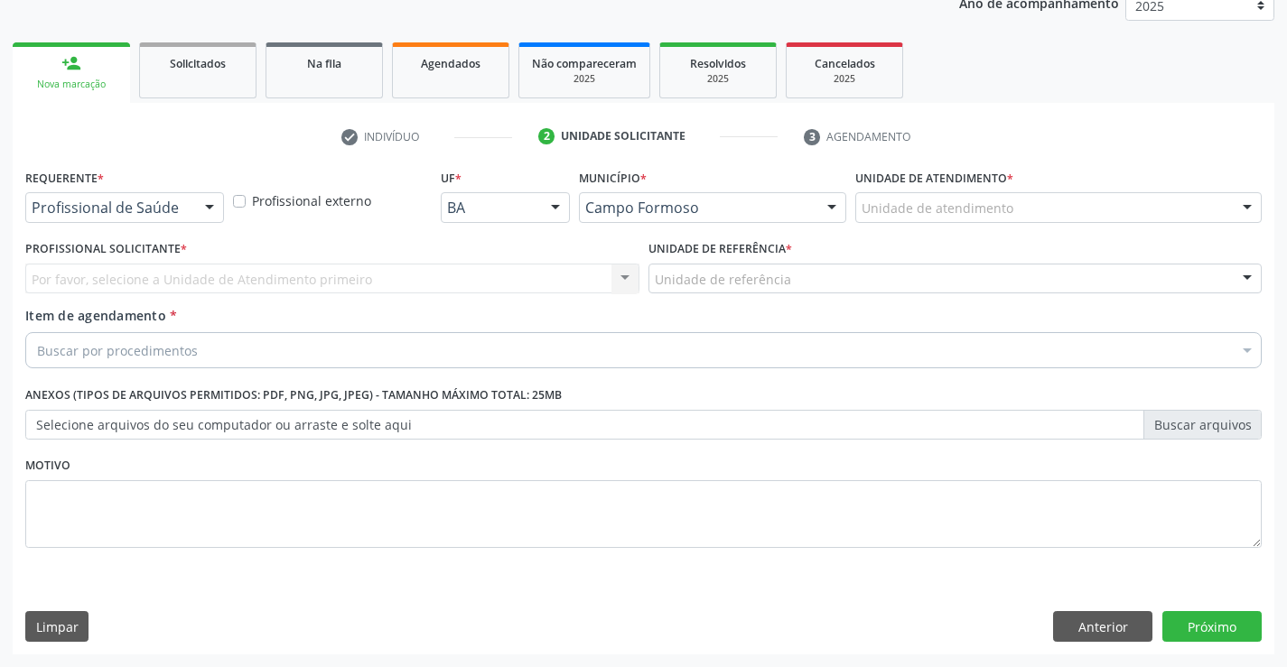
click at [216, 204] on div at bounding box center [209, 208] width 27 height 31
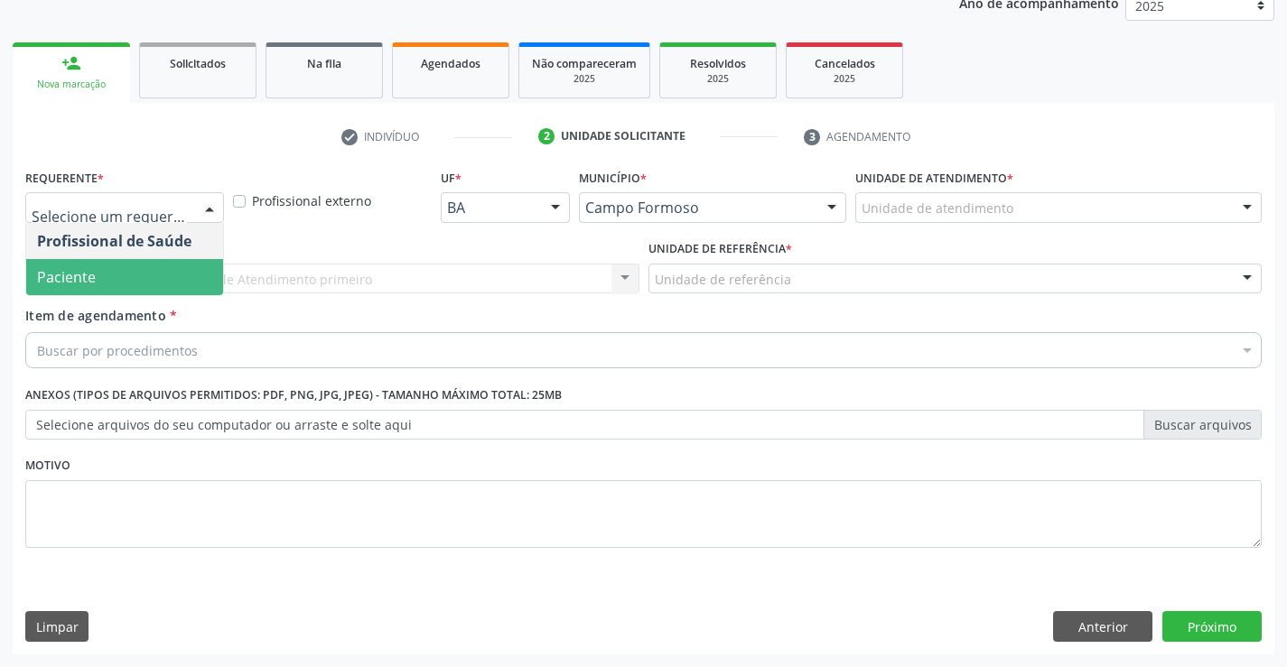
click at [182, 266] on span "Paciente" at bounding box center [124, 277] width 197 height 36
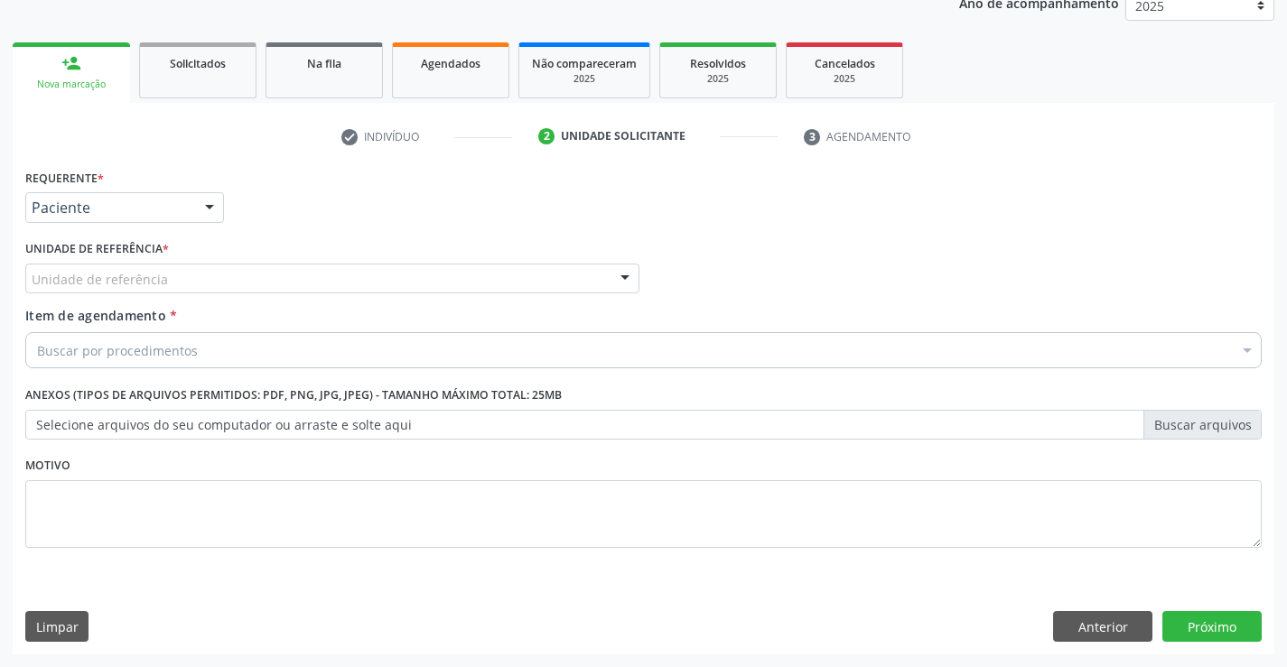
click at [622, 268] on div at bounding box center [624, 280] width 27 height 31
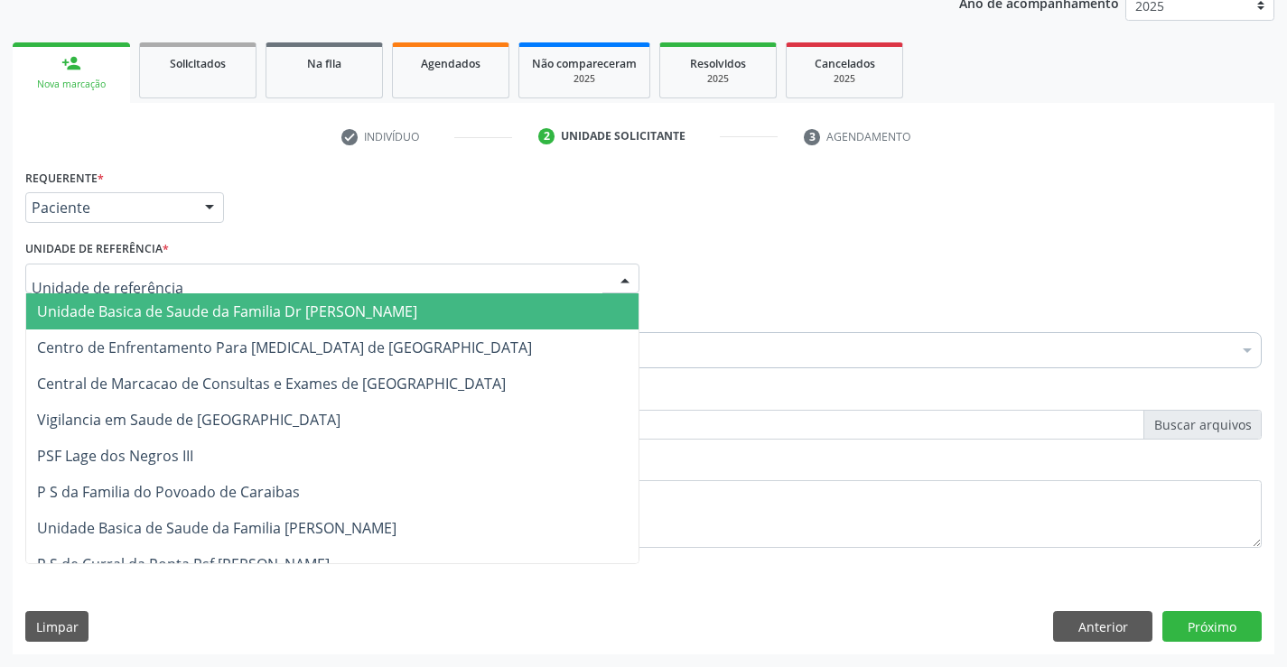
click at [497, 302] on span "Unidade Basica de Saude da Familia Dr [PERSON_NAME]" at bounding box center [332, 311] width 612 height 36
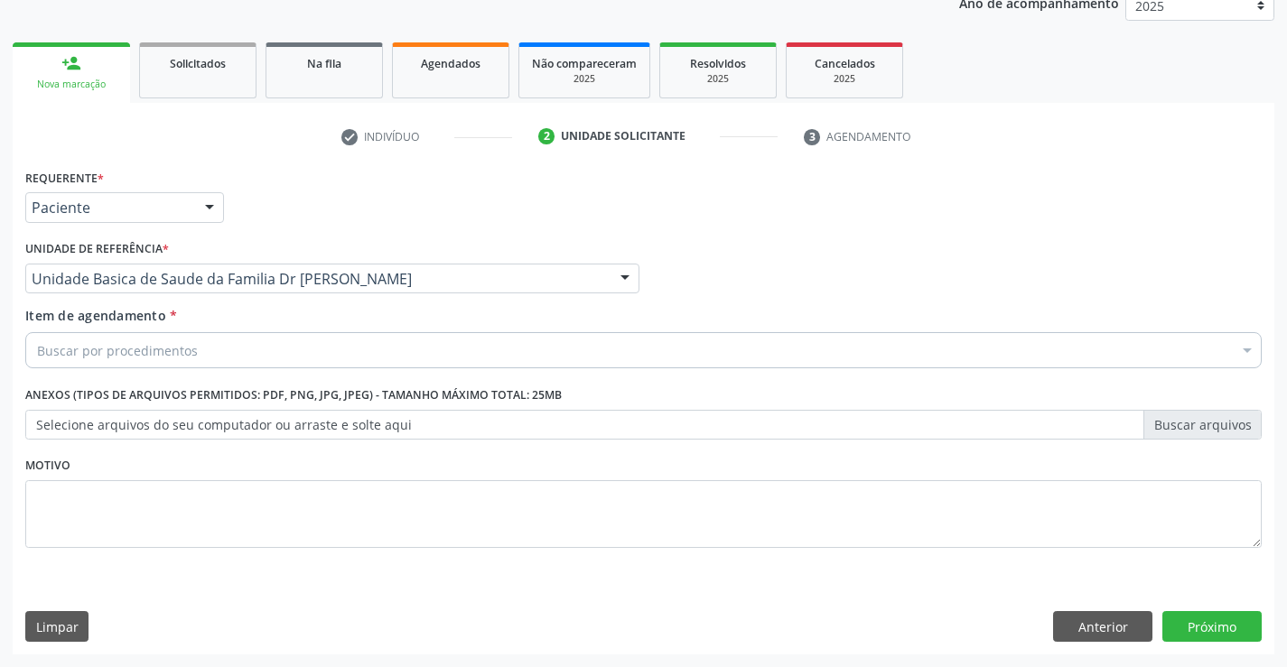
click at [375, 339] on div "Buscar por procedimentos" at bounding box center [643, 350] width 1236 height 36
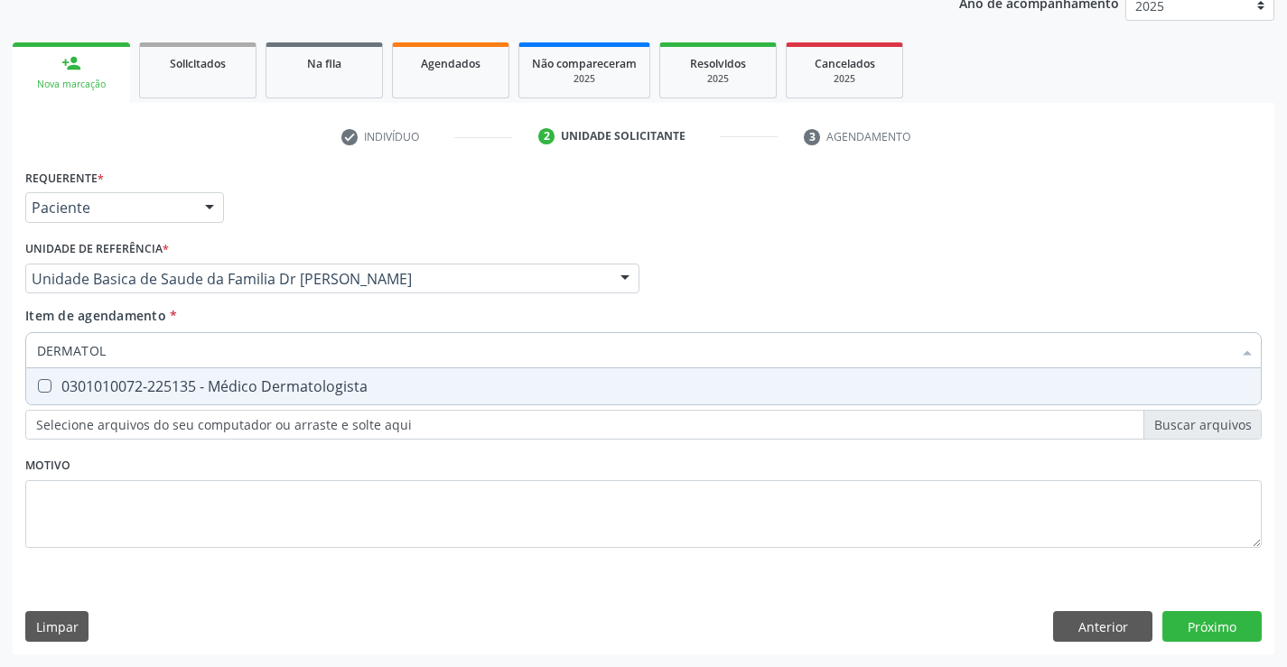
type input "DERMATOLO"
click at [305, 384] on div "0301010072-225135 - Médico Dermatologista" at bounding box center [643, 386] width 1213 height 14
checkbox Dermatologista "true"
click at [1176, 624] on div "Requerente * Paciente Profissional de Saúde Paciente Nenhum resultado encontrad…" at bounding box center [643, 409] width 1261 height 490
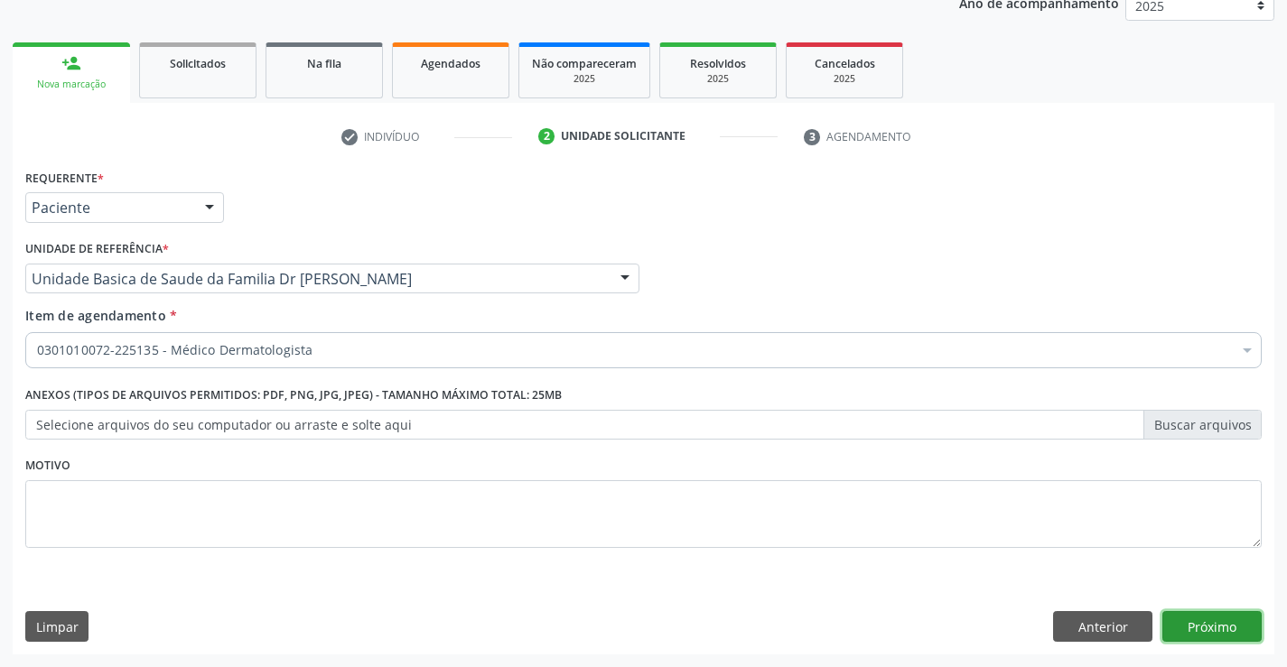
click at [1213, 624] on button "Próximo" at bounding box center [1211, 626] width 99 height 31
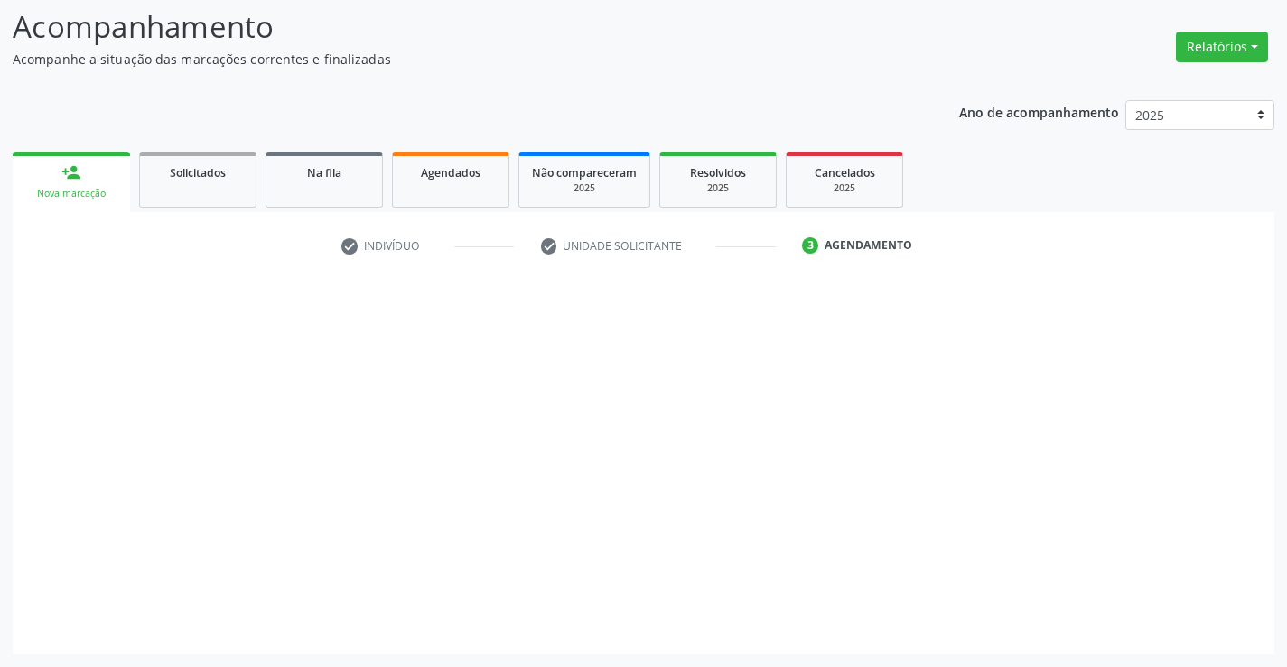
scroll to position [118, 0]
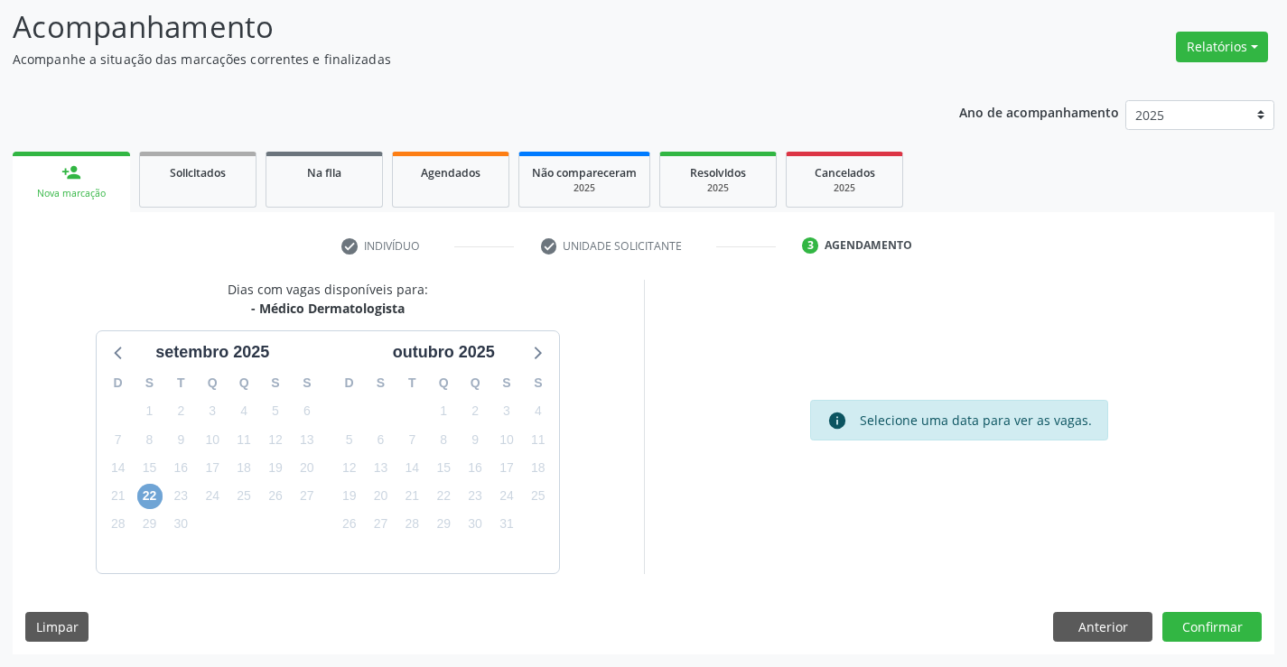
click at [160, 498] on span "22" at bounding box center [149, 496] width 25 height 25
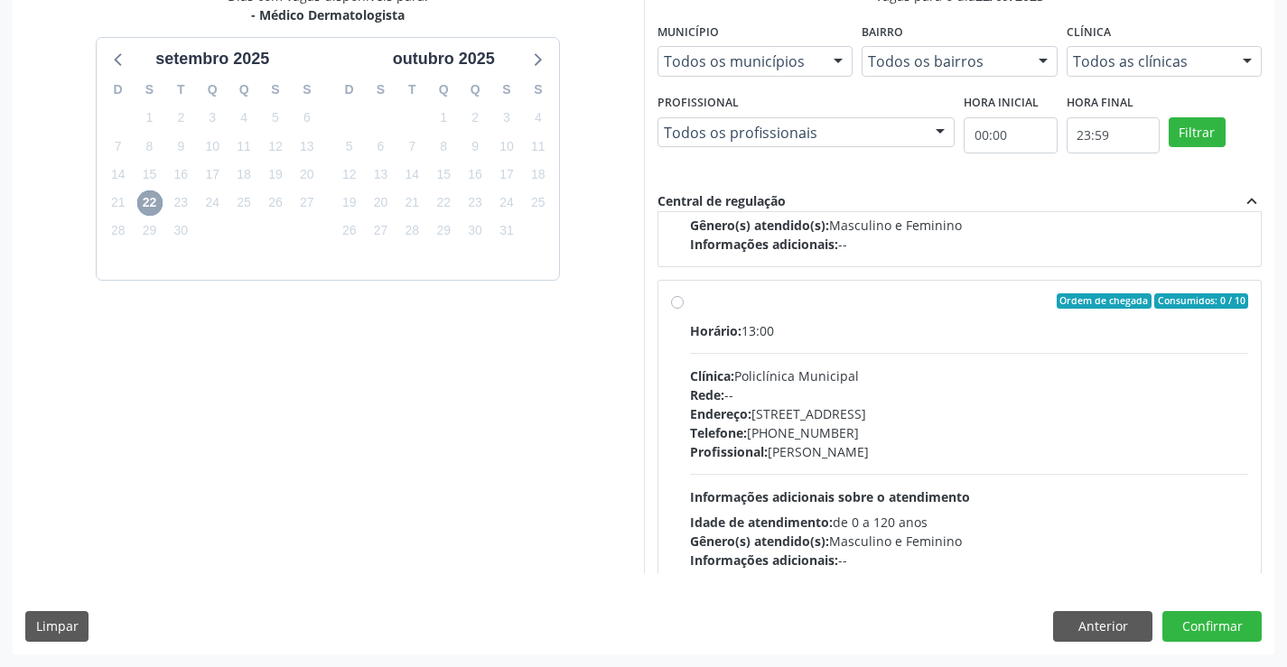
scroll to position [271, 0]
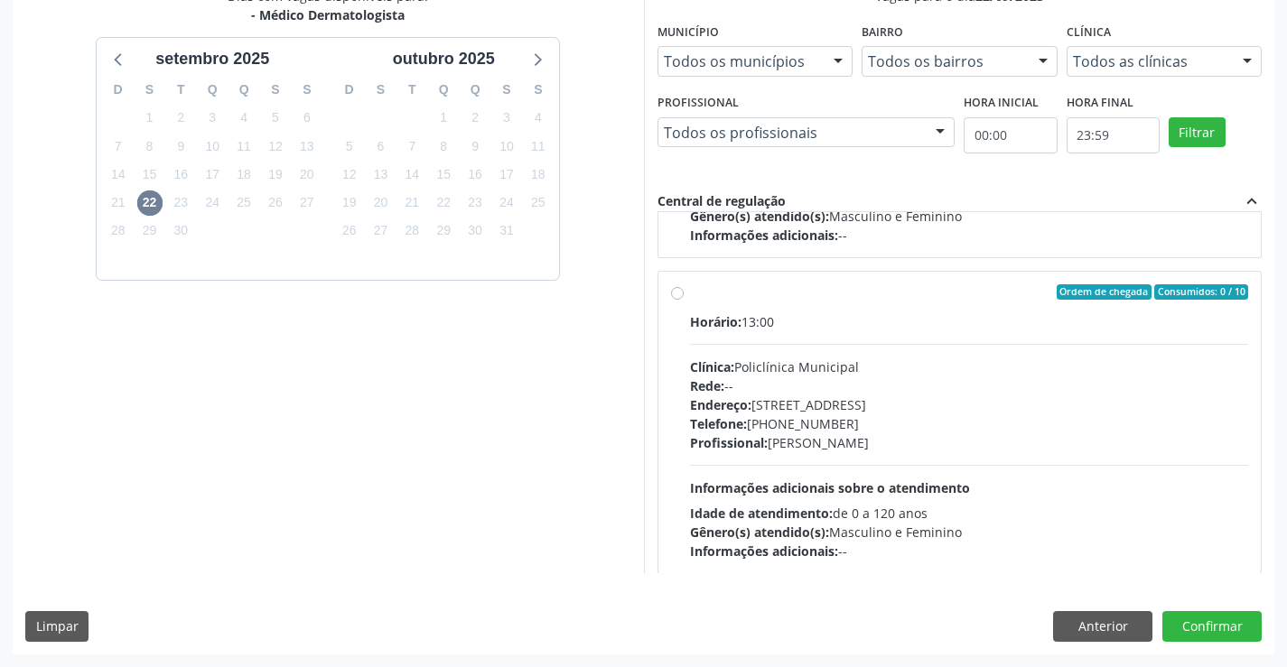
click at [690, 292] on label "Ordem de chegada Consumidos: 0 / 10 Horário: 13:00 Clínica: Policlínica Municip…" at bounding box center [969, 422] width 559 height 277
click at [676, 292] on input "Ordem de chegada Consumidos: 0 / 10 Horário: 13:00 Clínica: Policlínica Municip…" at bounding box center [677, 292] width 13 height 16
radio input "true"
click at [1196, 622] on button "Confirmar" at bounding box center [1211, 626] width 99 height 31
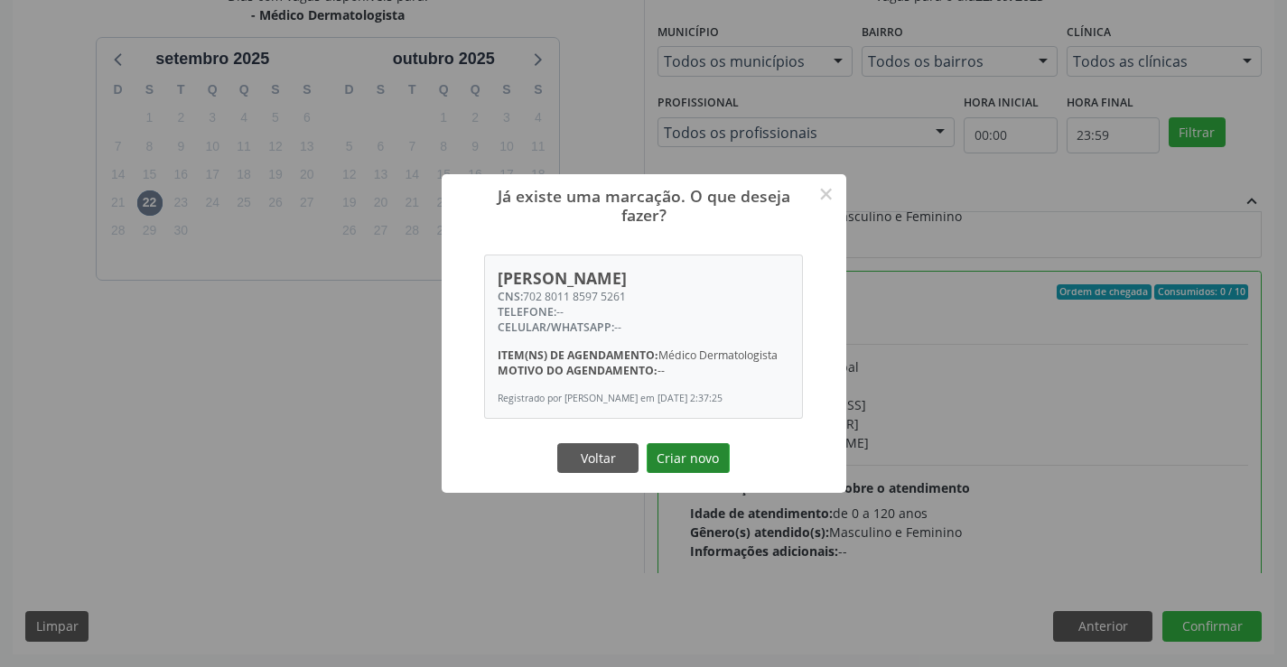
click at [684, 460] on button "Criar novo" at bounding box center [687, 458] width 83 height 31
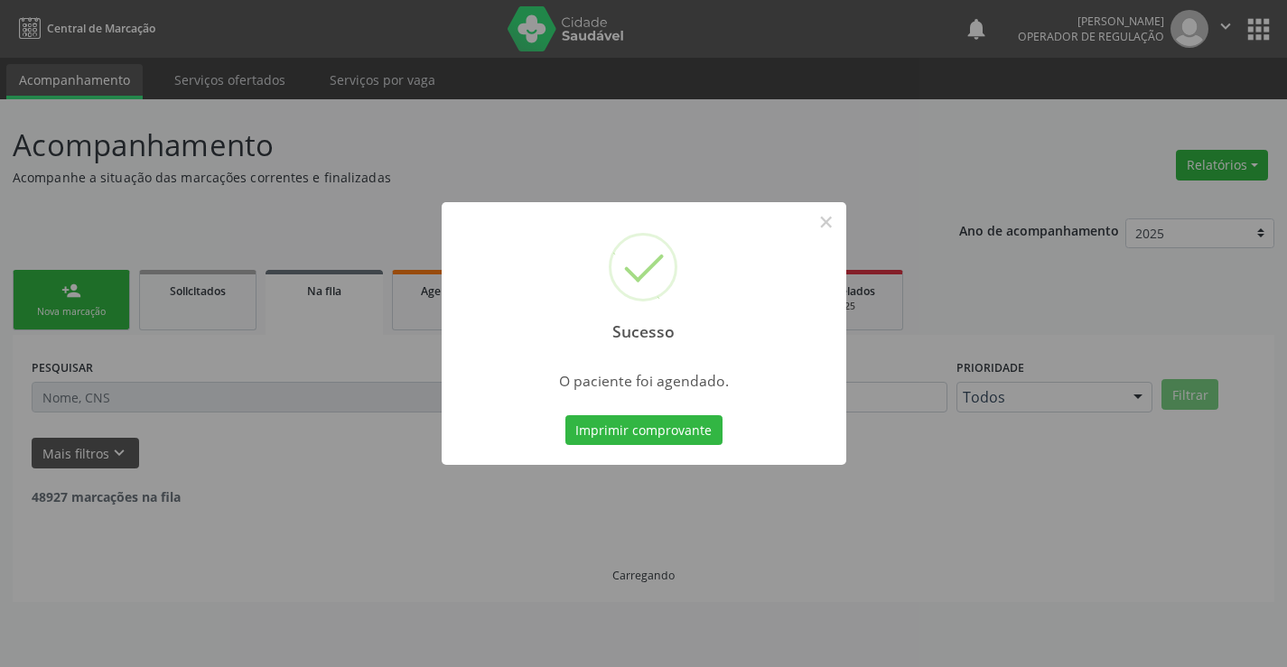
scroll to position [0, 0]
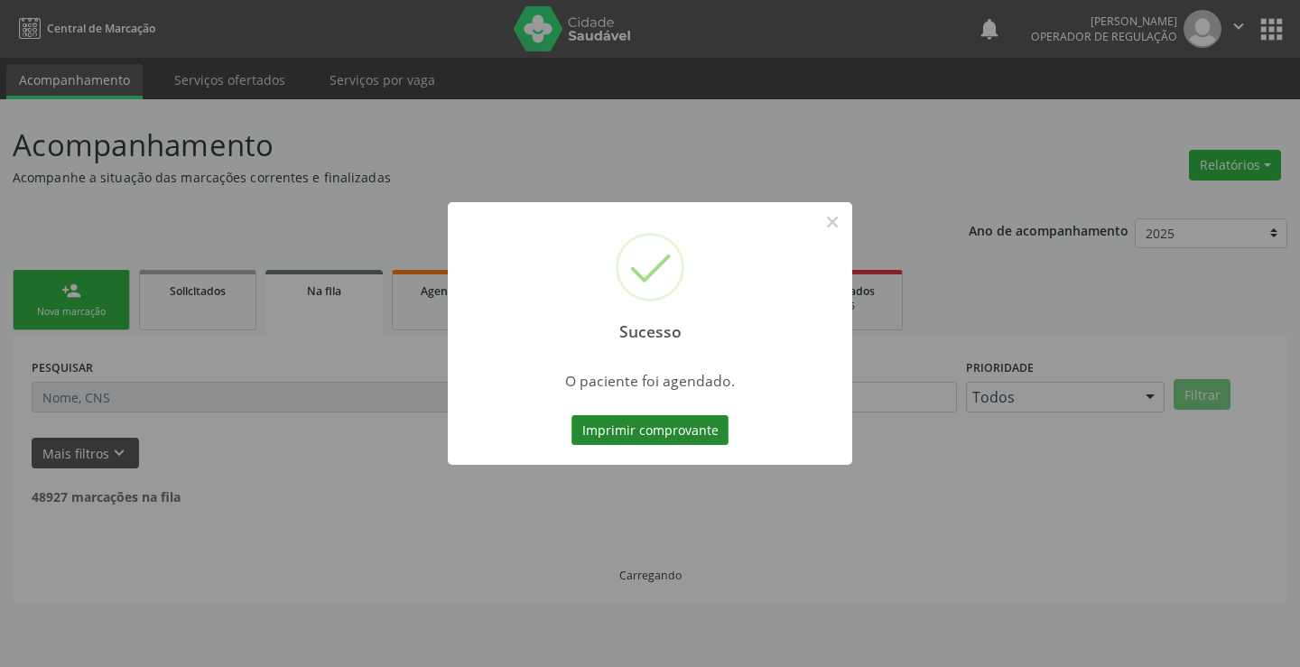
click at [693, 433] on button "Imprimir comprovante" at bounding box center [650, 430] width 157 height 31
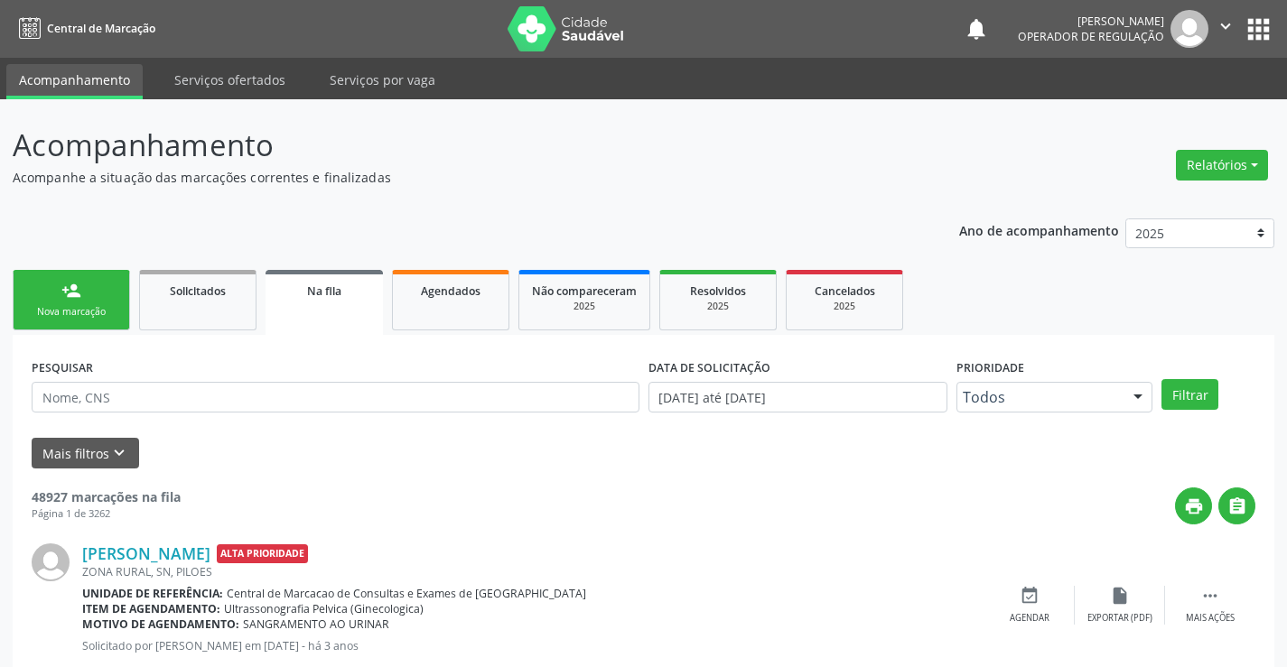
click at [98, 305] on div "Nova marcação" at bounding box center [71, 312] width 90 height 14
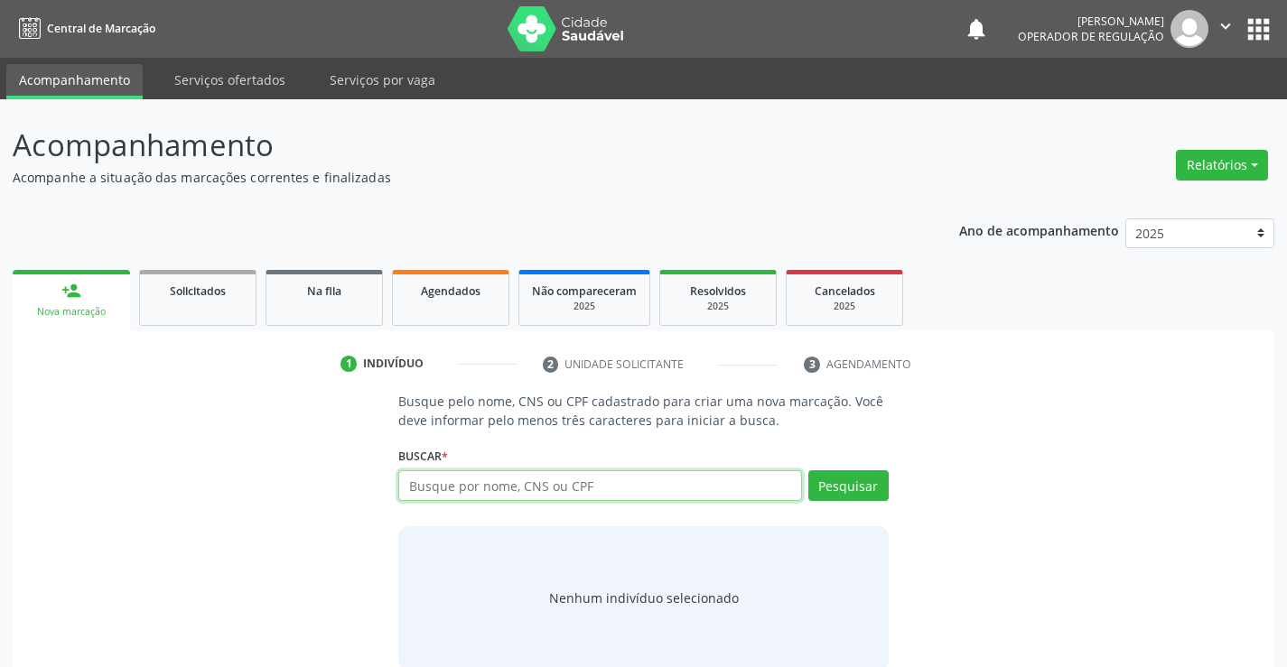
click at [468, 473] on input "text" at bounding box center [599, 485] width 403 height 31
type input "705009433447552"
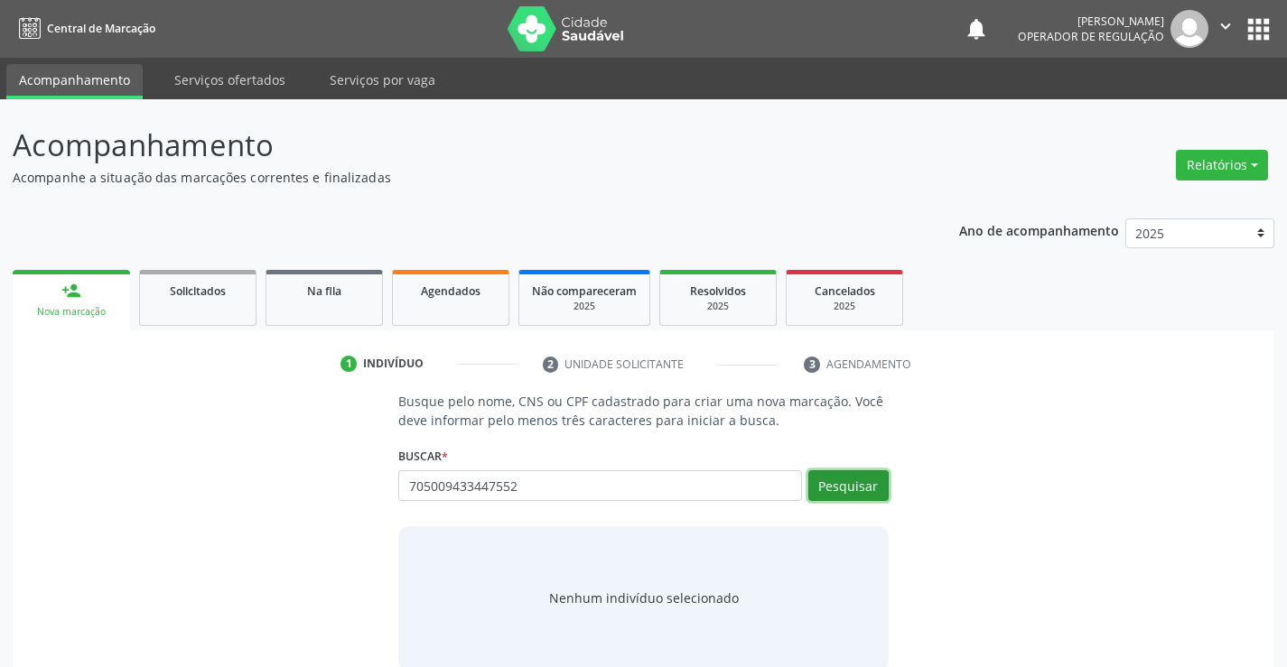
click at [823, 478] on button "Pesquisar" at bounding box center [848, 485] width 80 height 31
type input "705009433447552"
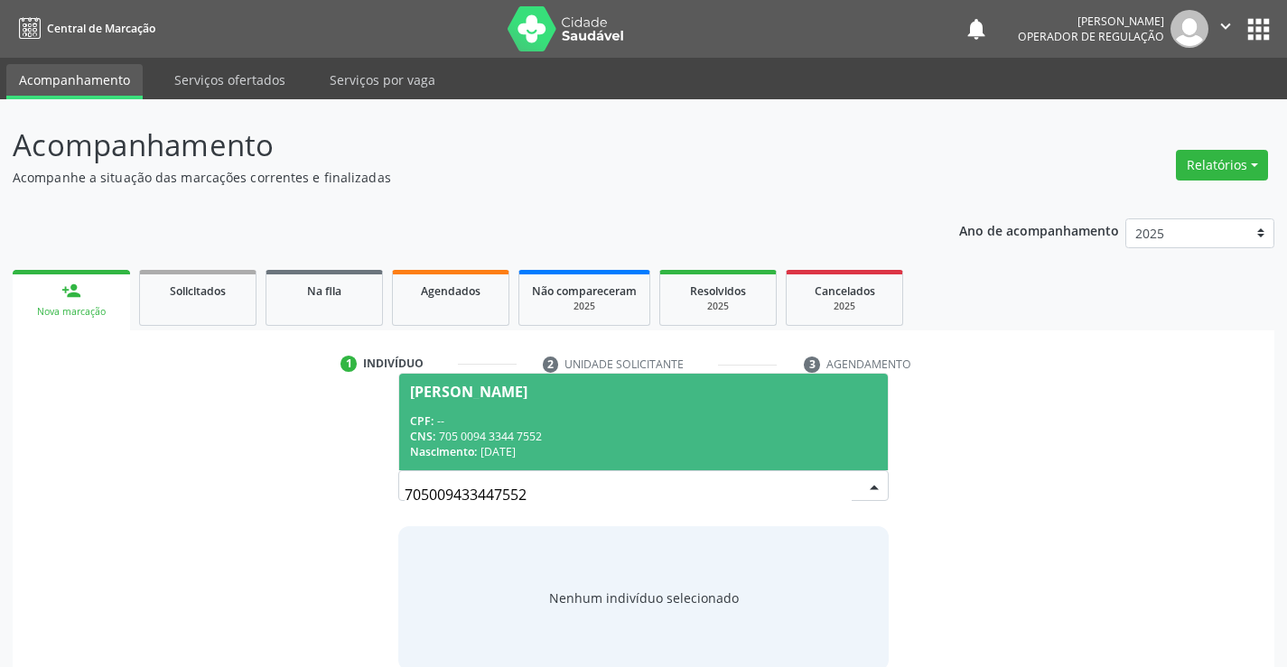
click at [469, 397] on div "Ellen Mayne Carvalho da Silva" at bounding box center [468, 392] width 117 height 14
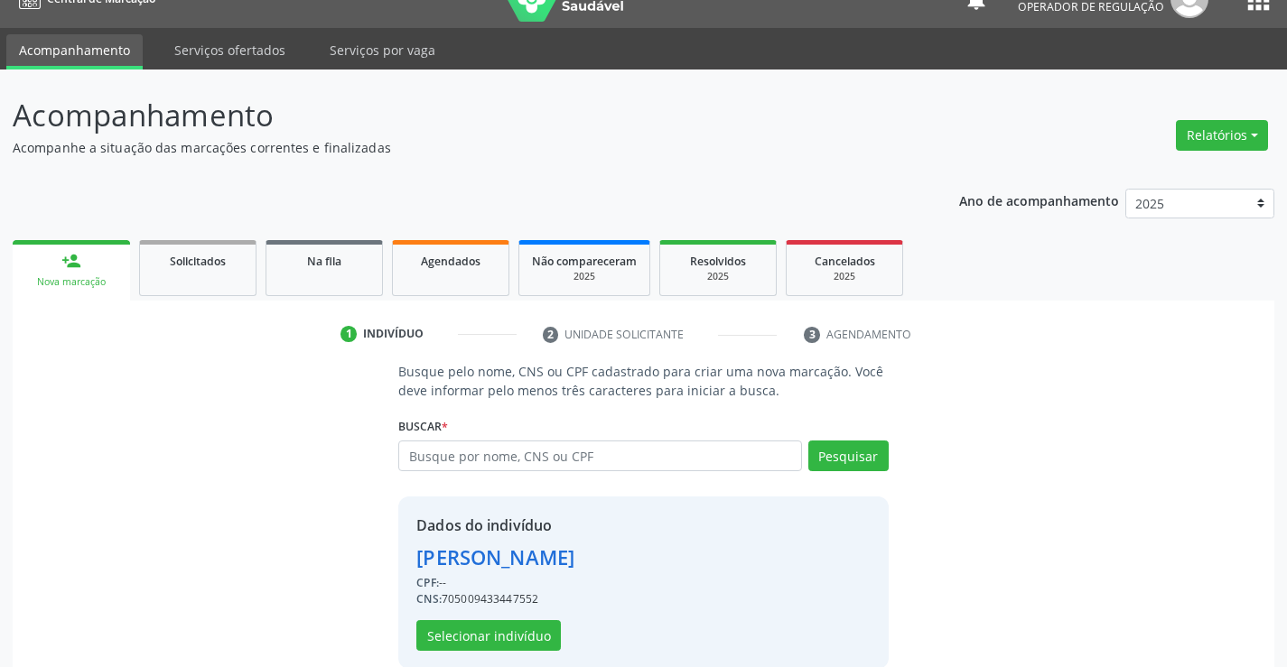
scroll to position [57, 0]
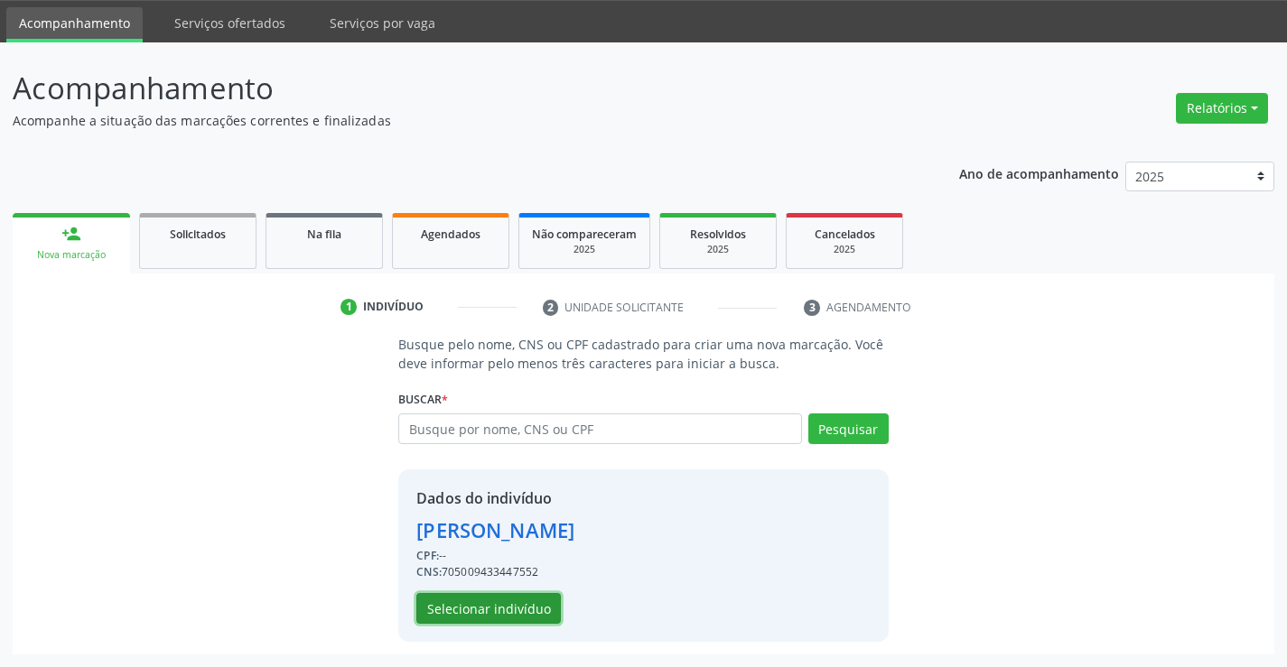
click at [502, 600] on button "Selecionar indivíduo" at bounding box center [488, 608] width 144 height 31
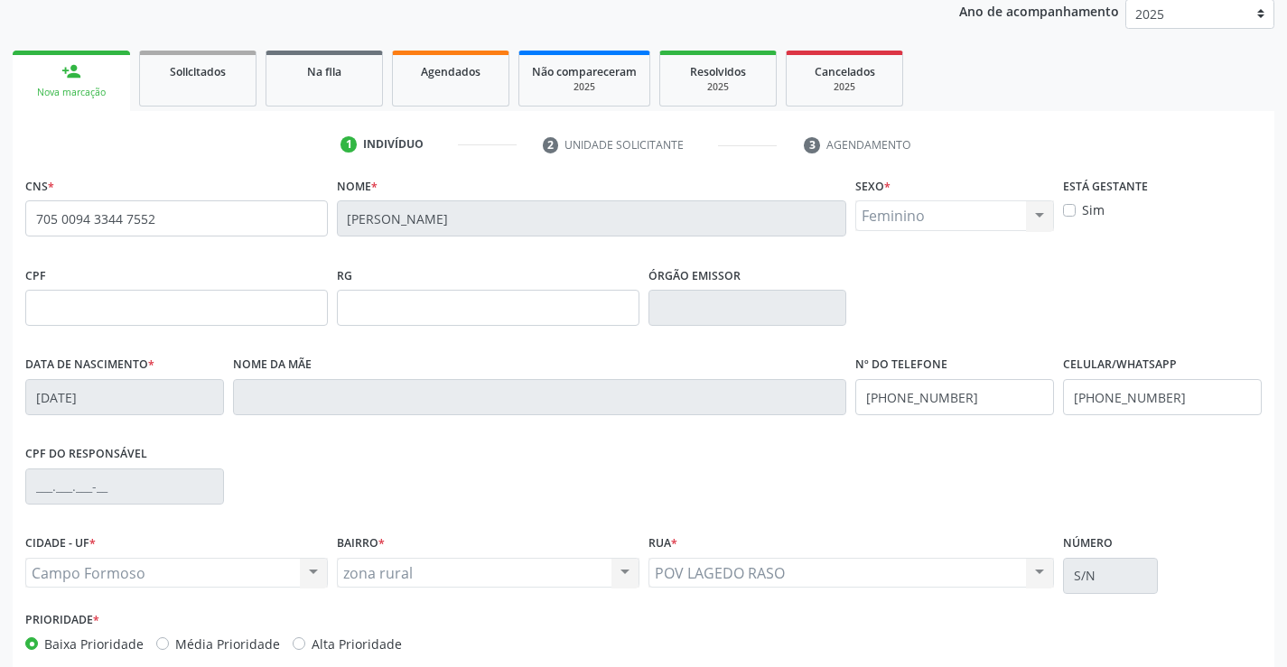
scroll to position [312, 0]
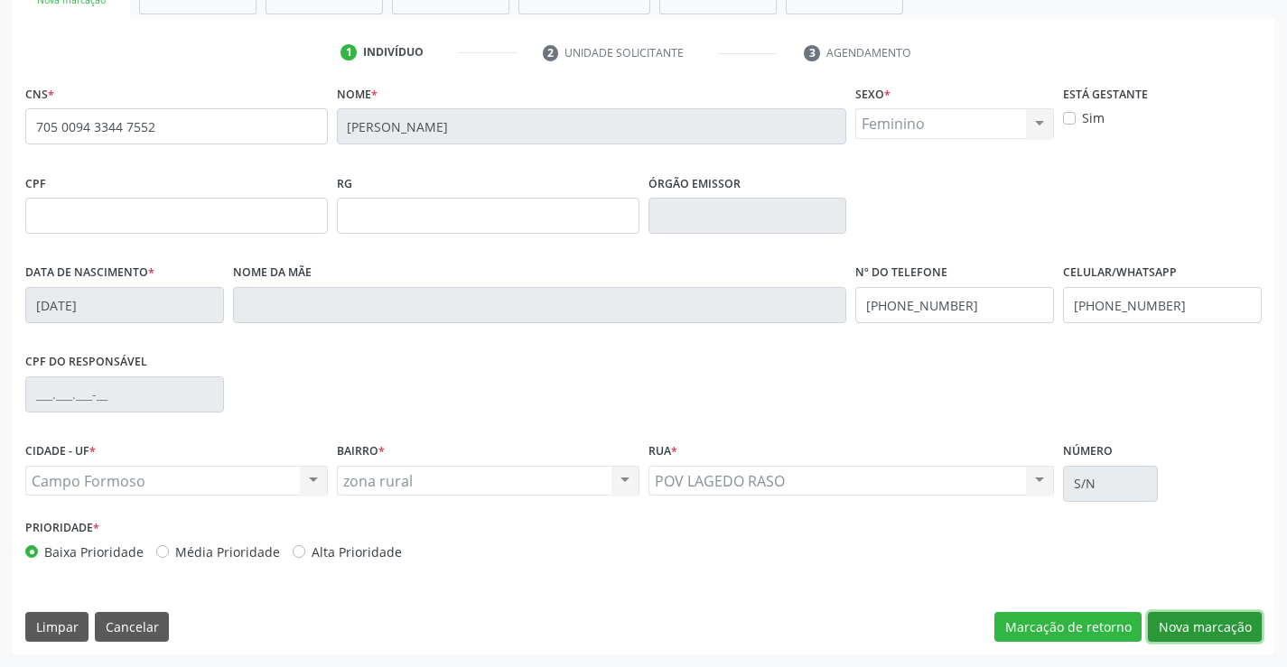
click at [1187, 628] on button "Nova marcação" at bounding box center [1205, 627] width 114 height 31
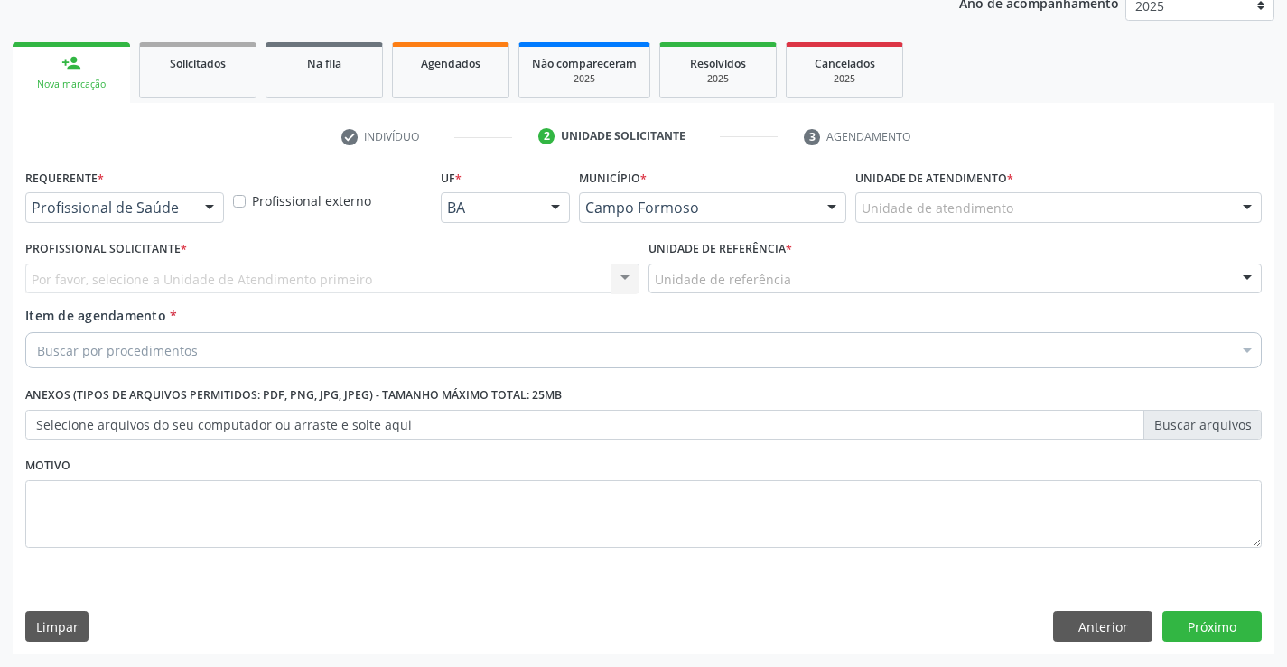
scroll to position [228, 0]
click at [201, 203] on div at bounding box center [209, 208] width 27 height 31
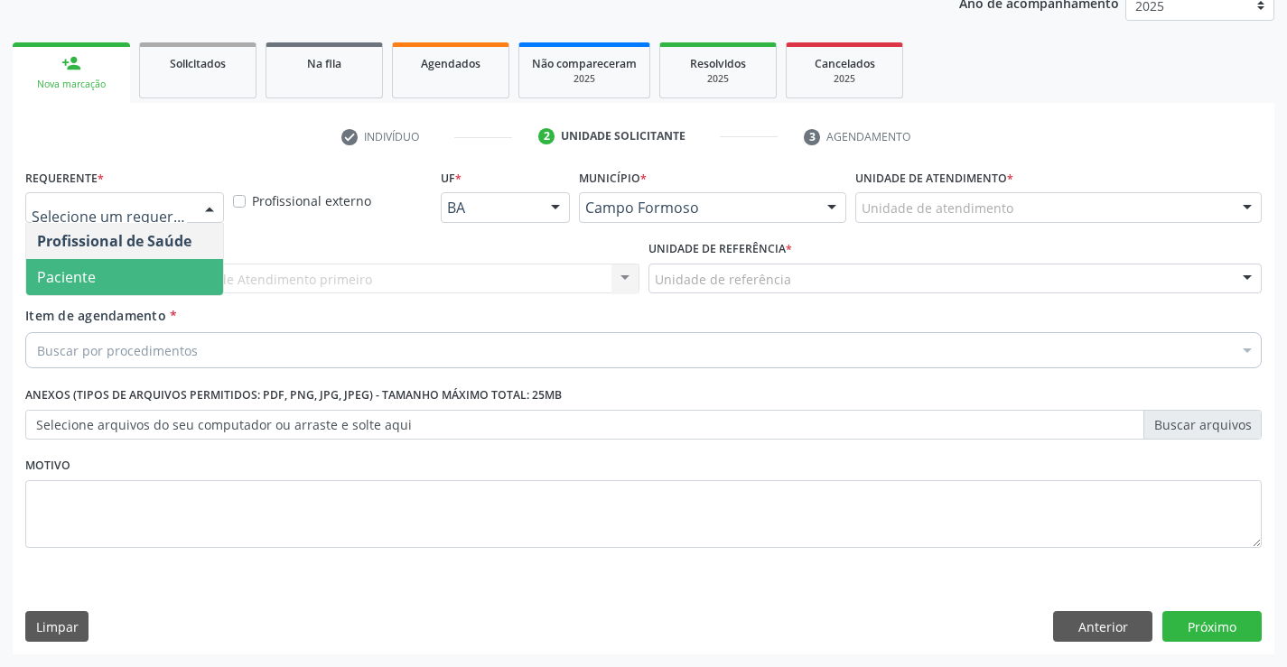
click at [155, 276] on span "Paciente" at bounding box center [124, 277] width 197 height 36
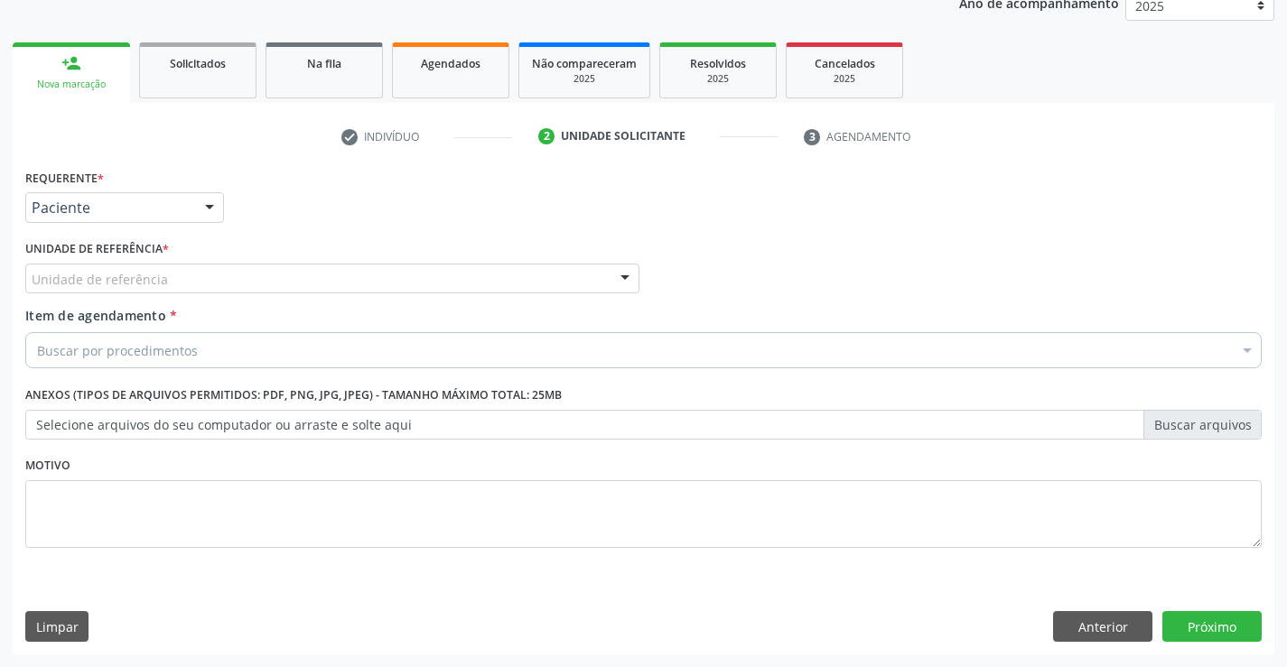
click at [619, 285] on div at bounding box center [624, 280] width 27 height 31
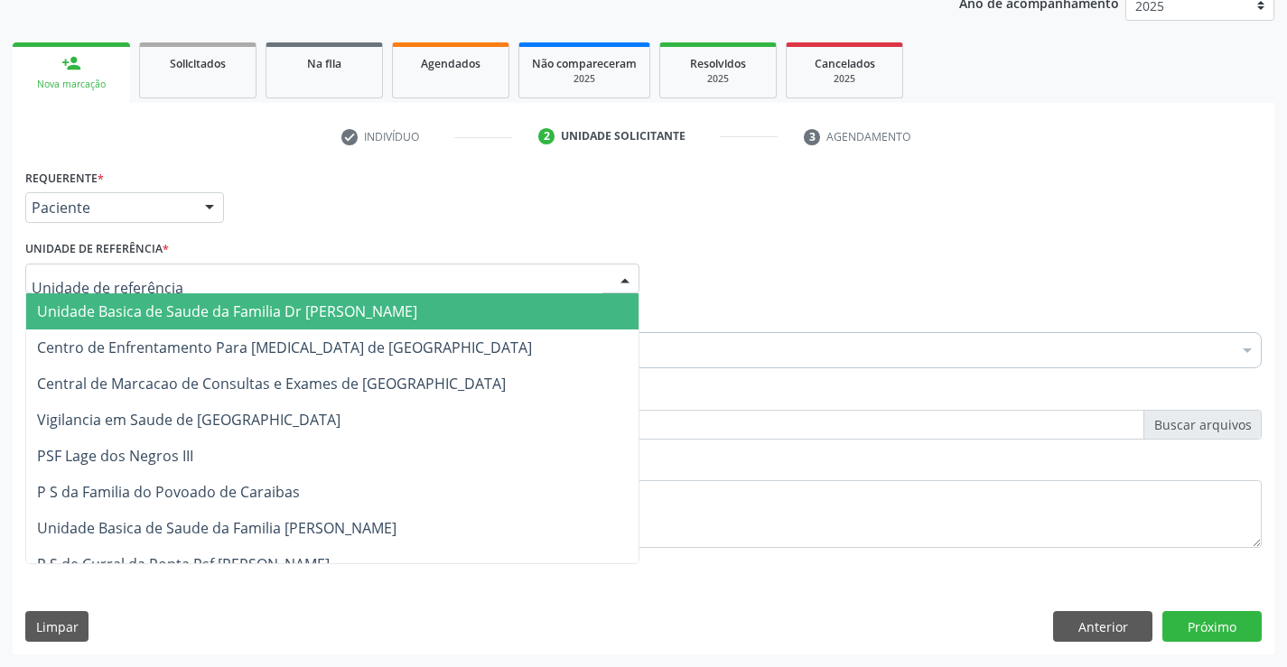
click at [549, 317] on span "Unidade Basica de Saude da Familia Dr [PERSON_NAME]" at bounding box center [332, 311] width 612 height 36
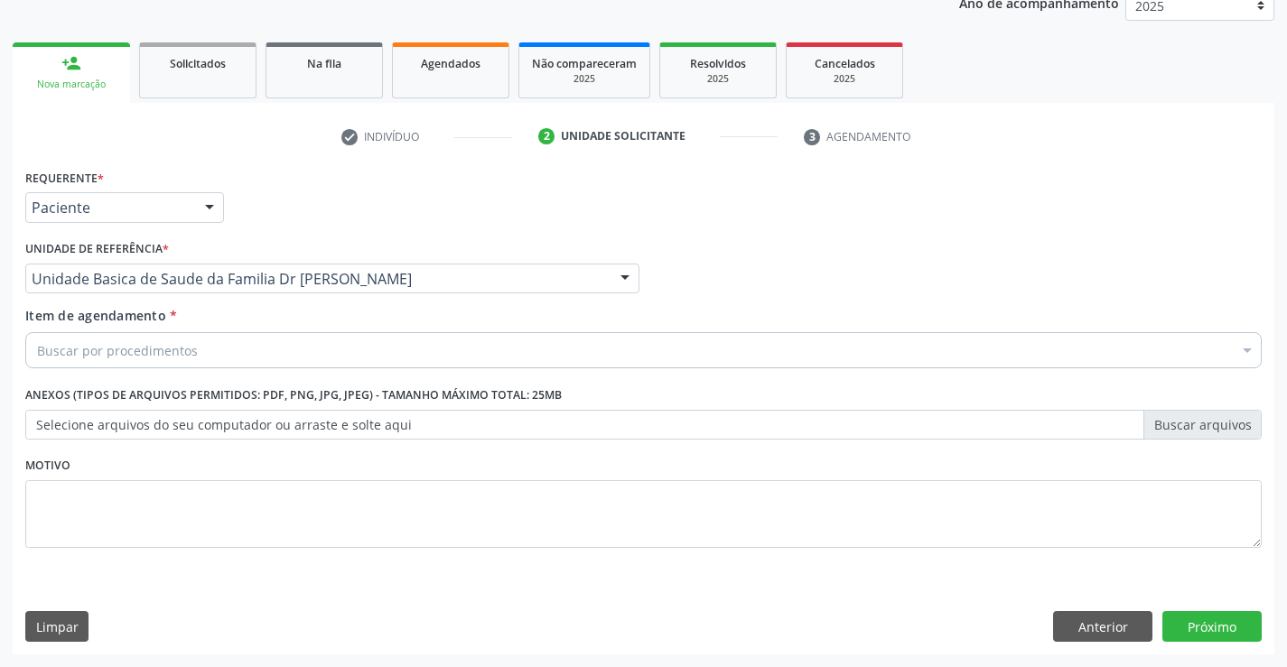
click at [479, 360] on div "Buscar por procedimentos" at bounding box center [643, 350] width 1236 height 36
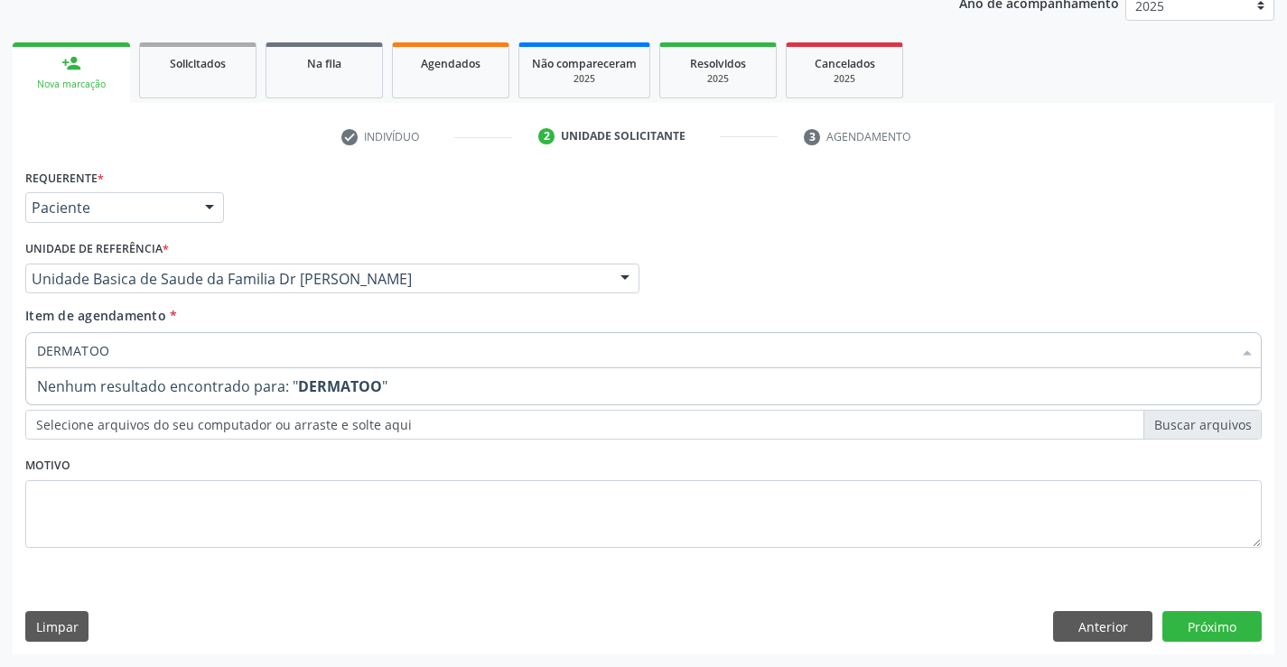
type input "DERMATO"
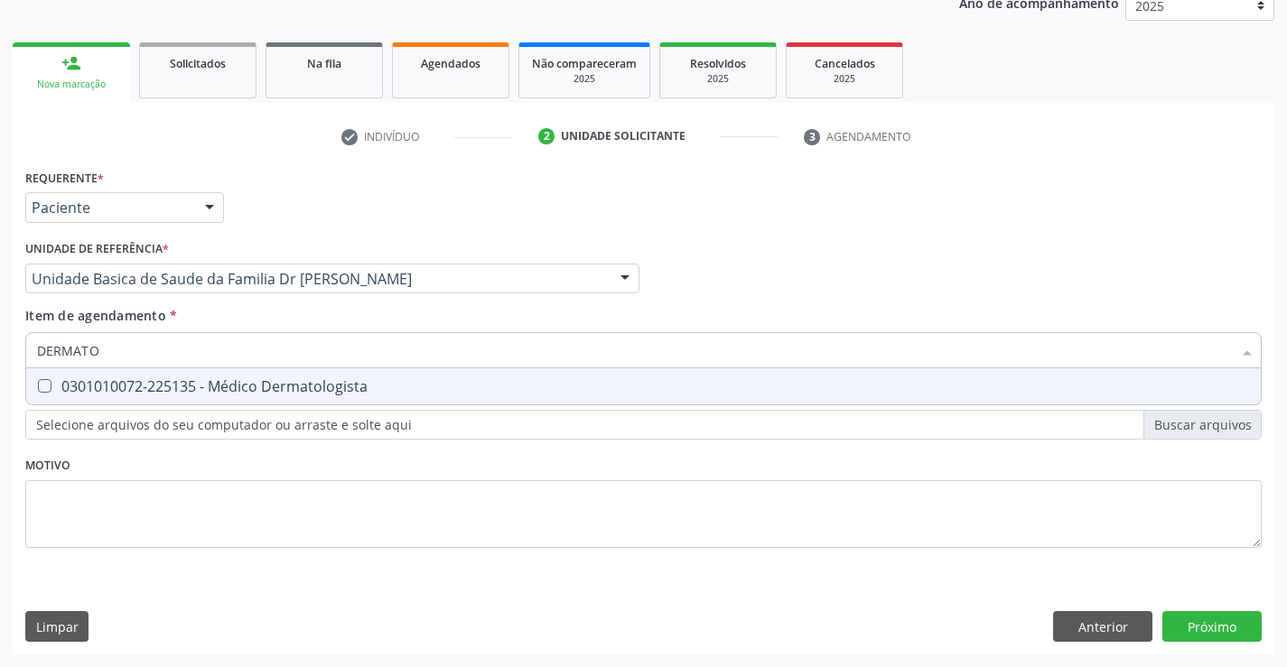
click at [389, 393] on div "0301010072-225135 - Médico Dermatologista" at bounding box center [643, 386] width 1213 height 14
checkbox Dermatologista "true"
click at [1204, 626] on div "Requerente * Paciente Profissional de Saúde Paciente Nenhum resultado encontrad…" at bounding box center [643, 409] width 1261 height 490
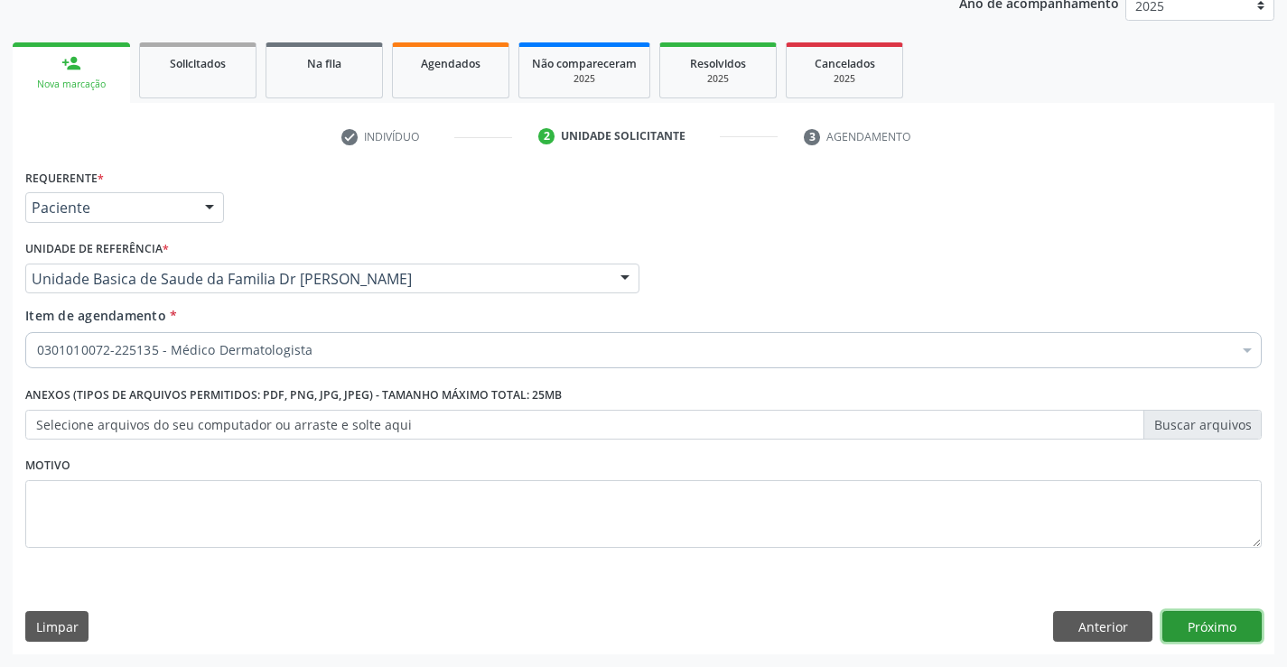
click at [1191, 619] on button "Próximo" at bounding box center [1211, 626] width 99 height 31
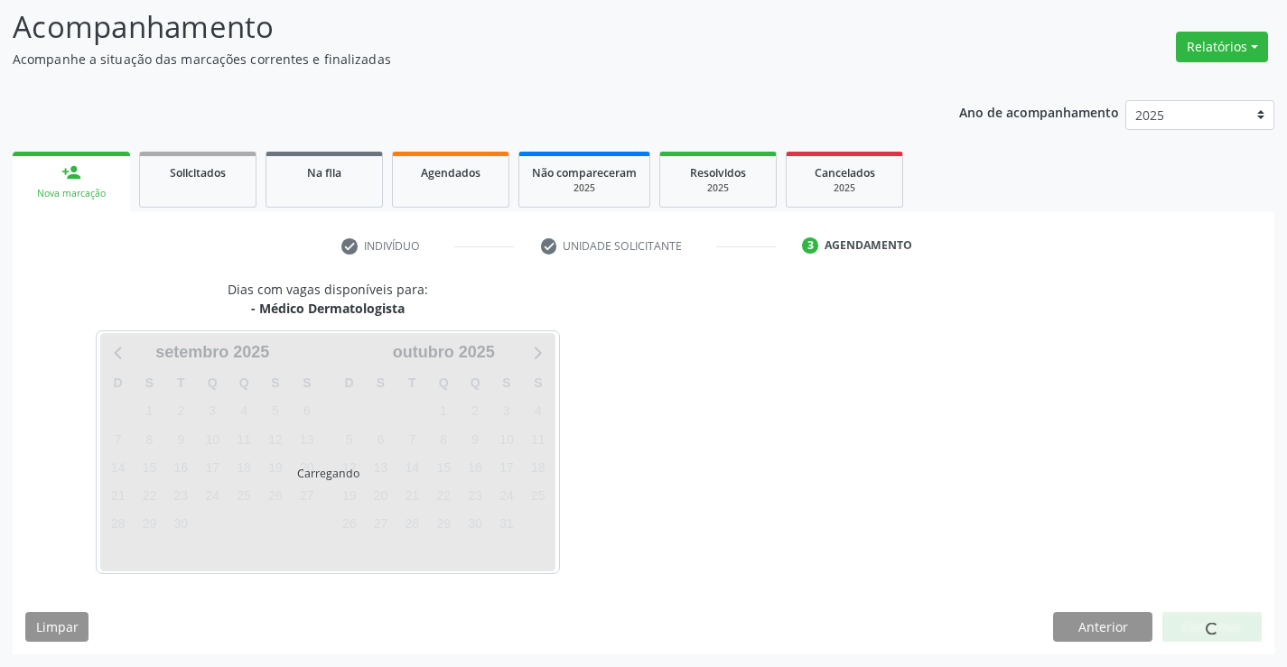
scroll to position [118, 0]
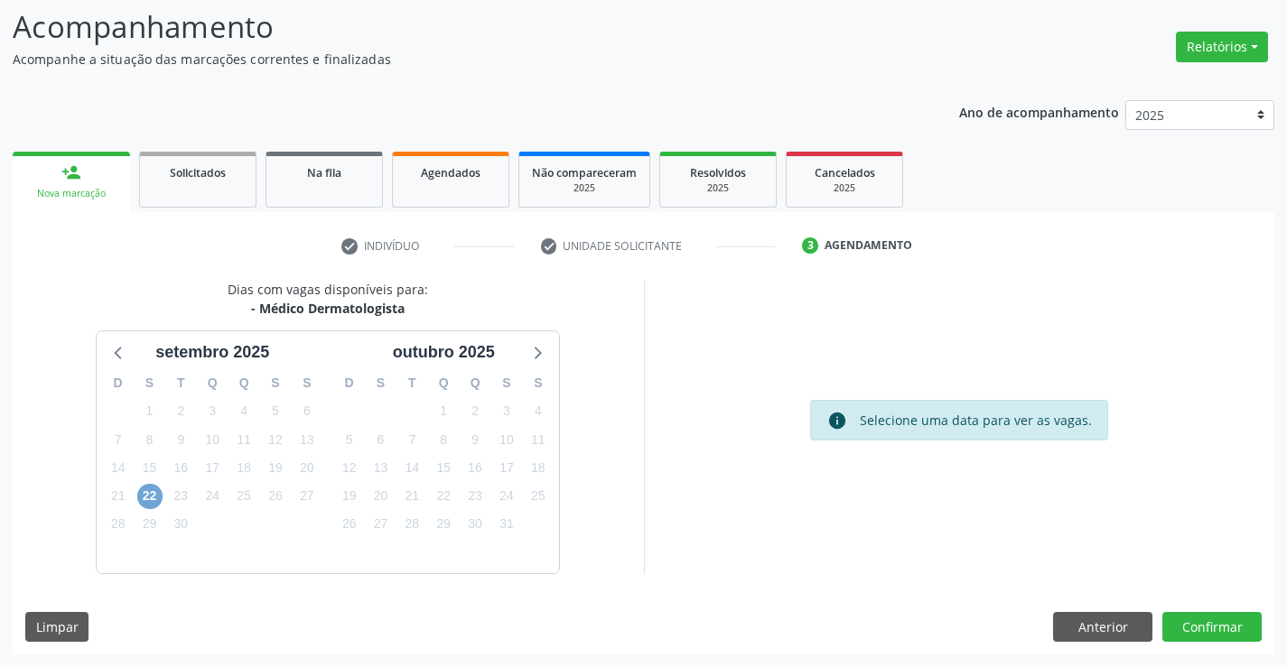
click at [141, 499] on span "22" at bounding box center [149, 496] width 25 height 25
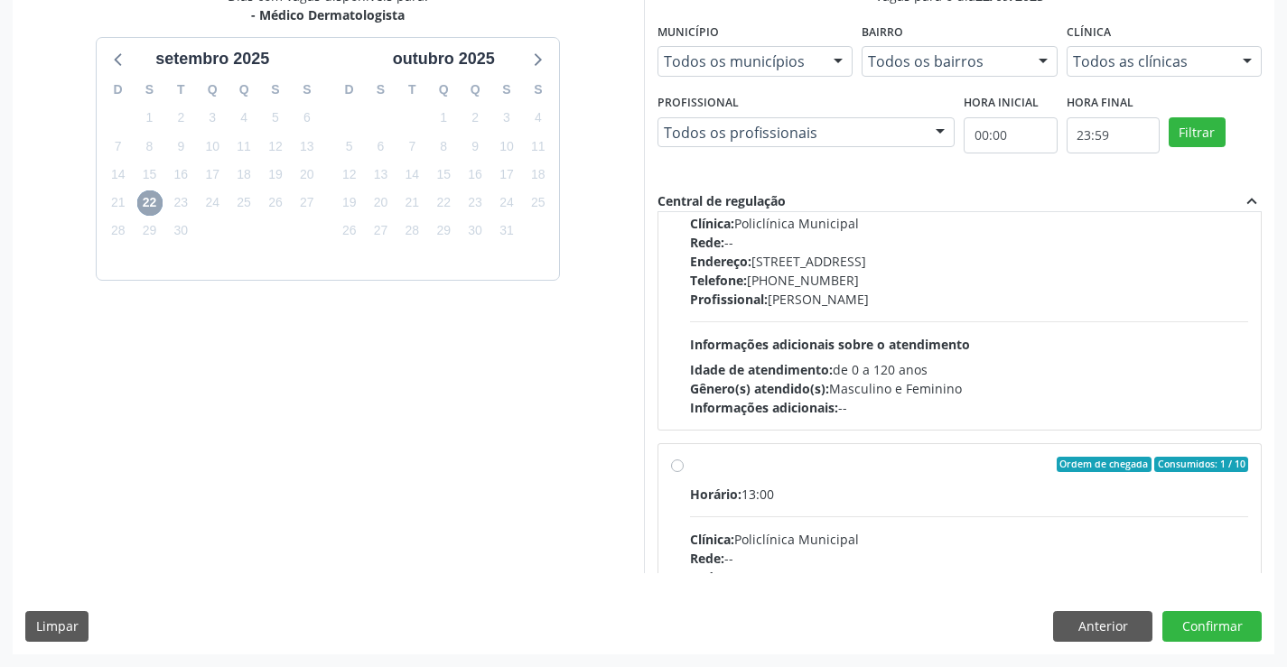
scroll to position [271, 0]
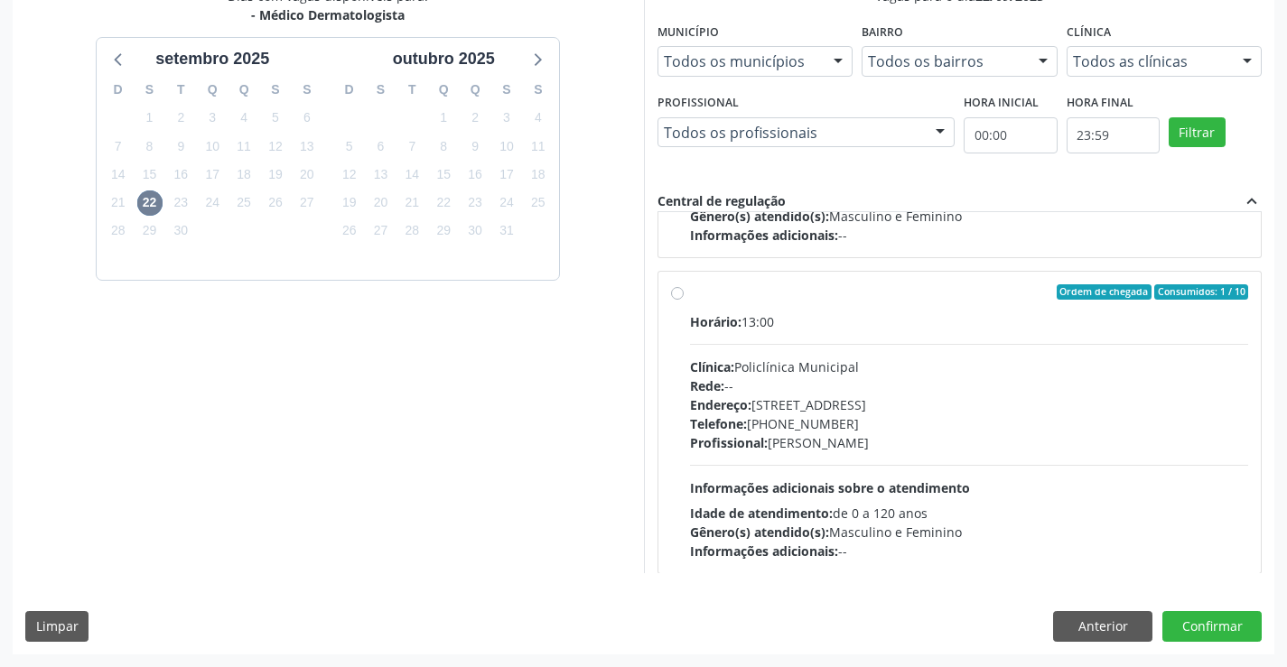
click at [690, 295] on label "Ordem de chegada Consumidos: 1 / 10 Horário: 13:00 Clínica: Policlínica Municip…" at bounding box center [969, 422] width 559 height 277
click at [679, 295] on input "Ordem de chegada Consumidos: 1 / 10 Horário: 13:00 Clínica: Policlínica Municip…" at bounding box center [677, 292] width 13 height 16
radio input "true"
click at [1197, 626] on button "Confirmar" at bounding box center [1211, 626] width 99 height 31
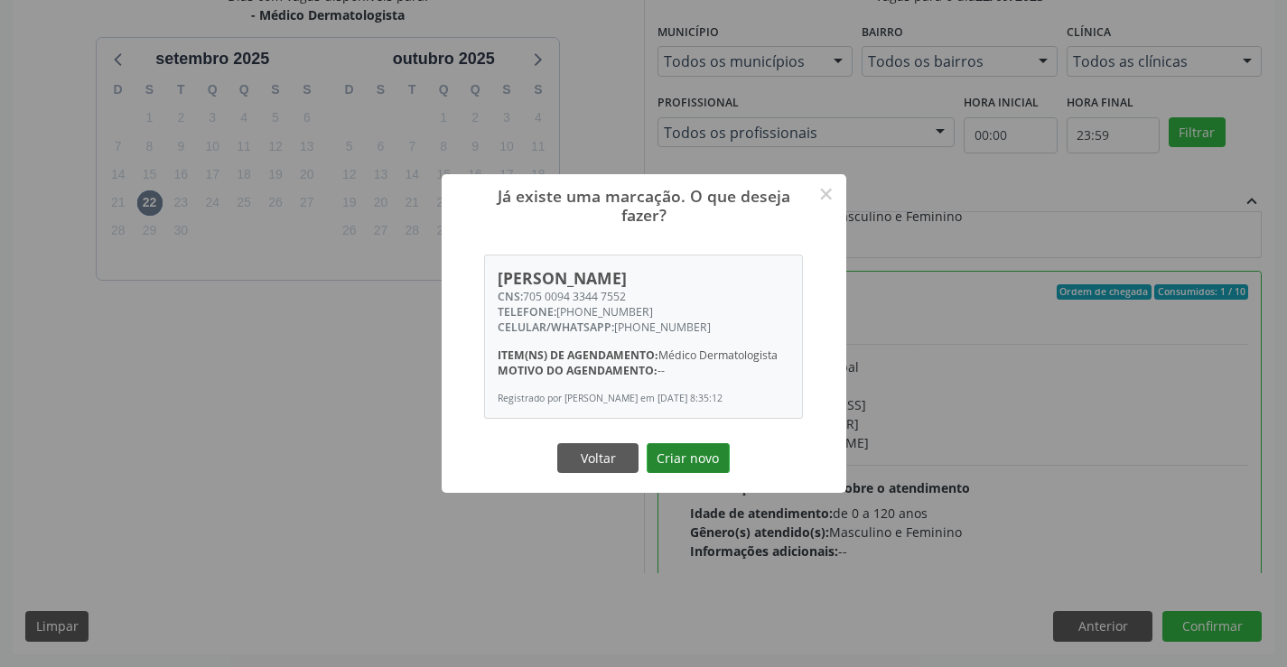
click at [659, 470] on button "Criar novo" at bounding box center [687, 458] width 83 height 31
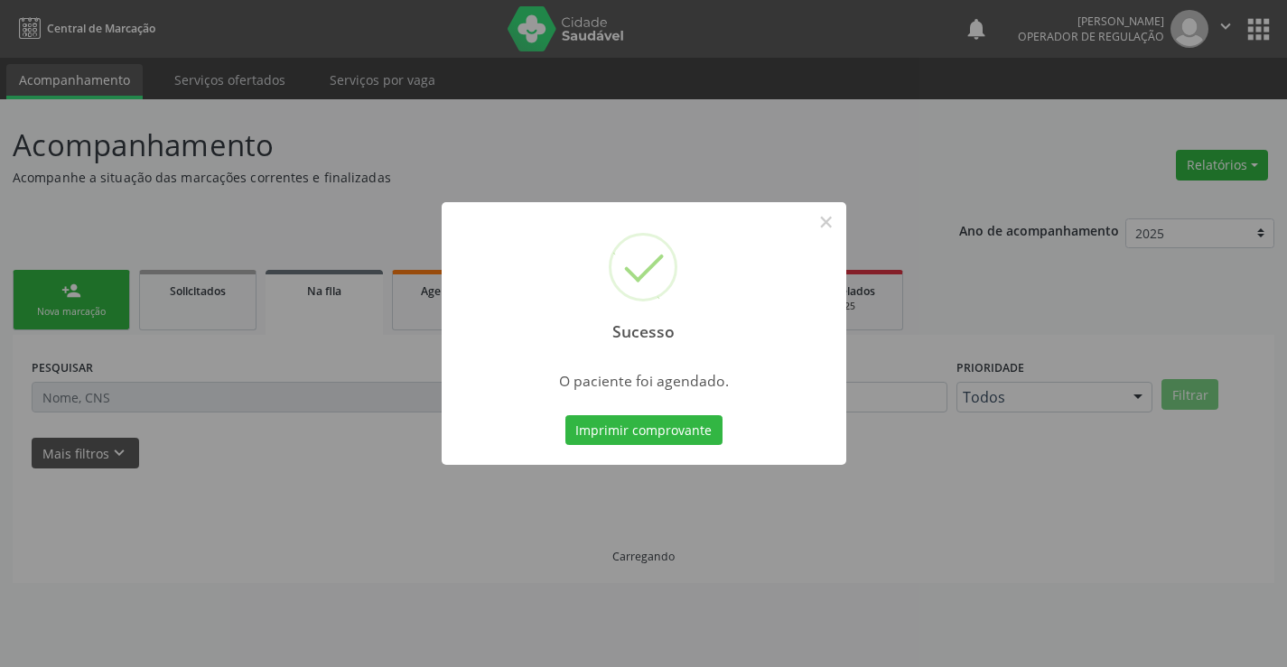
scroll to position [0, 0]
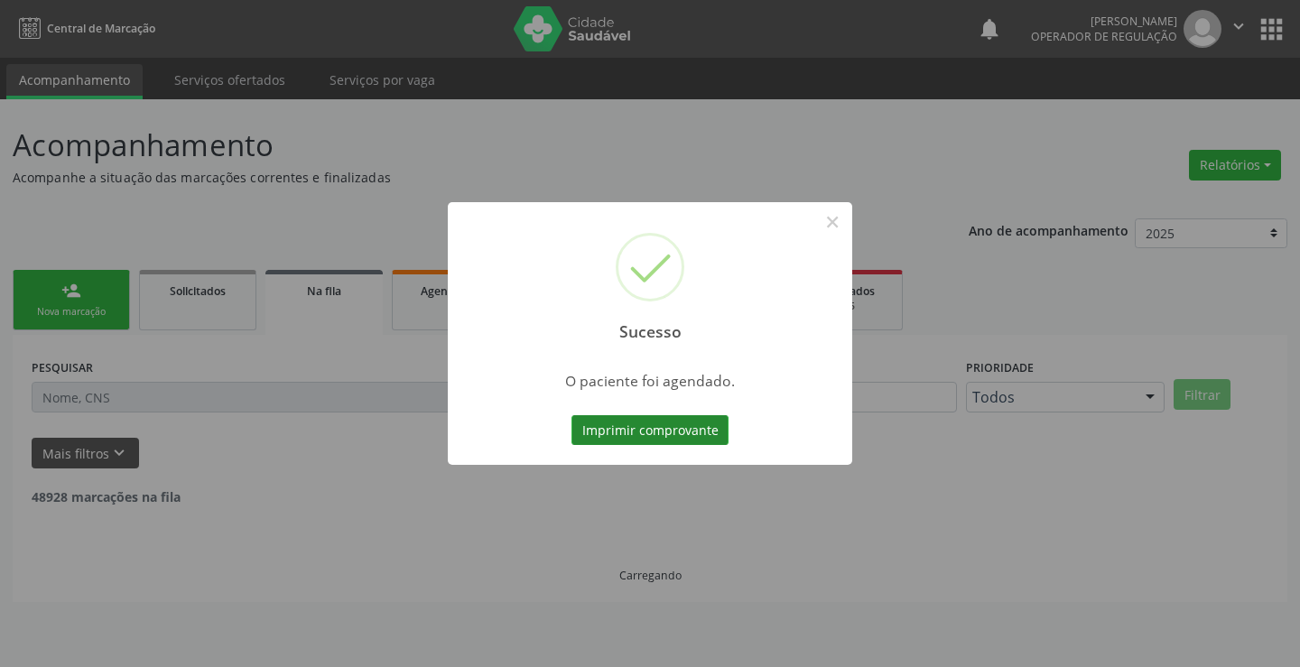
click at [688, 434] on button "Imprimir comprovante" at bounding box center [650, 430] width 157 height 31
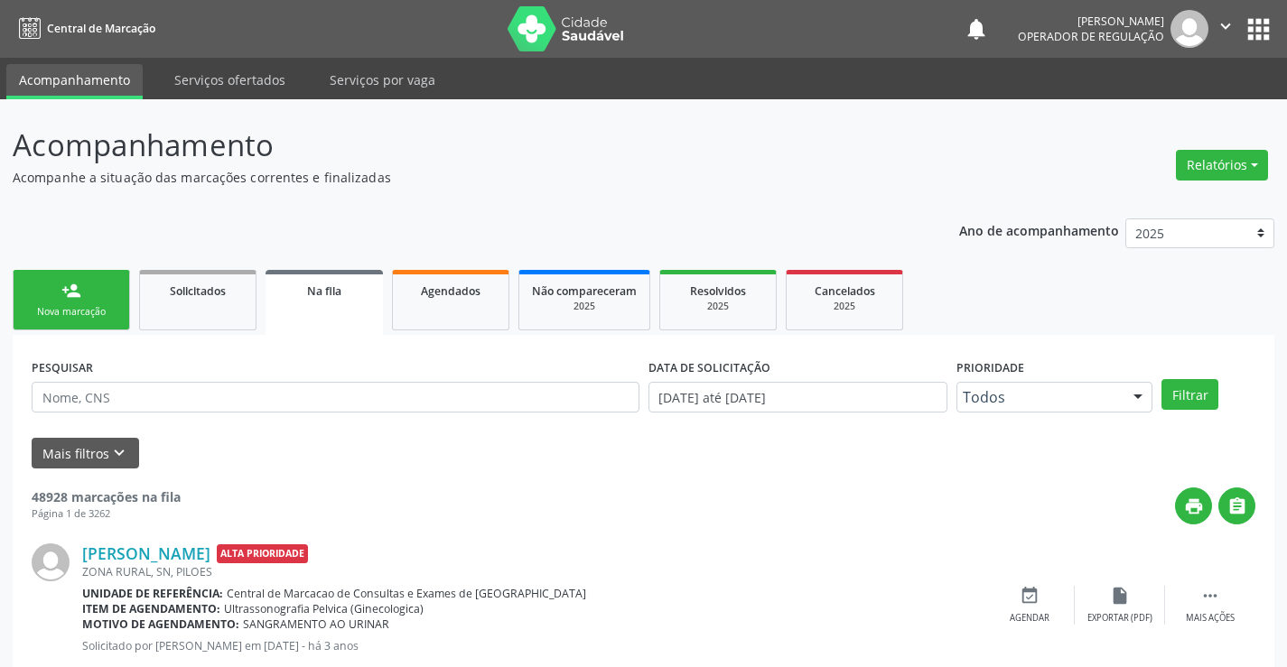
click at [101, 284] on link "person_add Nova marcação" at bounding box center [71, 300] width 117 height 60
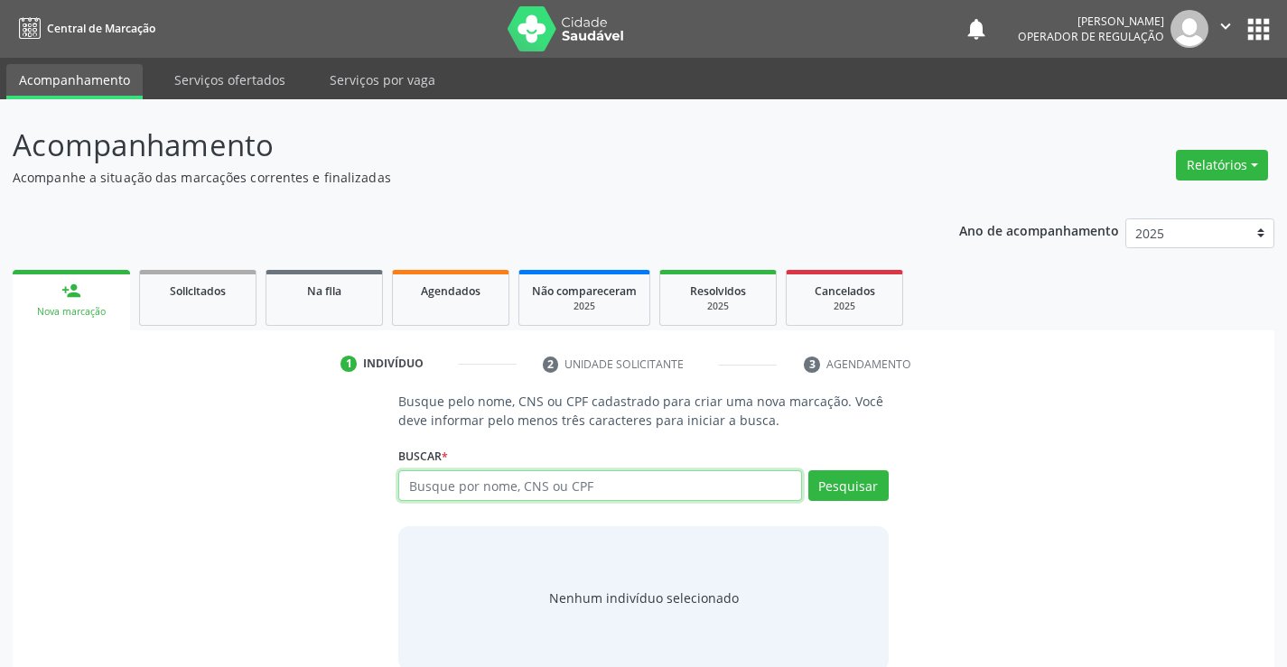
click at [616, 483] on input "text" at bounding box center [599, 485] width 403 height 31
type input "705206416690873"
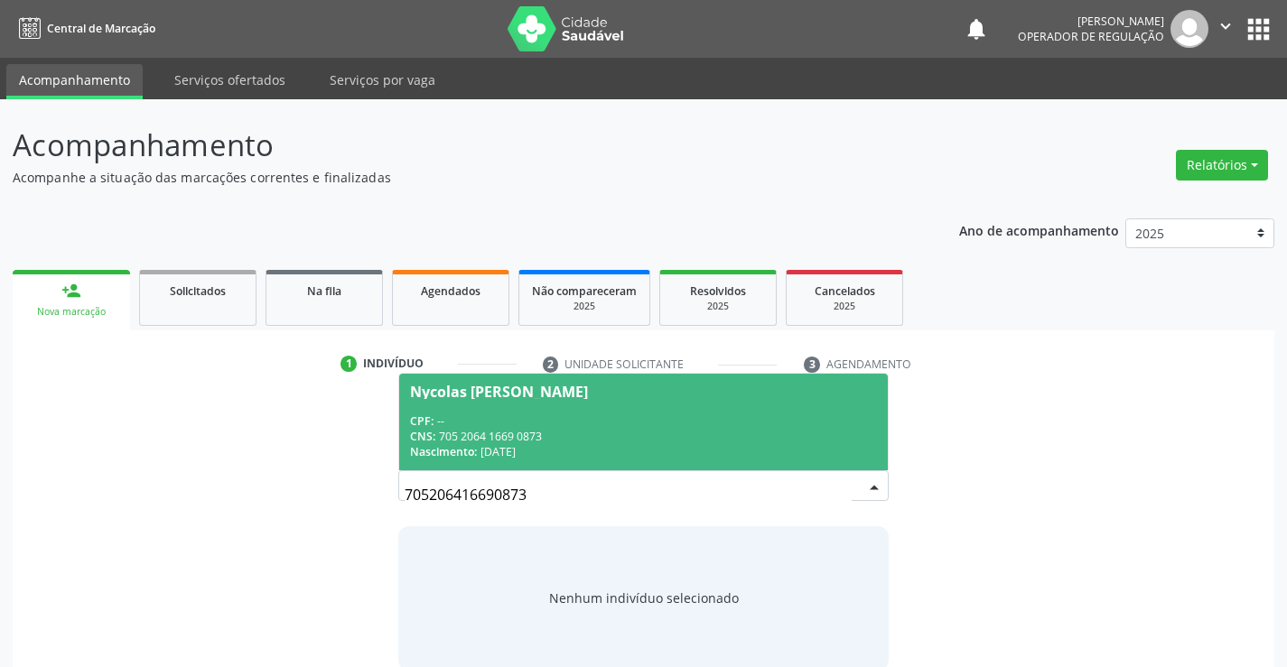
click at [536, 395] on div "Nycolas Martins Sergo Silva" at bounding box center [499, 392] width 178 height 14
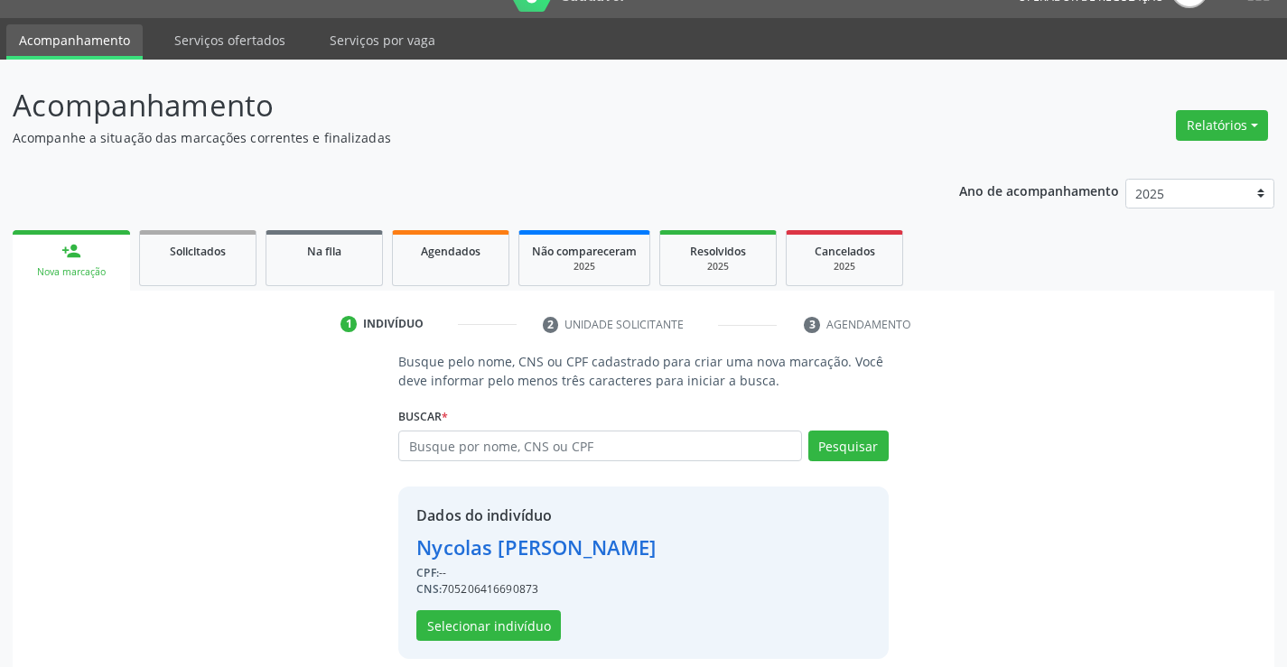
scroll to position [57, 0]
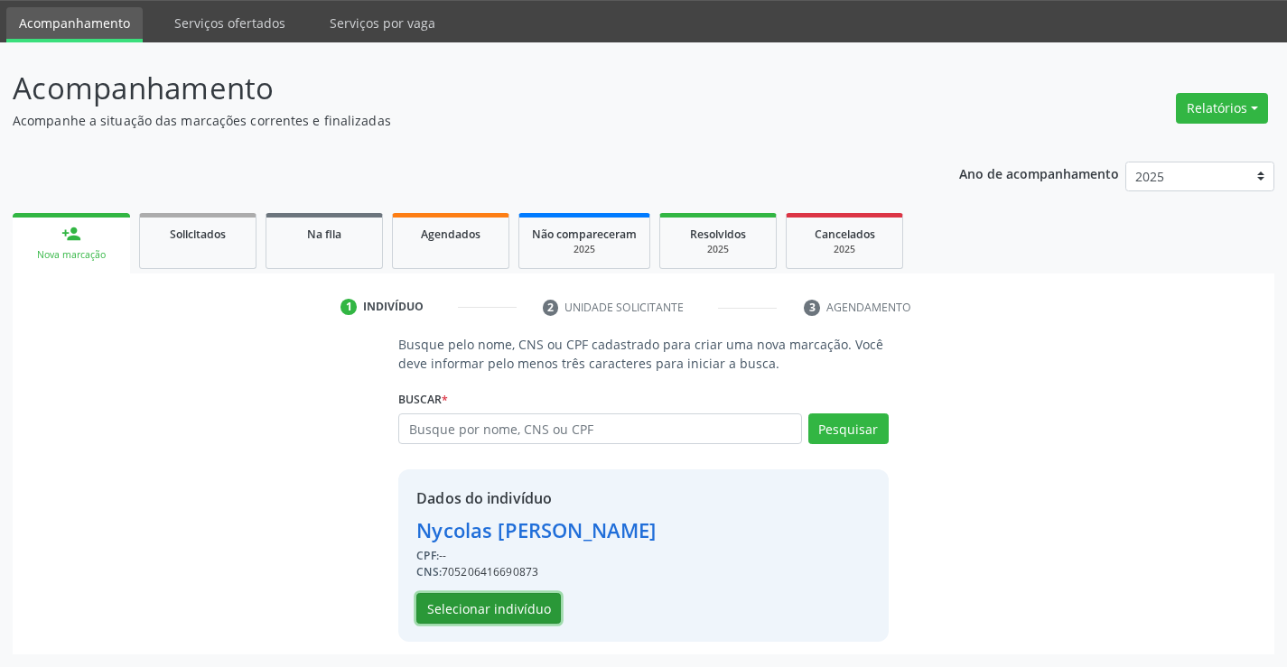
click at [433, 607] on button "Selecionar indivíduo" at bounding box center [488, 608] width 144 height 31
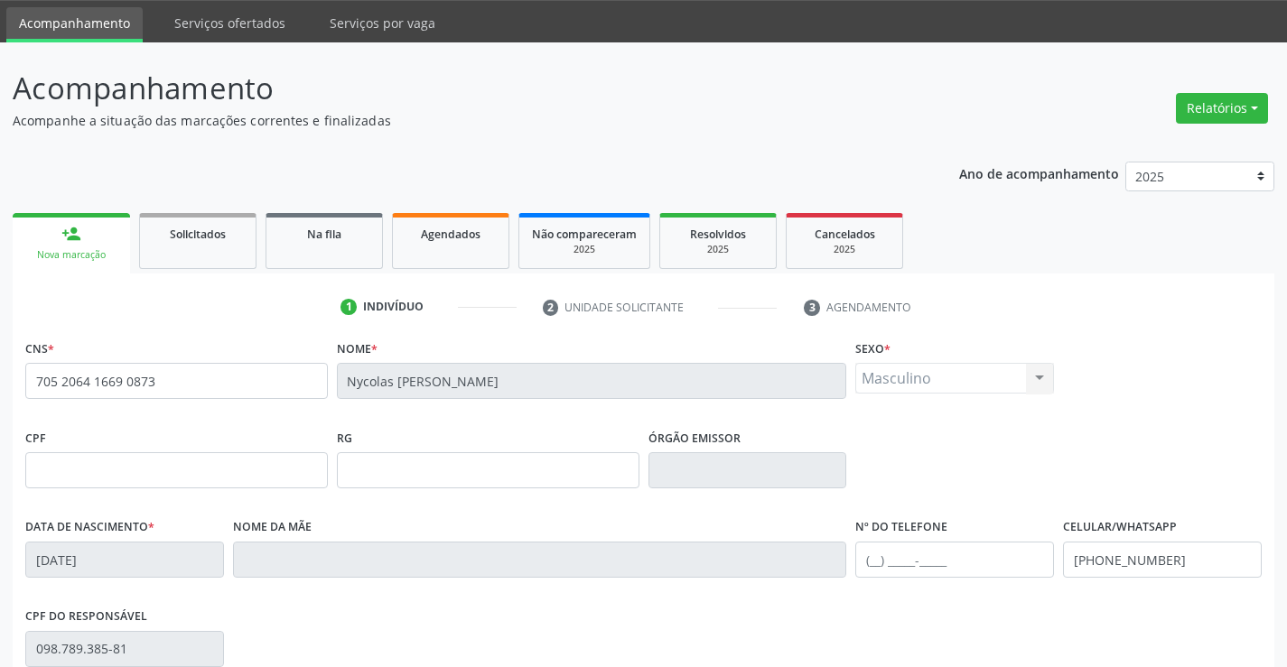
scroll to position [312, 0]
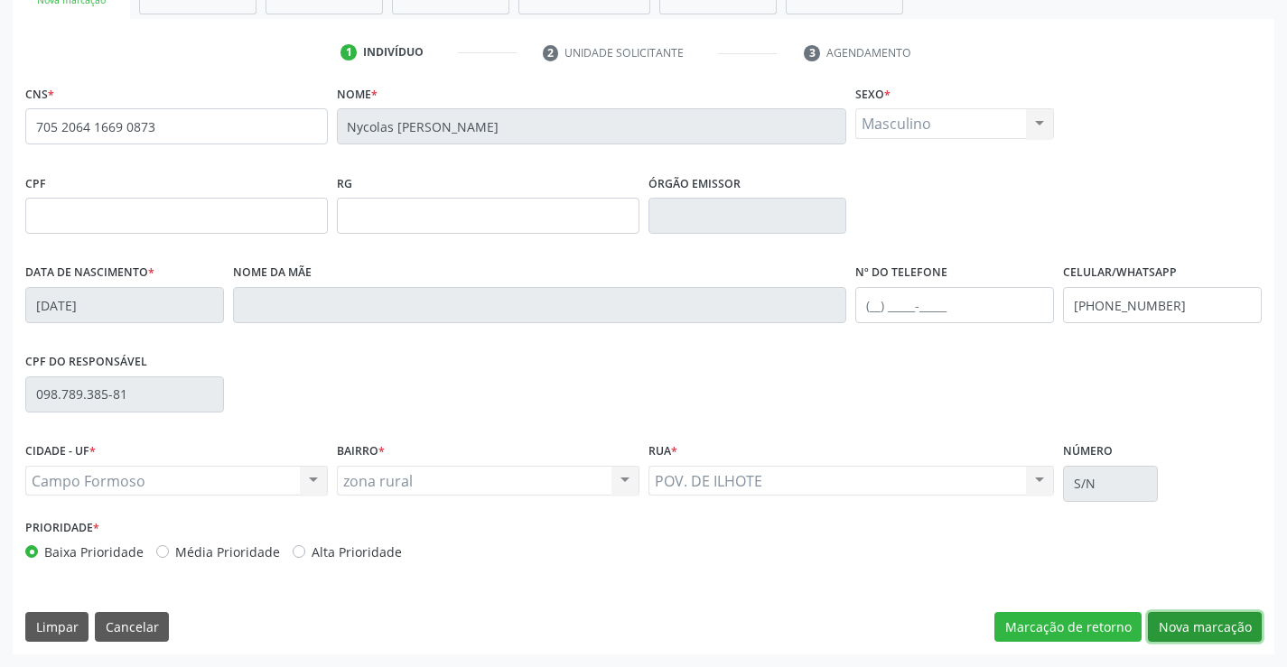
click at [1189, 614] on button "Nova marcação" at bounding box center [1205, 627] width 114 height 31
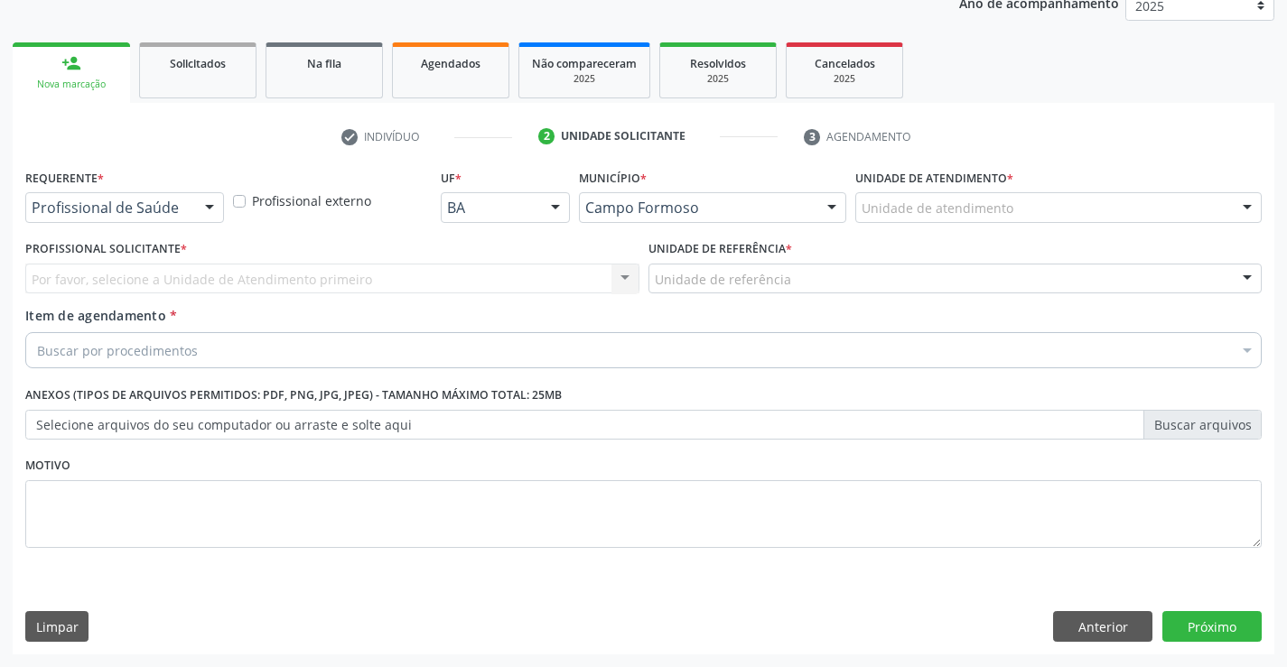
scroll to position [228, 0]
click at [204, 203] on div at bounding box center [209, 208] width 27 height 31
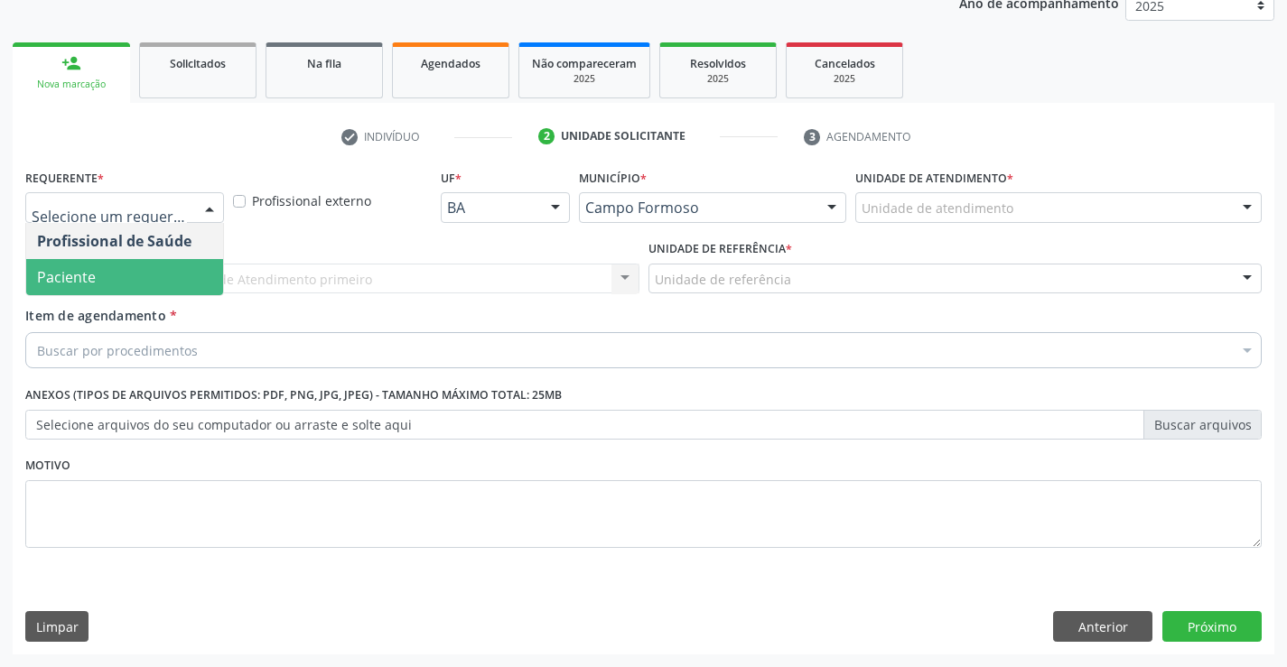
click at [157, 276] on span "Paciente" at bounding box center [124, 277] width 197 height 36
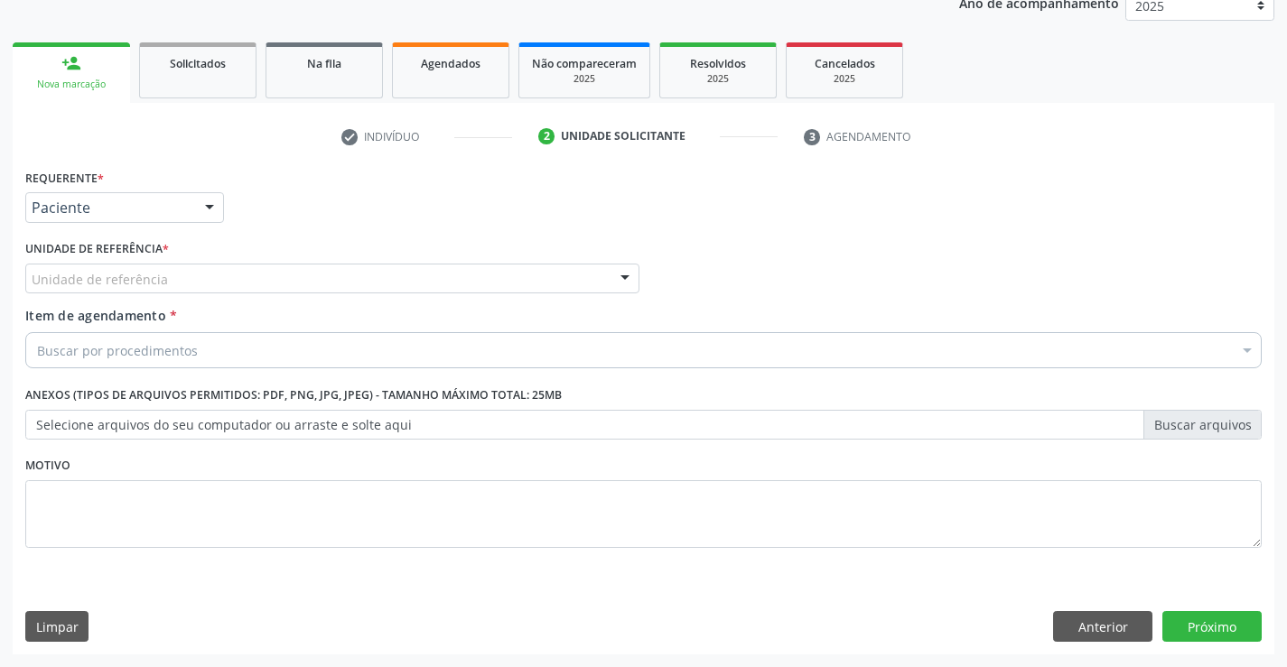
click at [611, 275] on div at bounding box center [624, 280] width 27 height 31
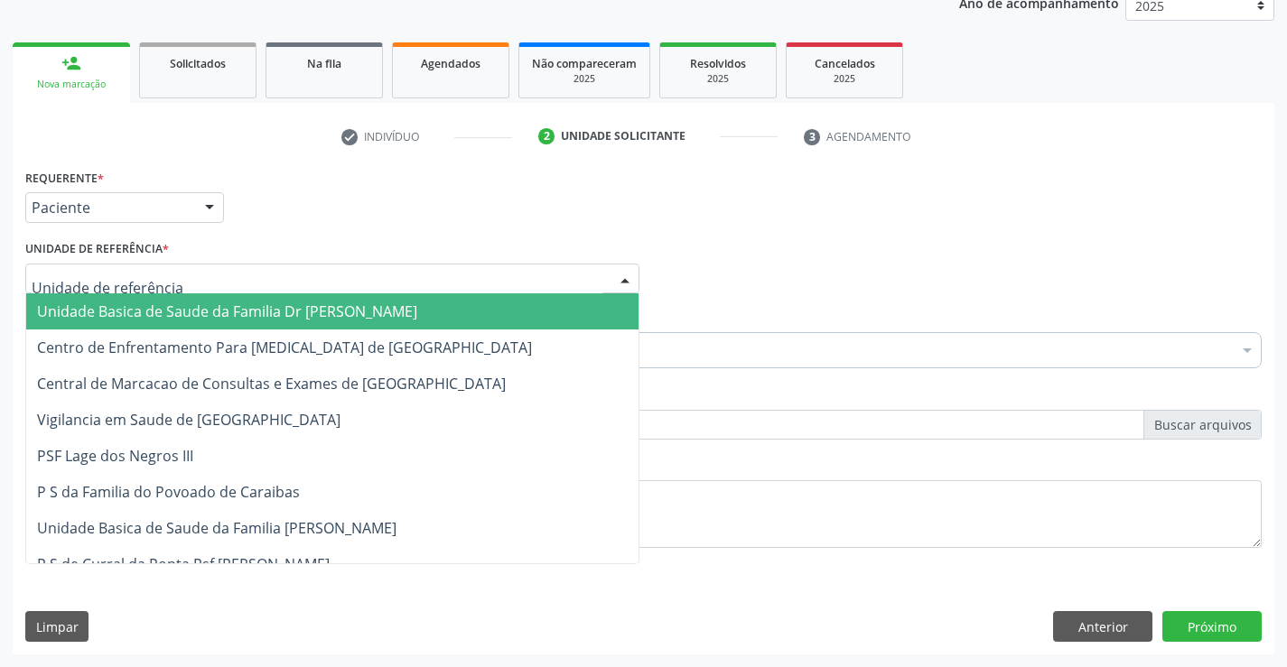
click at [517, 303] on span "Unidade Basica de Saude da Familia Dr [PERSON_NAME]" at bounding box center [332, 311] width 612 height 36
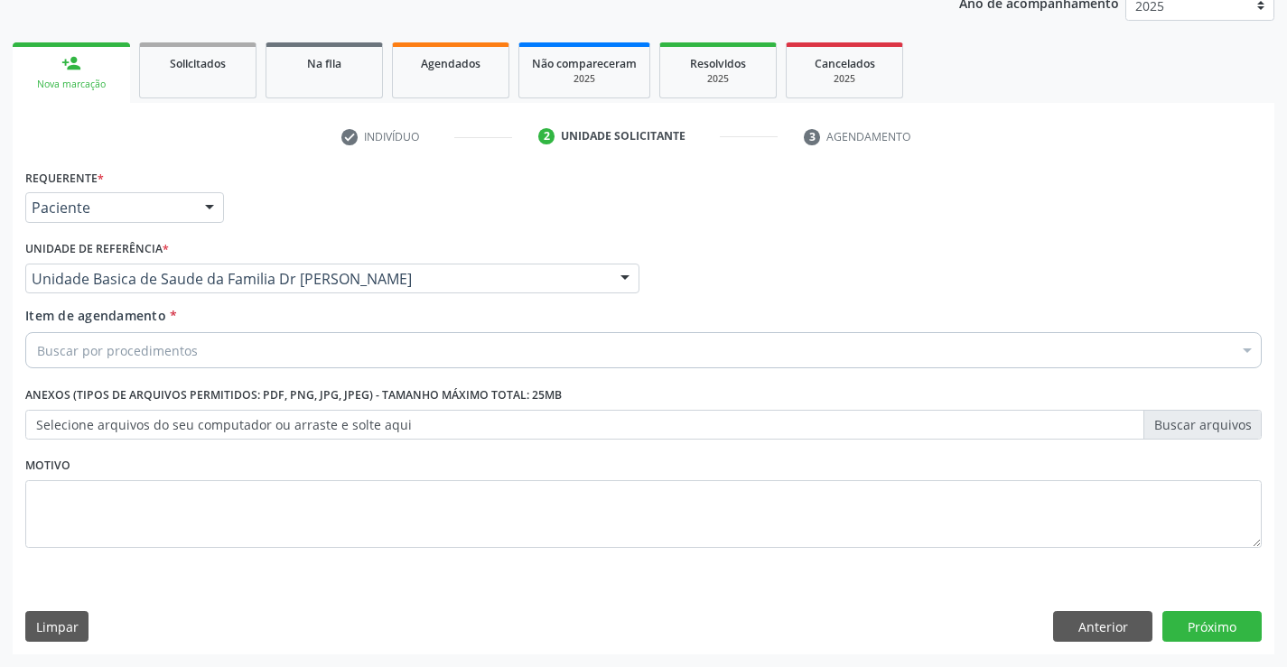
click at [459, 342] on div "Buscar por procedimentos" at bounding box center [643, 350] width 1236 height 36
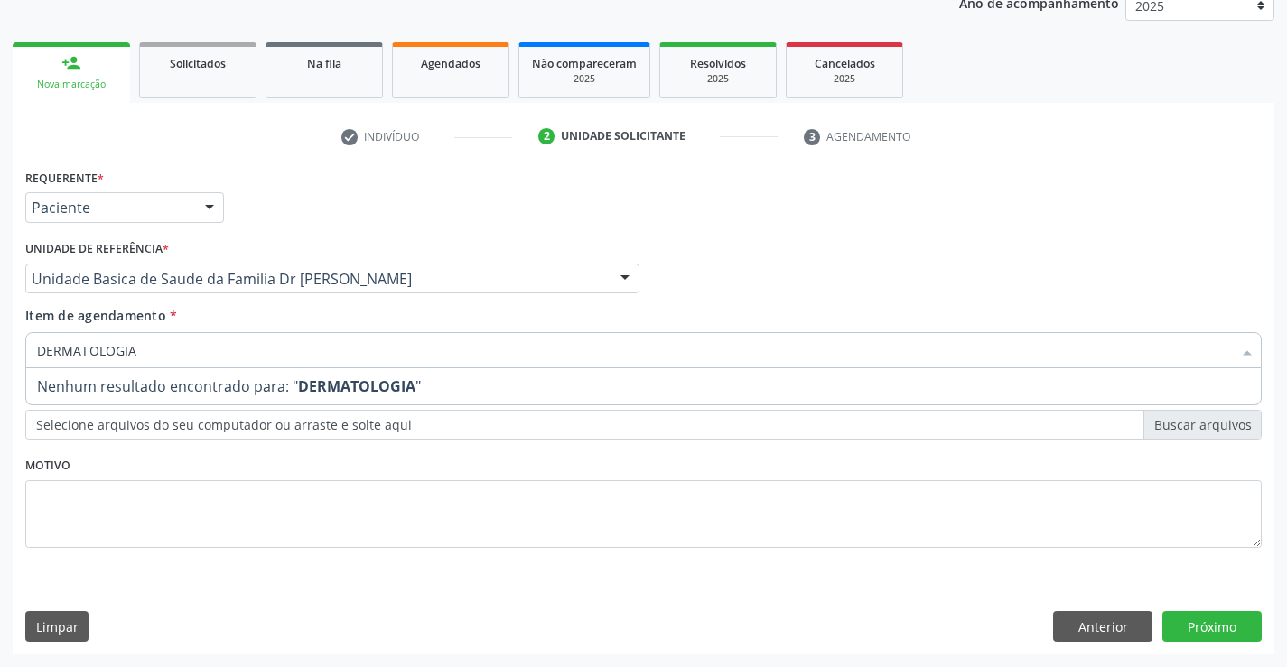
click at [172, 338] on input "DERMATOLOGIA" at bounding box center [634, 350] width 1195 height 36
type input "DERMATOLOG"
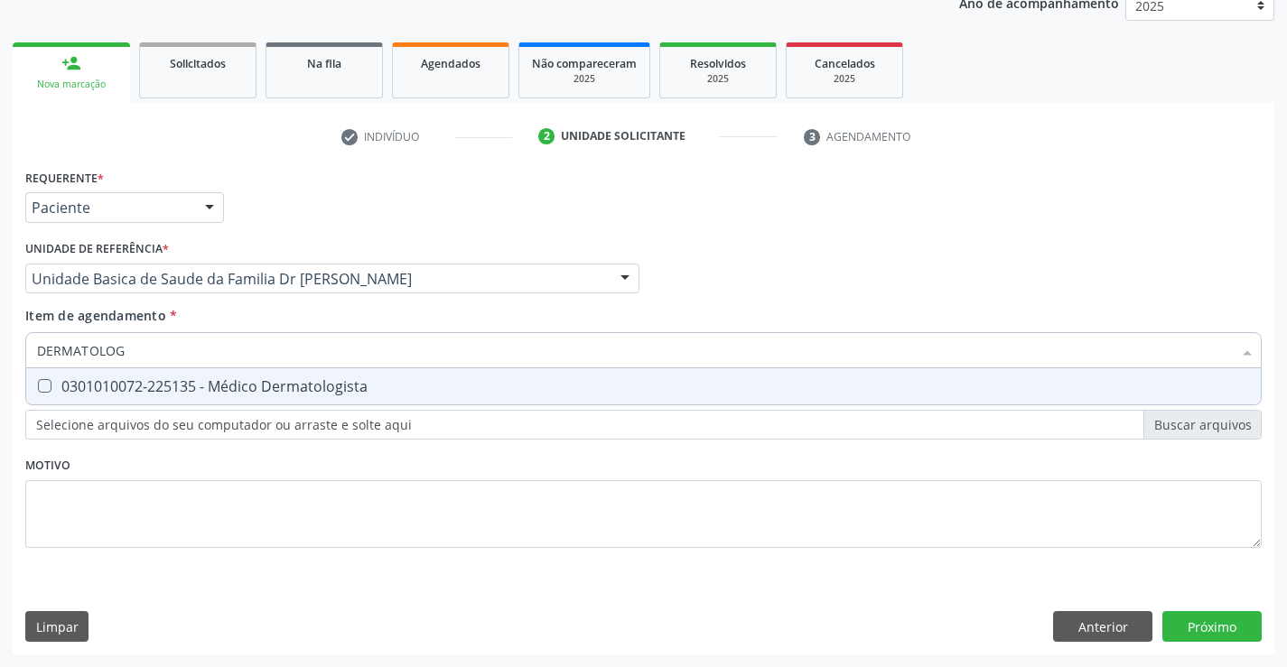
click at [183, 394] on div "0301010072-225135 - Médico Dermatologista" at bounding box center [643, 386] width 1213 height 14
checkbox Dermatologista "true"
click at [1198, 628] on div "Requerente * Paciente Profissional de Saúde Paciente Nenhum resultado encontrad…" at bounding box center [643, 409] width 1261 height 490
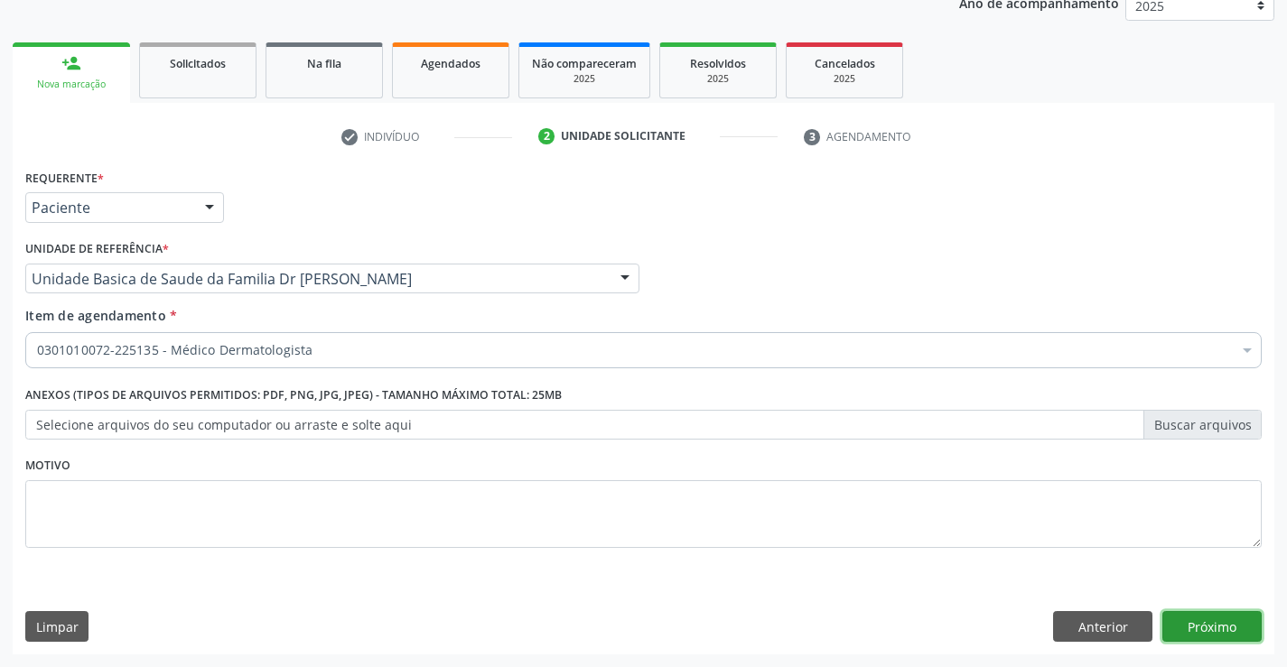
click at [1191, 628] on button "Próximo" at bounding box center [1211, 626] width 99 height 31
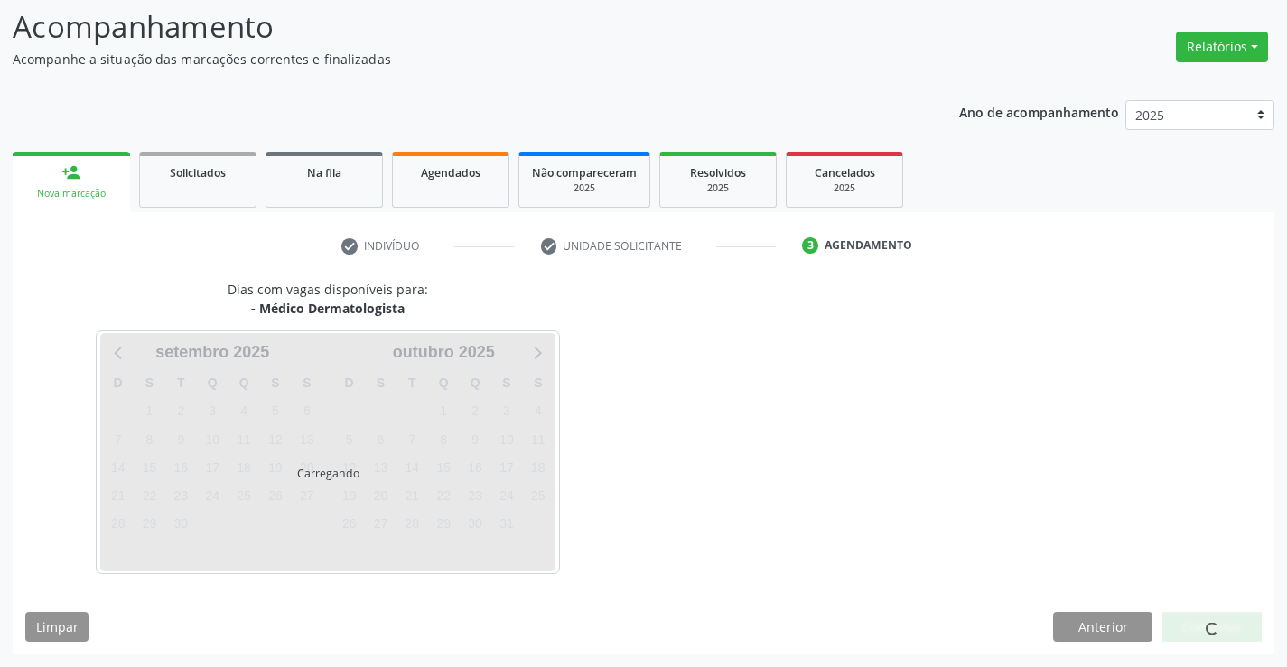
scroll to position [118, 0]
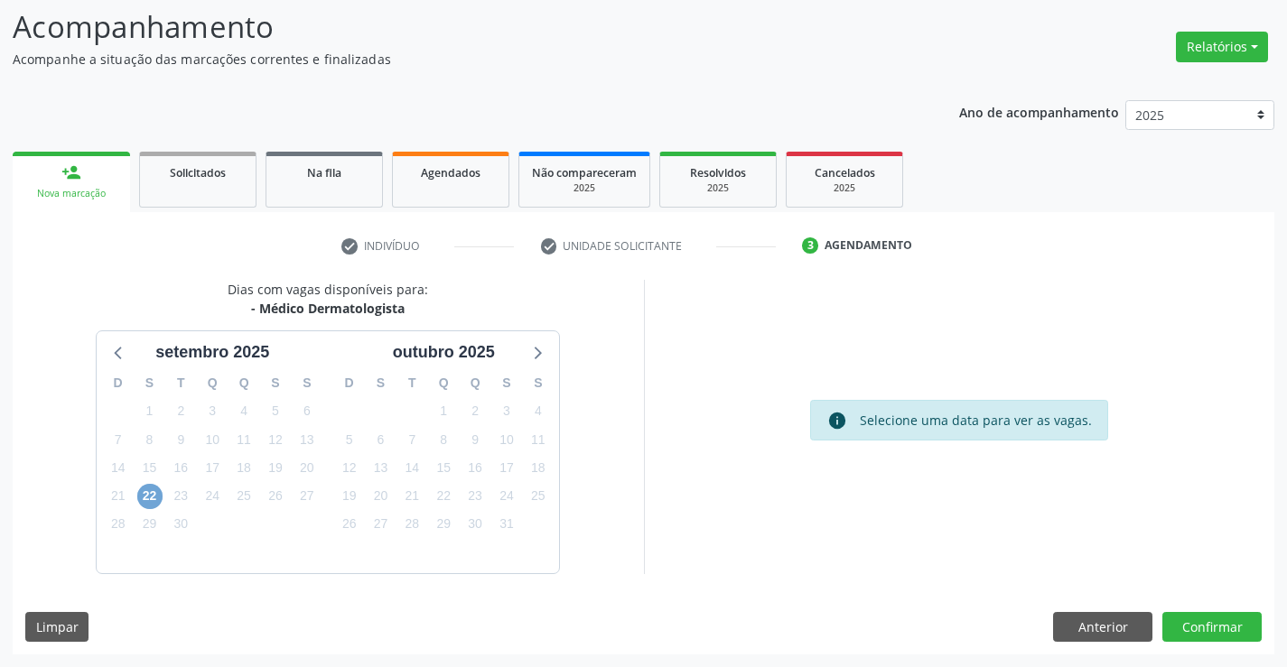
click at [151, 495] on span "22" at bounding box center [149, 496] width 25 height 25
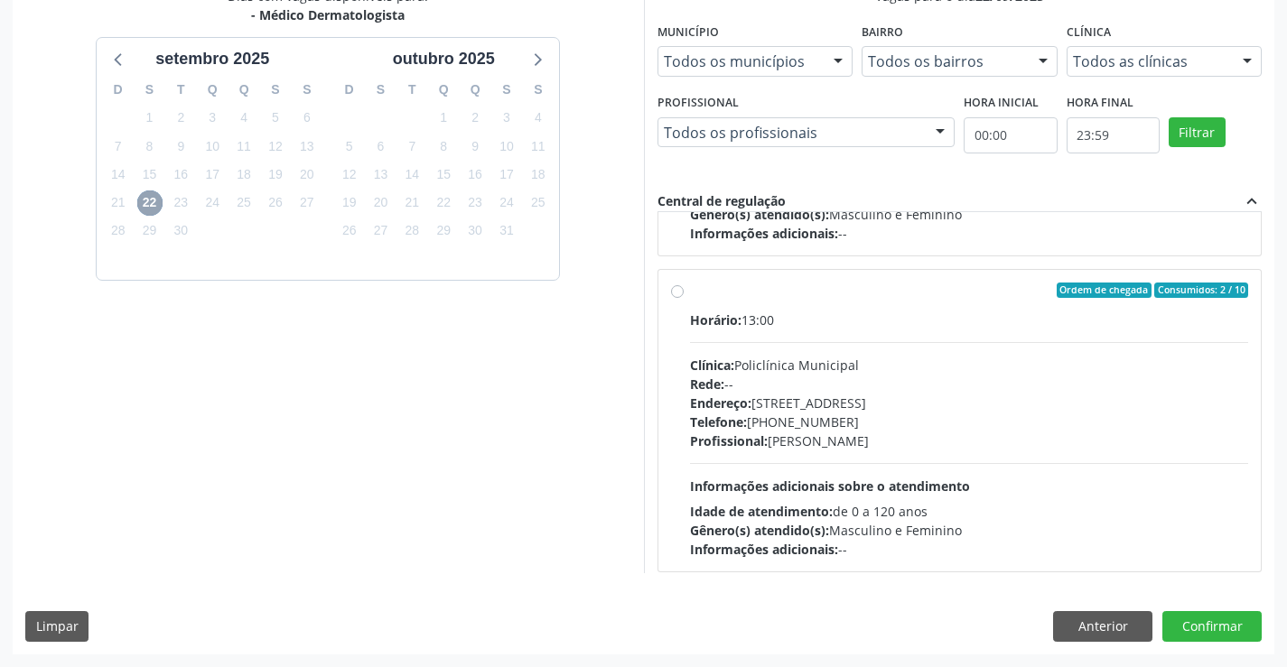
scroll to position [284, 0]
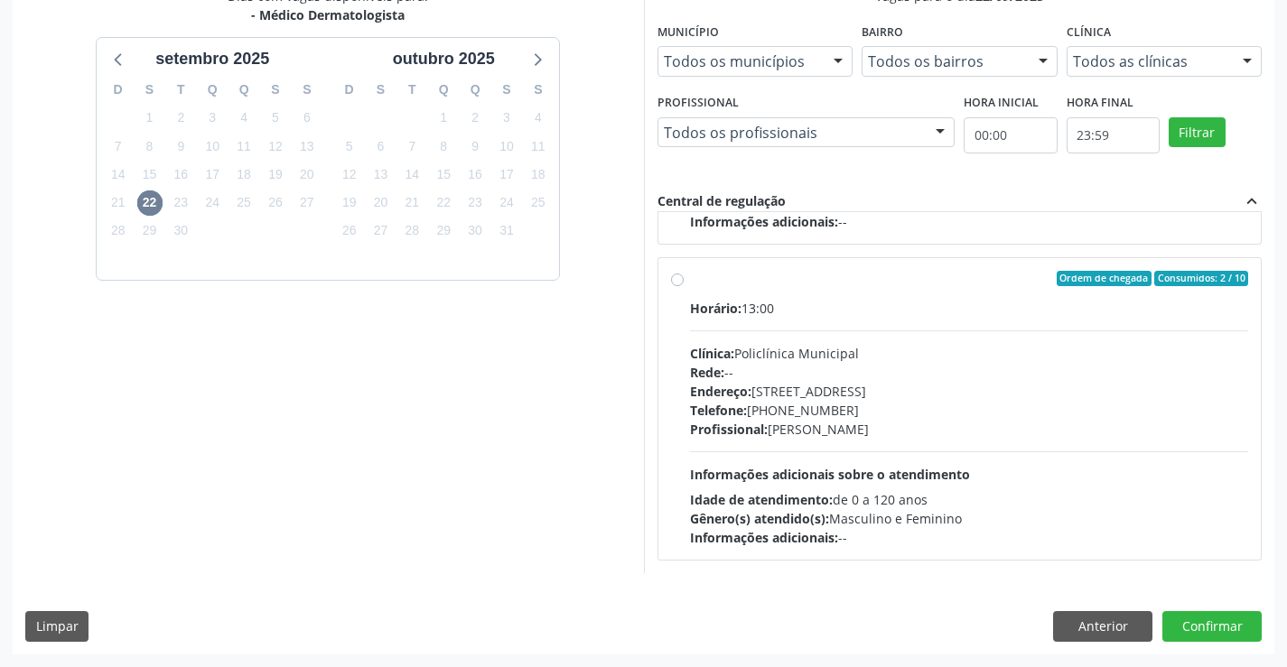
click at [690, 279] on label "Ordem de chegada Consumidos: 2 / 10 Horário: 13:00 Clínica: Policlínica Municip…" at bounding box center [969, 409] width 559 height 277
click at [680, 279] on input "Ordem de chegada Consumidos: 2 / 10 Horário: 13:00 Clínica: Policlínica Municip…" at bounding box center [677, 279] width 13 height 16
radio input "true"
click at [1232, 623] on button "Confirmar" at bounding box center [1211, 626] width 99 height 31
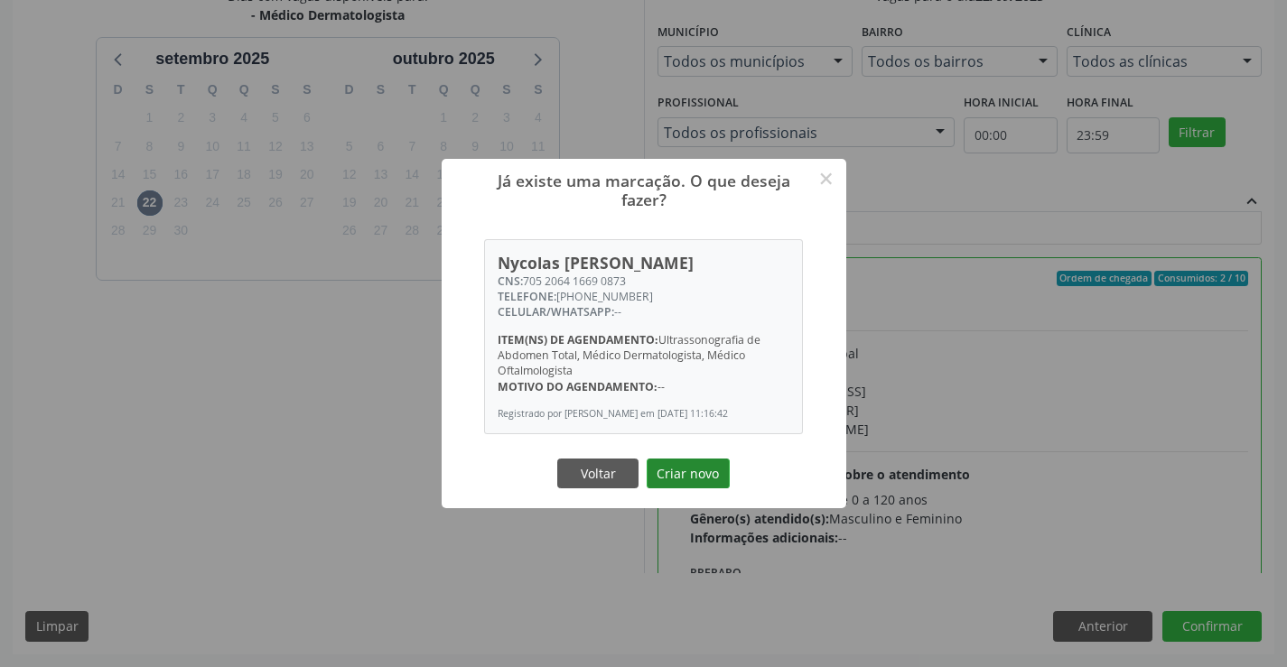
click at [689, 478] on button "Criar novo" at bounding box center [687, 474] width 83 height 31
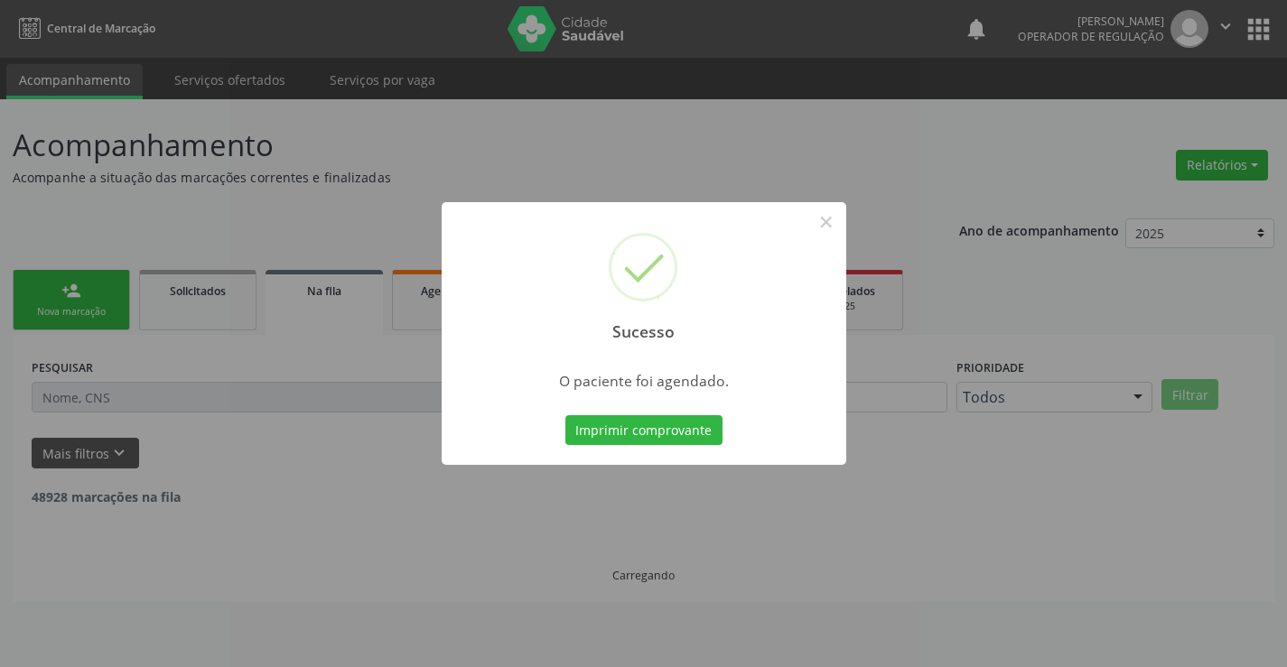
scroll to position [0, 0]
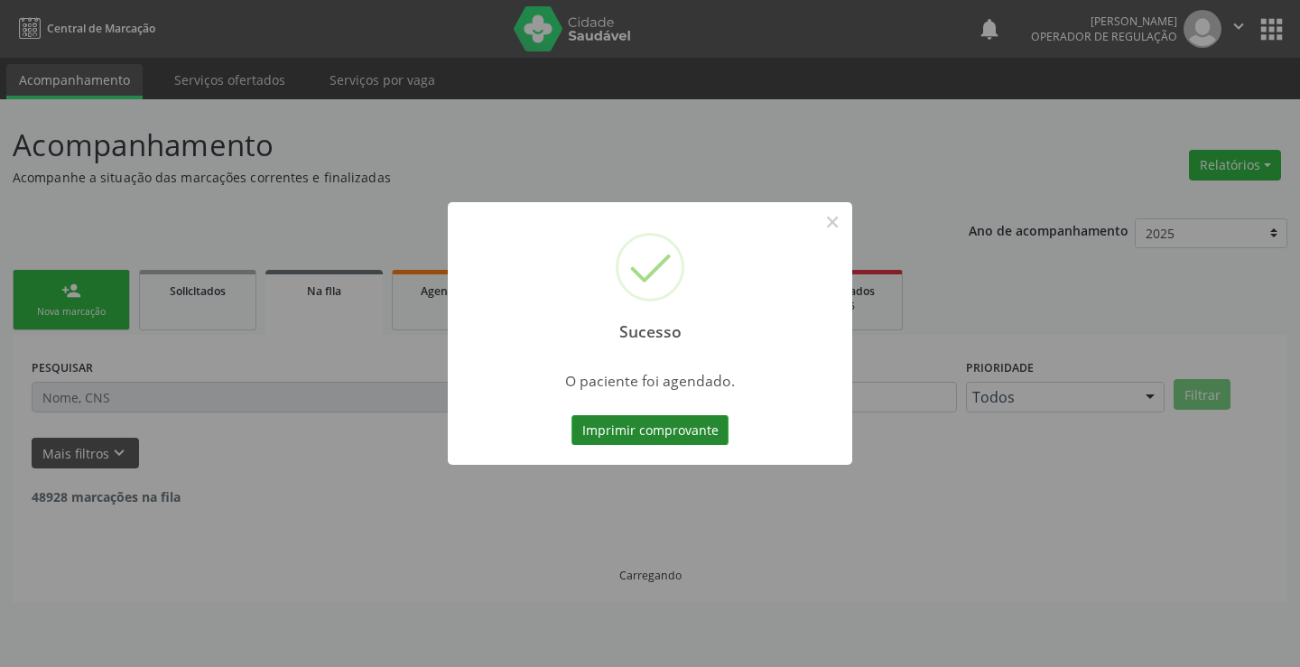
click at [626, 437] on button "Imprimir comprovante" at bounding box center [650, 430] width 157 height 31
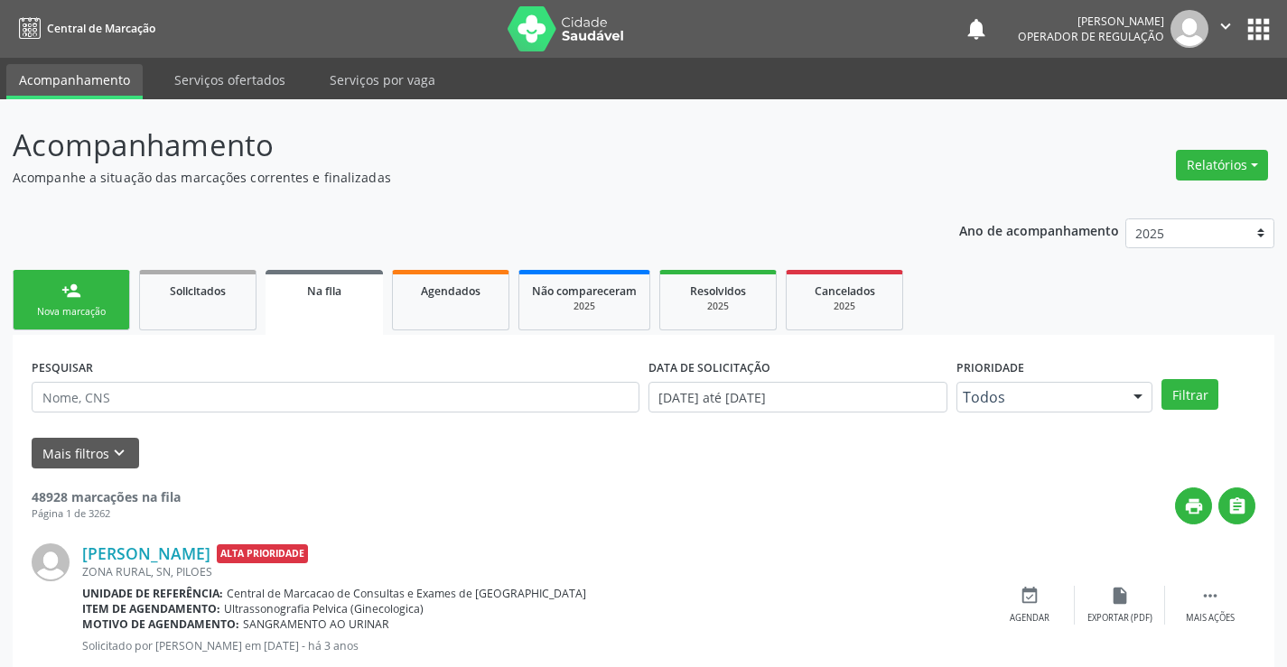
click at [92, 308] on div "Nova marcação" at bounding box center [71, 312] width 90 height 14
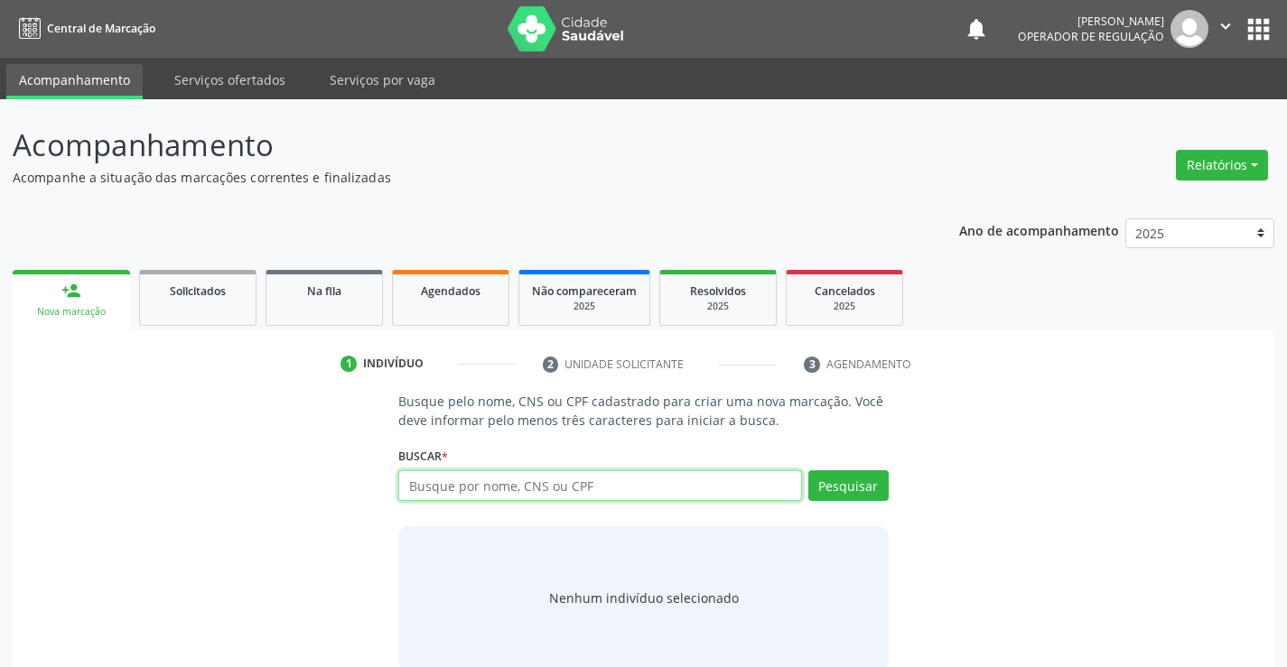
click at [432, 490] on input "text" at bounding box center [599, 485] width 403 height 31
type input "703208604621897"
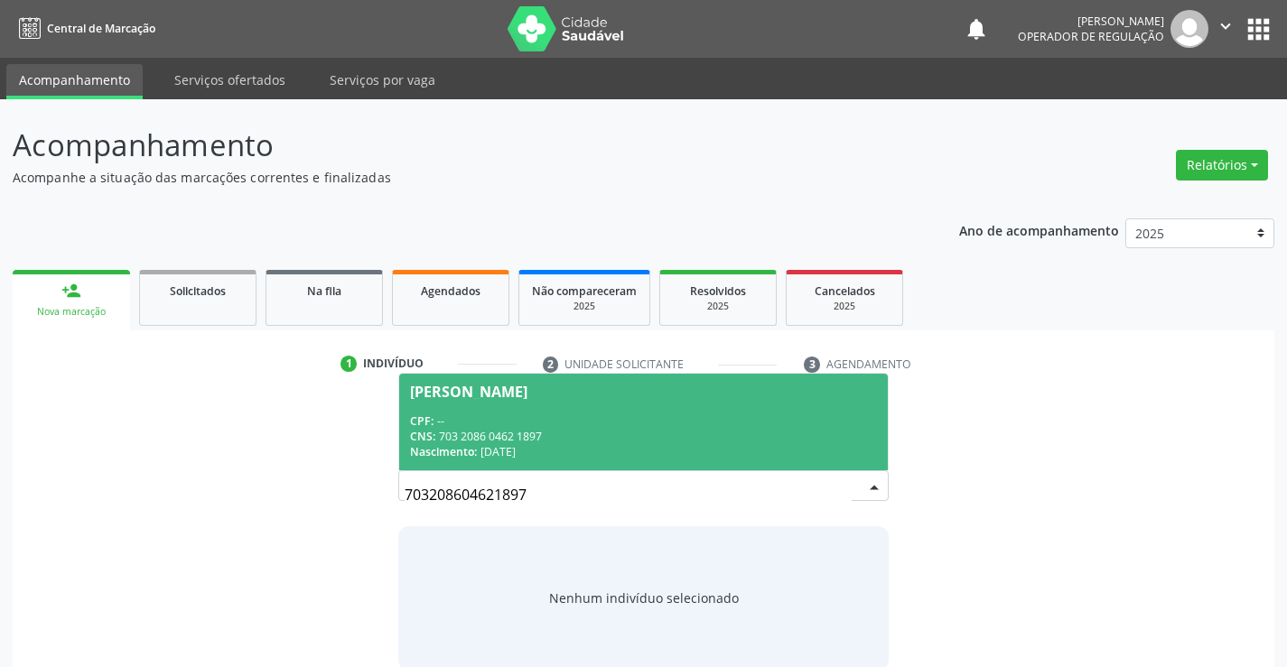
click at [527, 386] on div "Edneusa Batista dos Santos" at bounding box center [468, 392] width 117 height 14
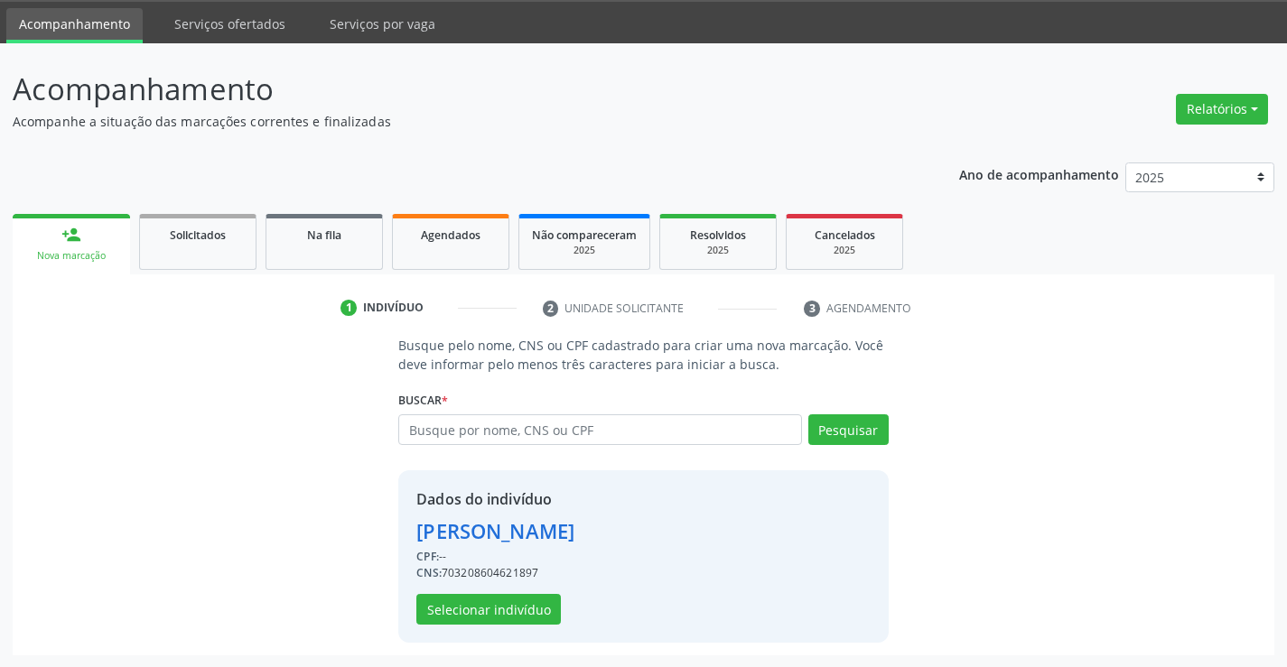
scroll to position [57, 0]
click at [478, 603] on button "Selecionar indivíduo" at bounding box center [488, 608] width 144 height 31
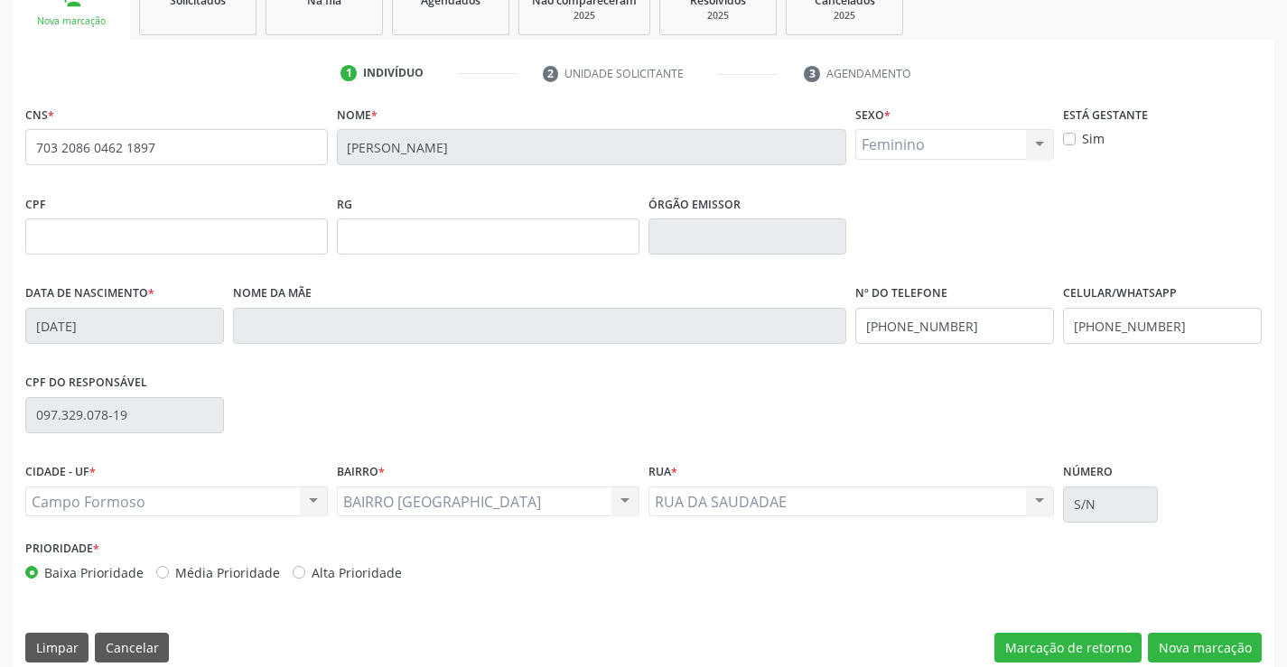
scroll to position [312, 0]
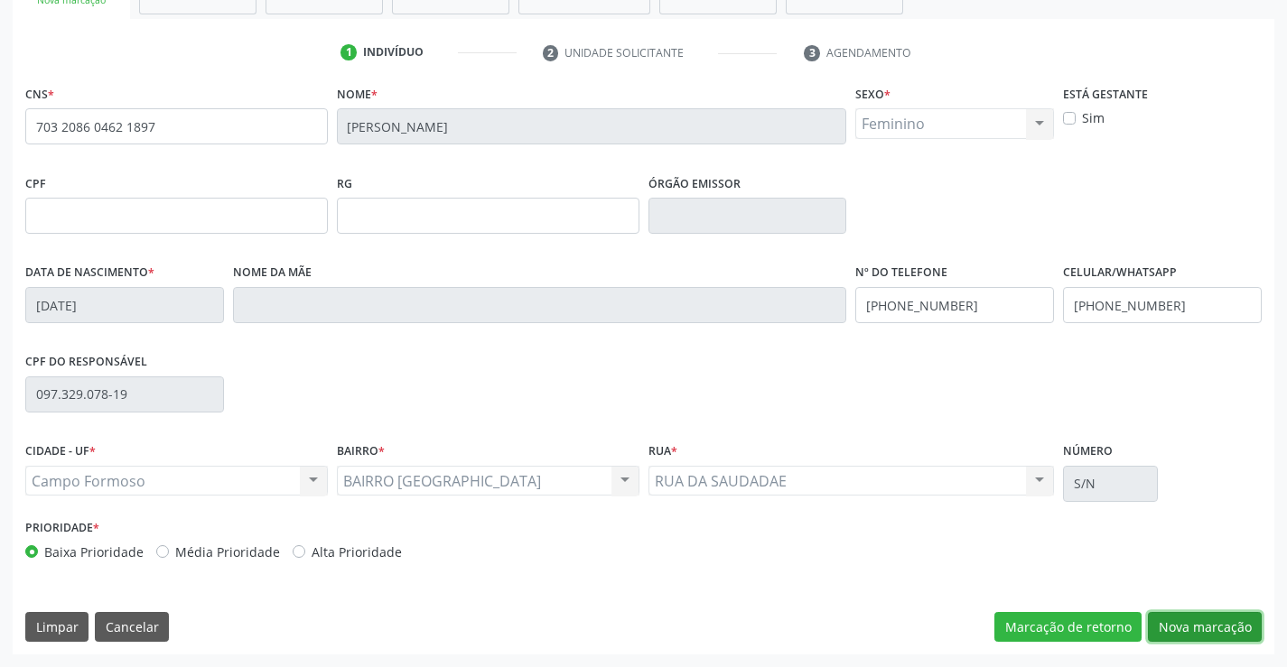
click at [1187, 620] on button "Nova marcação" at bounding box center [1205, 627] width 114 height 31
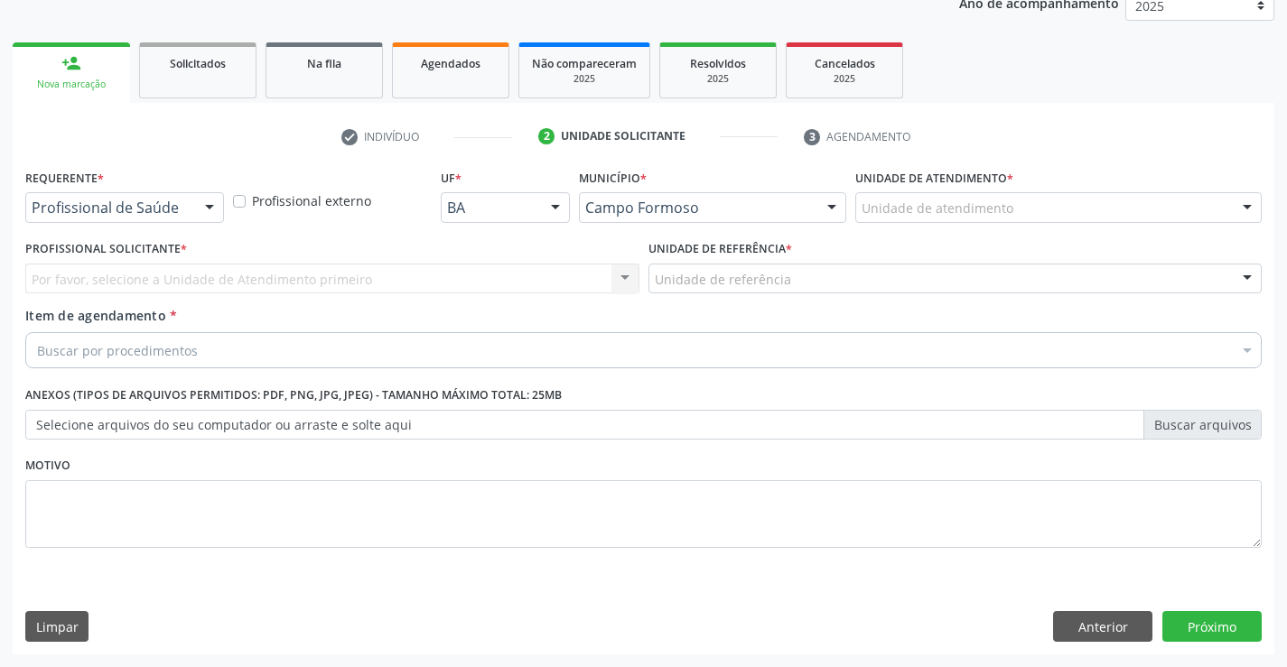
scroll to position [228, 0]
click at [206, 200] on div at bounding box center [209, 208] width 27 height 31
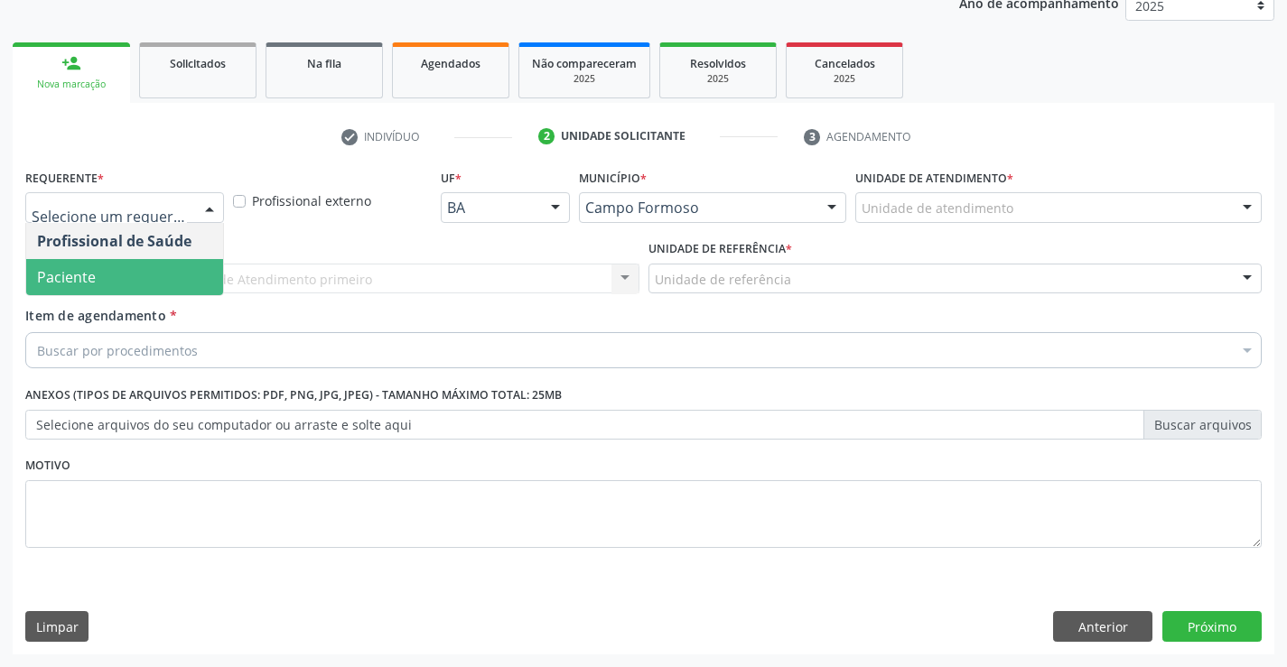
click at [125, 268] on span "Paciente" at bounding box center [124, 277] width 197 height 36
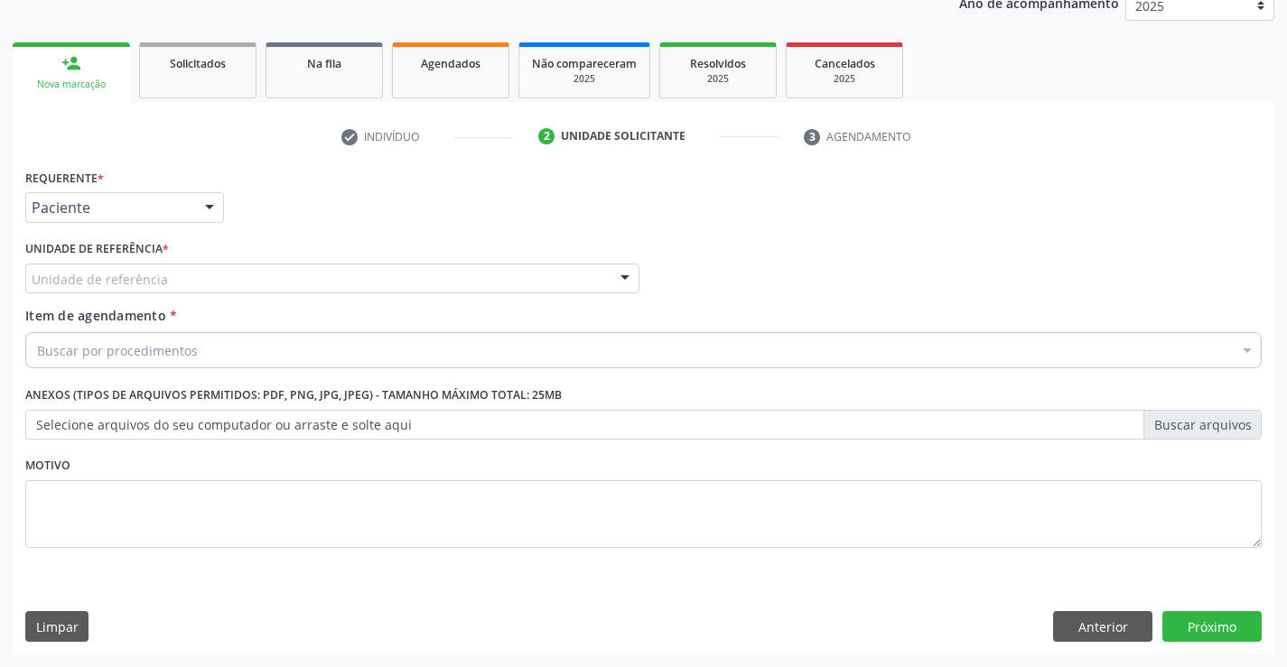
click at [624, 268] on div at bounding box center [624, 280] width 27 height 31
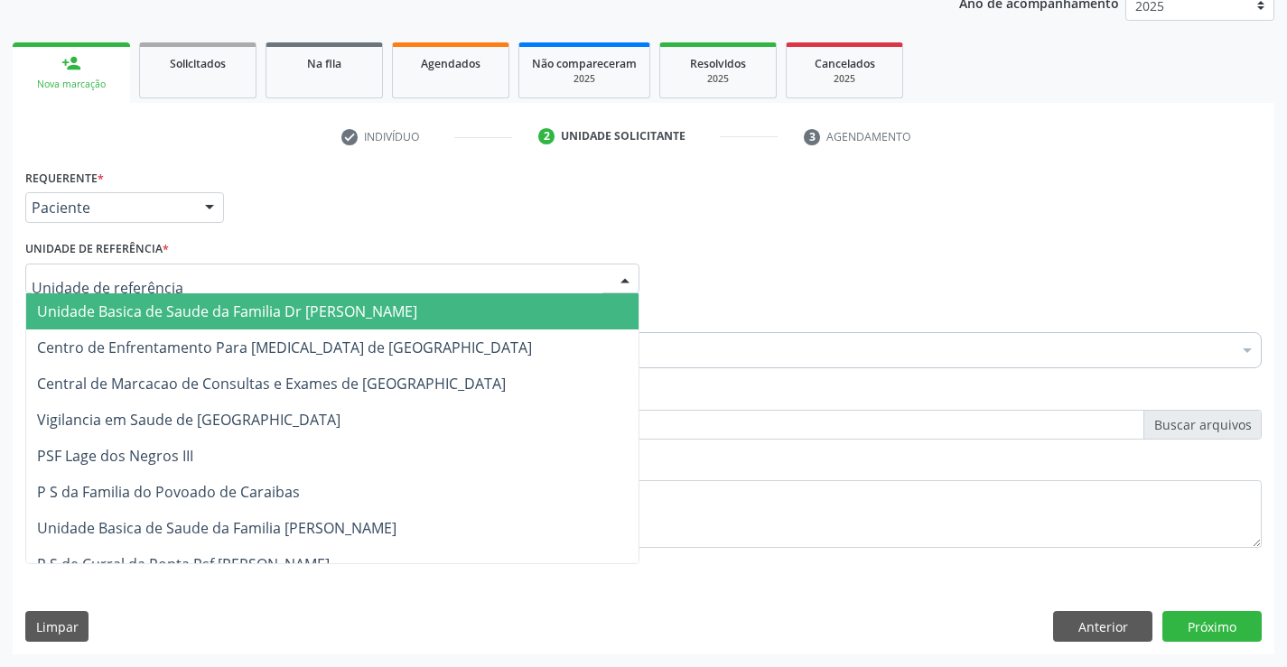
click at [494, 302] on span "Unidade Basica de Saude da Familia Dr [PERSON_NAME]" at bounding box center [332, 311] width 612 height 36
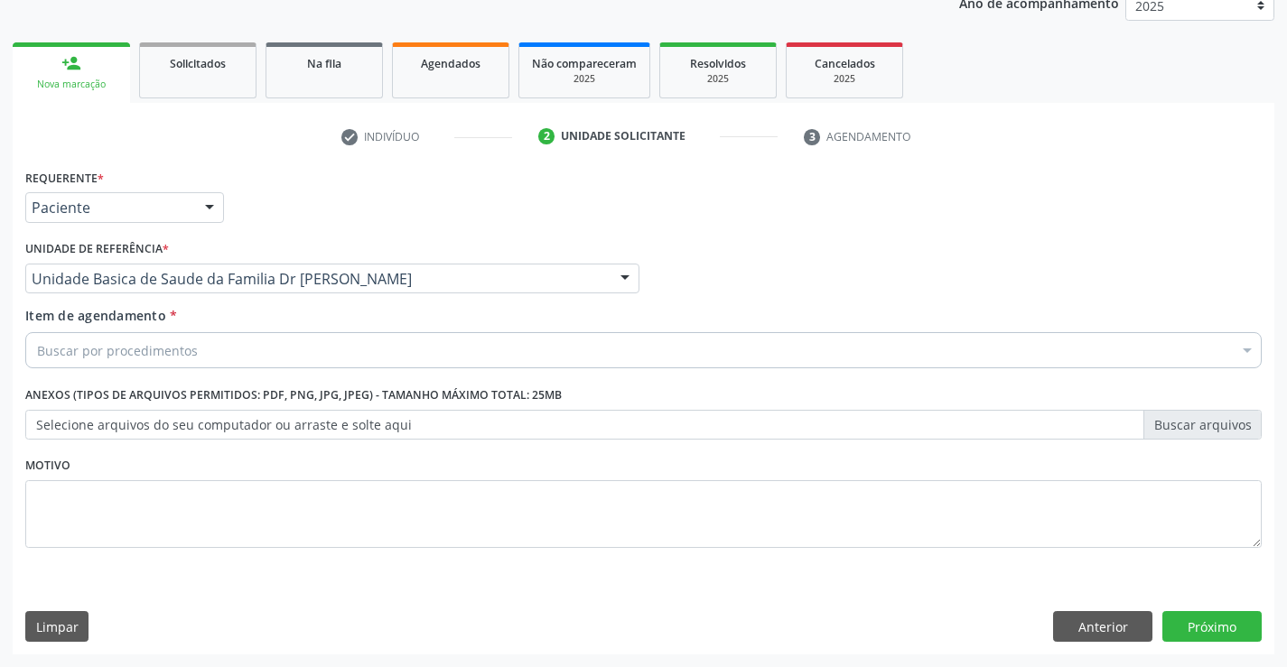
click at [387, 338] on div "Buscar por procedimentos" at bounding box center [643, 350] width 1236 height 36
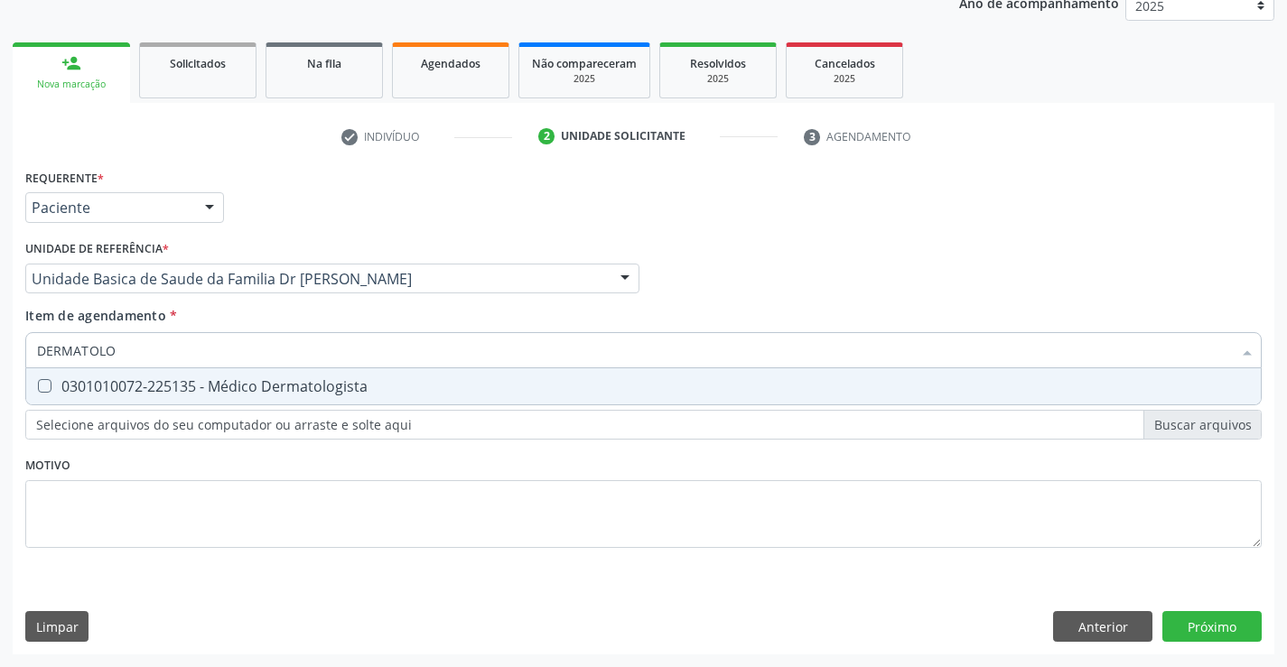
type input "DERMATOLOG"
click at [312, 385] on div "0301010072-225135 - Médico Dermatologista" at bounding box center [643, 386] width 1213 height 14
checkbox Dermatologista "true"
click at [1201, 626] on div "Requerente * Paciente Profissional de Saúde Paciente Nenhum resultado encontrad…" at bounding box center [643, 409] width 1261 height 490
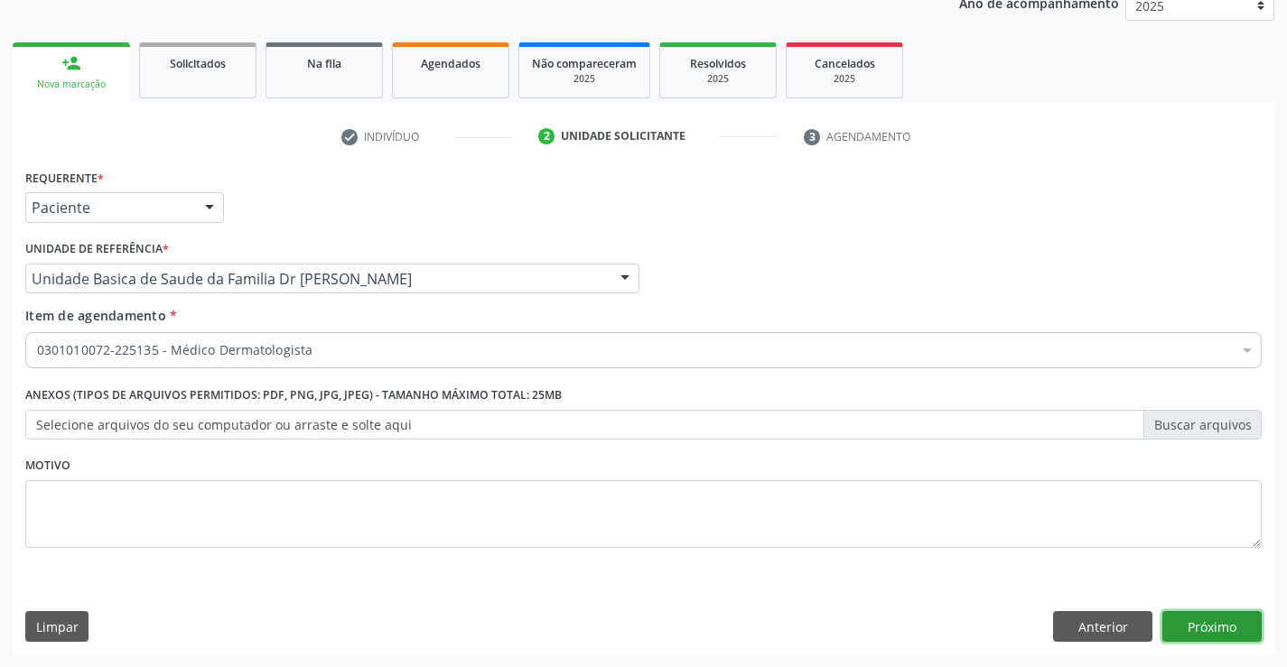
click at [1212, 631] on button "Próximo" at bounding box center [1211, 626] width 99 height 31
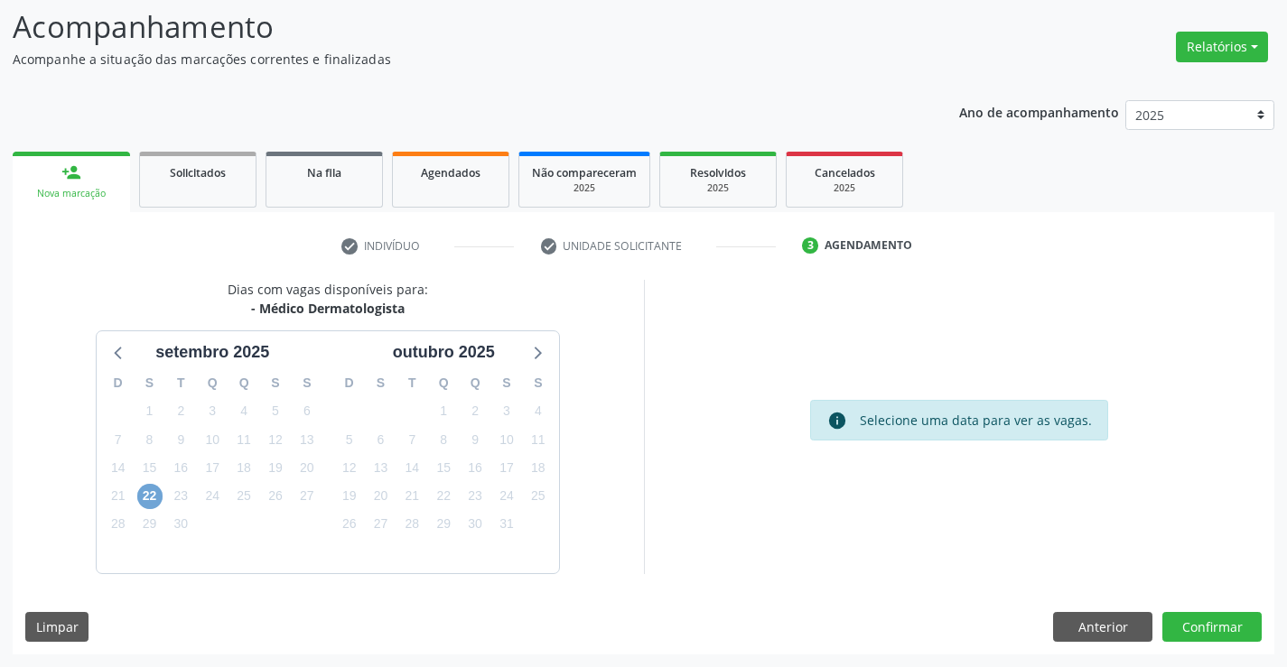
click at [146, 495] on span "22" at bounding box center [149, 496] width 25 height 25
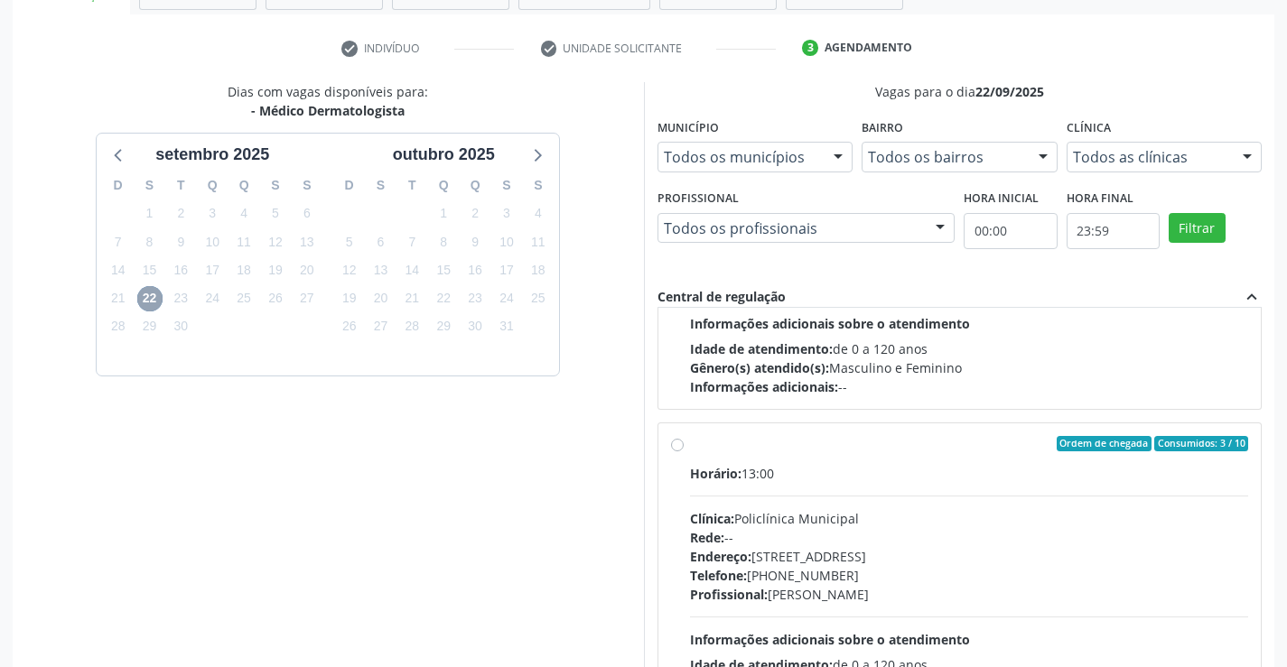
scroll to position [284, 0]
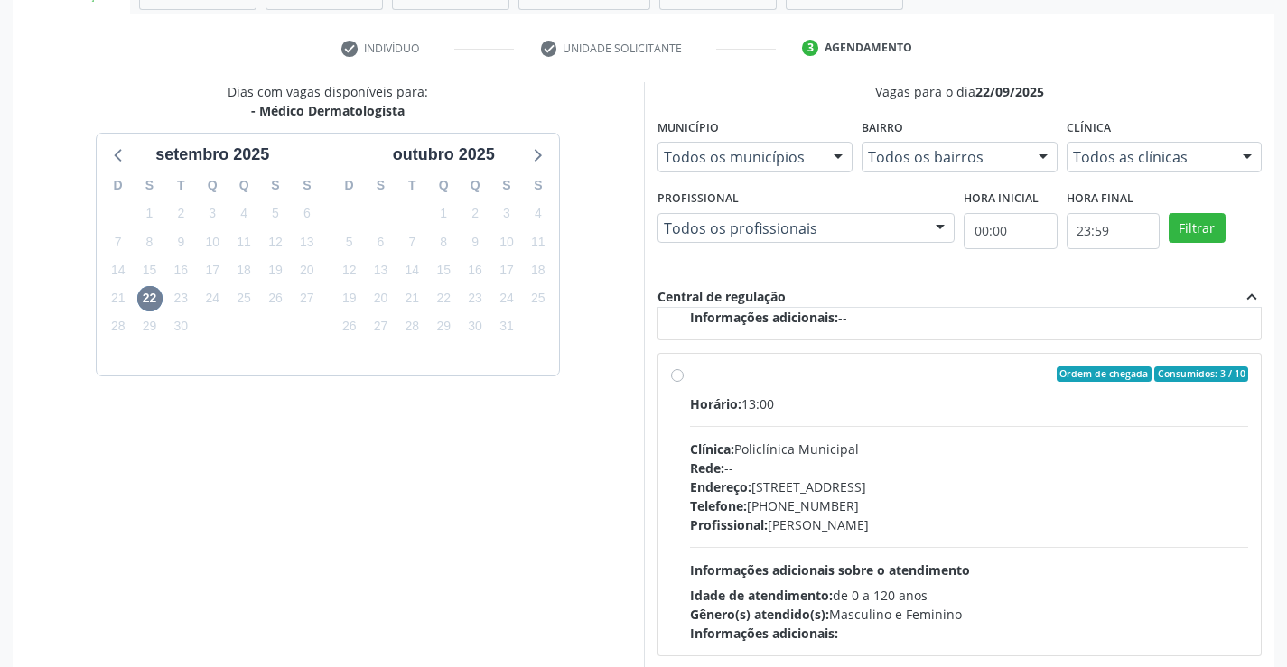
click at [690, 378] on label "Ordem de chegada Consumidos: 3 / 10 Horário: 13:00 Clínica: Policlínica Municip…" at bounding box center [969, 505] width 559 height 277
click at [683, 378] on input "Ordem de chegada Consumidos: 3 / 10 Horário: 13:00 Clínica: Policlínica Municip…" at bounding box center [677, 375] width 13 height 16
radio input "true"
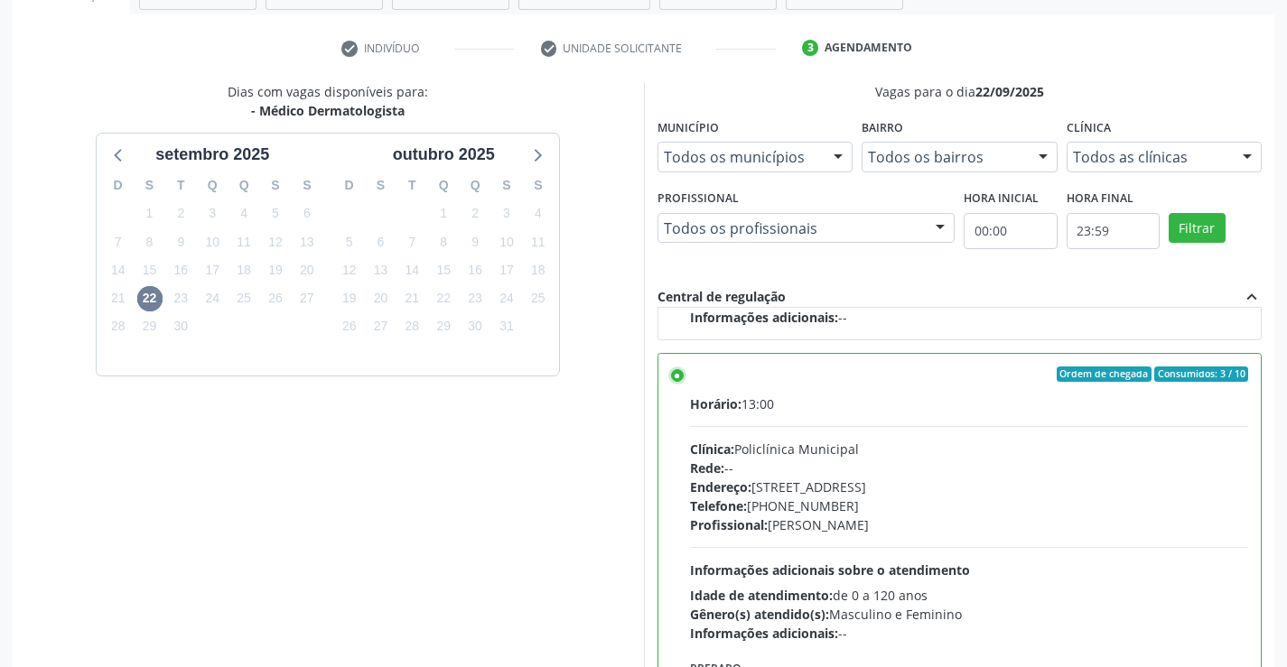
scroll to position [412, 0]
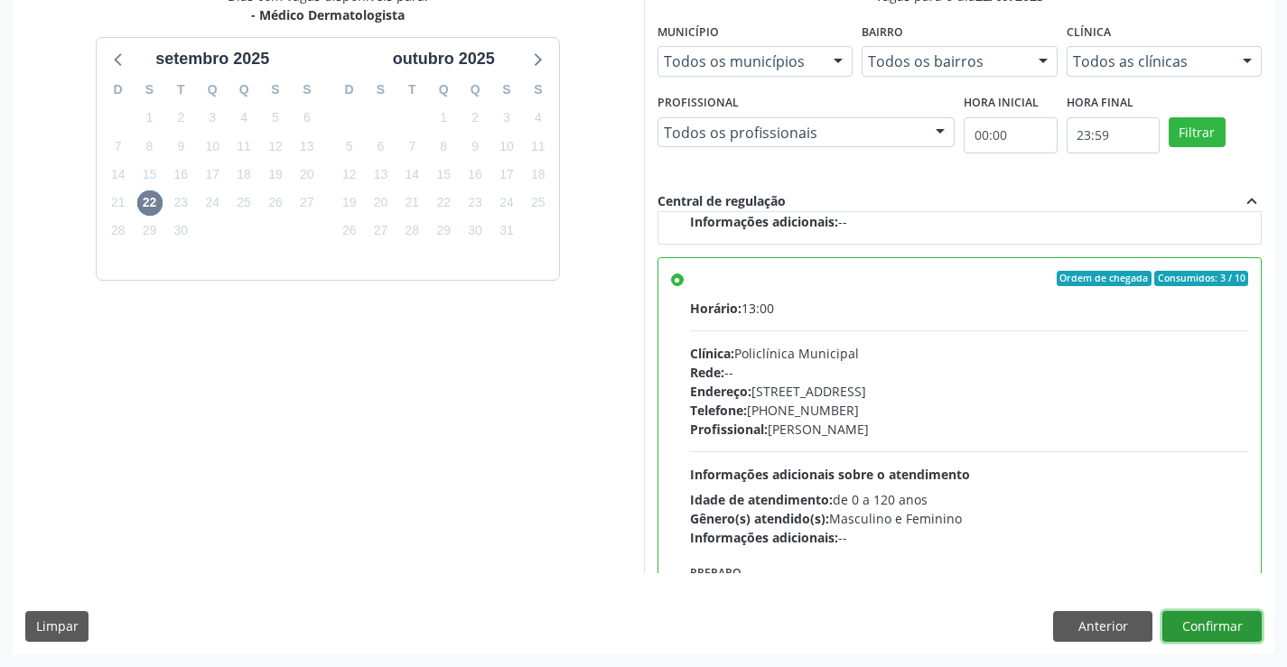
click at [1193, 632] on button "Confirmar" at bounding box center [1211, 626] width 99 height 31
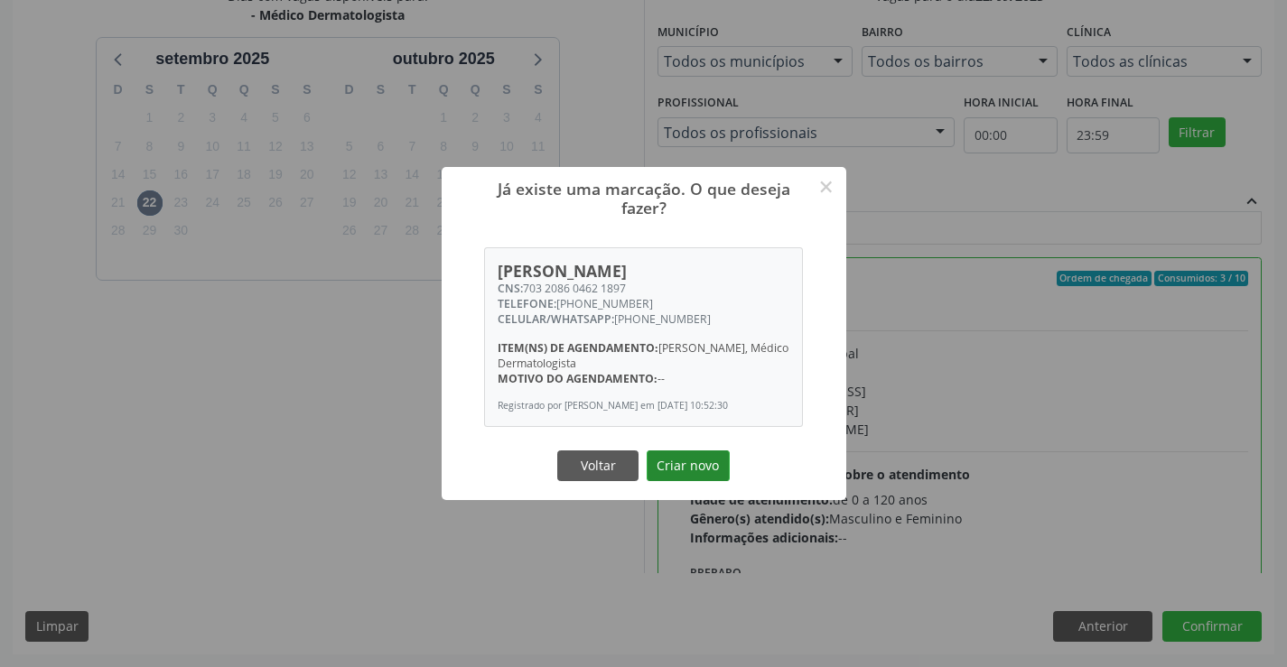
click at [669, 475] on button "Criar novo" at bounding box center [687, 466] width 83 height 31
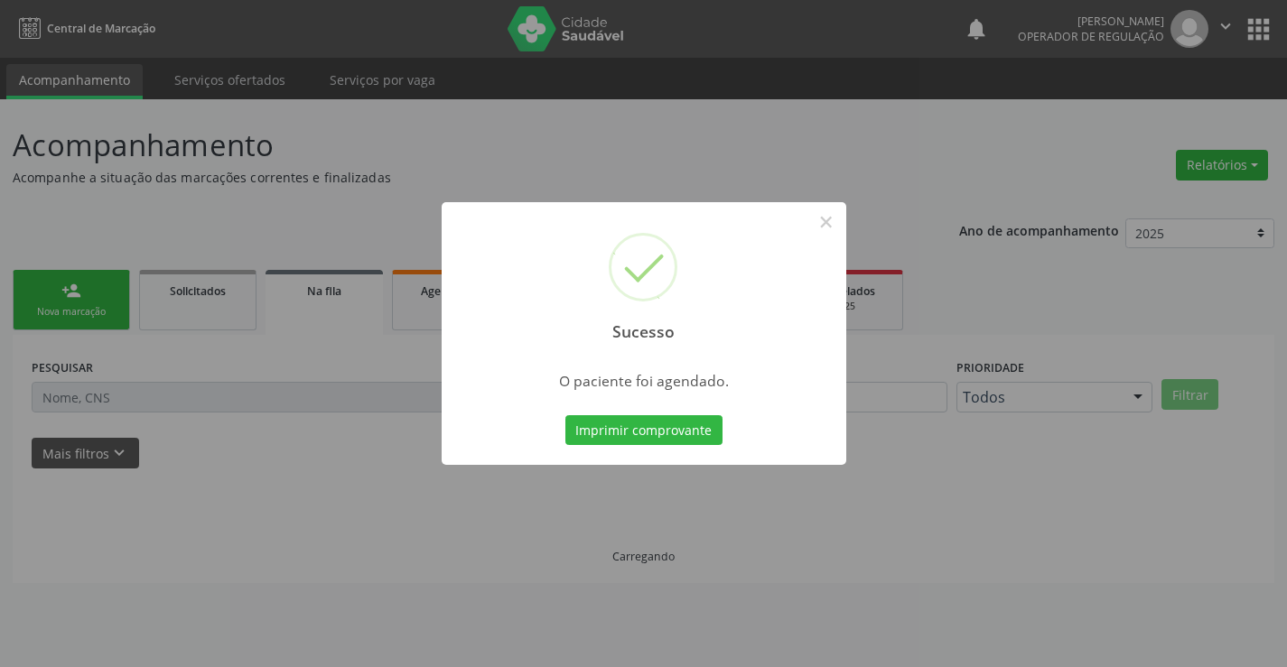
scroll to position [0, 0]
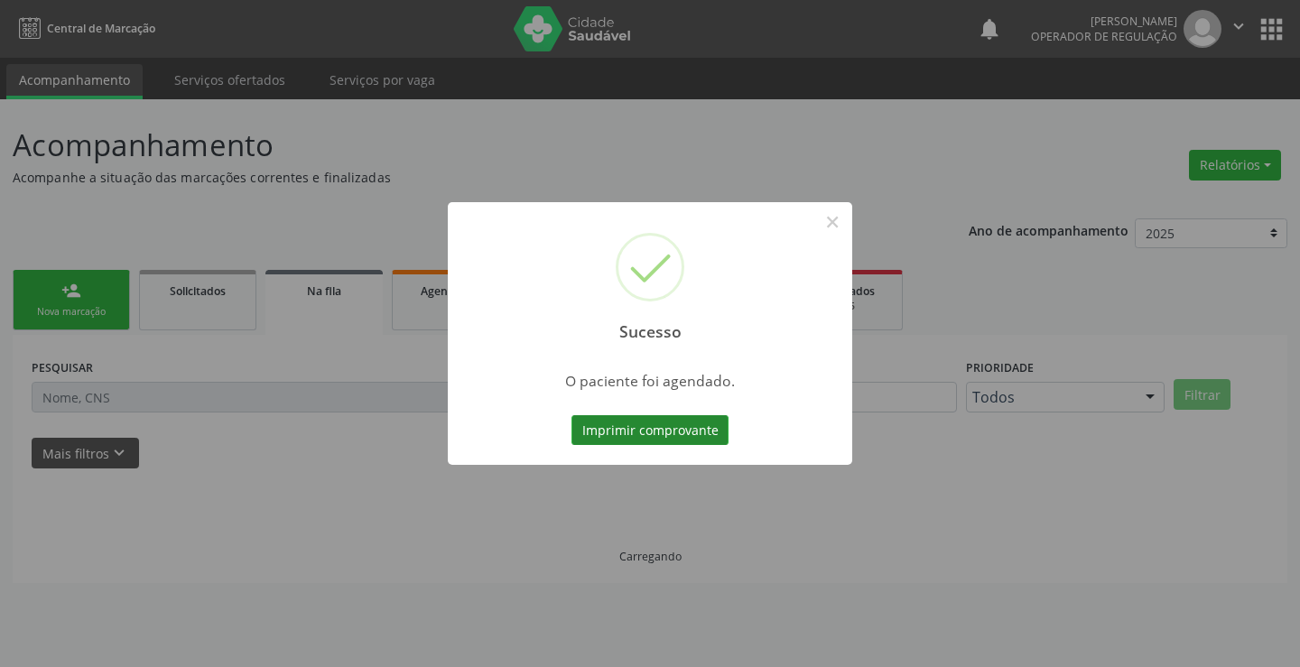
click at [674, 434] on button "Imprimir comprovante" at bounding box center [650, 430] width 157 height 31
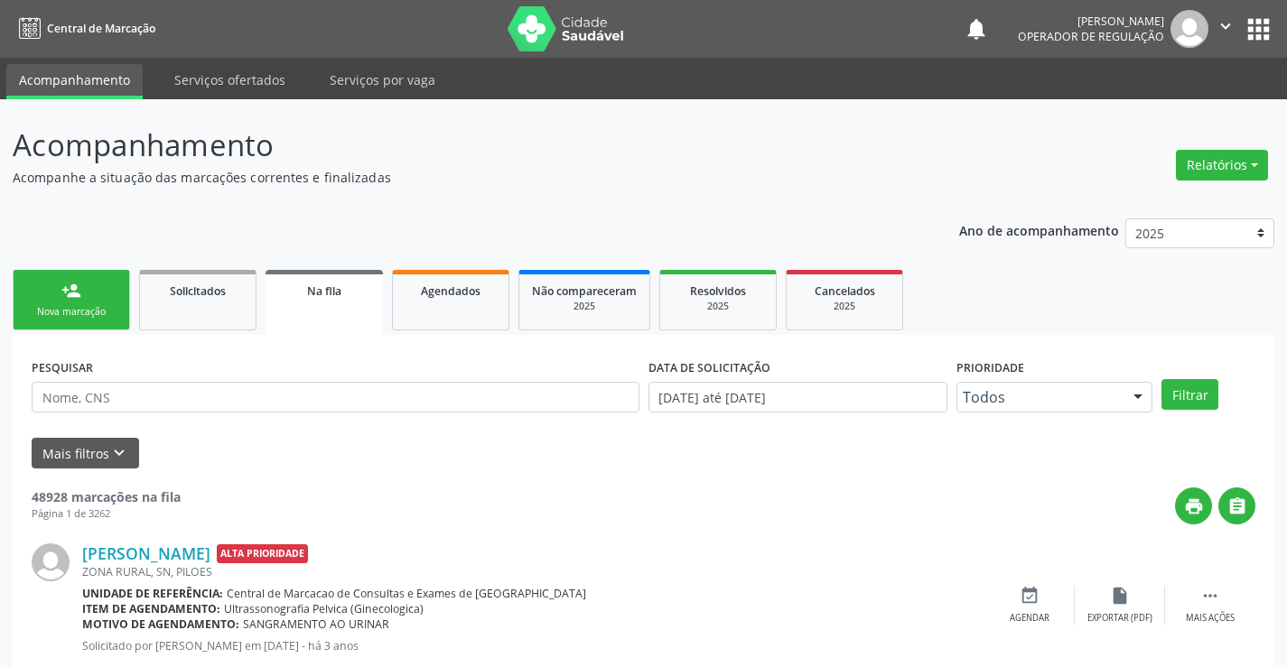
click at [95, 296] on link "person_add Nova marcação" at bounding box center [71, 300] width 117 height 60
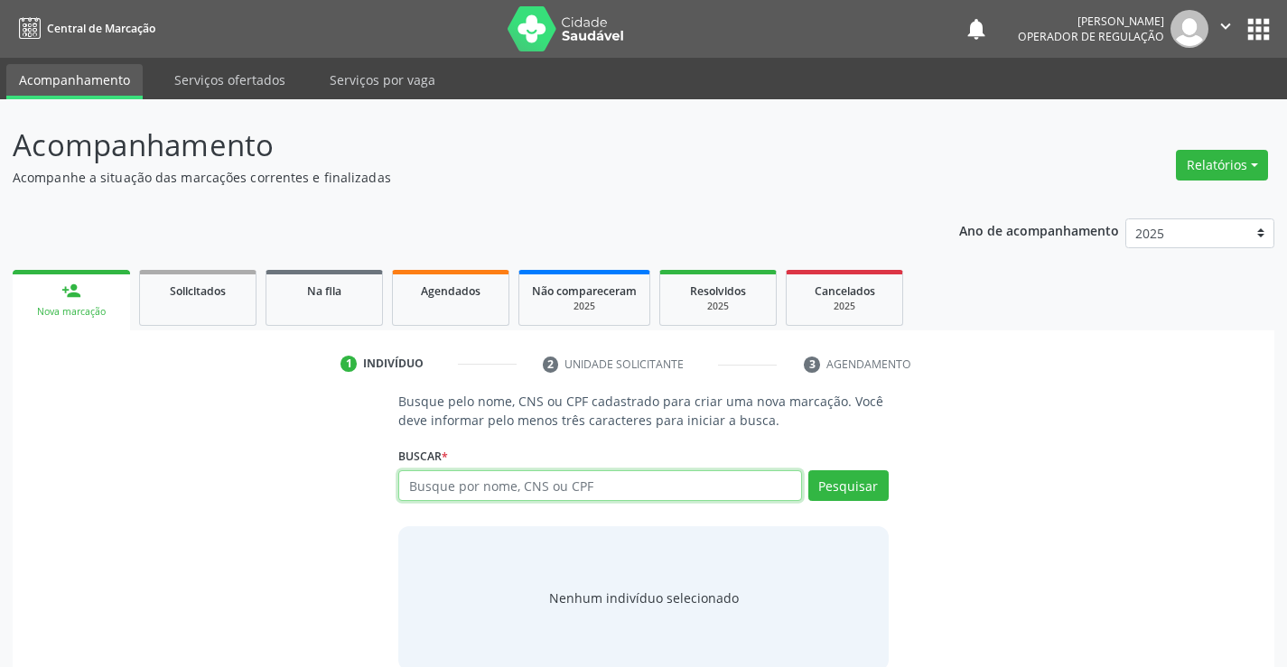
click at [482, 496] on input "text" at bounding box center [599, 485] width 403 height 31
type input "701407615047535"
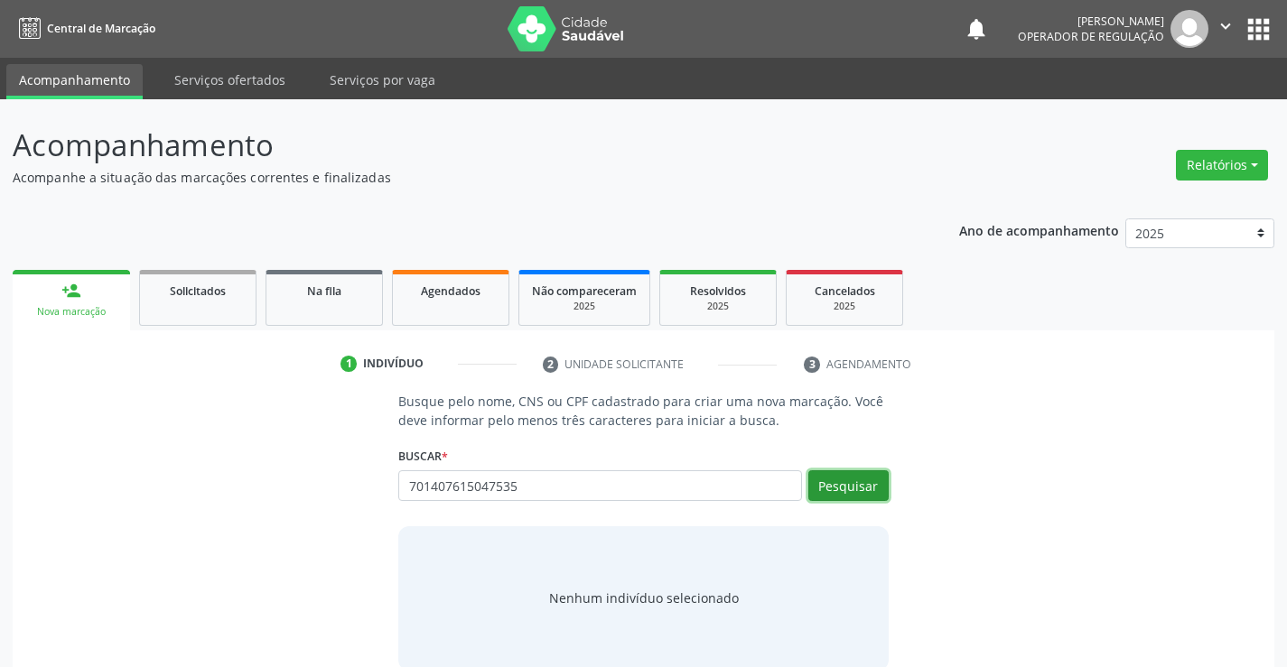
click at [859, 485] on button "Pesquisar" at bounding box center [848, 485] width 80 height 31
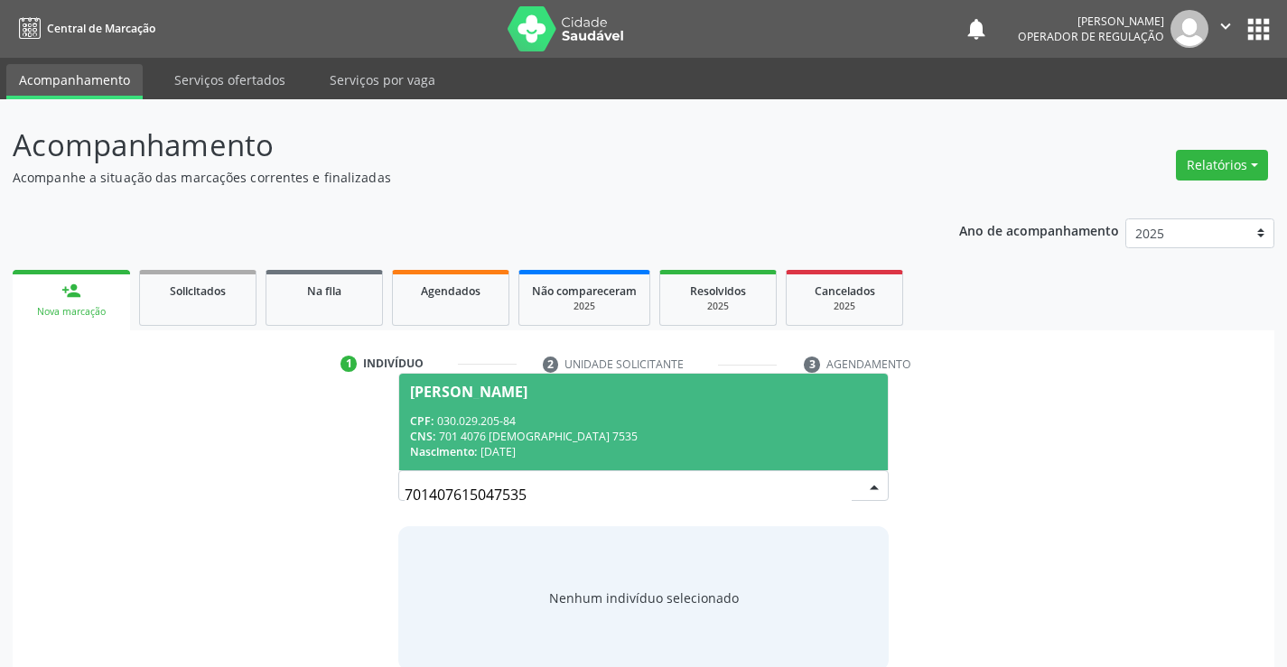
click at [527, 390] on div "Frankson Rodrigues Faustino da Silva" at bounding box center [468, 392] width 117 height 14
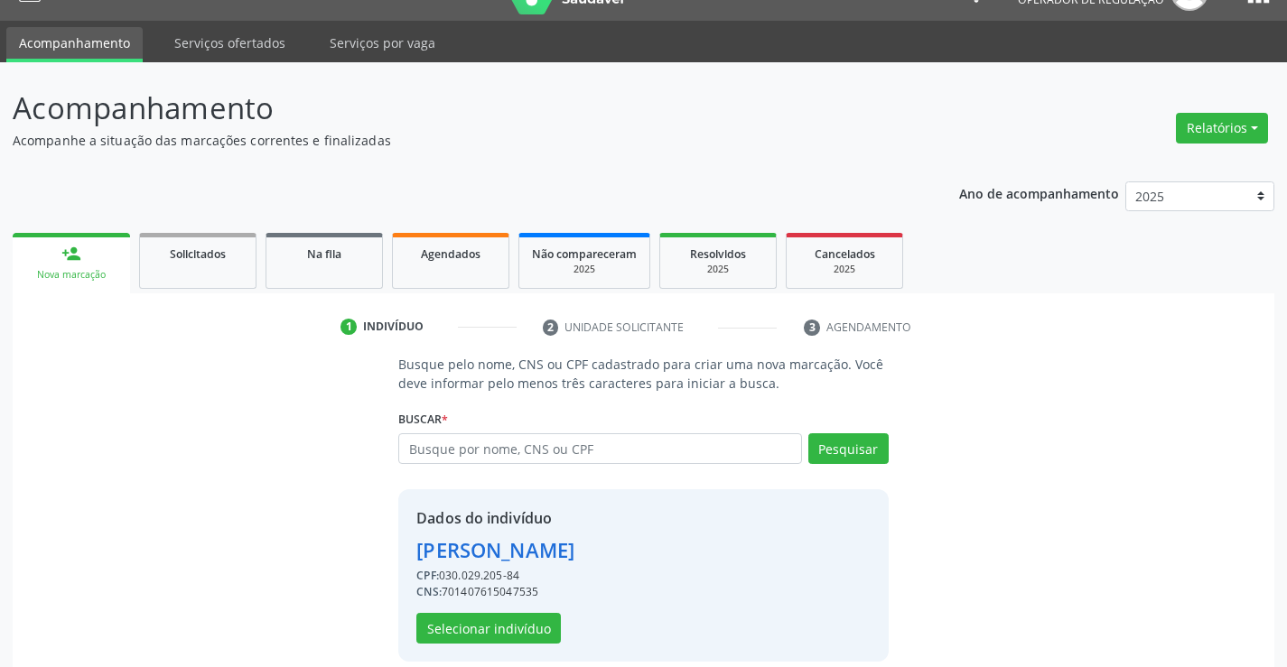
scroll to position [57, 0]
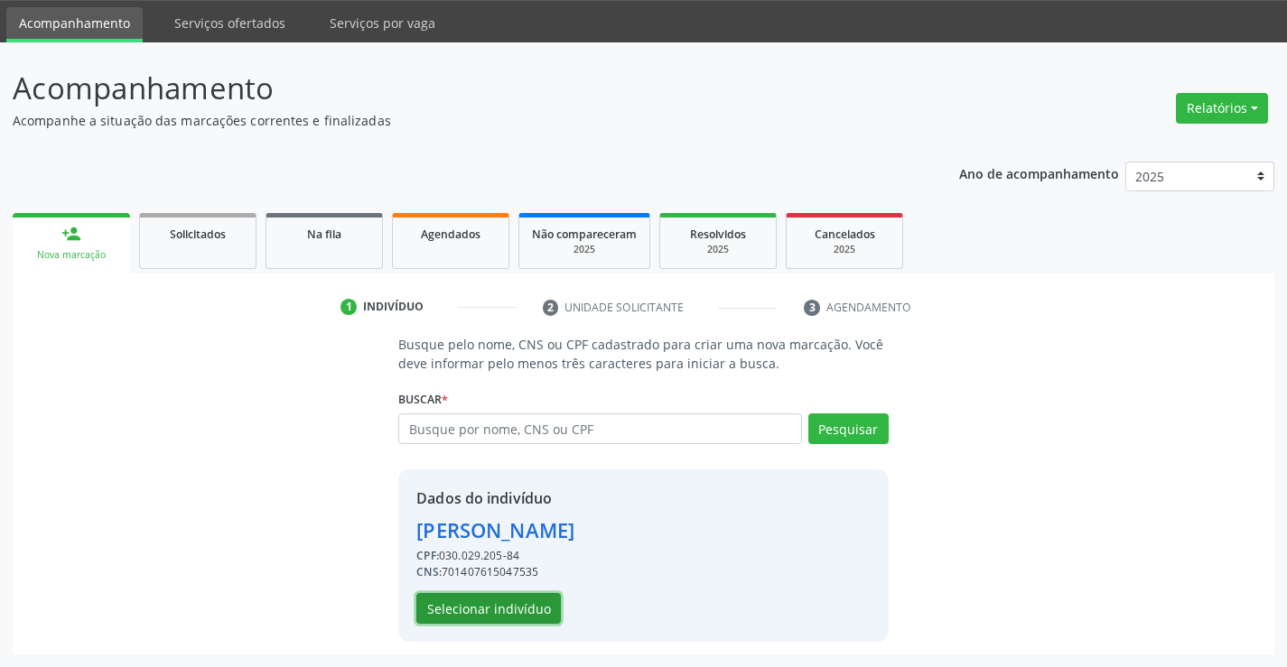
click at [509, 600] on button "Selecionar indivíduo" at bounding box center [488, 608] width 144 height 31
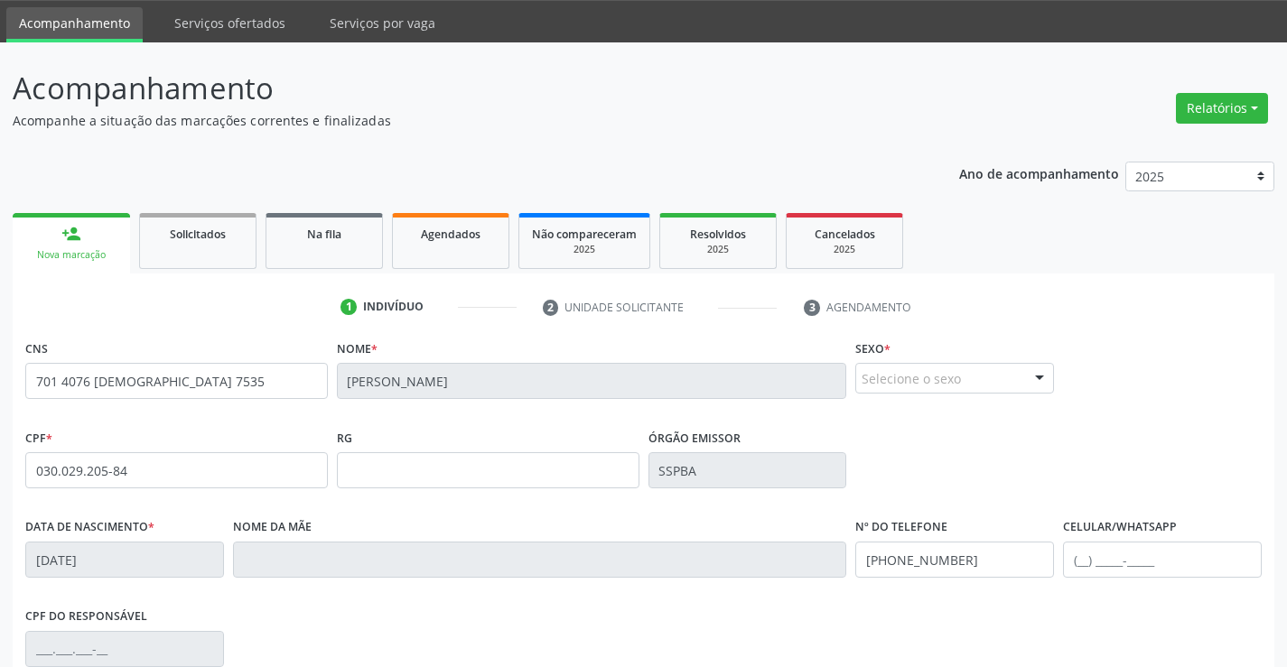
scroll to position [312, 0]
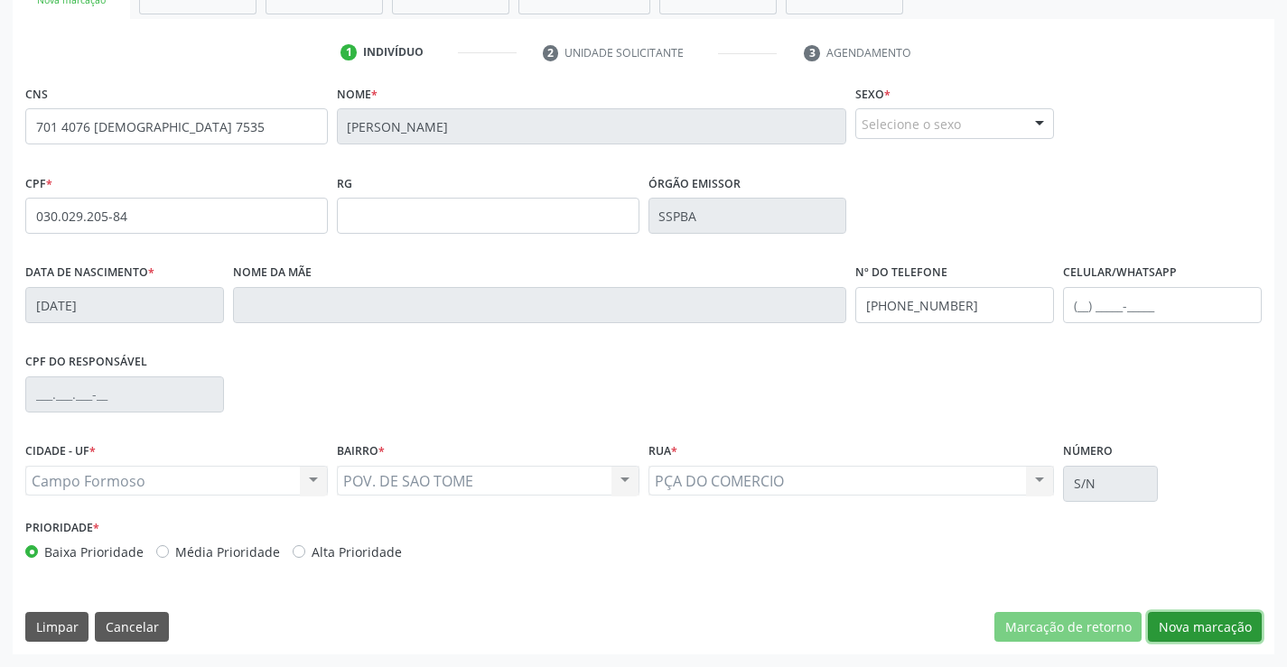
click at [1185, 620] on button "Nova marcação" at bounding box center [1205, 627] width 114 height 31
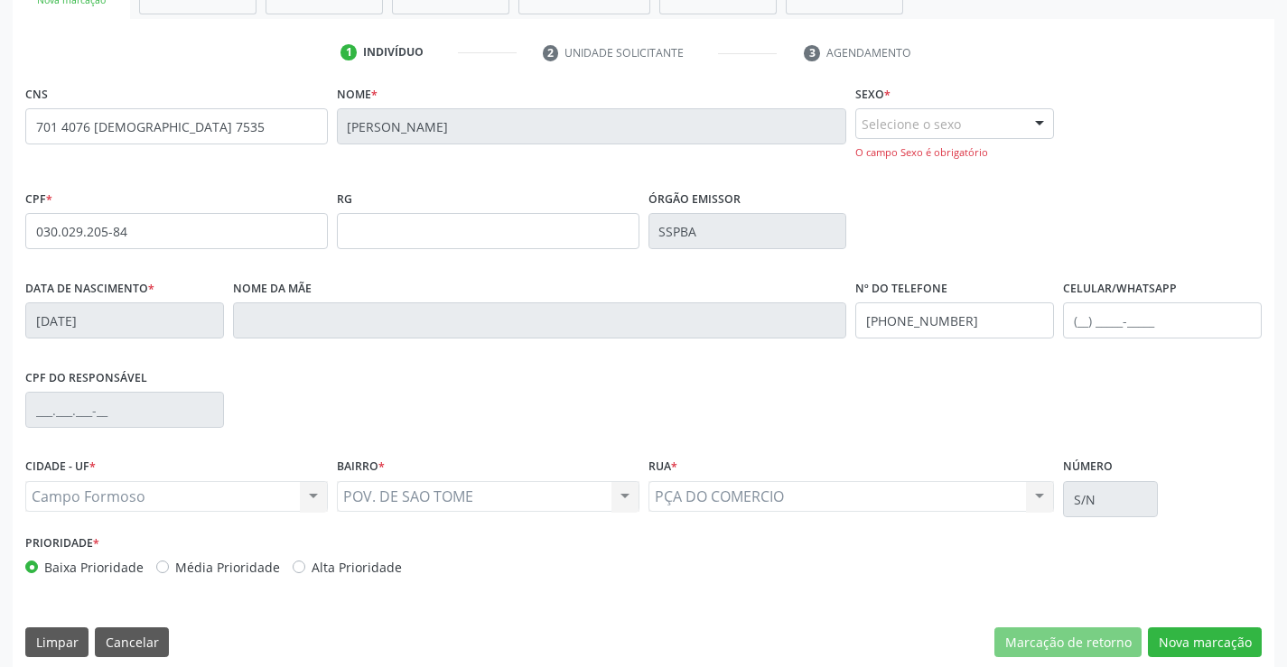
click at [1048, 123] on div at bounding box center [1039, 124] width 27 height 31
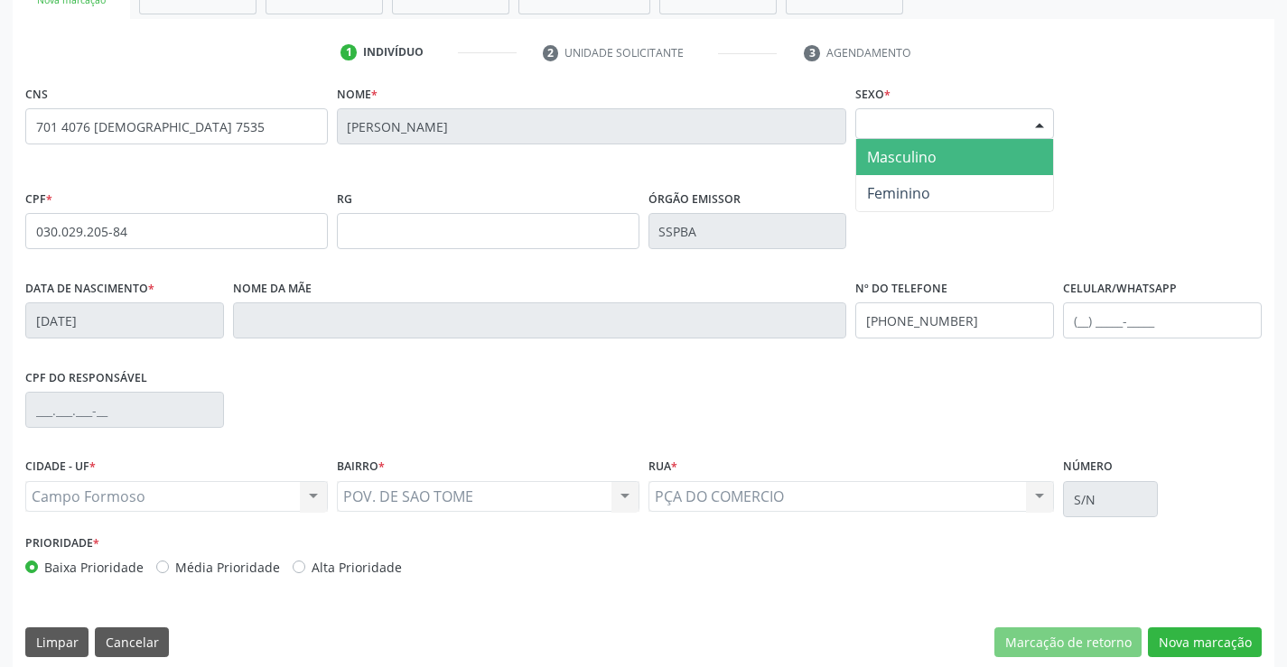
click at [955, 163] on span "Masculino" at bounding box center [954, 157] width 197 height 36
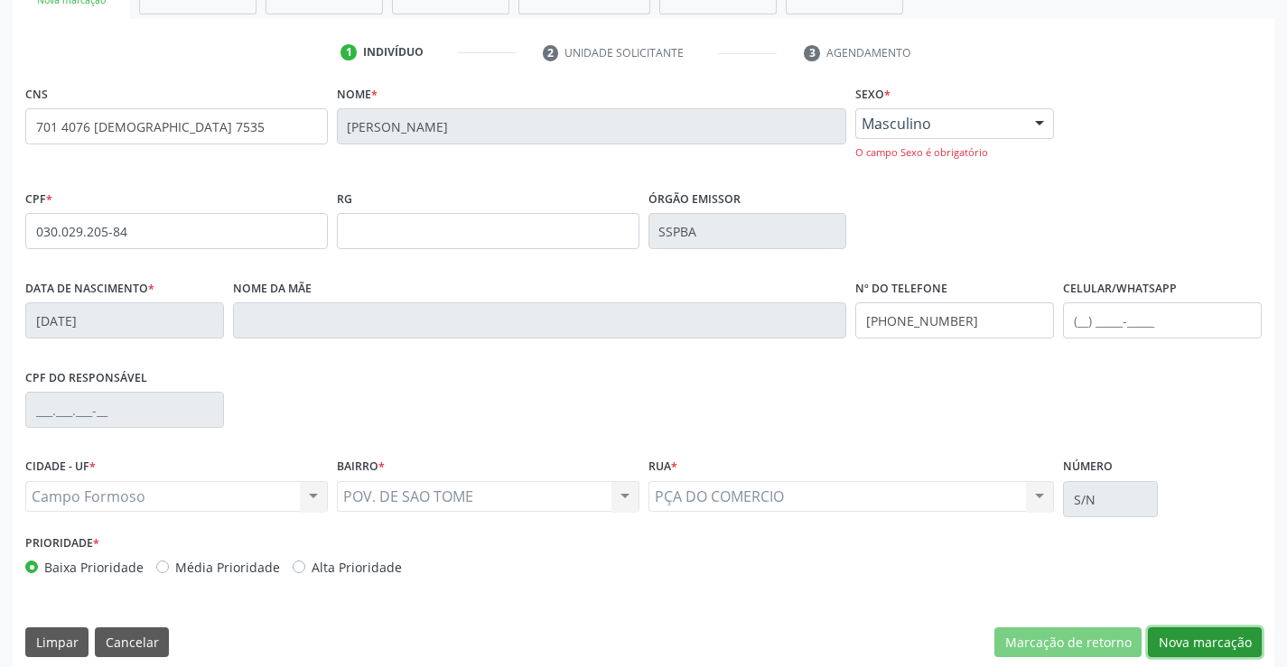
click at [1185, 638] on button "Nova marcação" at bounding box center [1205, 643] width 114 height 31
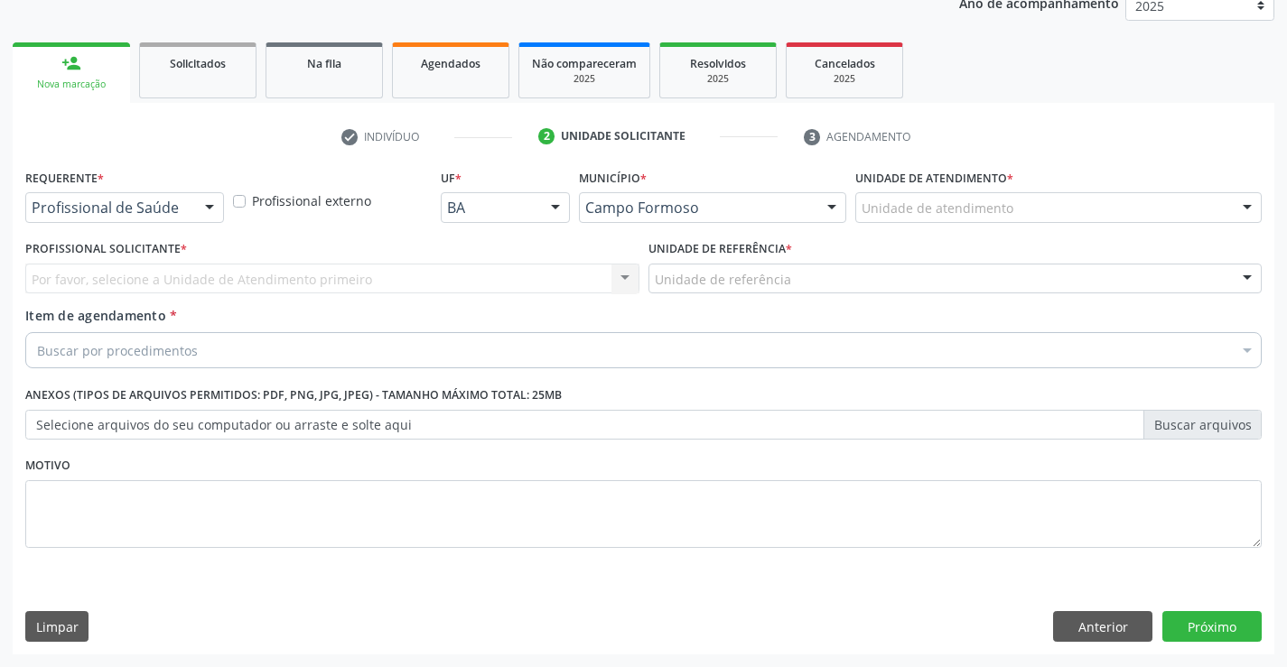
click at [211, 206] on div at bounding box center [209, 208] width 27 height 31
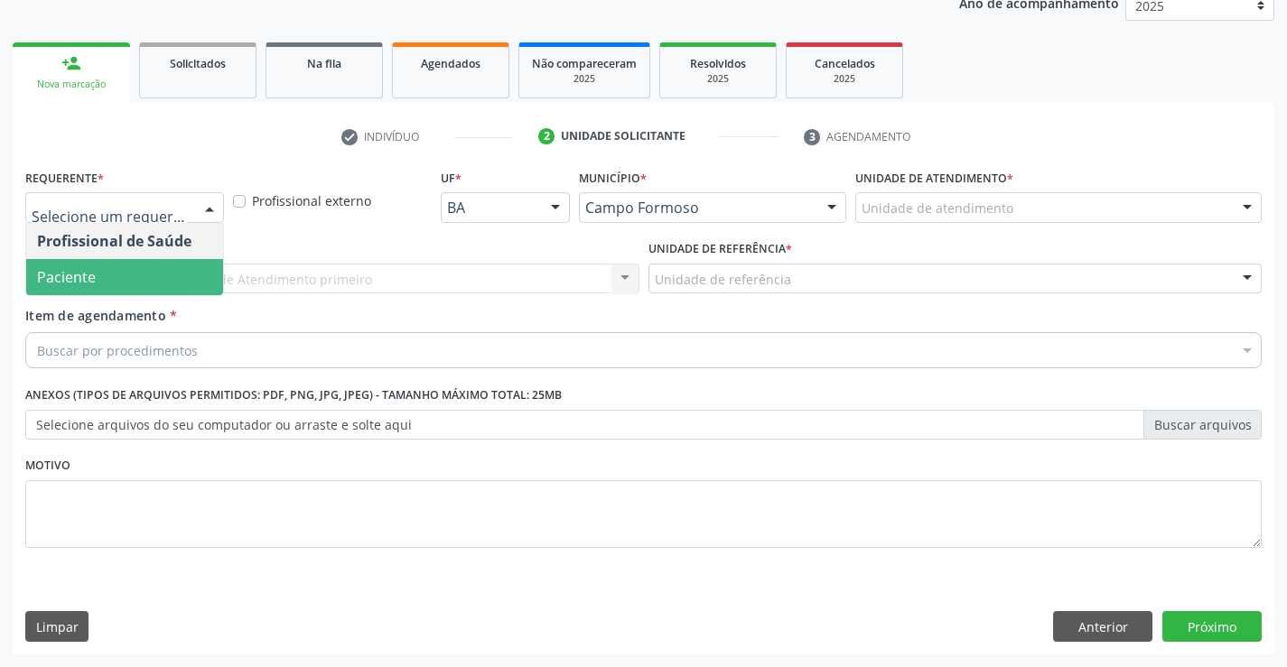
click at [187, 270] on span "Paciente" at bounding box center [124, 277] width 197 height 36
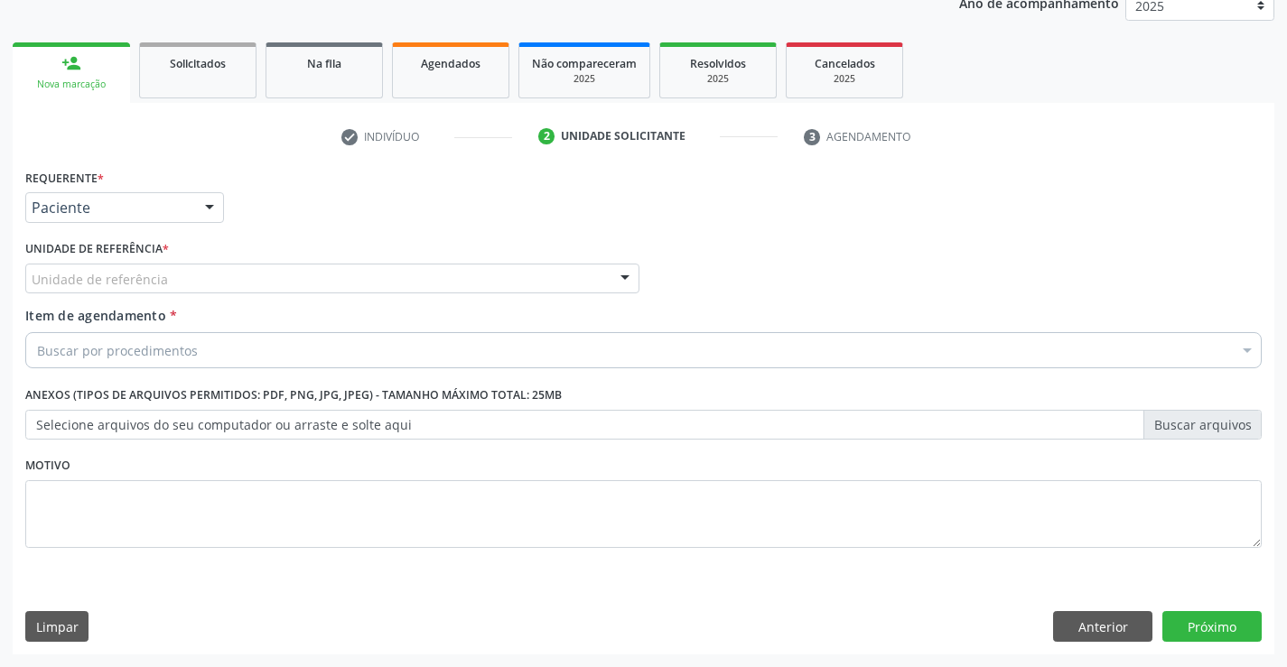
click at [630, 283] on div at bounding box center [624, 280] width 27 height 31
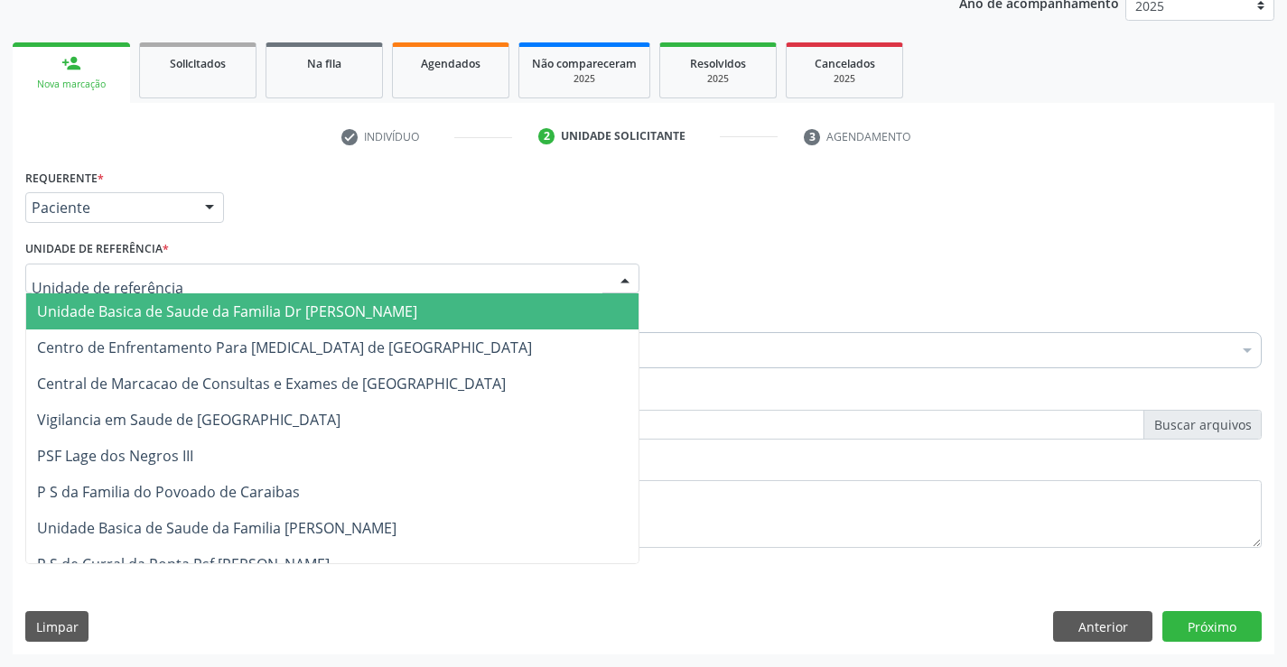
click at [568, 304] on span "Unidade Basica de Saude da Familia Dr [PERSON_NAME]" at bounding box center [332, 311] width 612 height 36
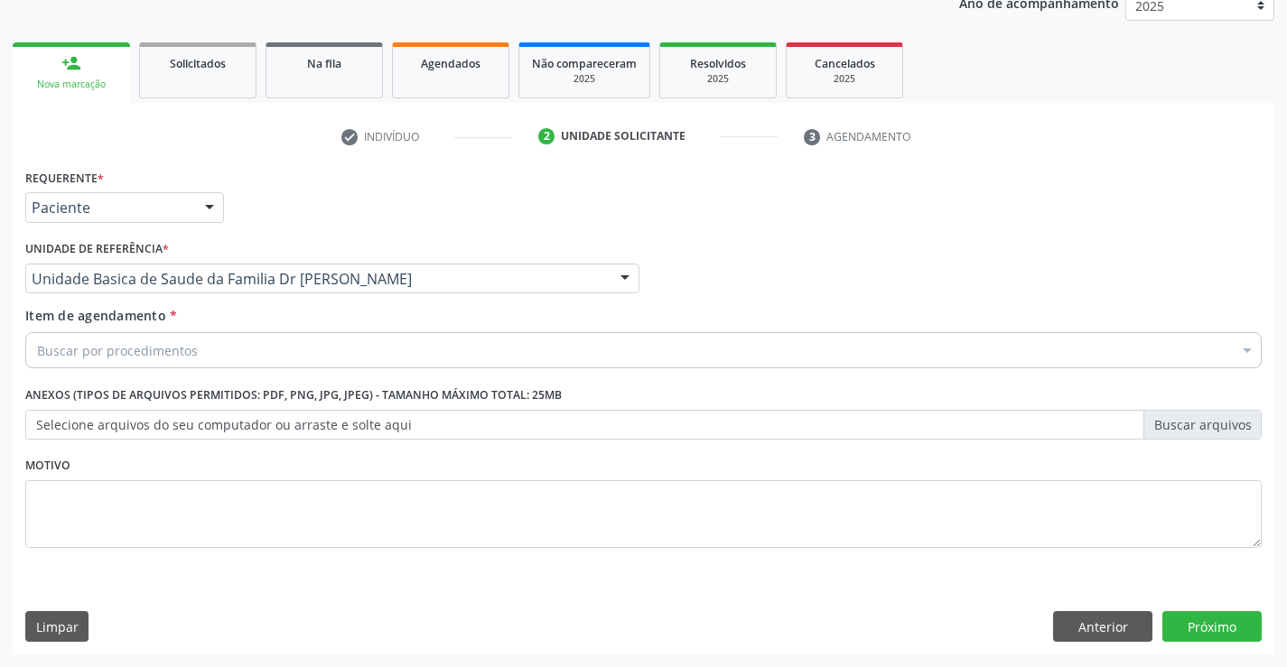
click at [476, 342] on div "Buscar por procedimentos" at bounding box center [643, 350] width 1236 height 36
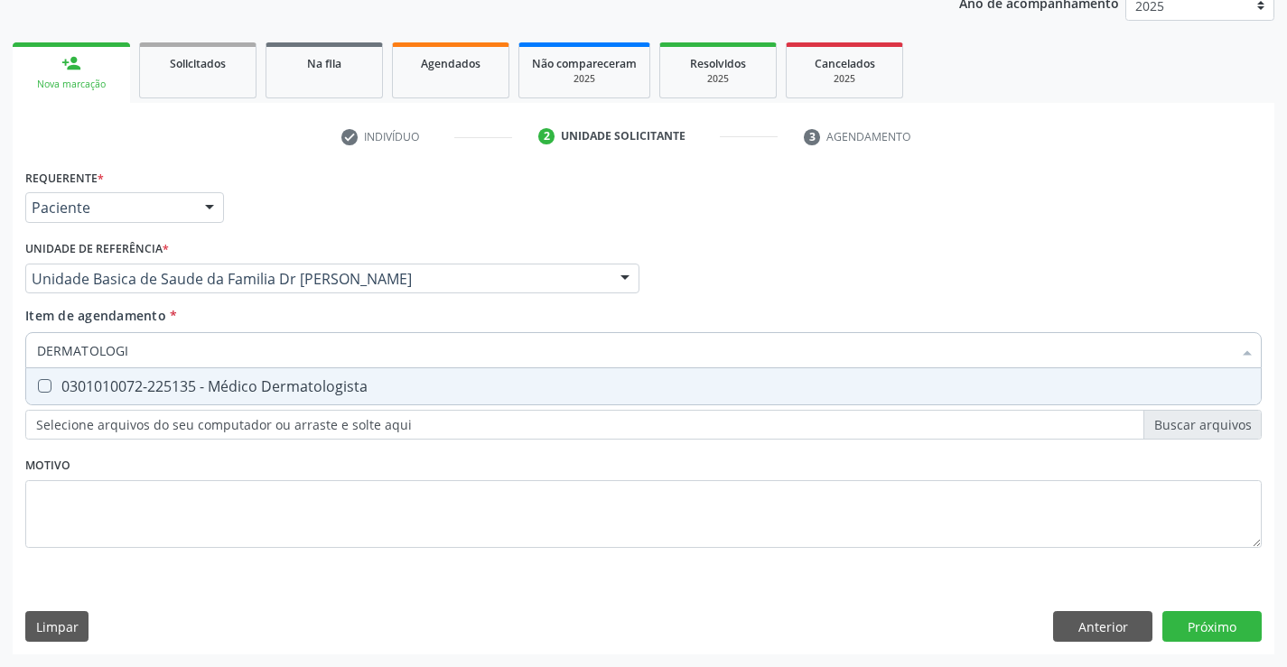
type input "DERMATOLOG"
click at [393, 391] on div "0301010072-225135 - Médico Dermatologista" at bounding box center [643, 386] width 1213 height 14
checkbox Dermatologista "true"
click at [1203, 632] on div "Requerente * Paciente Profissional de Saúde Paciente Nenhum resultado encontrad…" at bounding box center [643, 409] width 1261 height 490
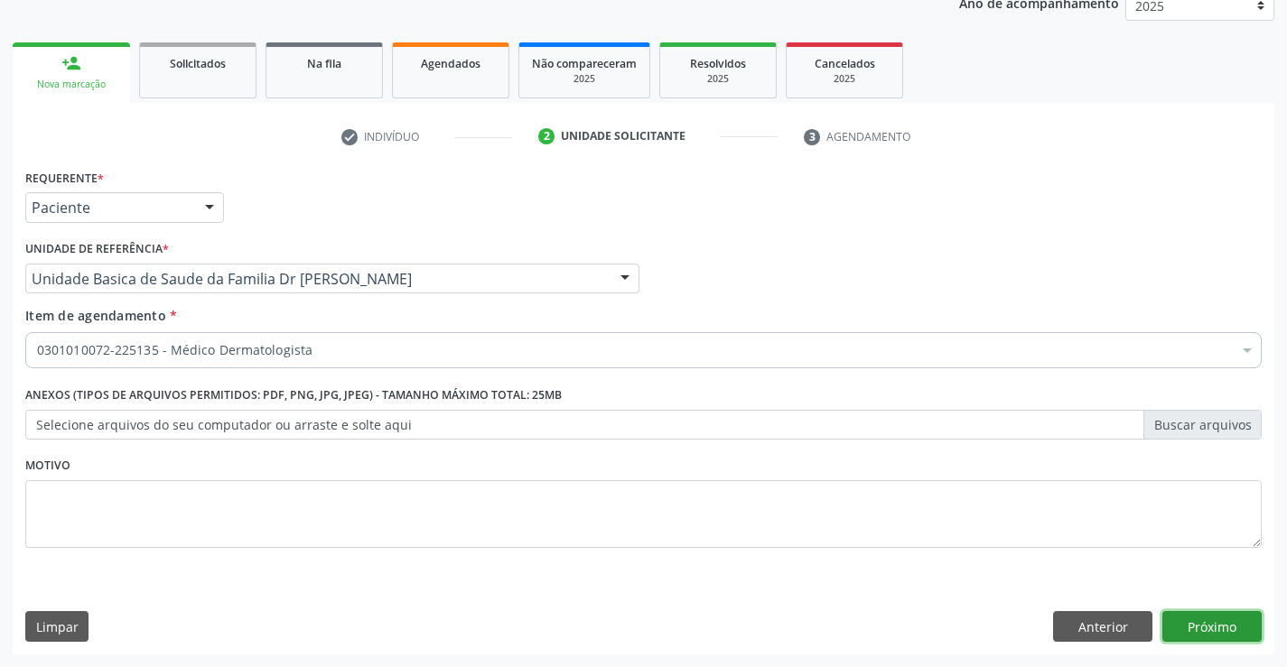
click at [1184, 624] on button "Próximo" at bounding box center [1211, 626] width 99 height 31
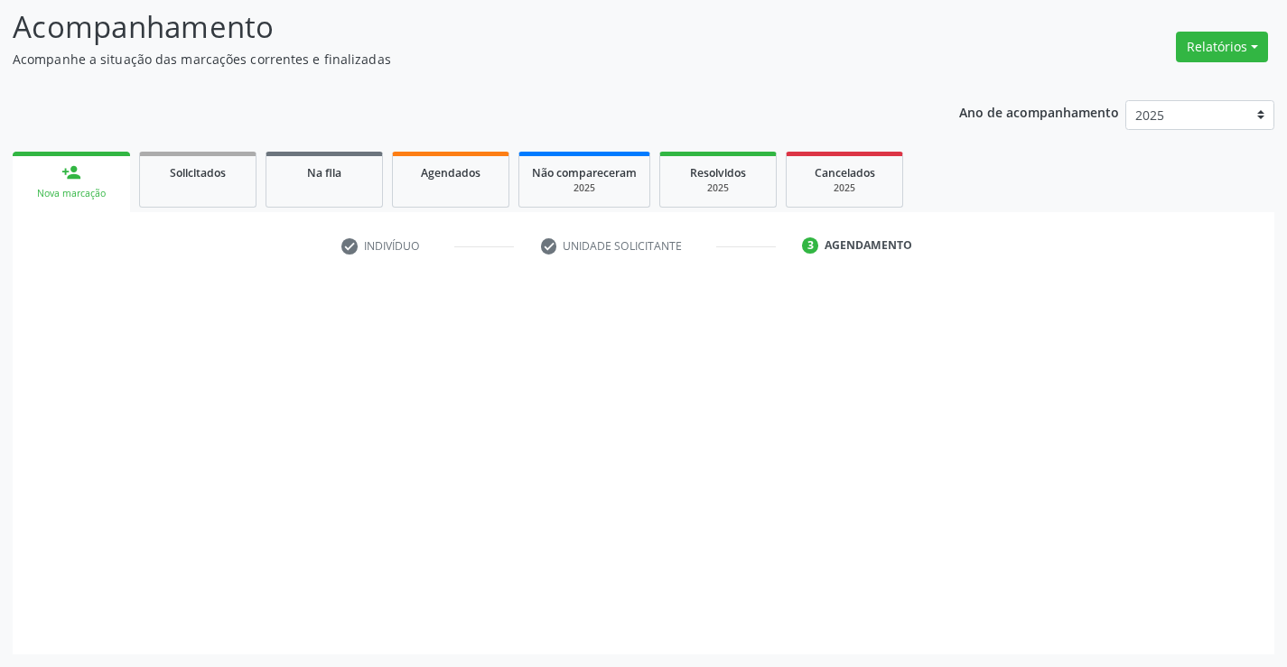
scroll to position [118, 0]
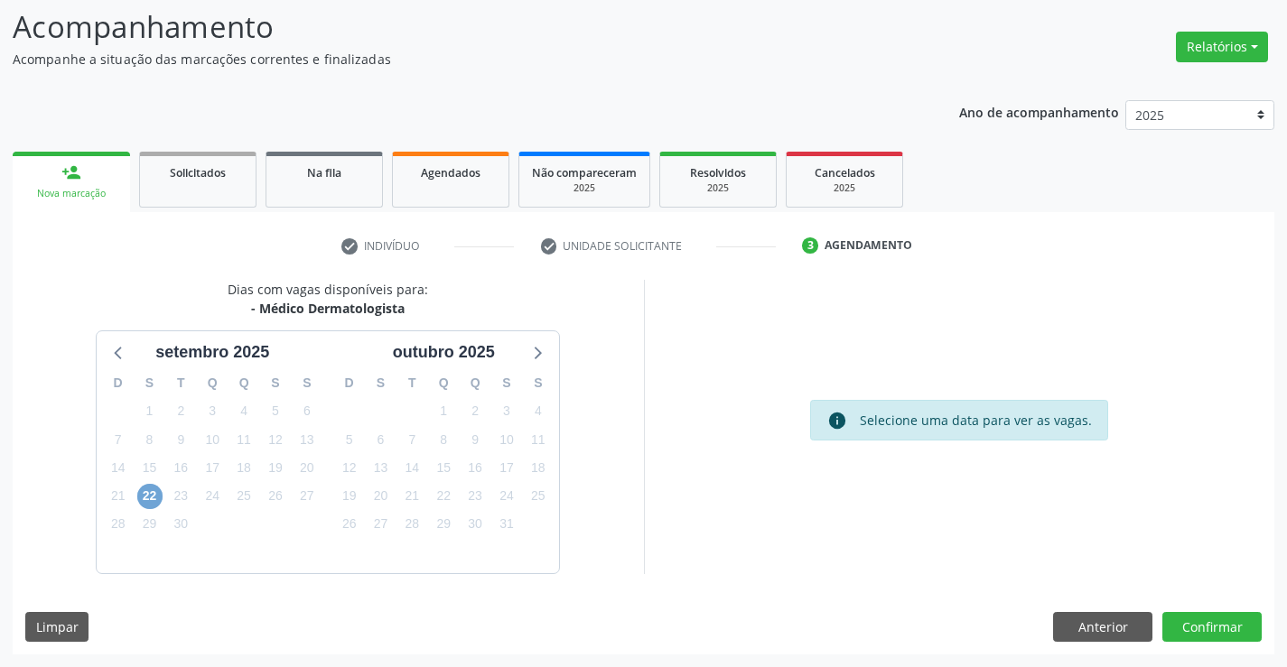
click at [160, 494] on span "22" at bounding box center [149, 496] width 25 height 25
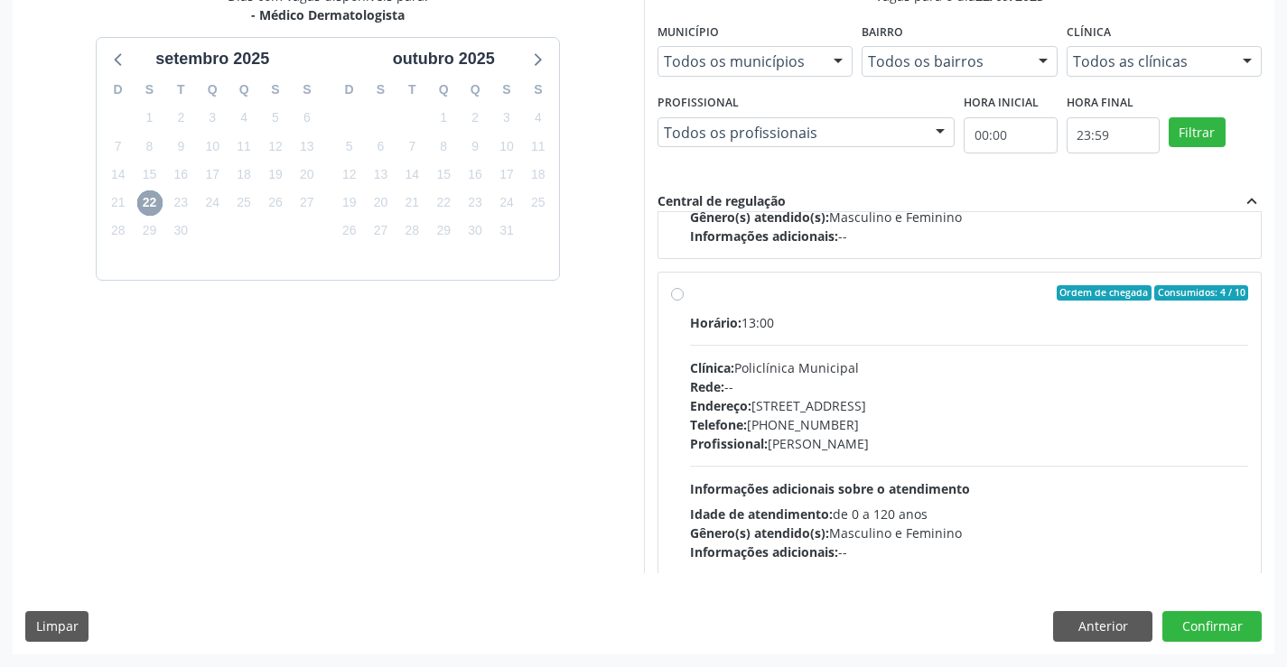
scroll to position [284, 0]
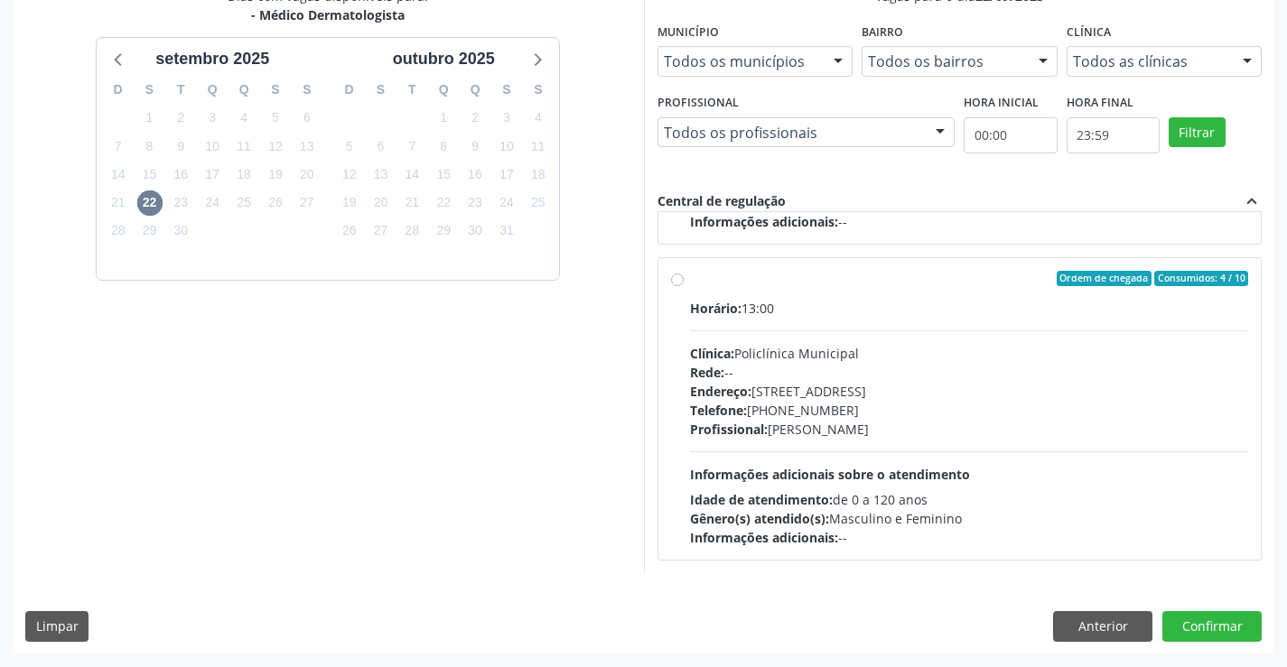
click at [690, 282] on label "Ordem de chegada Consumidos: 4 / 10 Horário: 13:00 Clínica: Policlínica Municip…" at bounding box center [969, 409] width 559 height 277
click at [675, 282] on input "Ordem de chegada Consumidos: 4 / 10 Horário: 13:00 Clínica: Policlínica Municip…" at bounding box center [677, 279] width 13 height 16
radio input "true"
click at [1209, 628] on button "Confirmar" at bounding box center [1211, 626] width 99 height 31
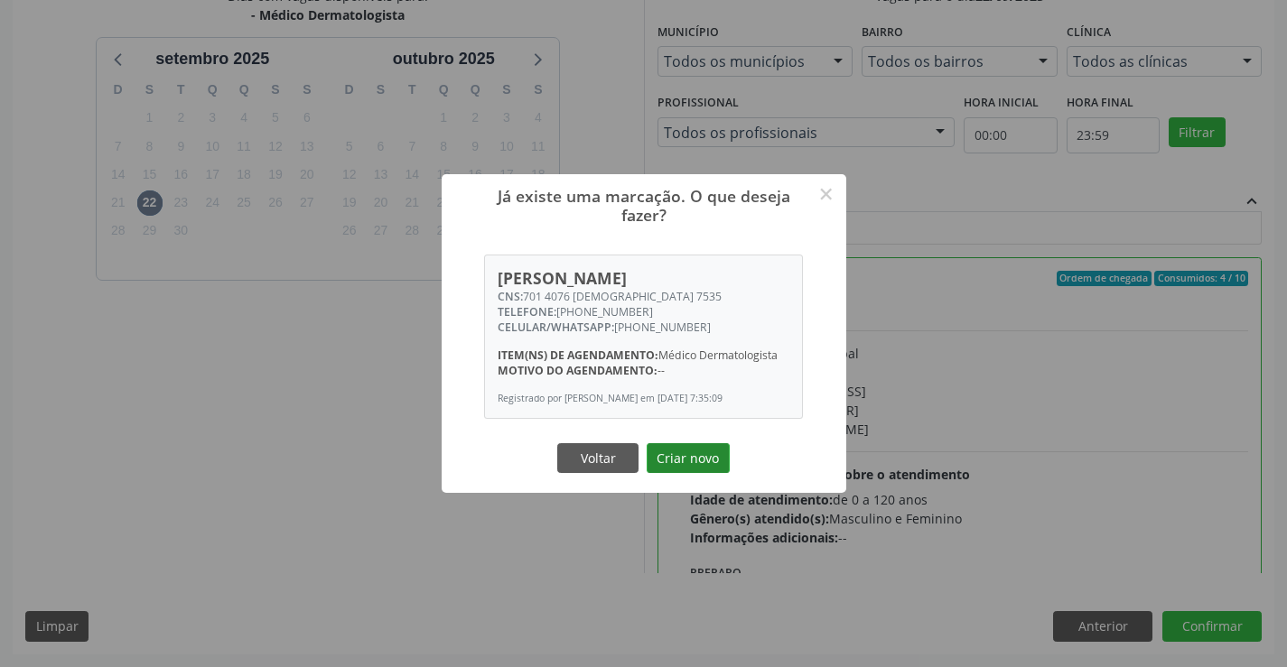
click at [684, 474] on button "Criar novo" at bounding box center [687, 458] width 83 height 31
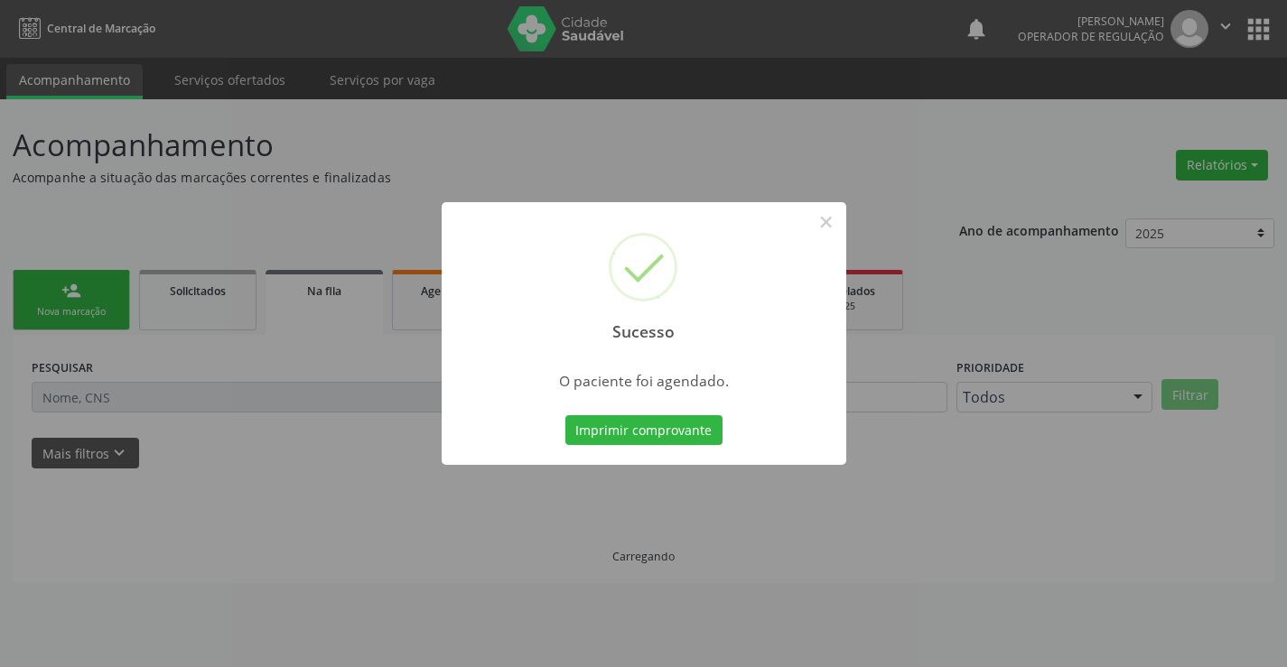
scroll to position [0, 0]
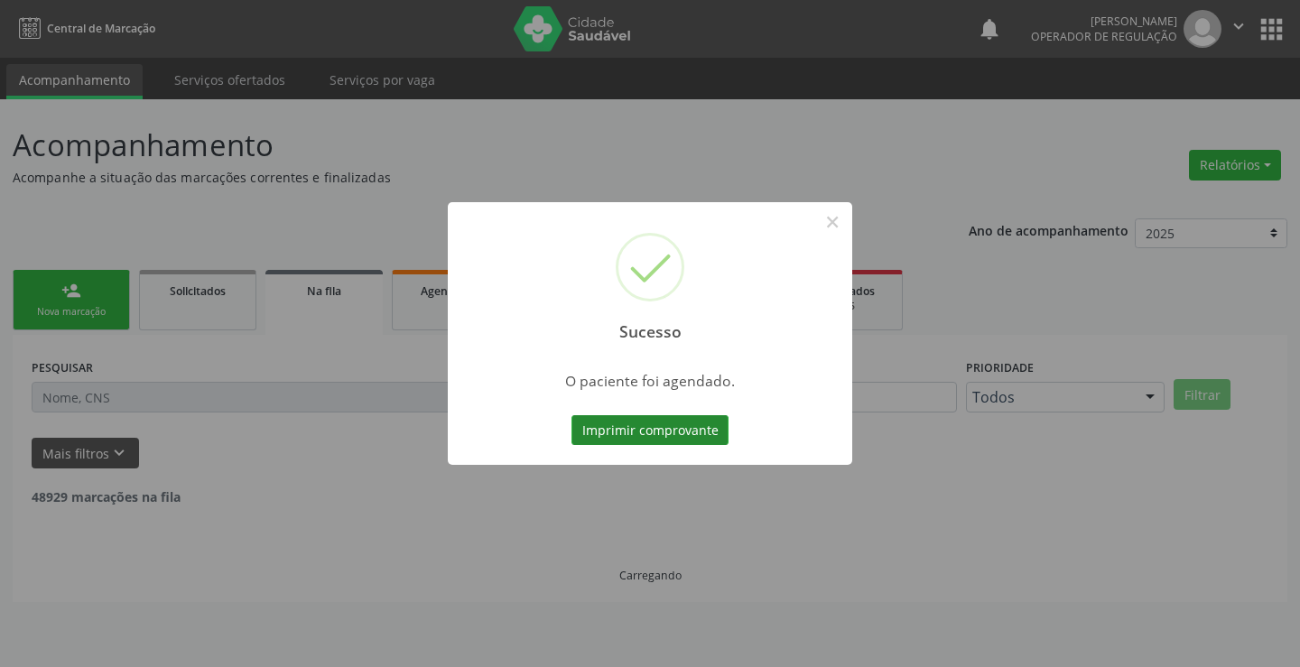
click at [589, 437] on button "Imprimir comprovante" at bounding box center [650, 430] width 157 height 31
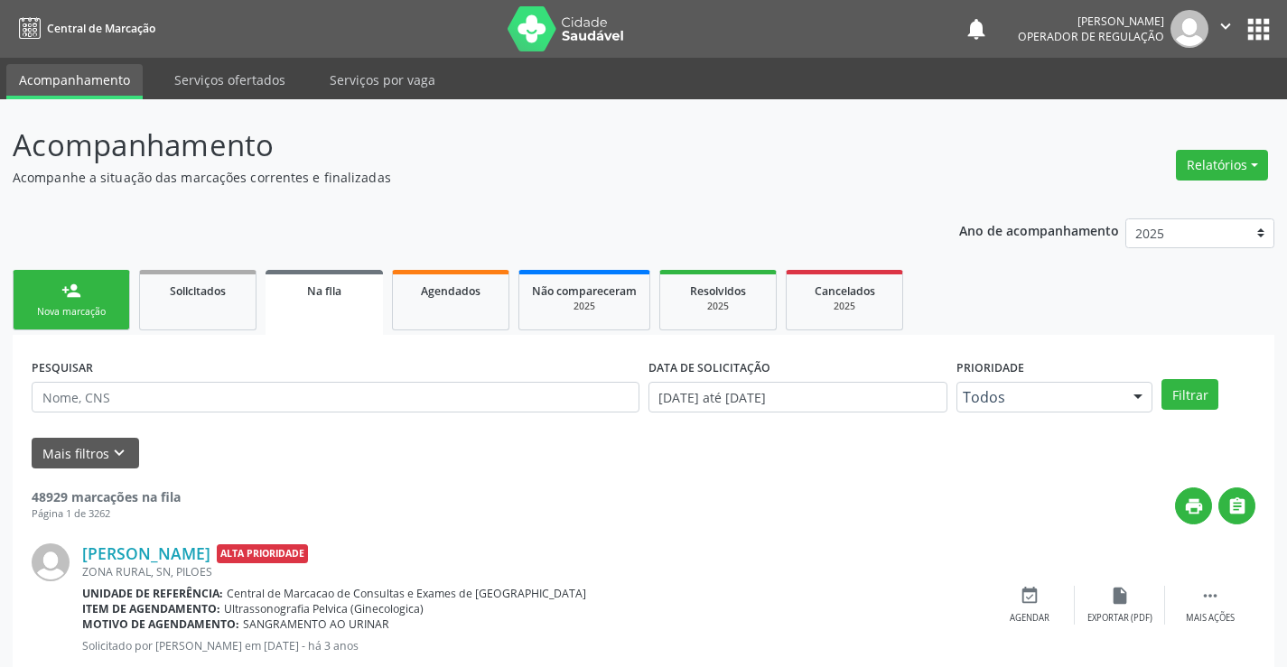
click at [1232, 26] on icon "" at bounding box center [1225, 26] width 20 height 20
click at [1185, 105] on link "Sair" at bounding box center [1179, 110] width 125 height 25
